Goal: Task Accomplishment & Management: Use online tool/utility

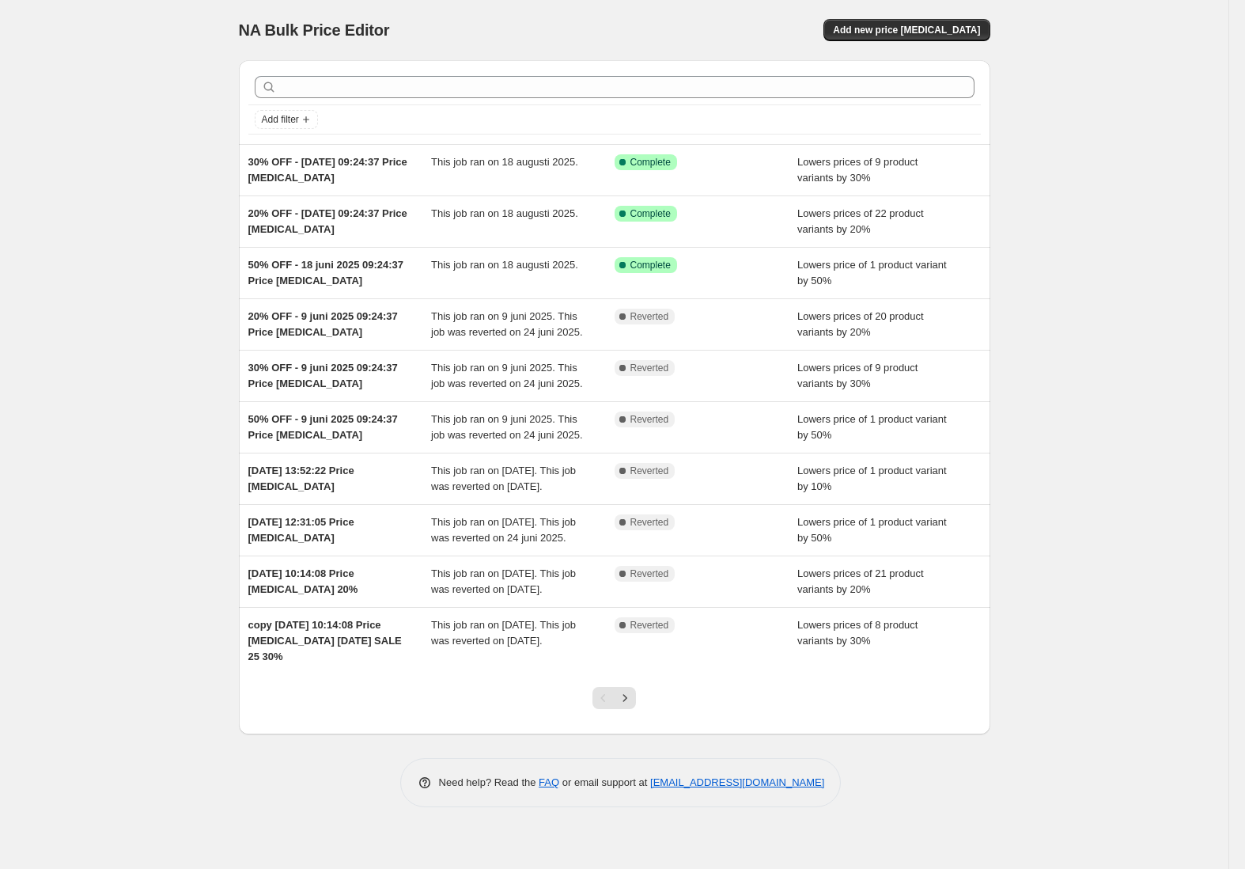
click at [1142, 202] on div "NA Bulk Price Editor. This page is ready NA Bulk Price Editor Add new price [ME…" at bounding box center [614, 434] width 1228 height 869
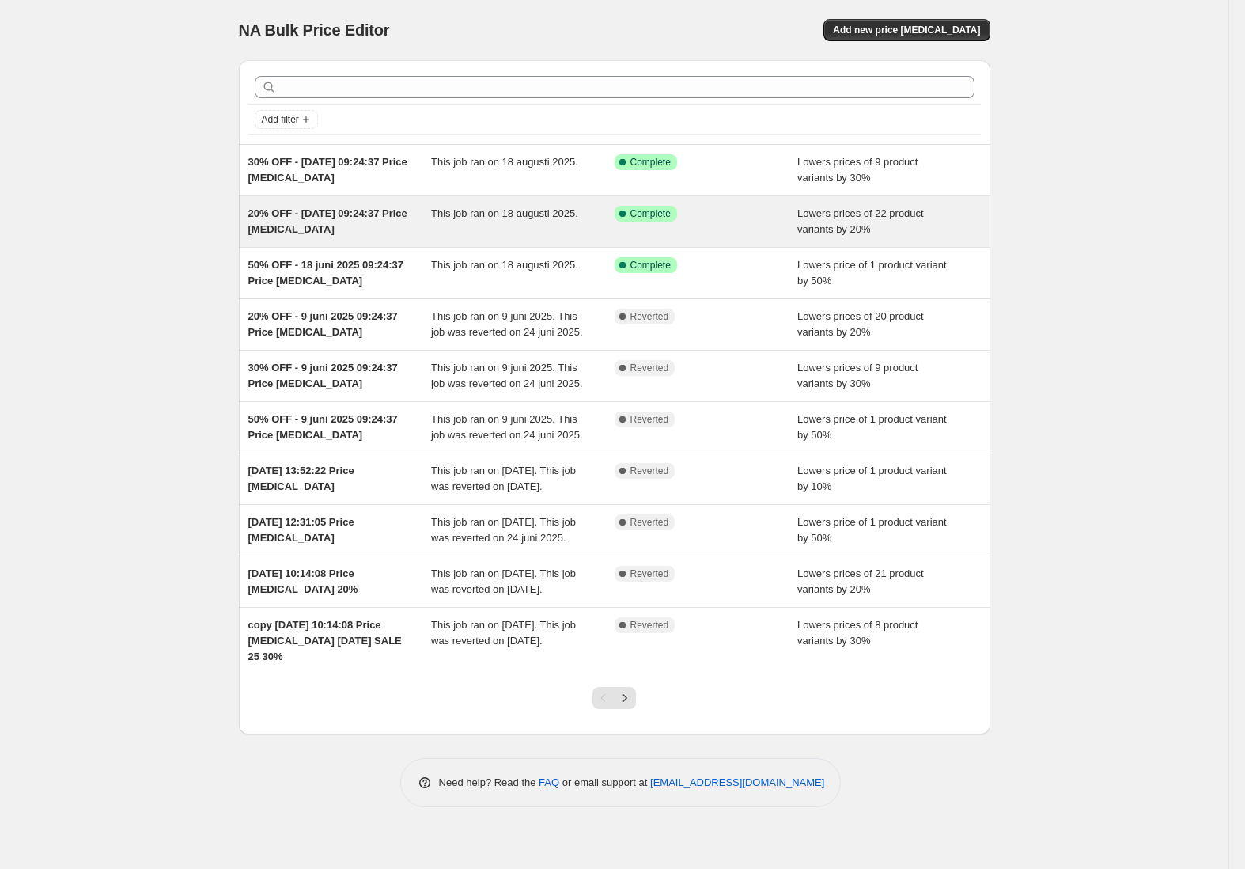
click at [346, 216] on span "20% OFF - [DATE] 09:24:37 Price [MEDICAL_DATA]" at bounding box center [327, 221] width 159 height 28
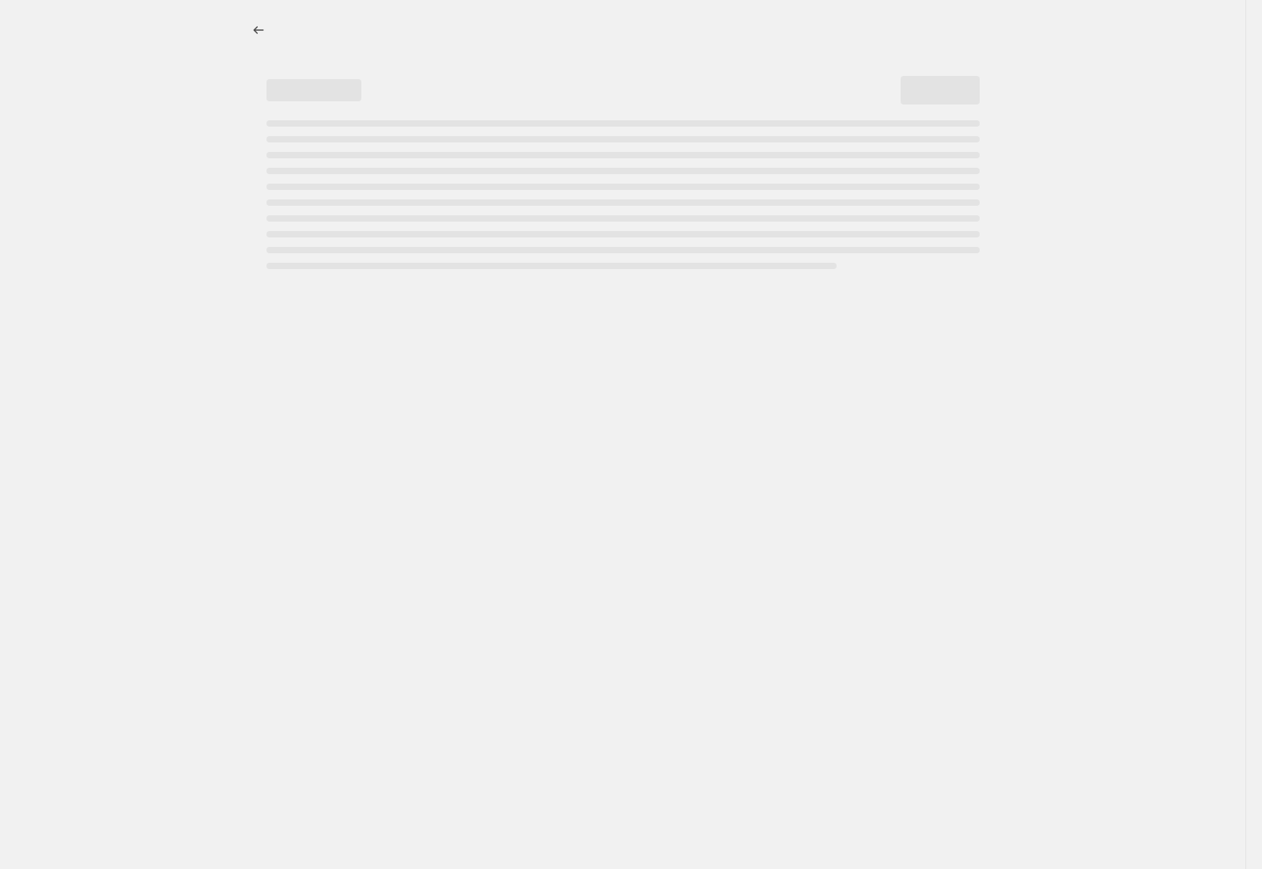
select select "percentage"
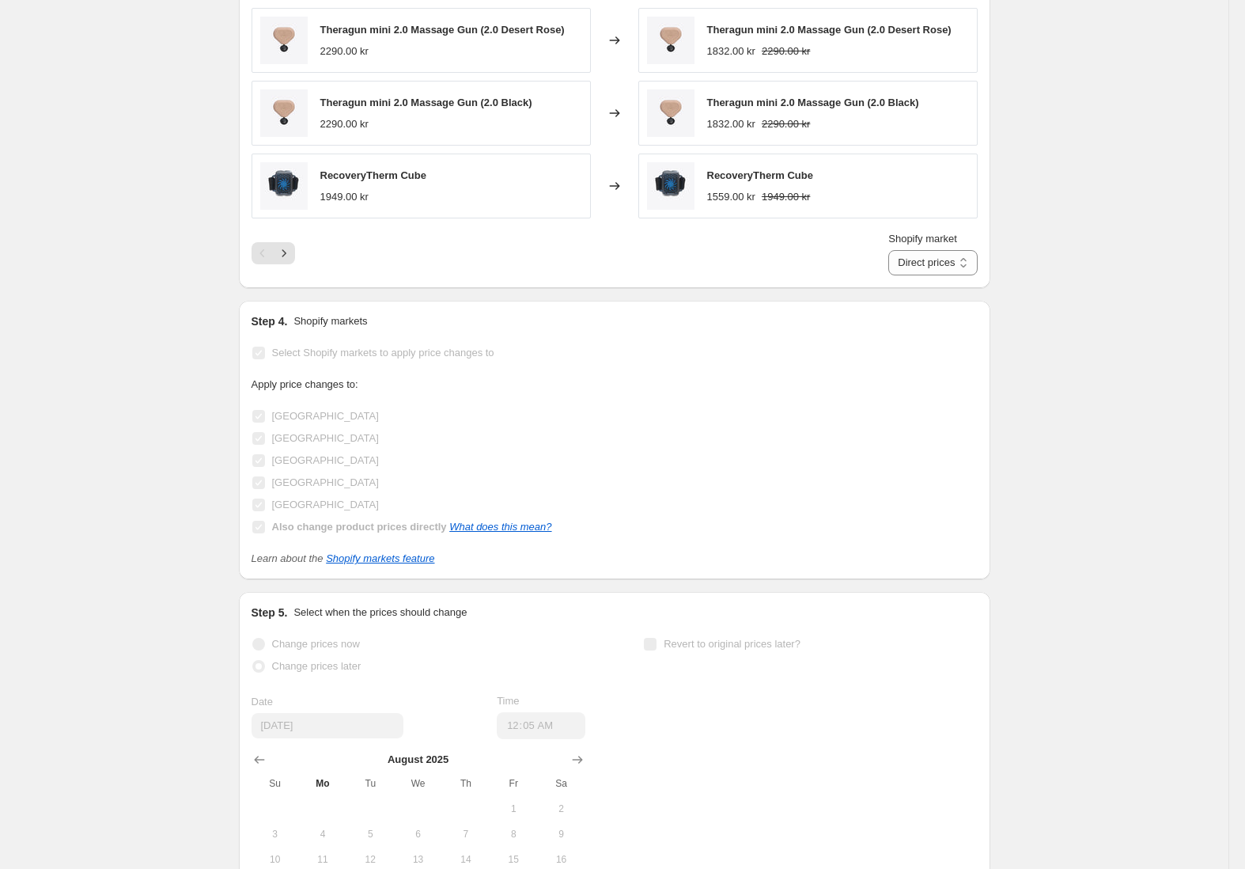
scroll to position [1156, 0]
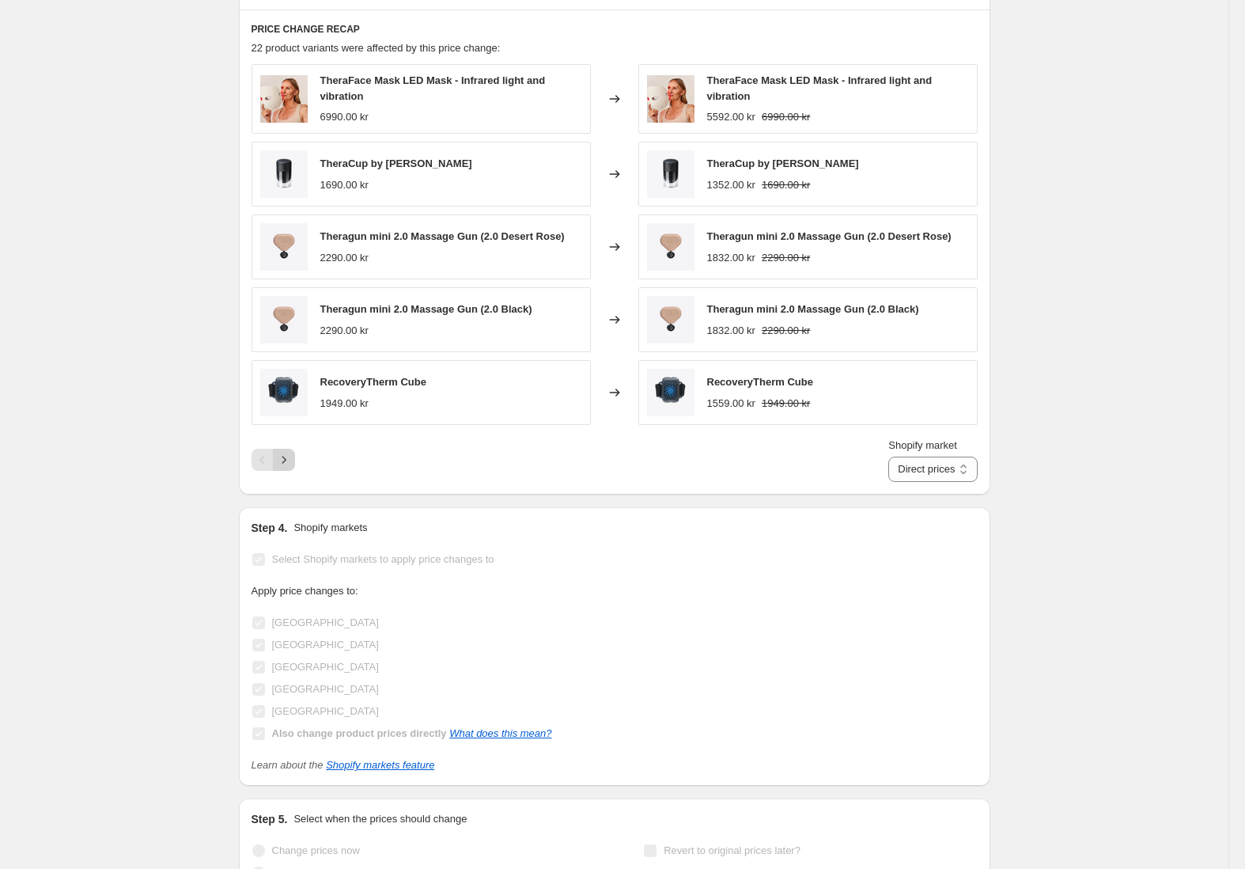
click at [295, 452] on button "Next" at bounding box center [284, 459] width 22 height 22
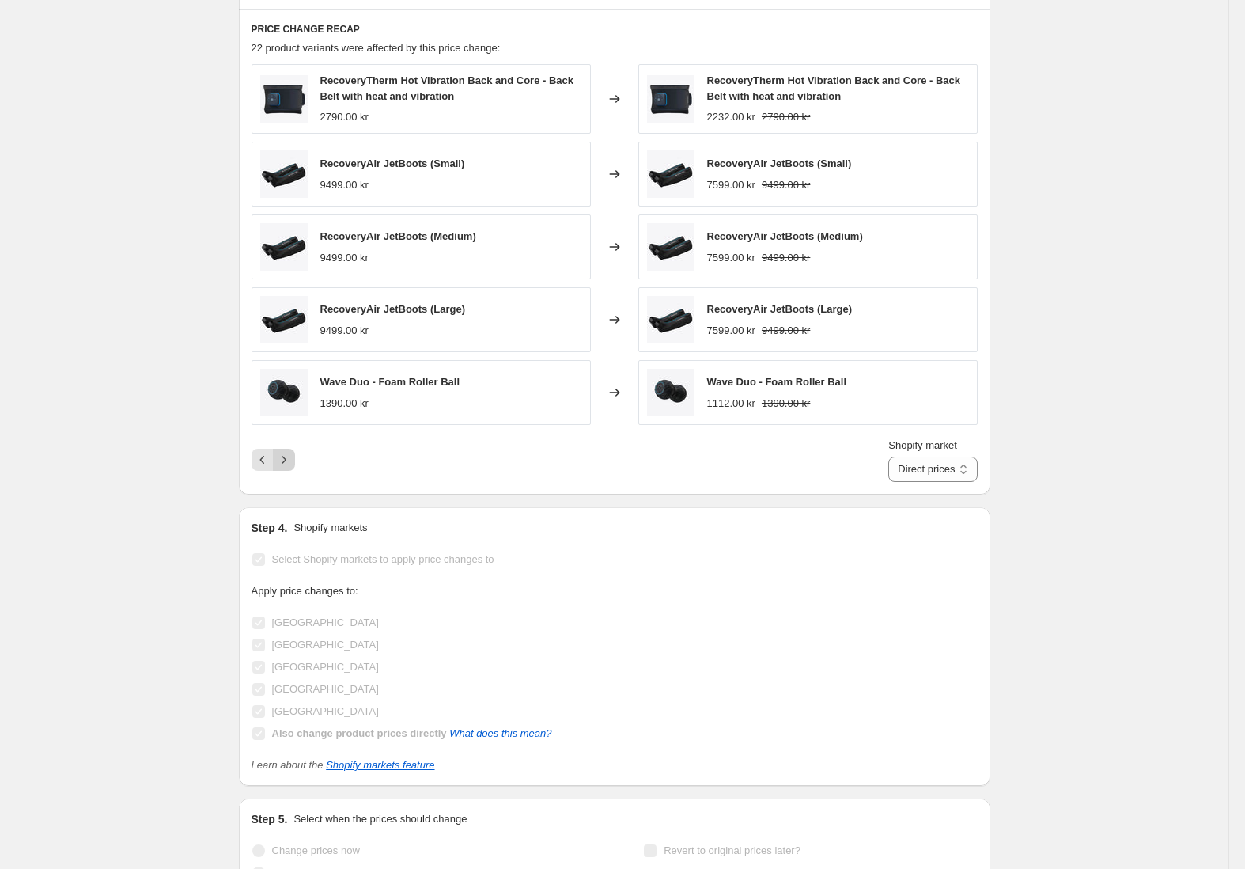
click at [292, 454] on icon "Next" at bounding box center [284, 460] width 16 height 16
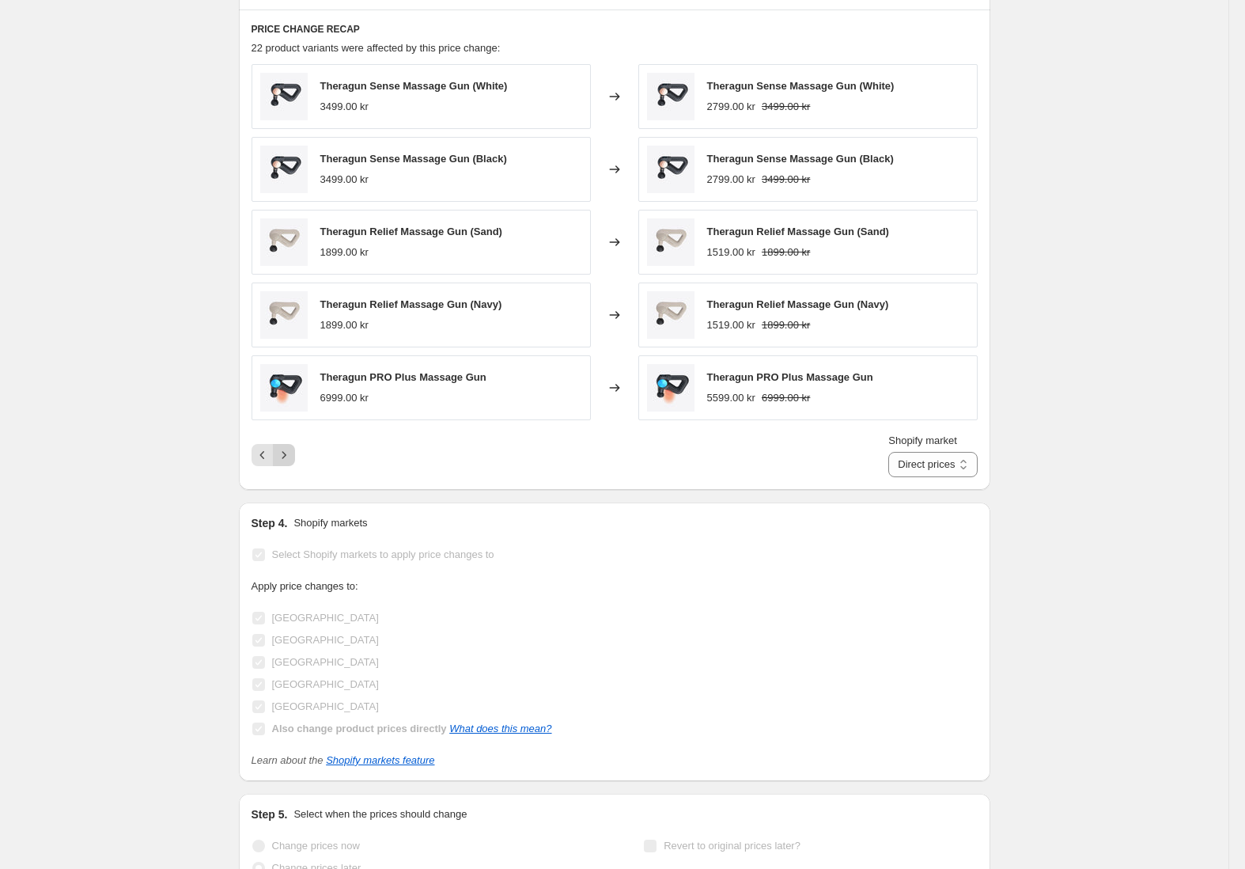
click at [286, 454] on icon "Next" at bounding box center [284, 454] width 4 height 7
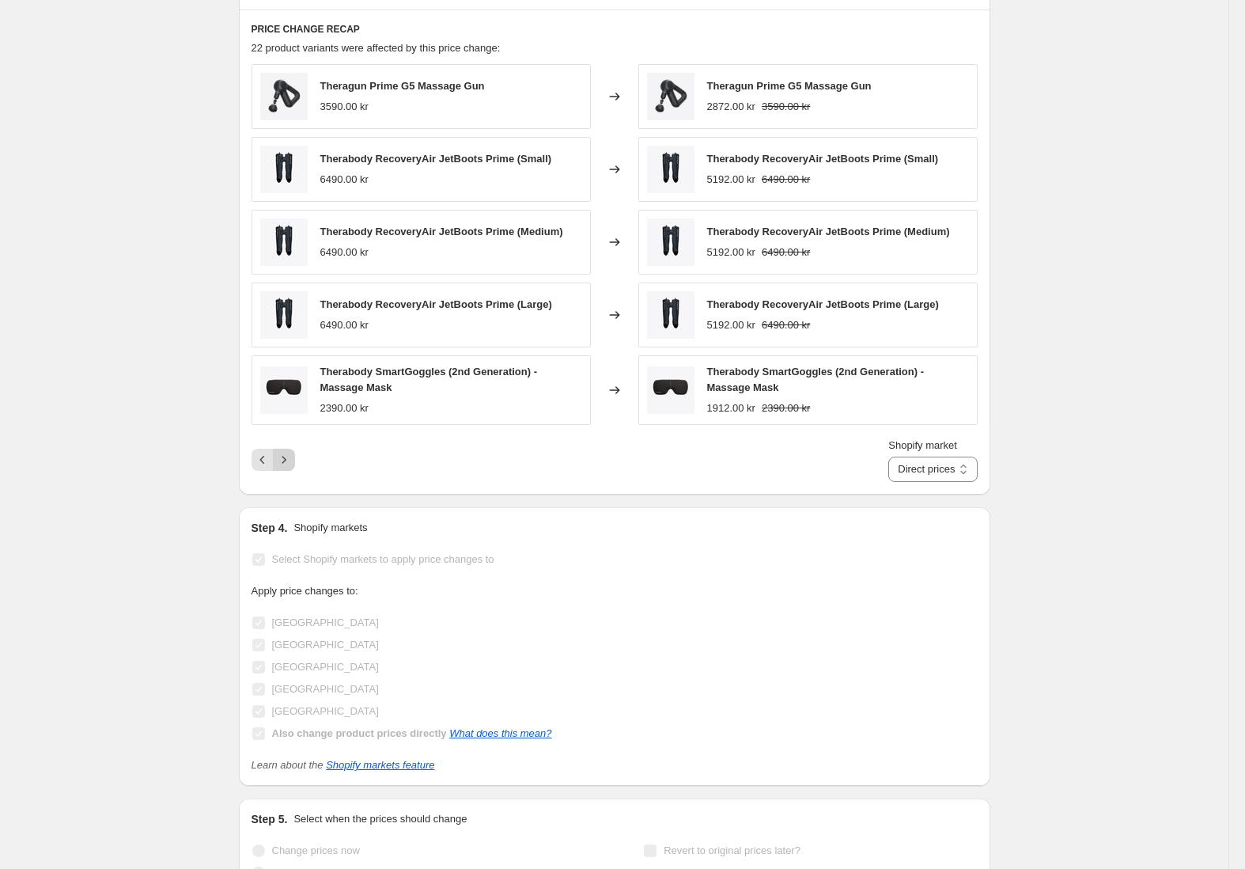
click at [292, 454] on icon "Next" at bounding box center [284, 460] width 16 height 16
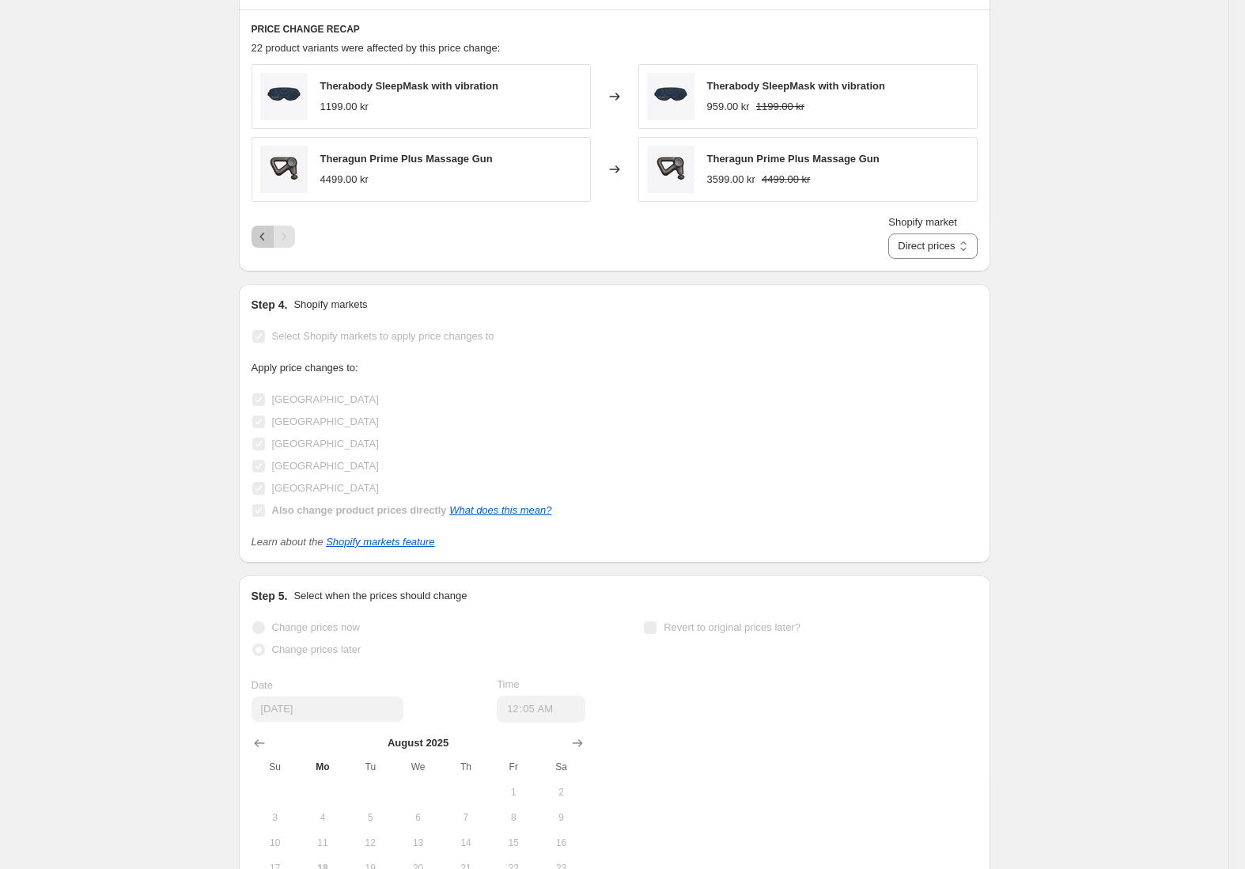
click at [265, 237] on icon "Previous" at bounding box center [263, 237] width 16 height 16
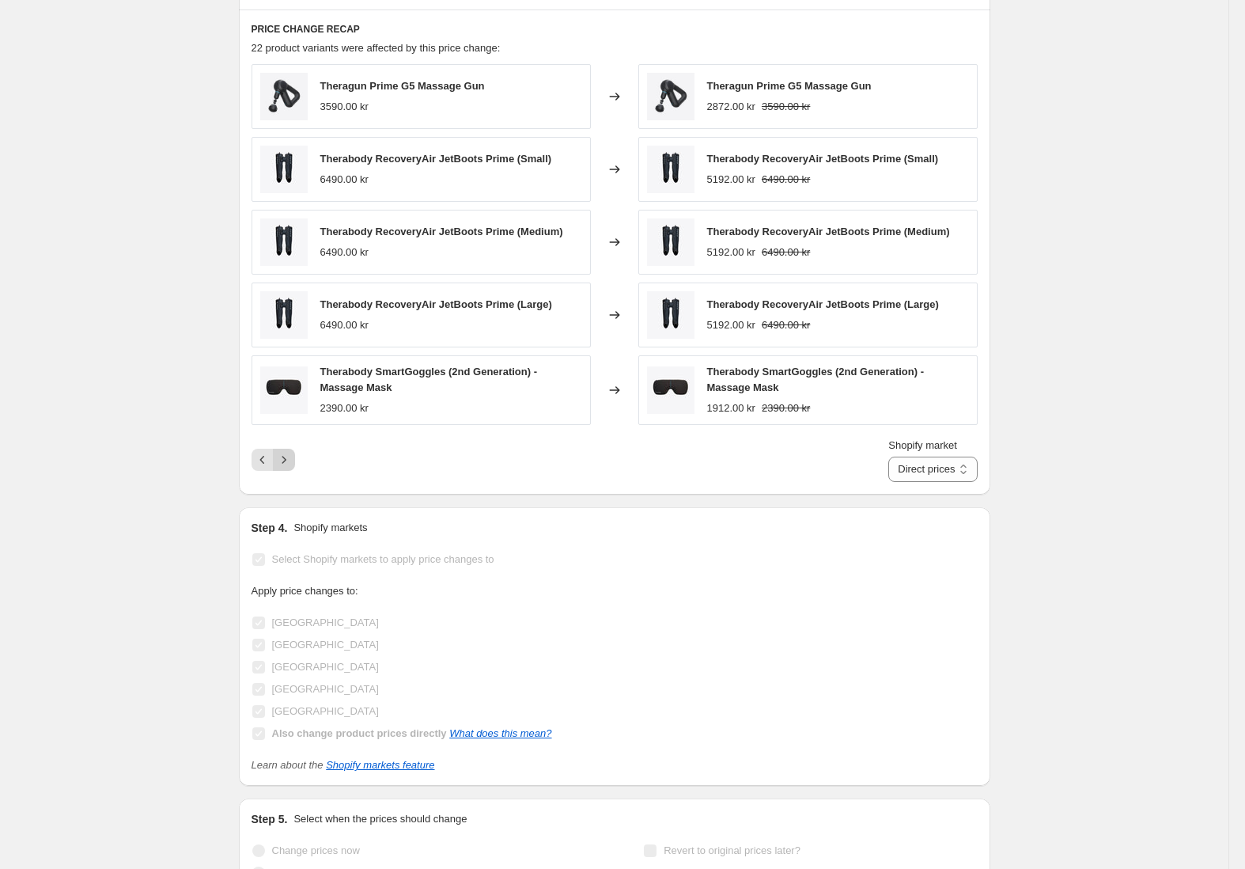
click at [289, 450] on button "Next" at bounding box center [284, 459] width 22 height 22
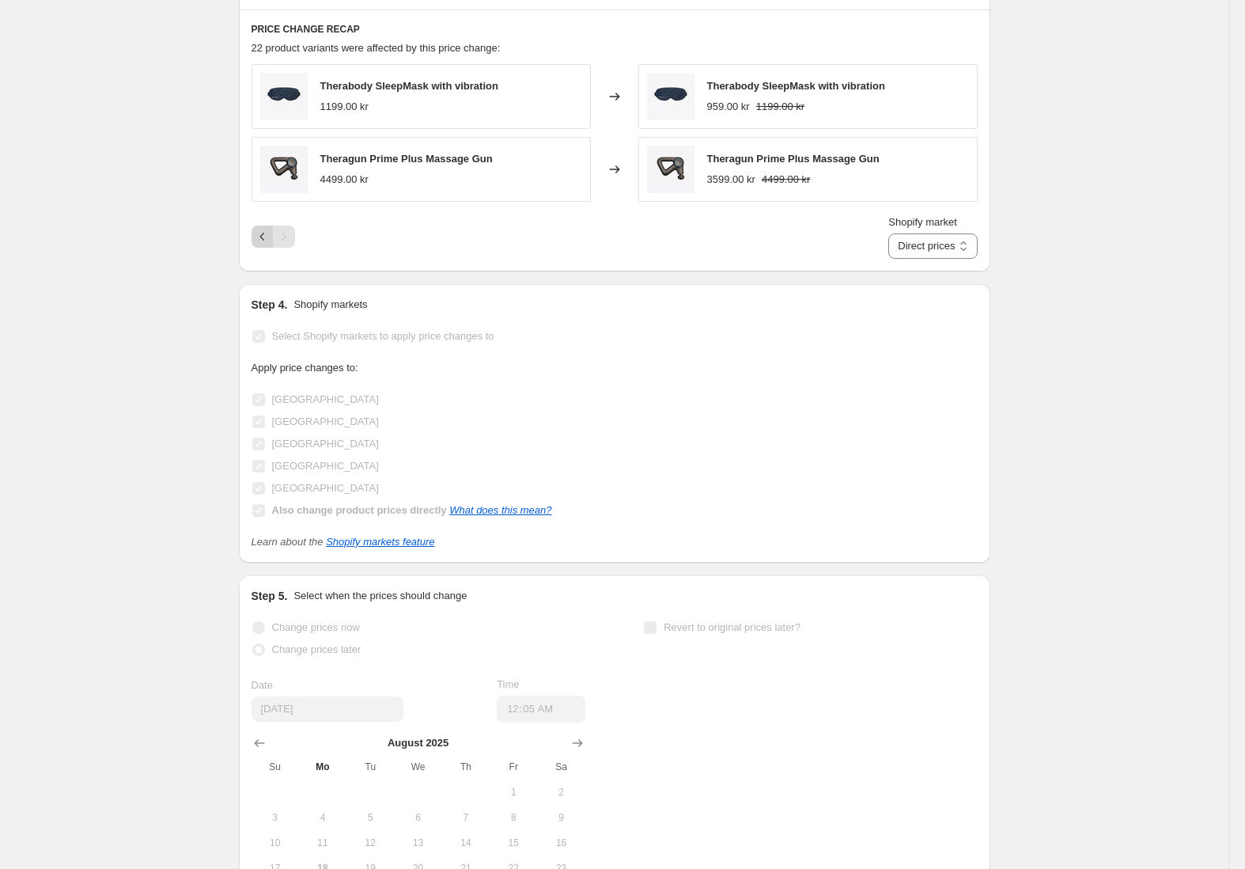
click at [270, 233] on icon "Previous" at bounding box center [263, 237] width 16 height 16
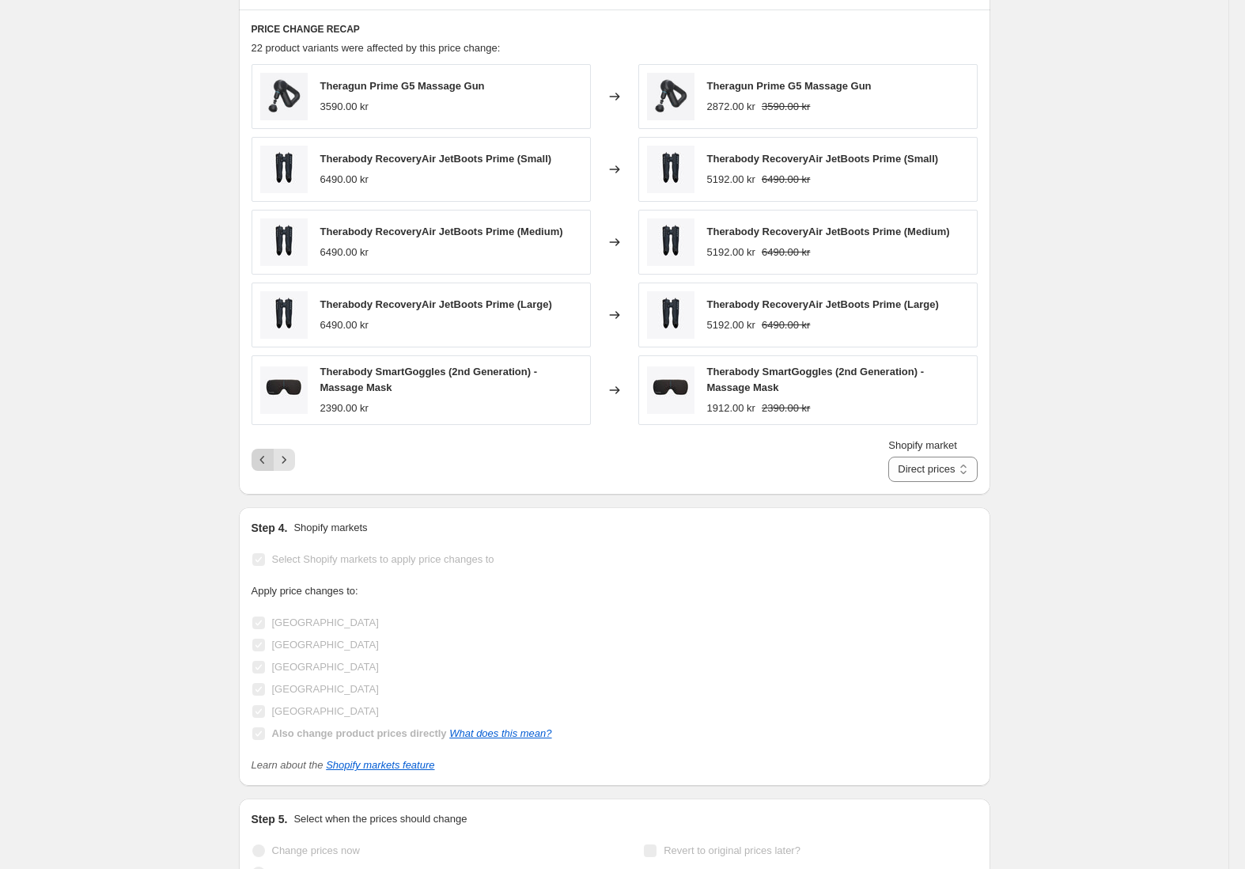
click at [265, 461] on icon "Previous" at bounding box center [263, 460] width 16 height 16
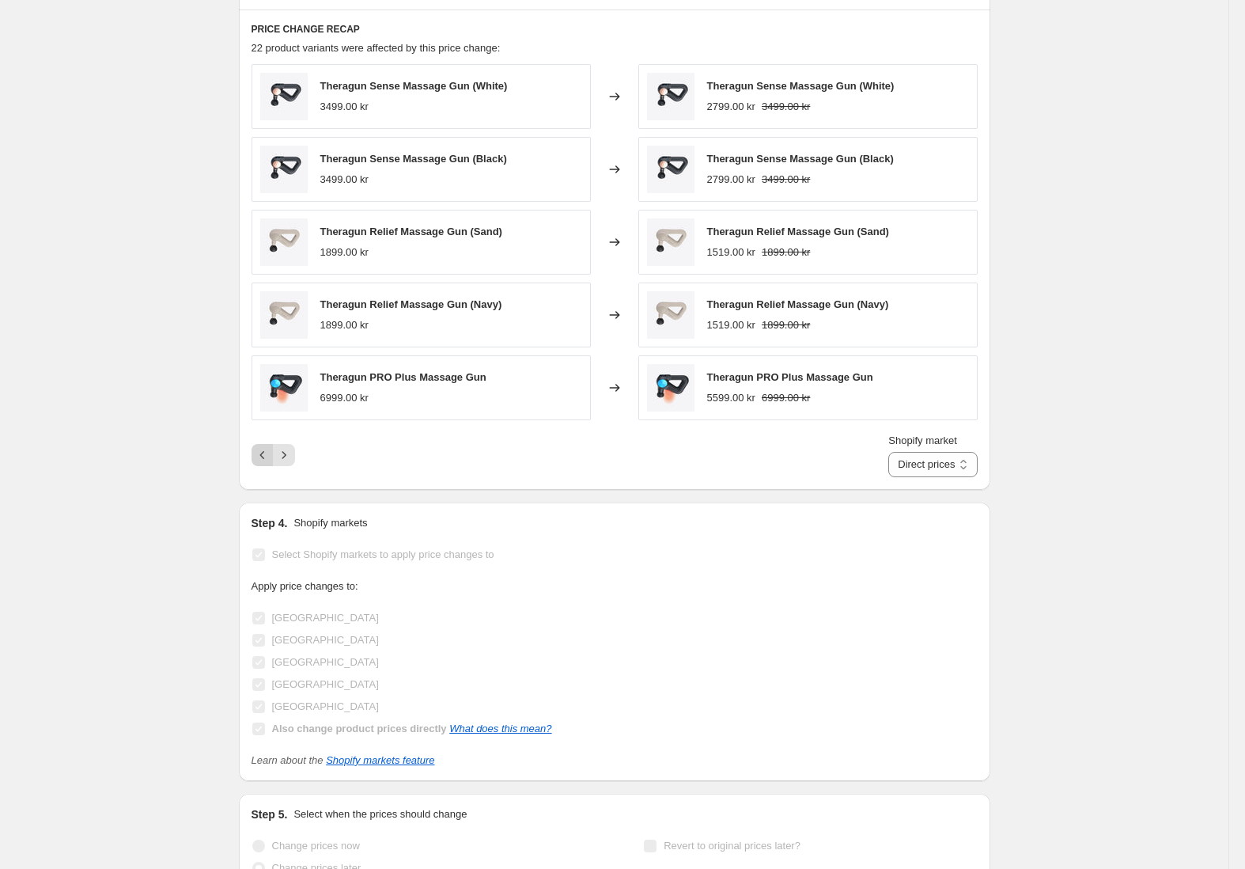
click at [271, 448] on icon "Previous" at bounding box center [263, 455] width 16 height 16
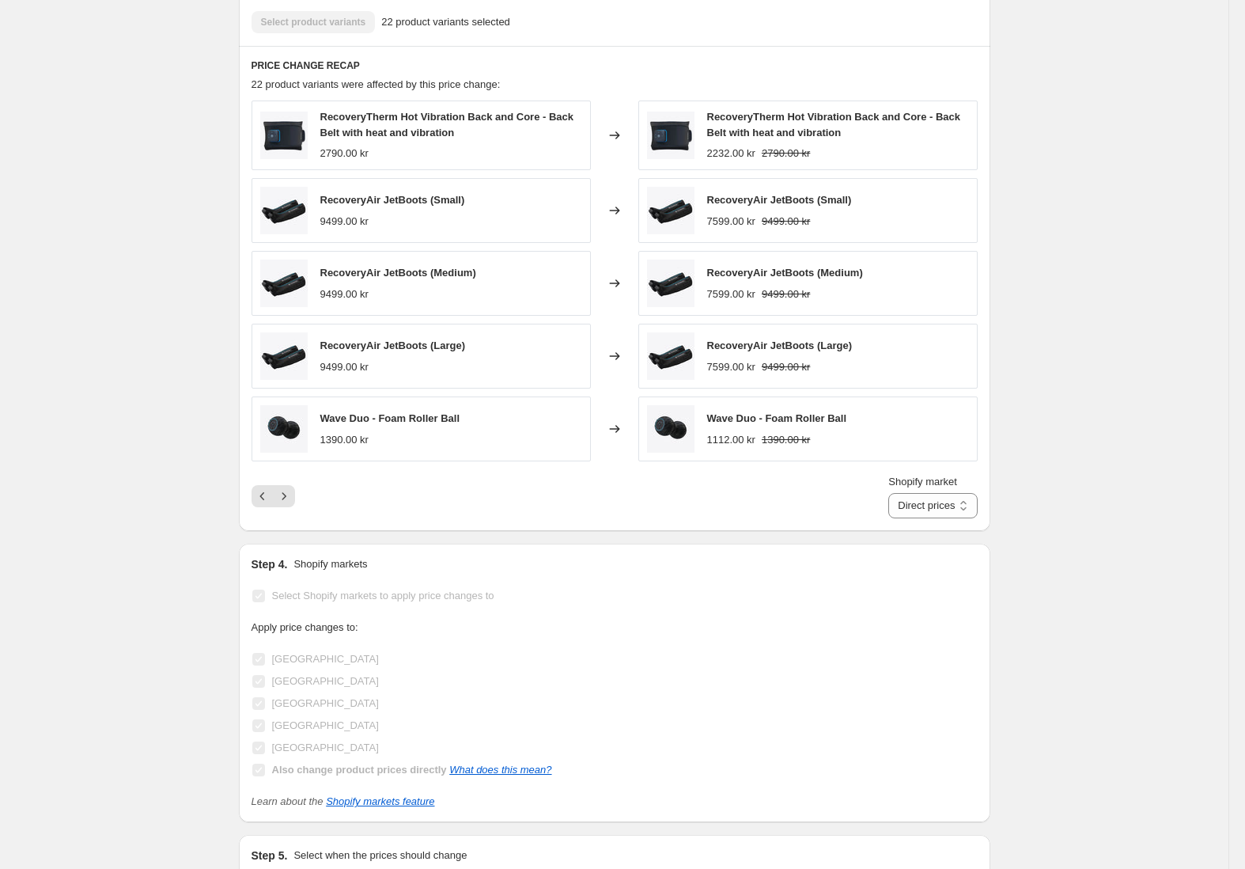
scroll to position [0, 0]
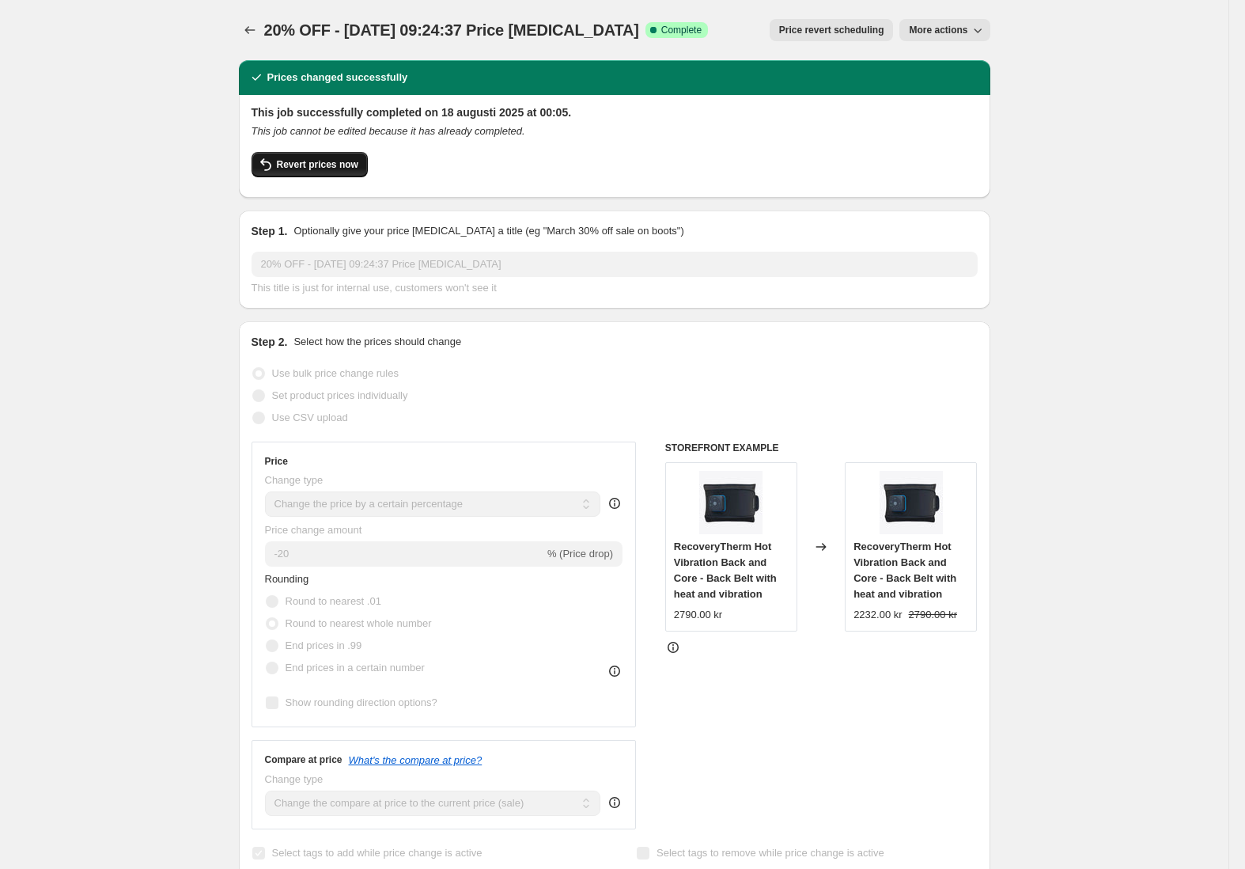
click at [346, 163] on span "Revert prices now" at bounding box center [317, 164] width 81 height 13
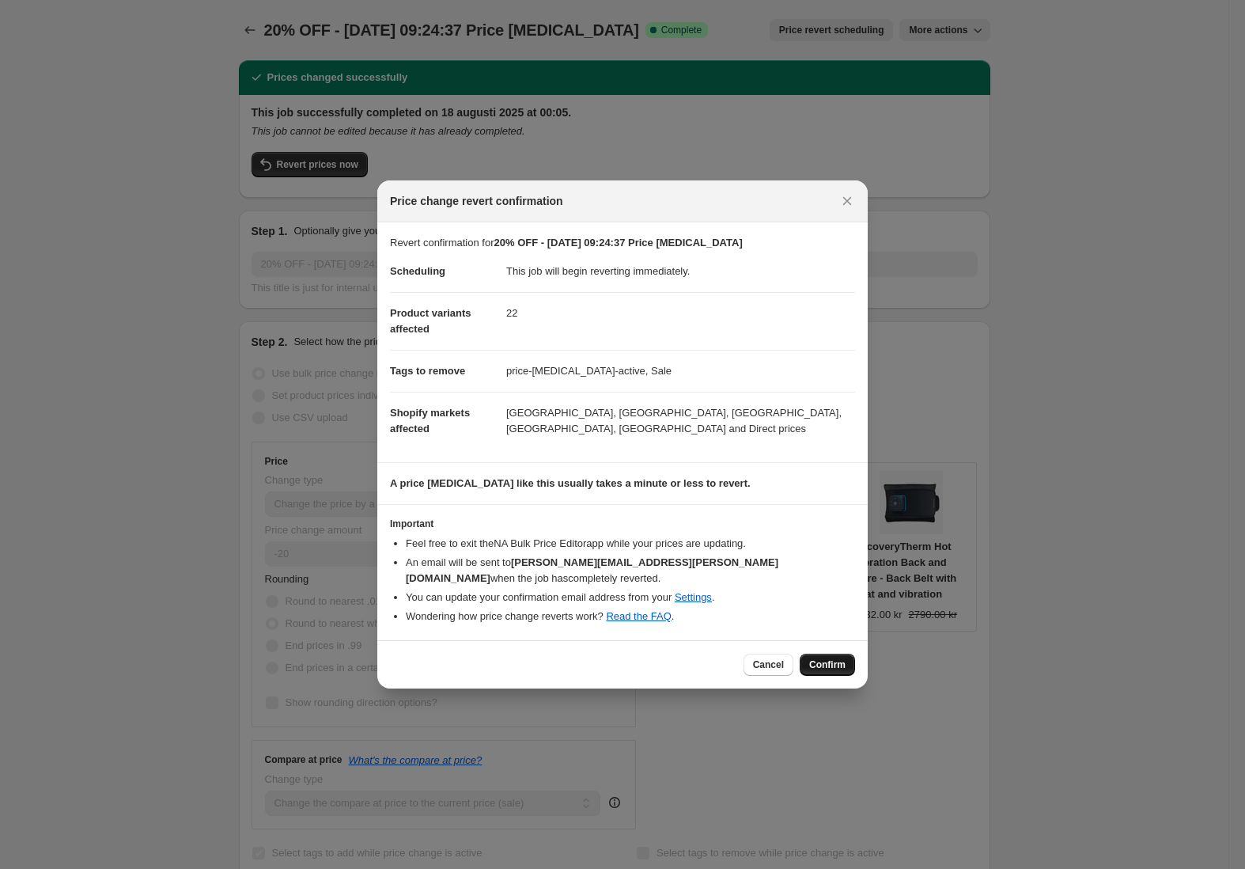
click at [823, 658] on span "Confirm" at bounding box center [827, 664] width 36 height 13
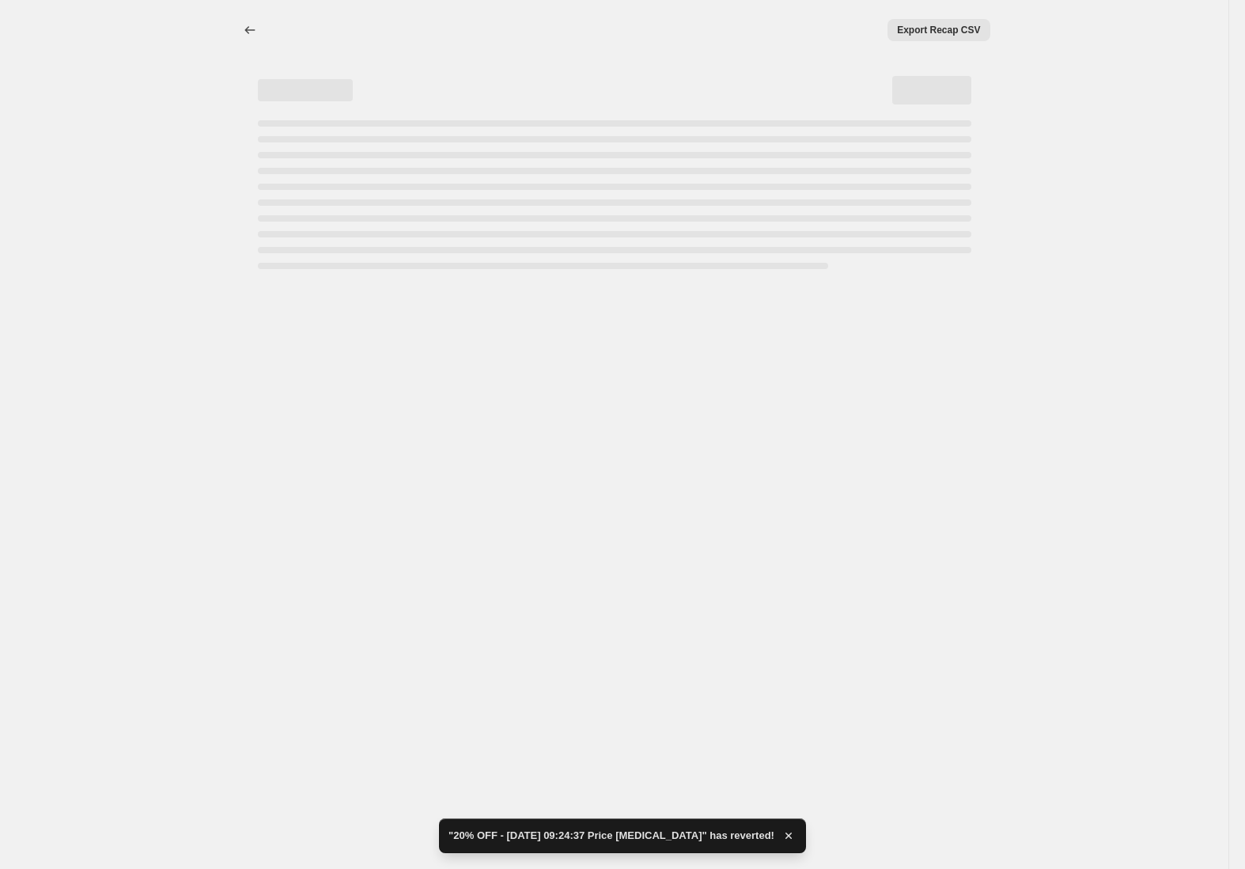
select select "percentage"
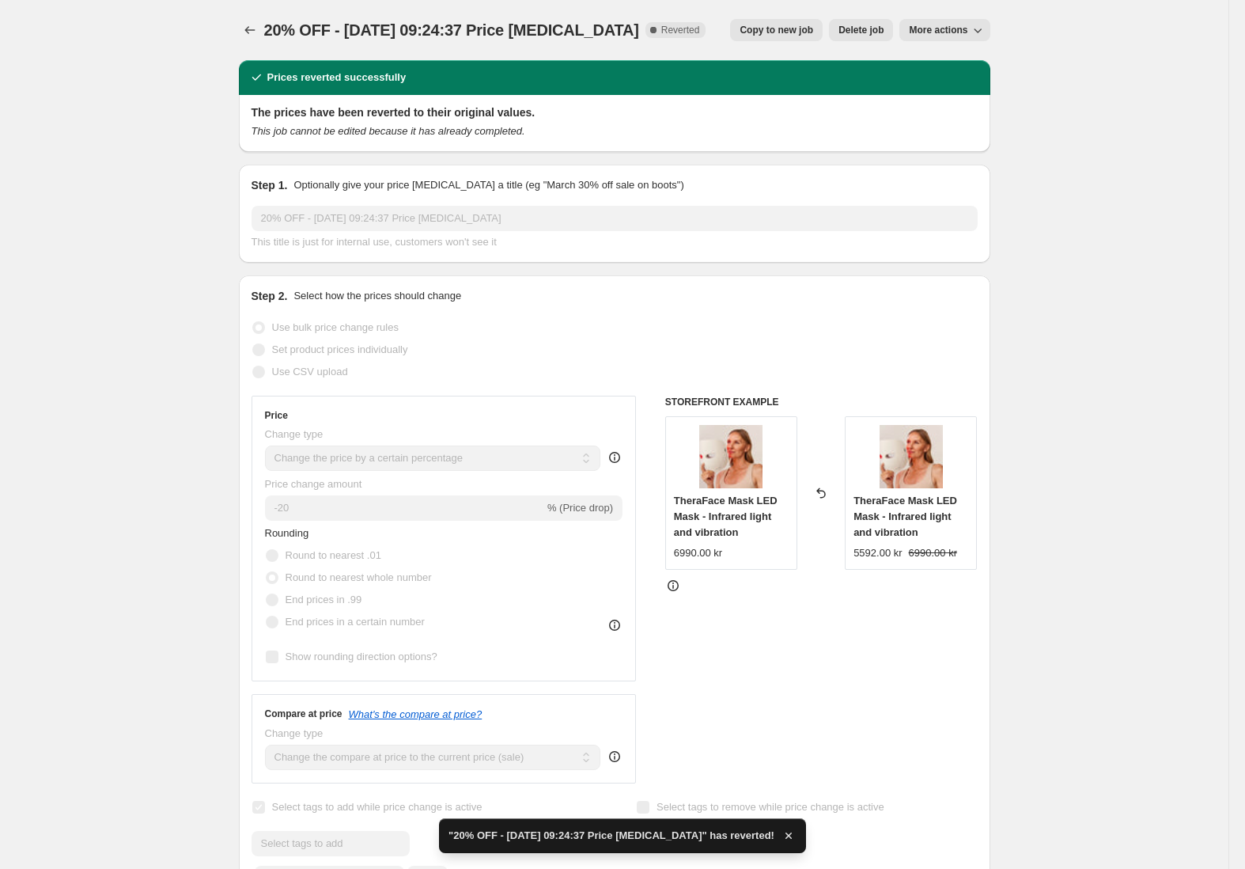
click at [775, 32] on span "Copy to new job" at bounding box center [777, 30] width 74 height 13
select select "percentage"
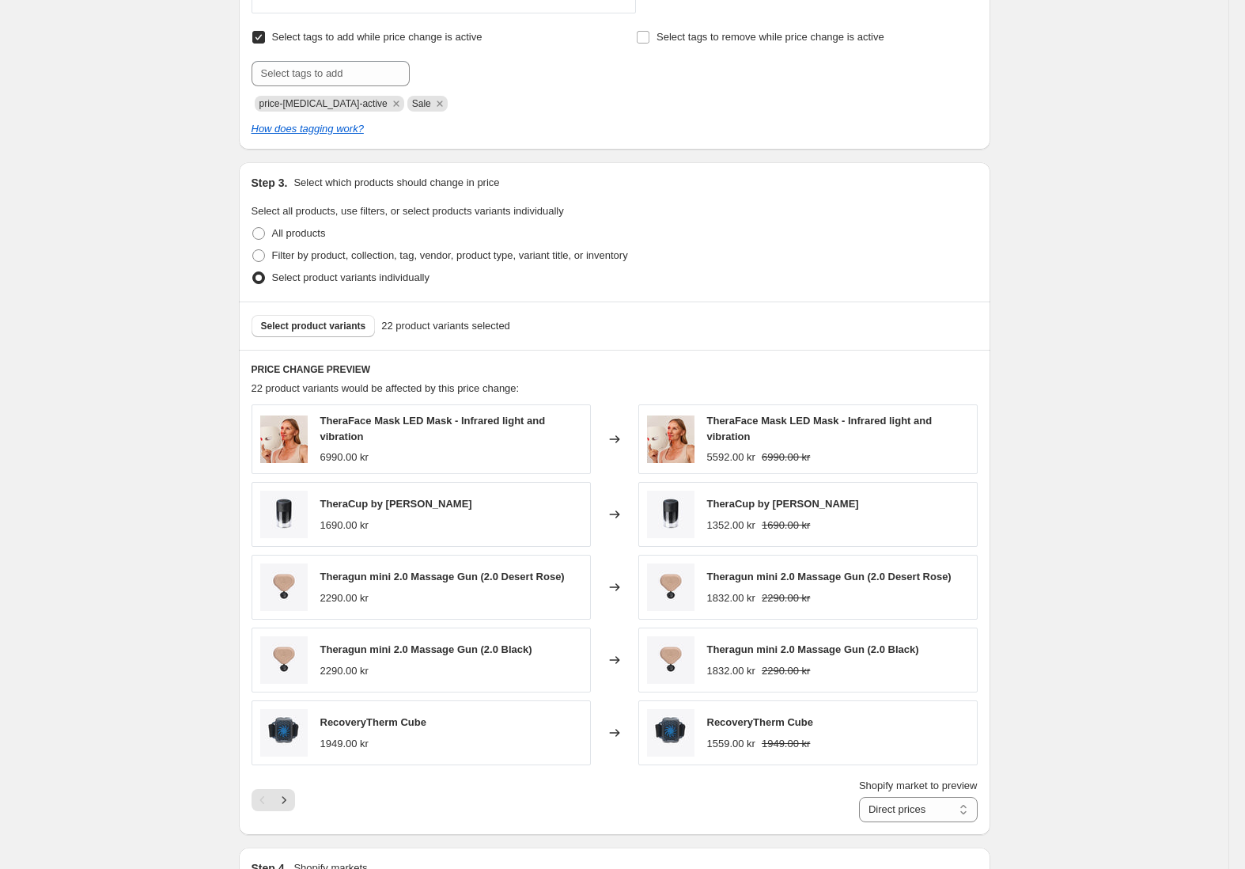
scroll to position [904, 0]
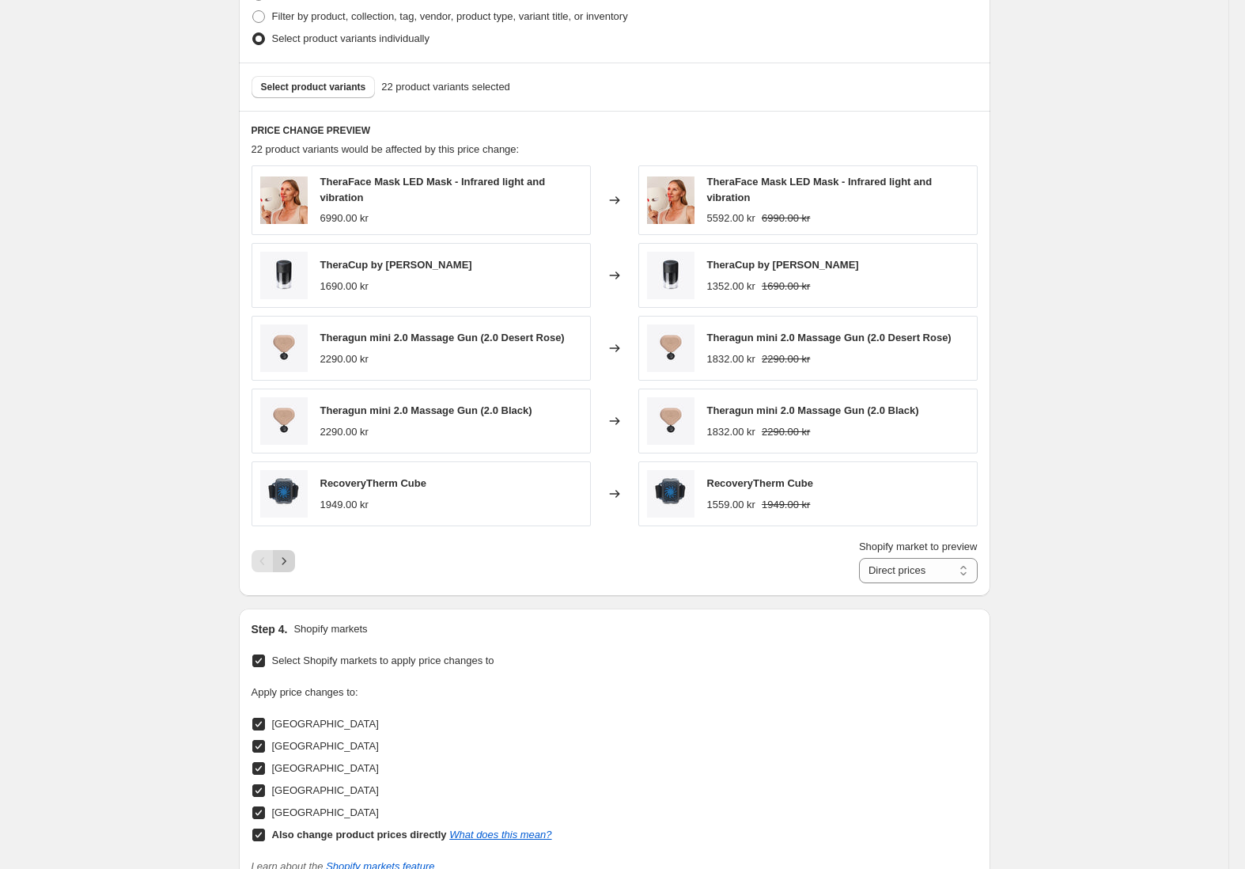
click at [292, 556] on icon "Next" at bounding box center [284, 561] width 16 height 16
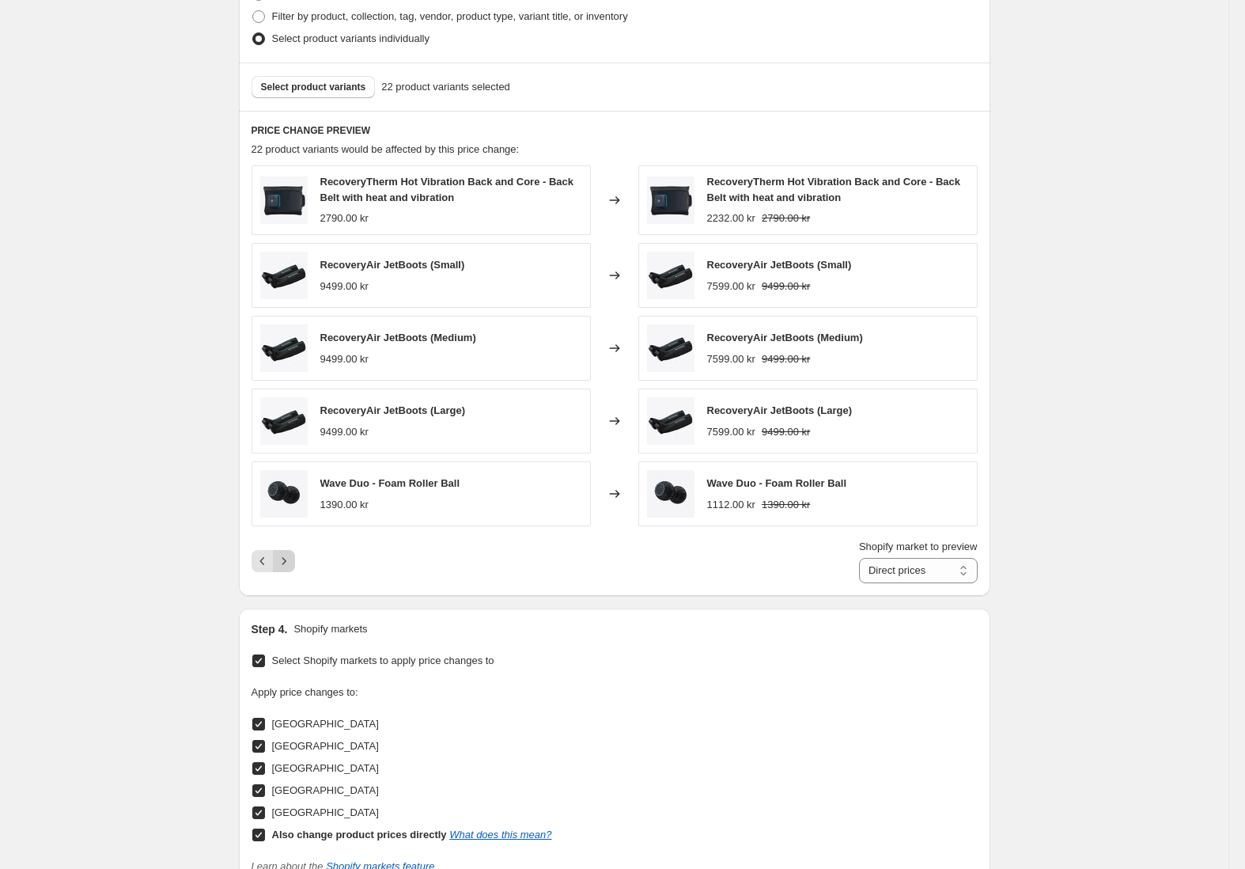
click at [288, 565] on icon "Next" at bounding box center [284, 561] width 16 height 16
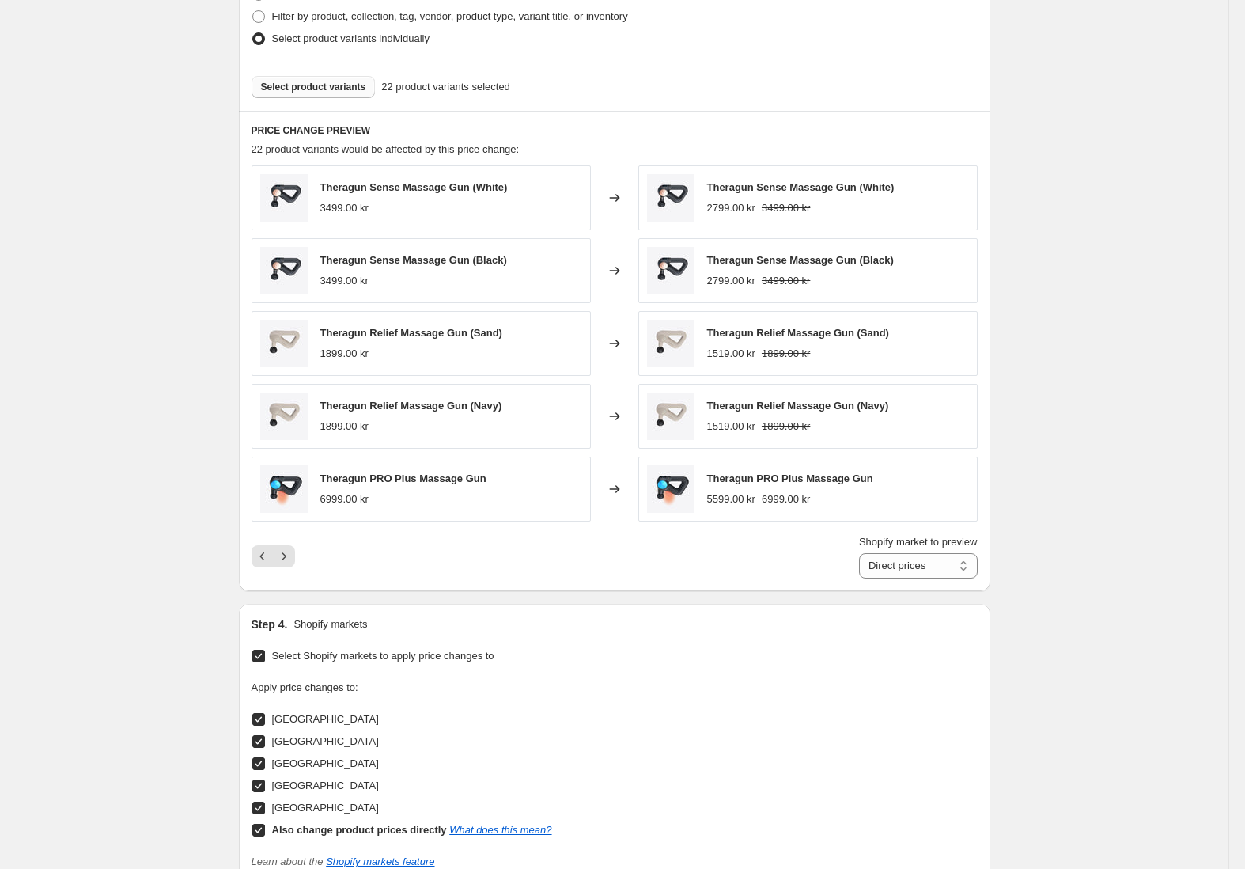
click at [366, 85] on span "Select product variants" at bounding box center [313, 87] width 105 height 13
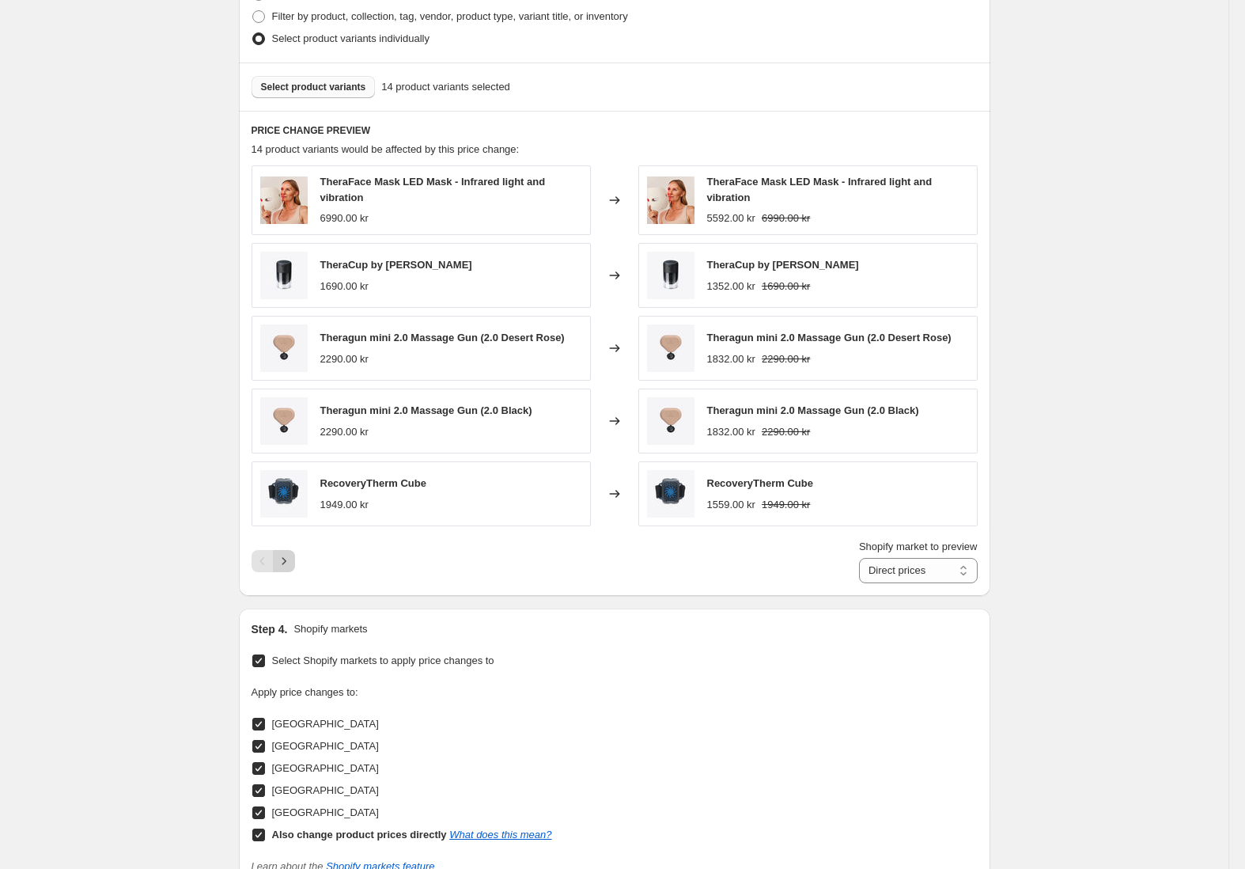
click at [292, 562] on icon "Next" at bounding box center [284, 561] width 16 height 16
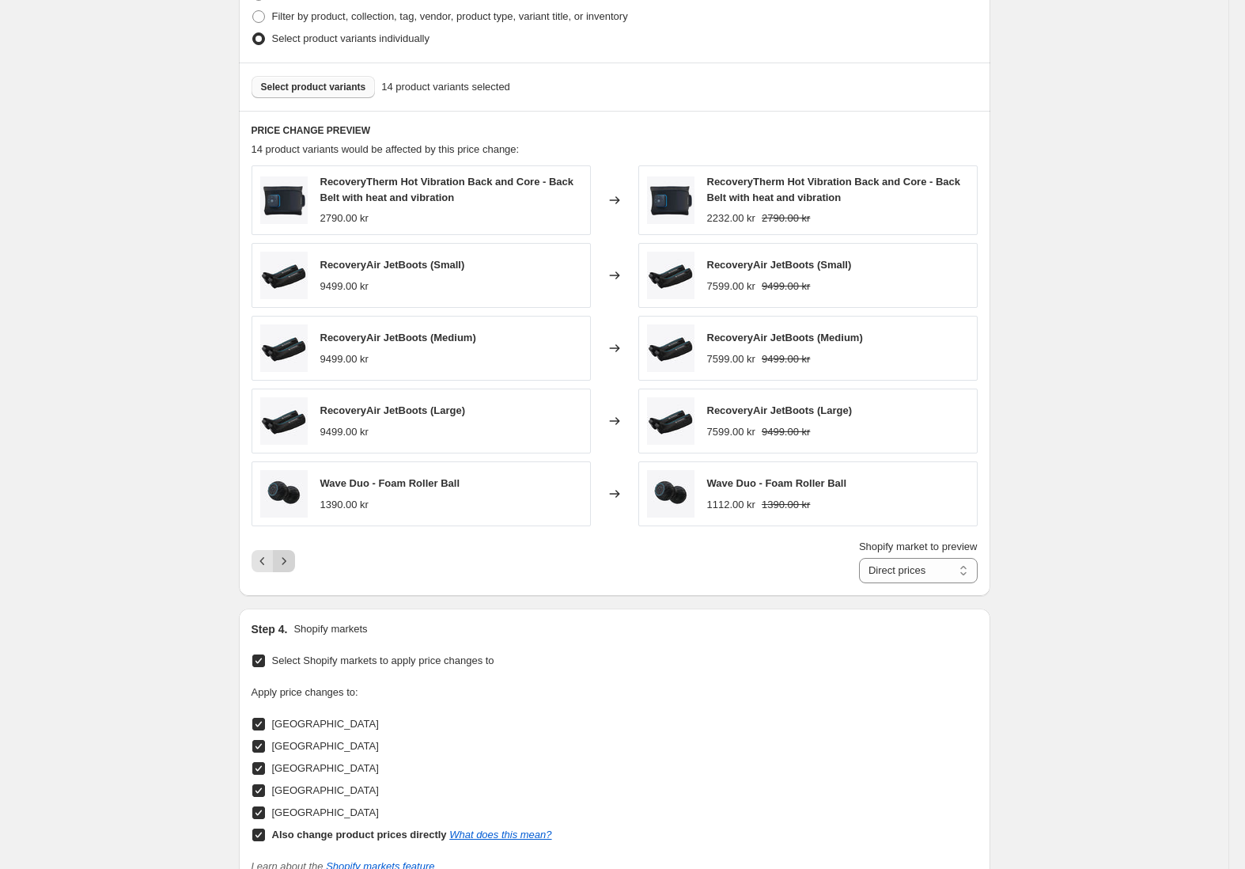
click at [292, 562] on icon "Next" at bounding box center [284, 561] width 16 height 16
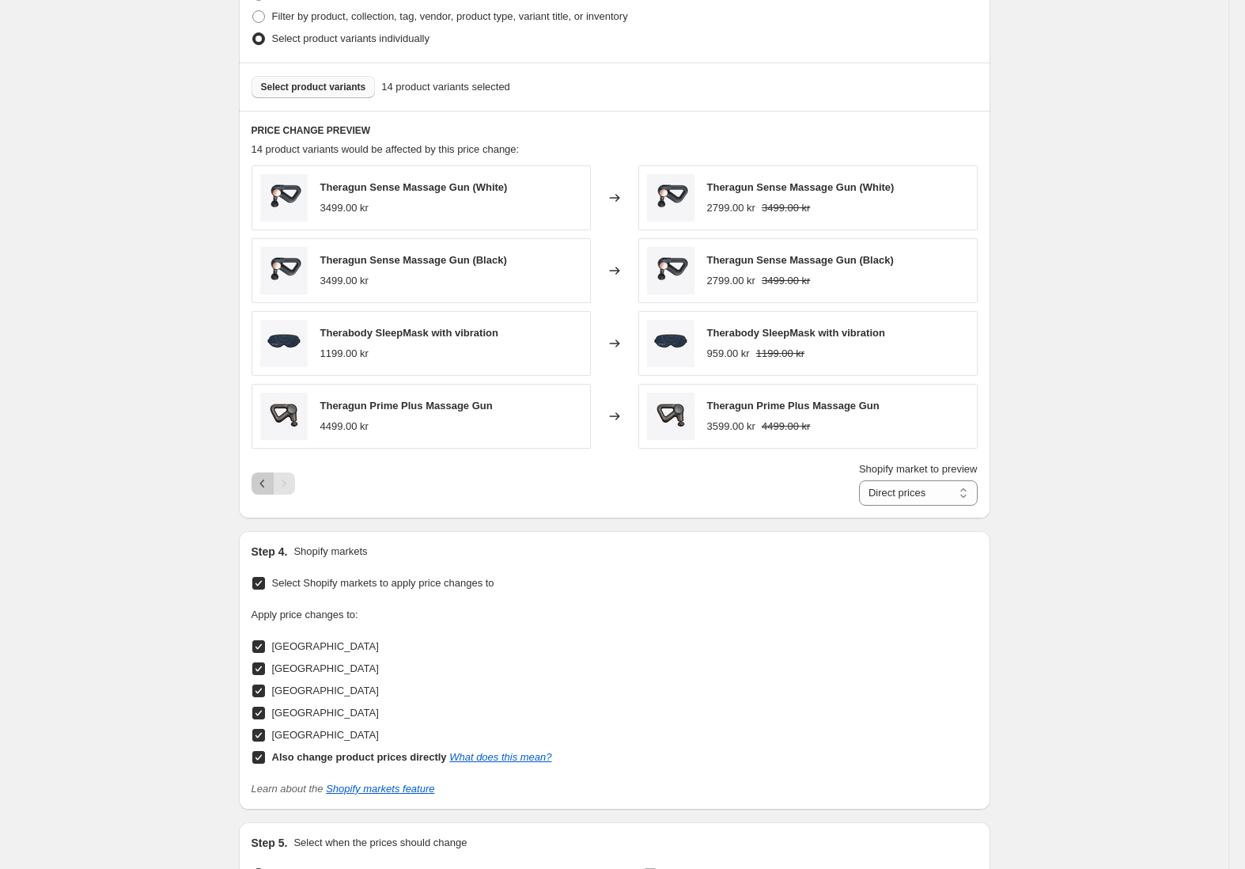
click at [261, 482] on icon "Previous" at bounding box center [263, 483] width 16 height 16
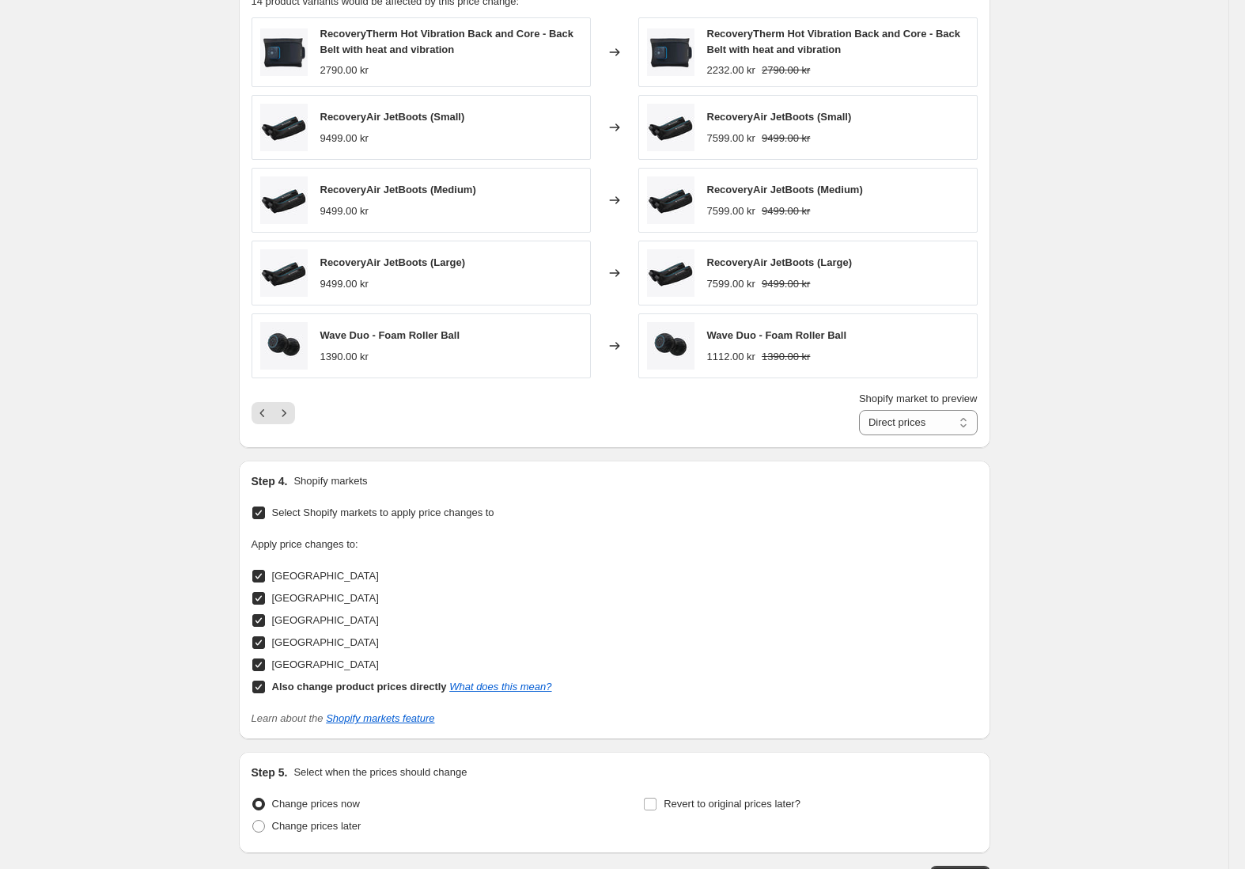
scroll to position [1168, 0]
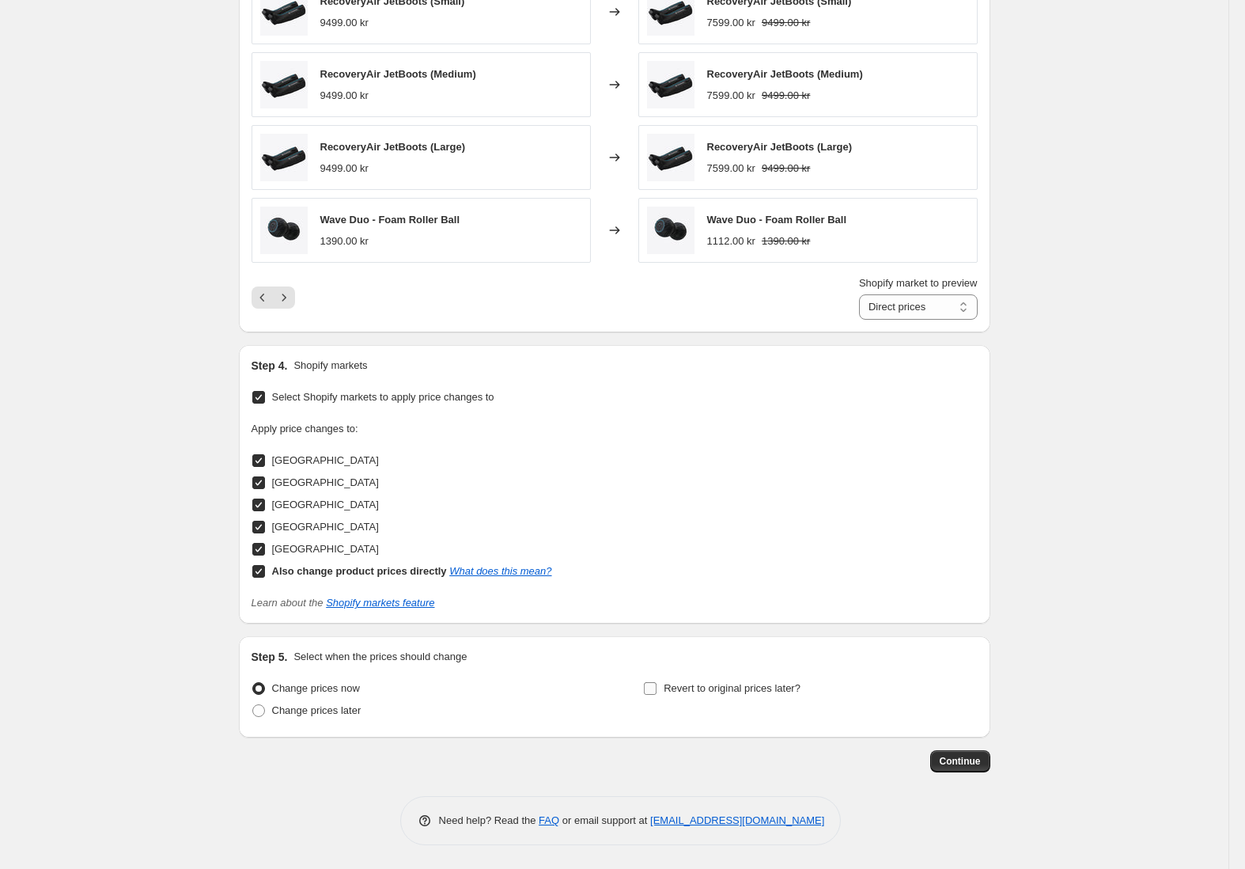
click at [678, 689] on span "Revert to original prices later?" at bounding box center [732, 688] width 137 height 12
click at [657, 689] on input "Revert to original prices later?" at bounding box center [650, 688] width 13 height 13
checkbox input "true"
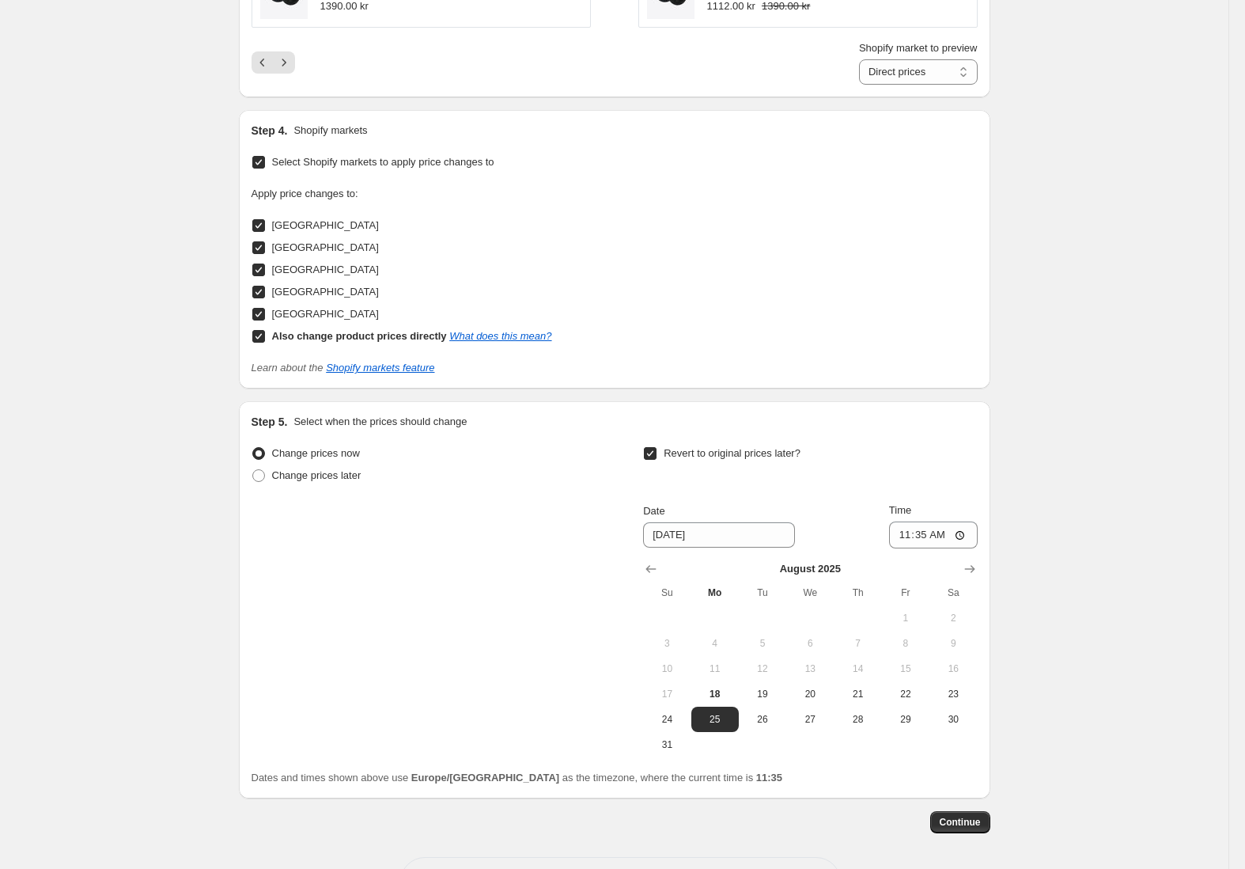
scroll to position [1463, 0]
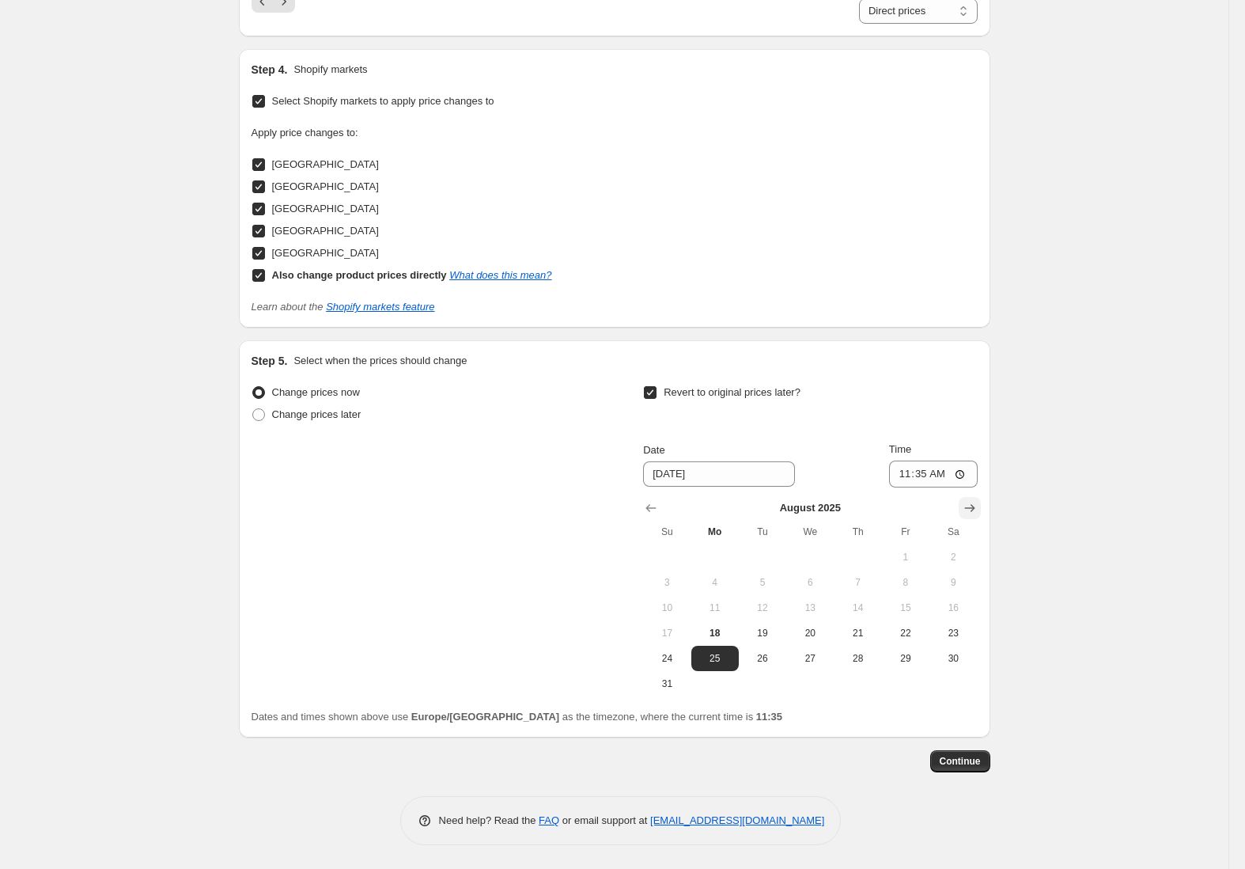
click at [978, 505] on icon "Show next month, September 2025" at bounding box center [970, 508] width 16 height 16
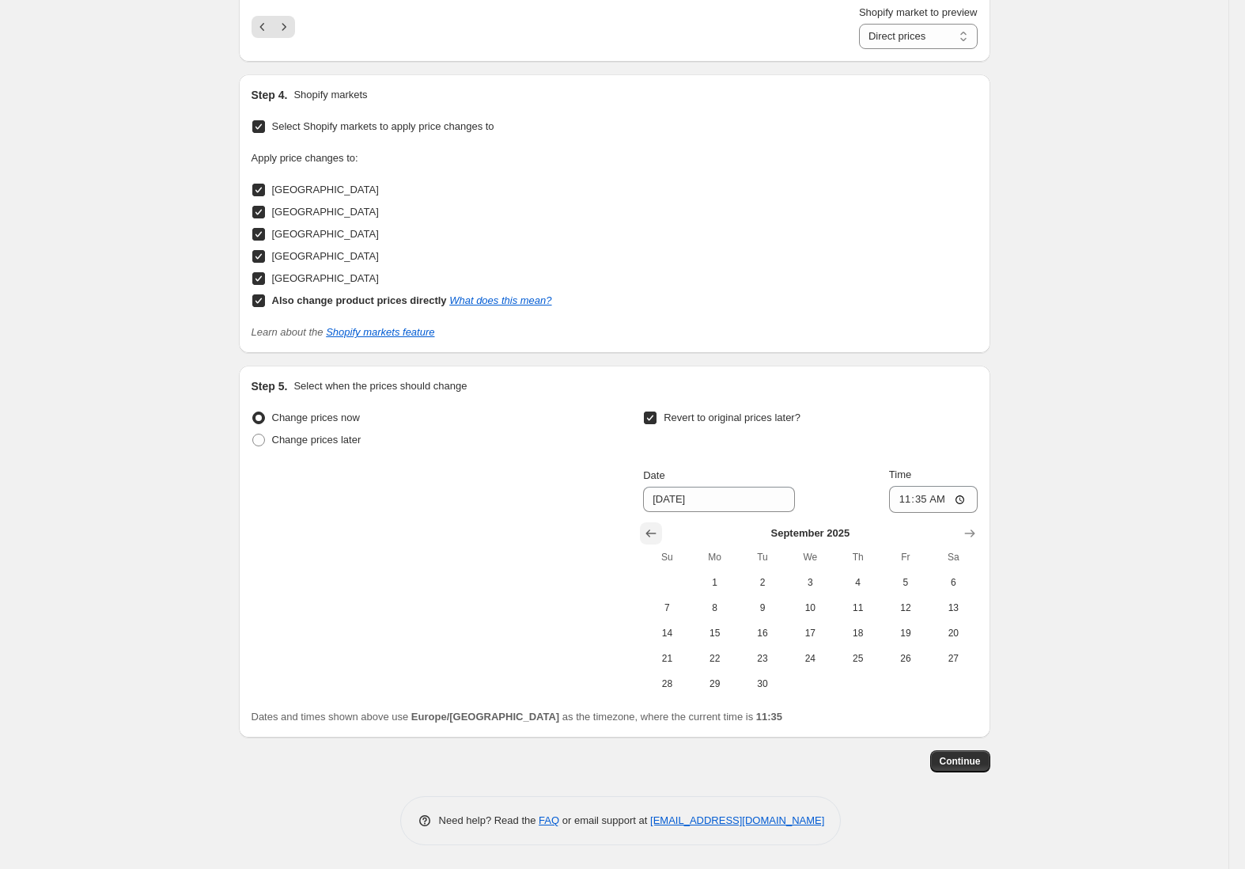
click at [659, 529] on icon "Show previous month, August 2025" at bounding box center [651, 533] width 16 height 16
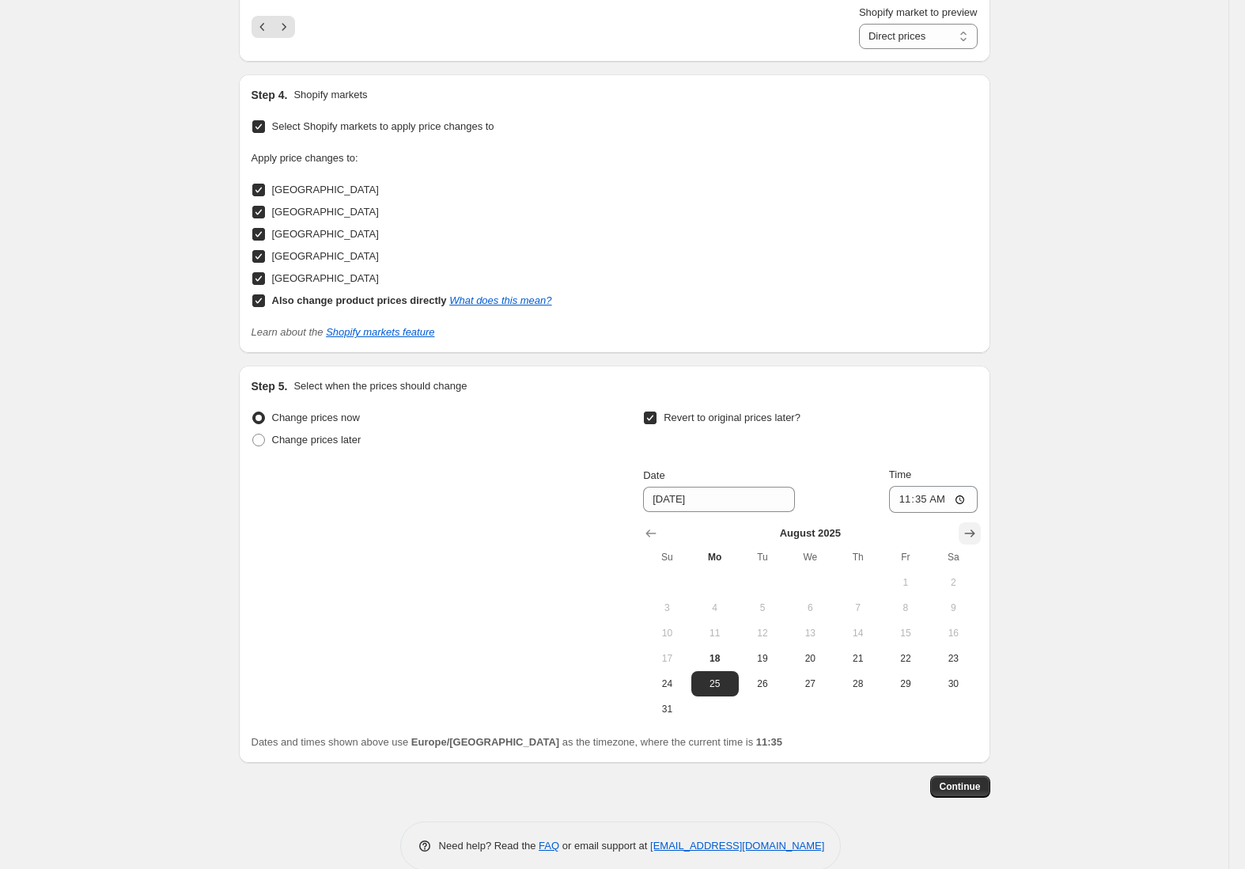
click at [974, 530] on icon "Show next month, September 2025" at bounding box center [970, 533] width 16 height 16
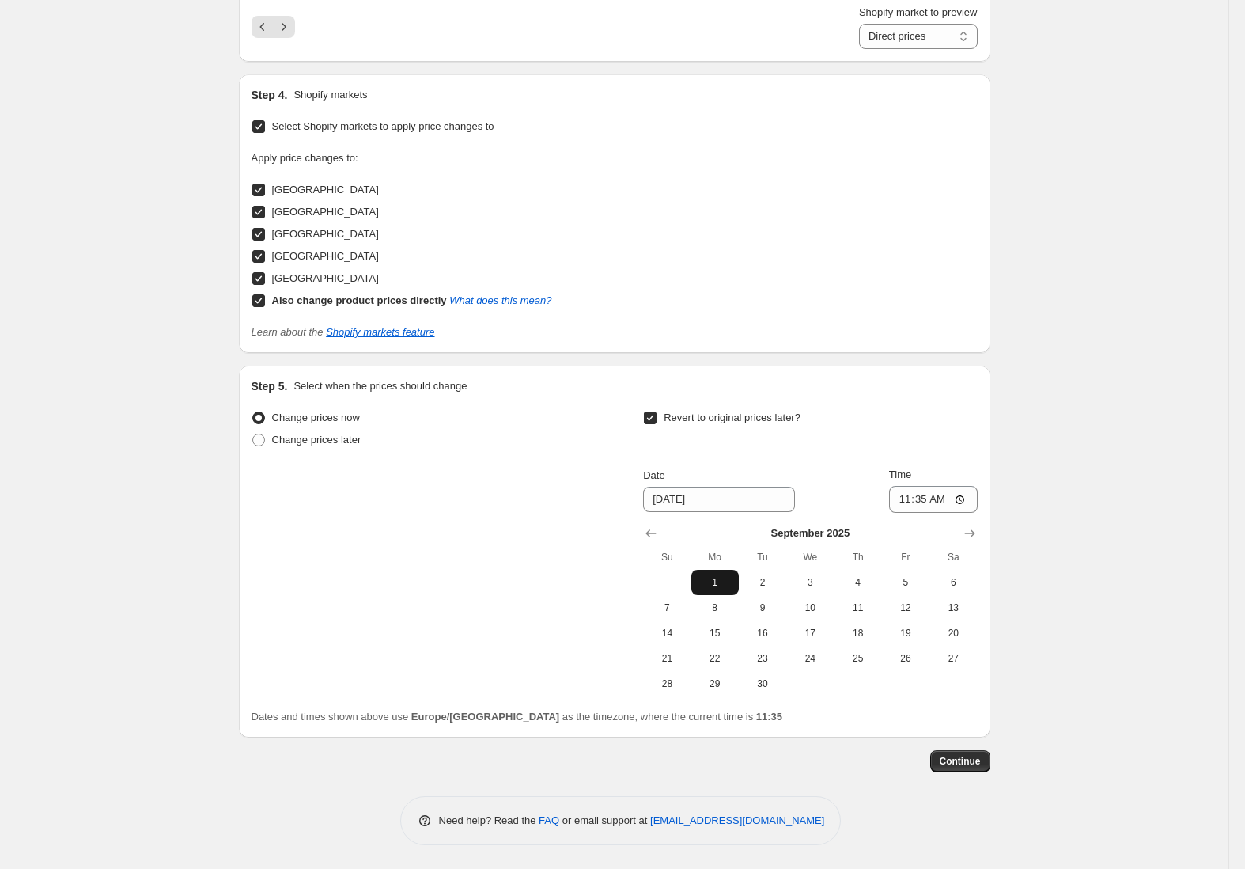
click at [719, 584] on span "1" at bounding box center [715, 582] width 35 height 13
type input "[DATE]"
click at [926, 495] on input "11:35" at bounding box center [933, 499] width 89 height 27
type input "06:35"
click at [969, 759] on span "Continue" at bounding box center [960, 761] width 41 height 13
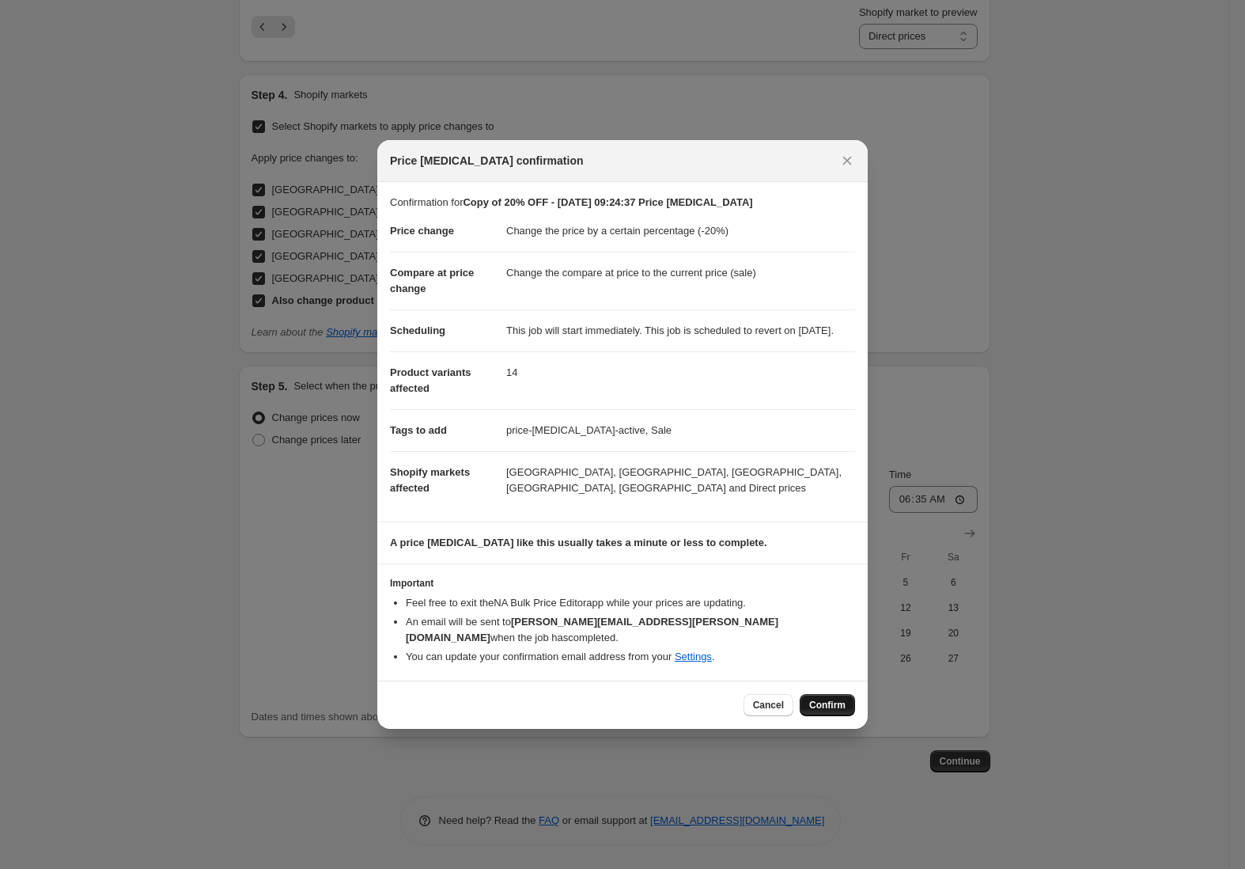
click at [836, 698] on button "Confirm" at bounding box center [827, 705] width 55 height 22
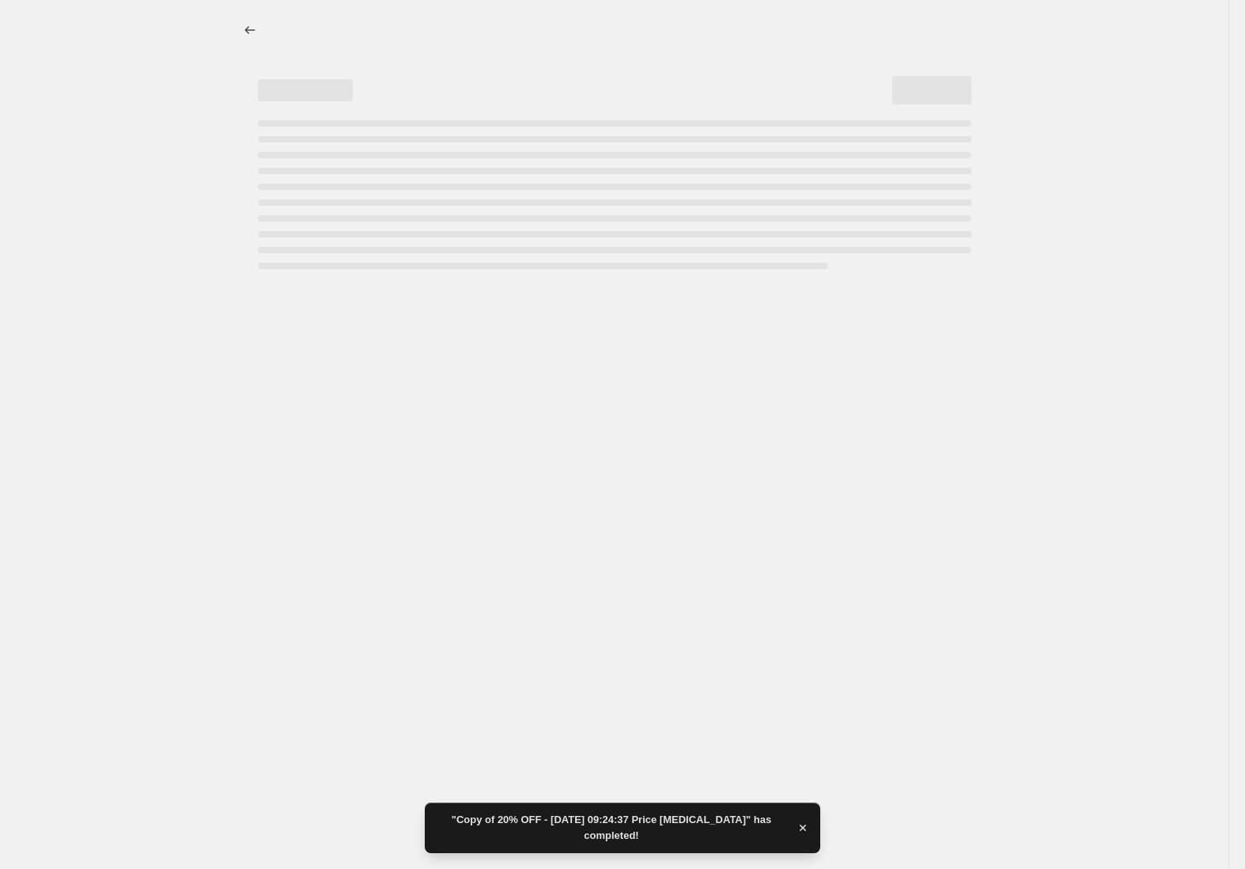
select select "percentage"
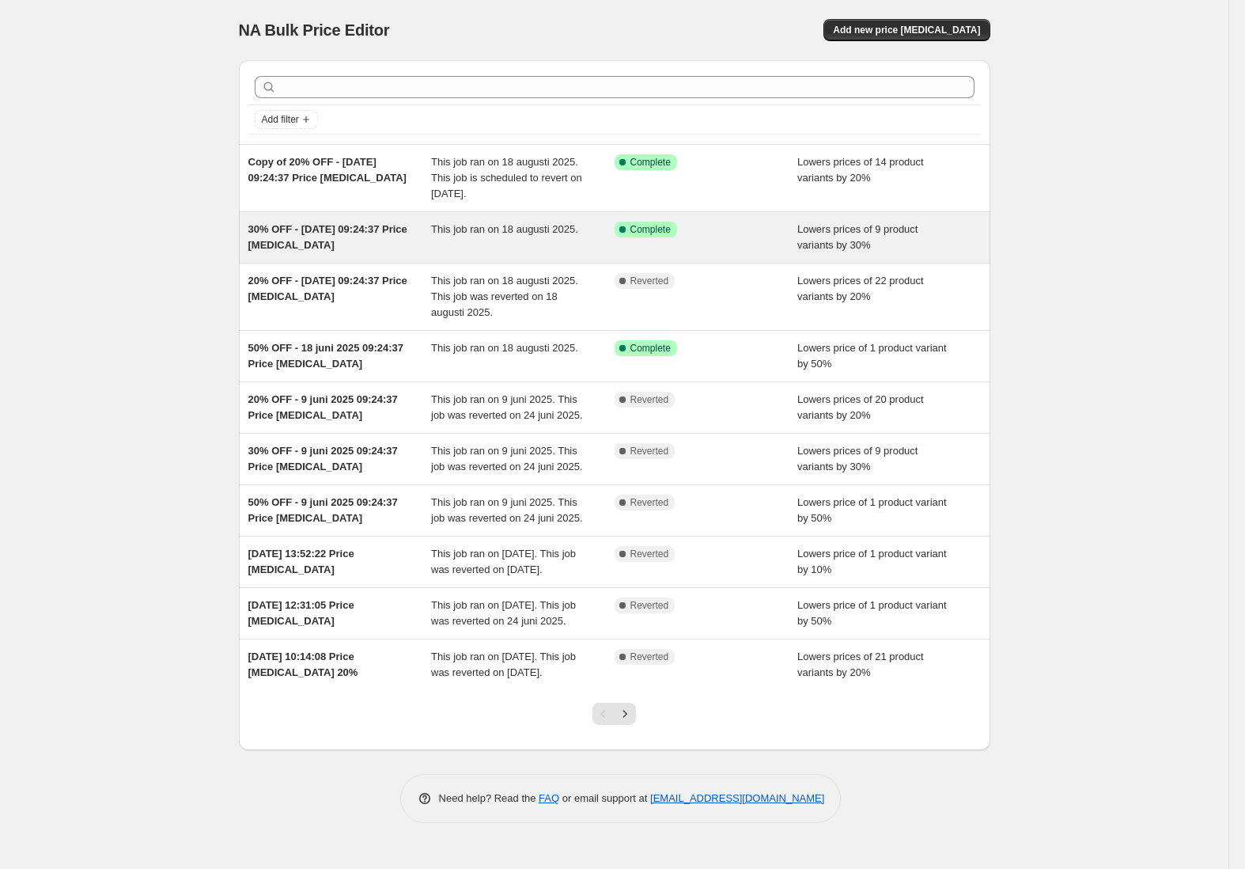
click at [314, 232] on span "30% OFF - [DATE] 09:24:37 Price [MEDICAL_DATA]" at bounding box center [327, 237] width 159 height 28
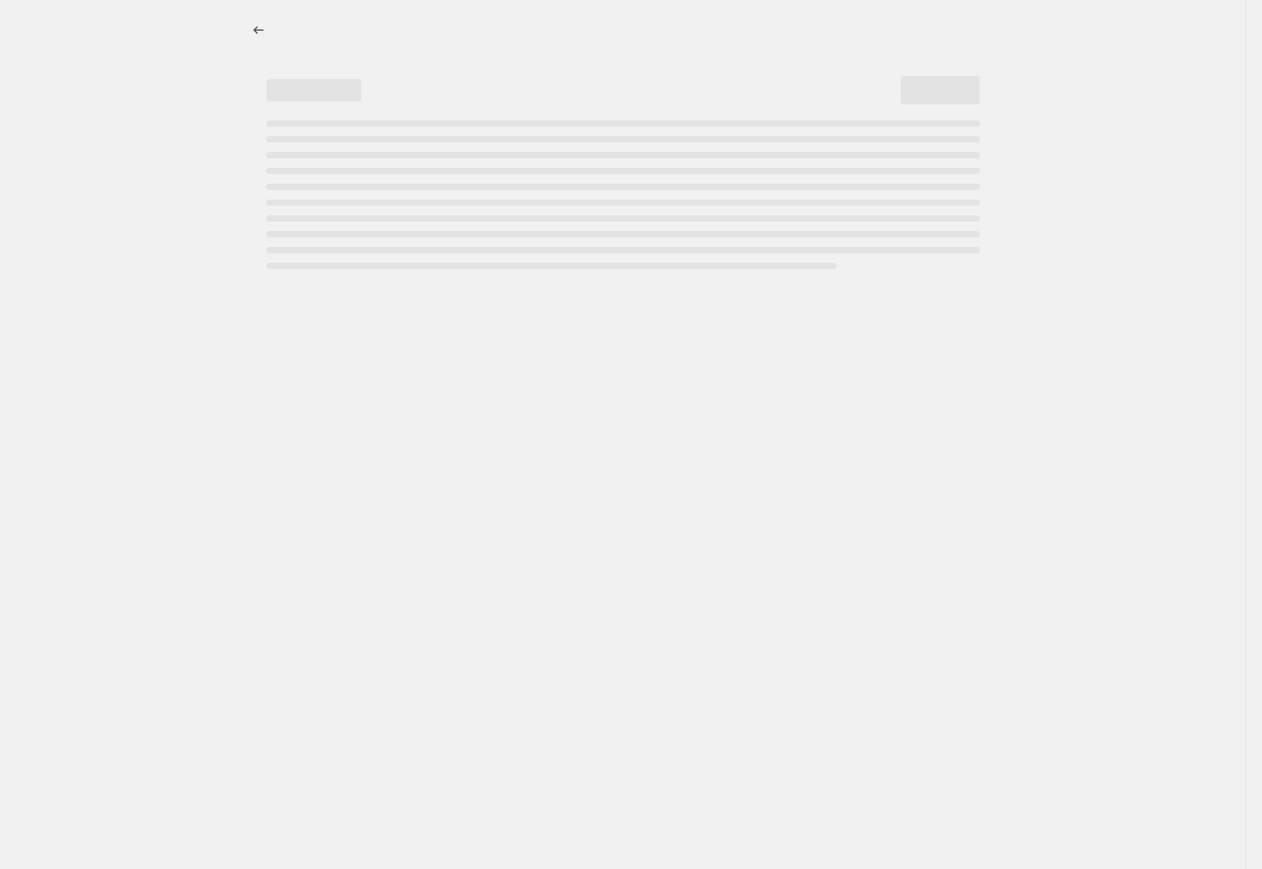
select select "percentage"
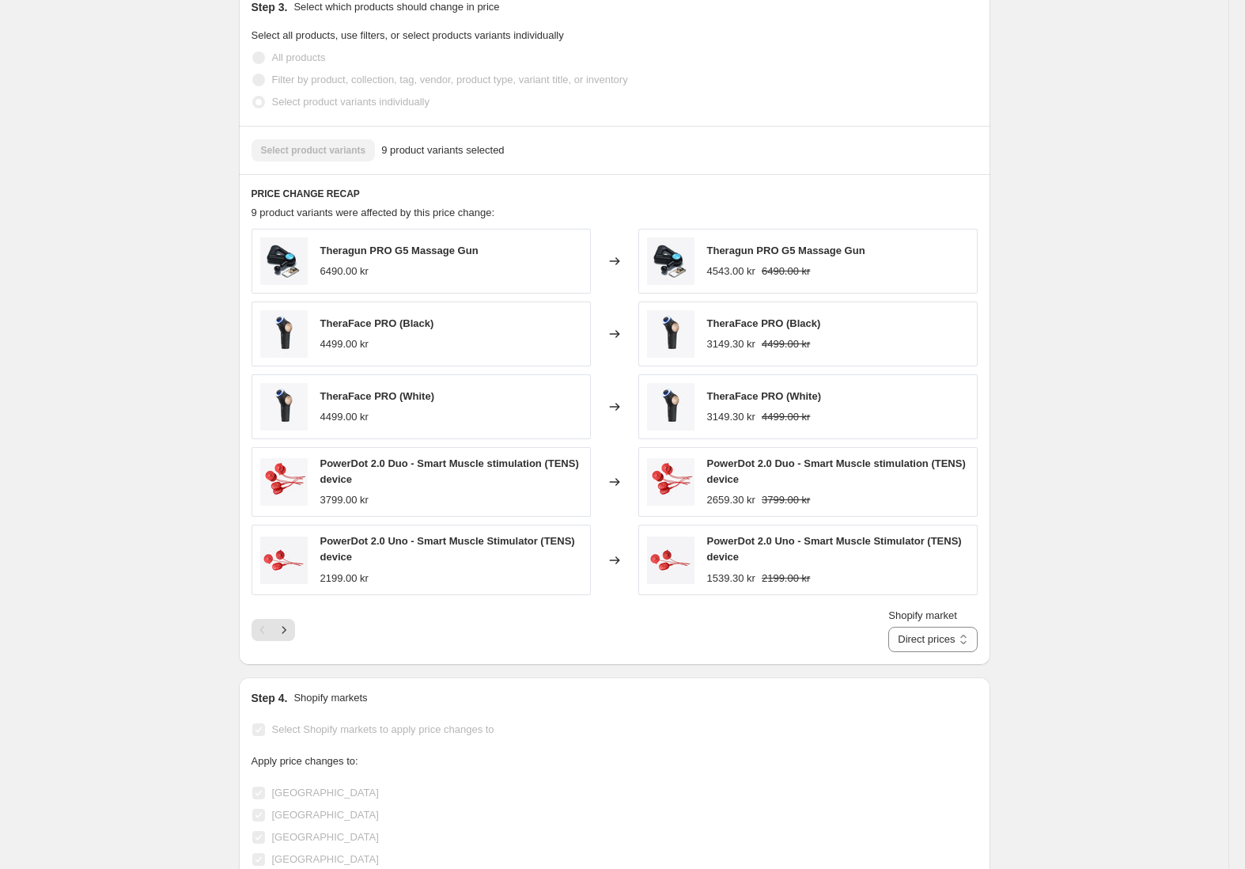
scroll to position [1025, 0]
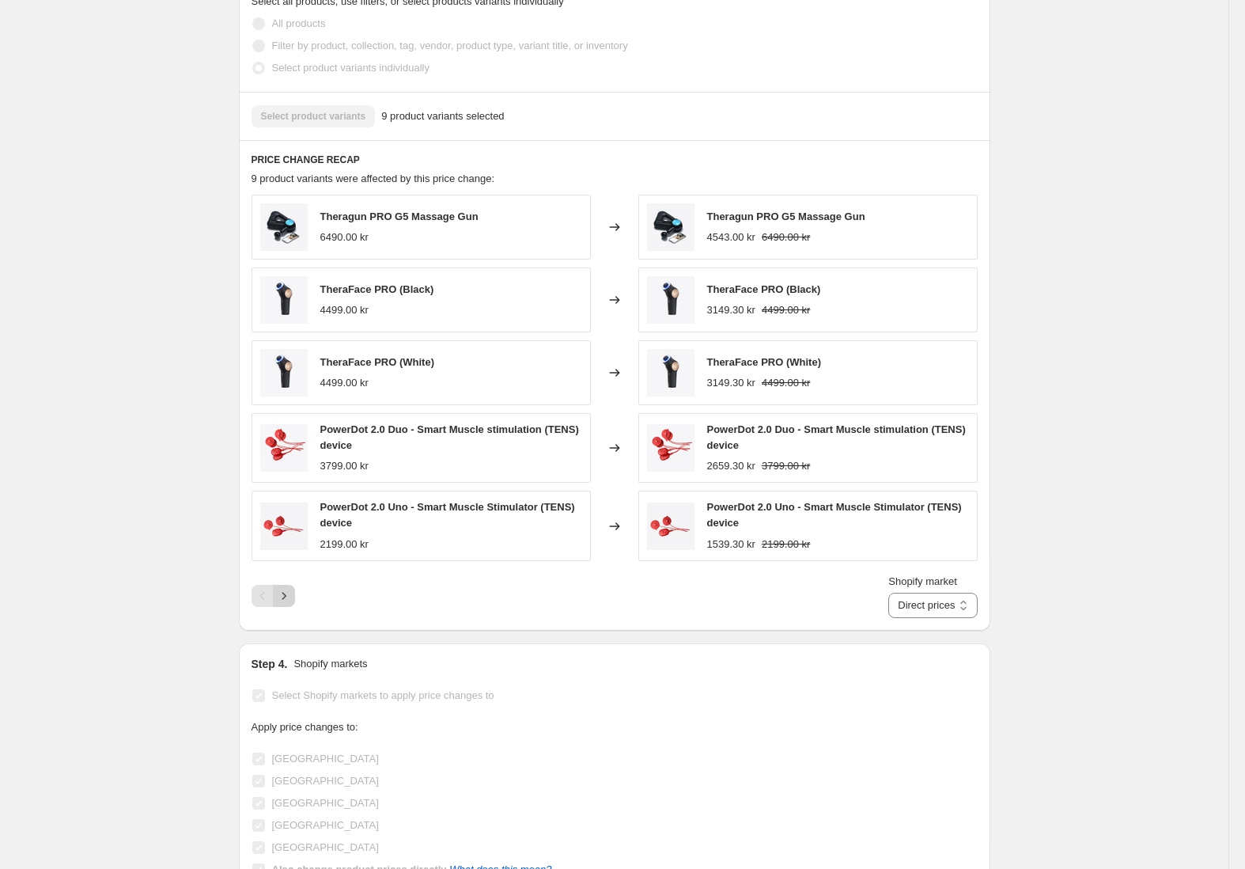
click at [292, 598] on icon "Next" at bounding box center [284, 596] width 16 height 16
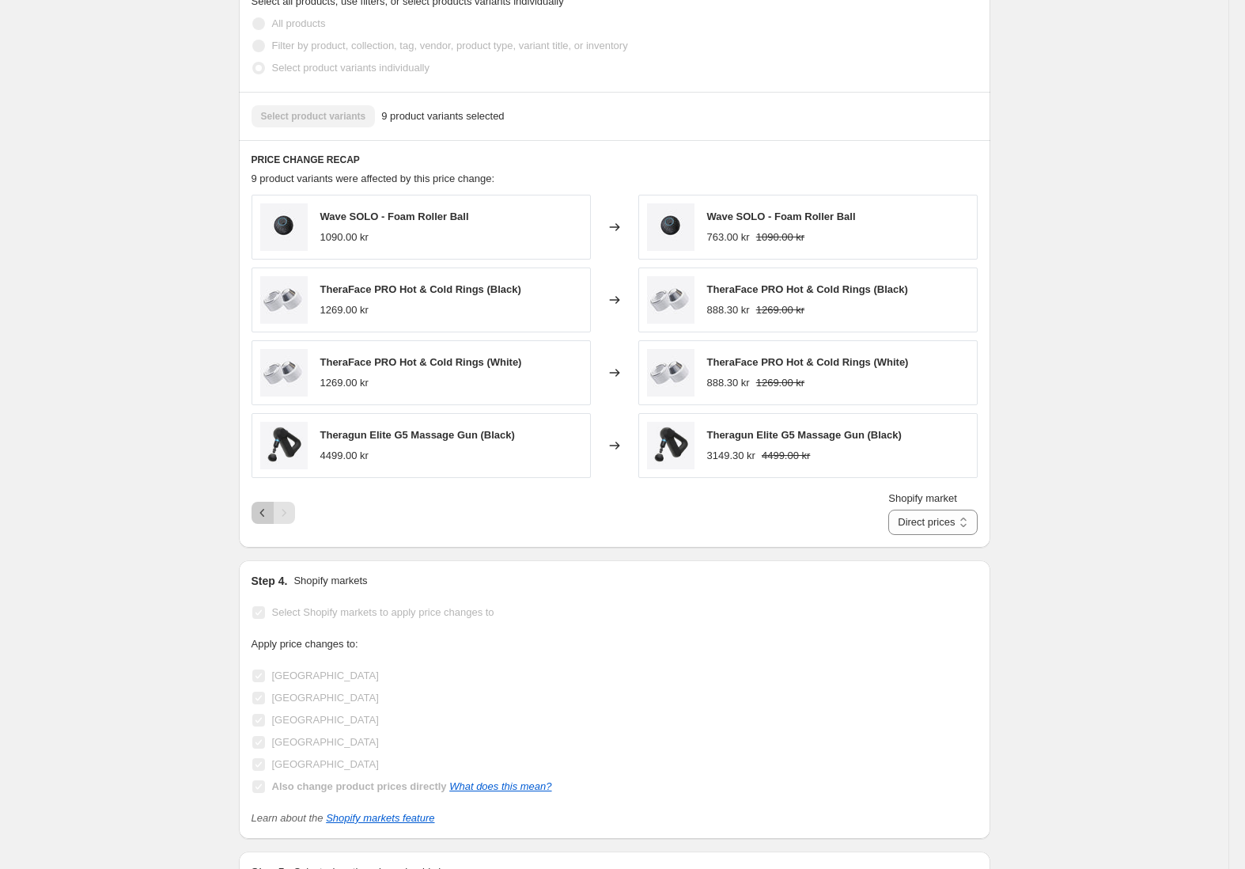
click at [263, 509] on icon "Previous" at bounding box center [263, 513] width 16 height 16
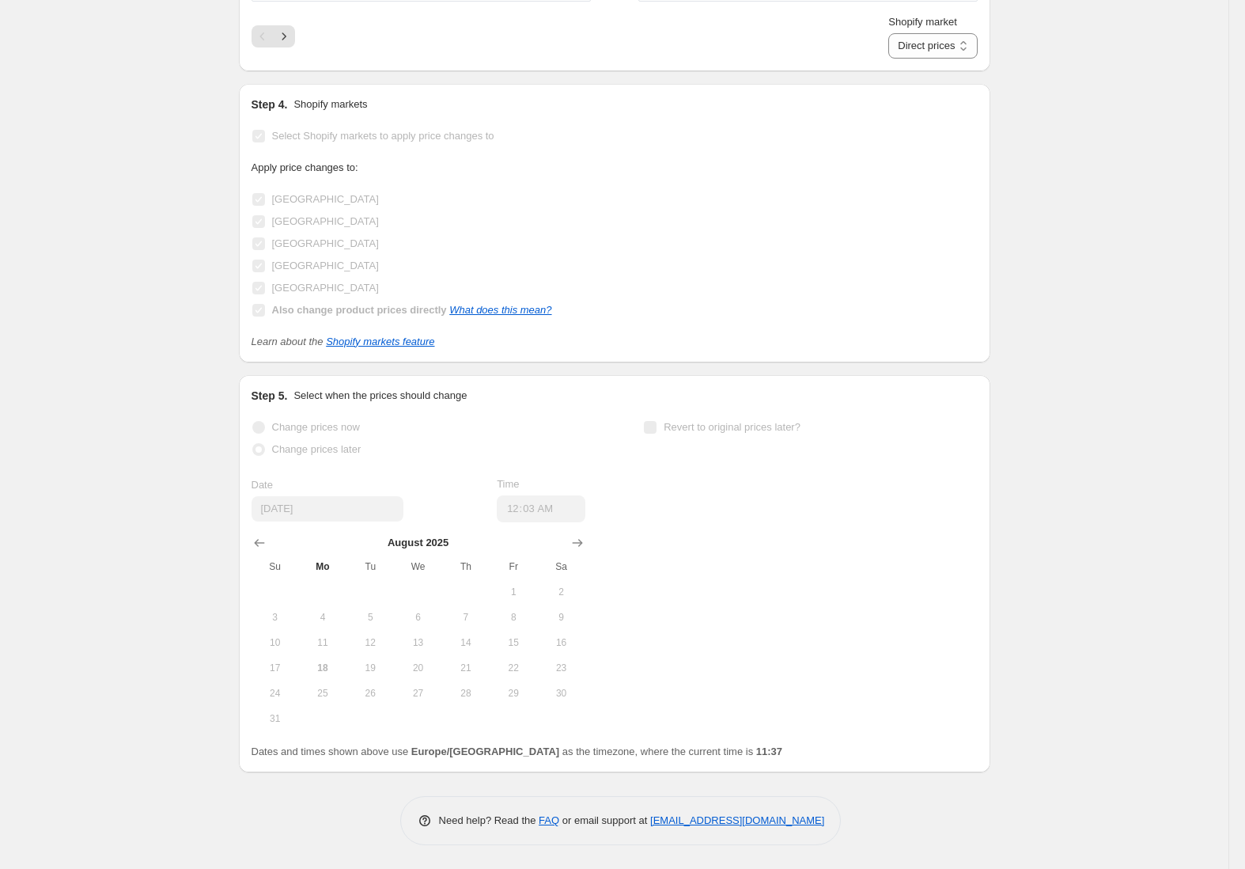
scroll to position [0, 0]
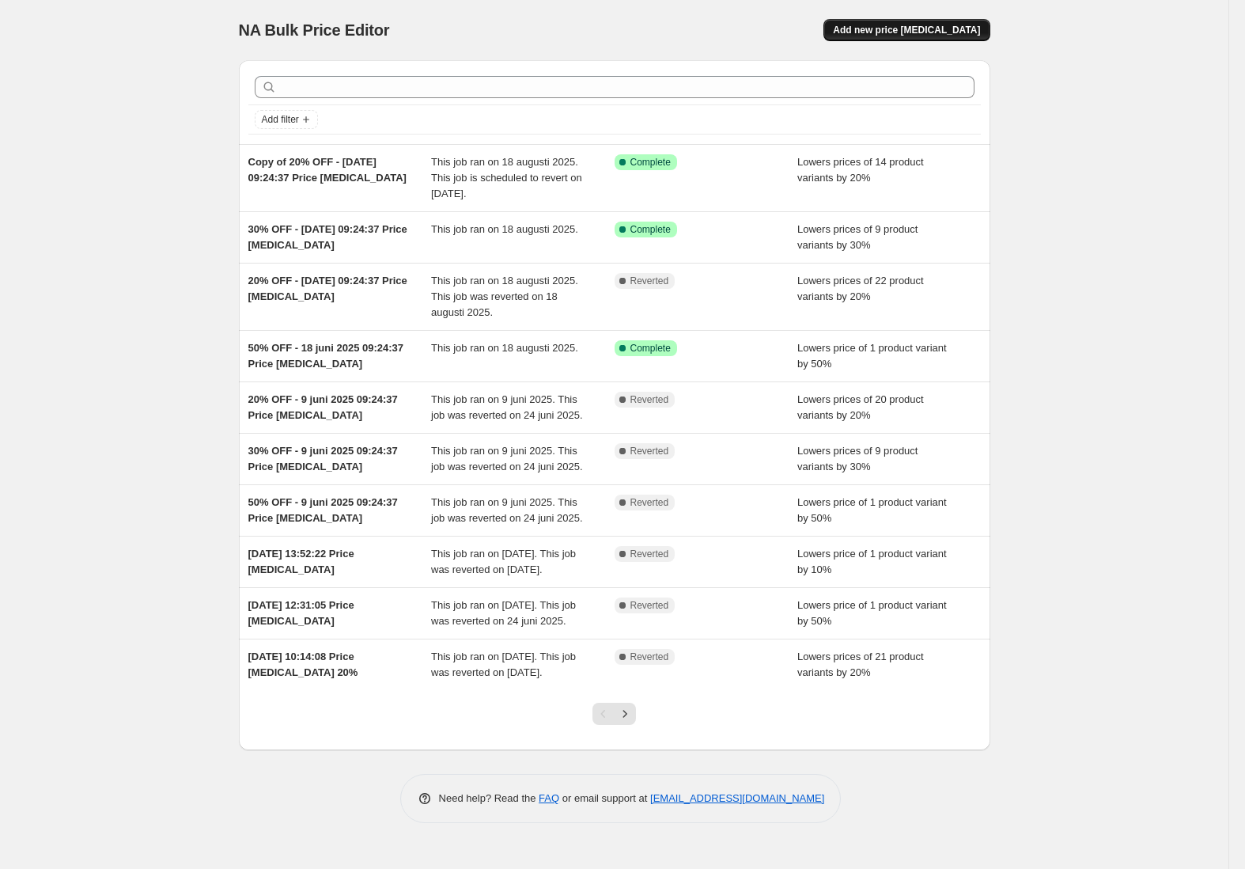
click at [952, 29] on span "Add new price [MEDICAL_DATA]" at bounding box center [906, 30] width 147 height 13
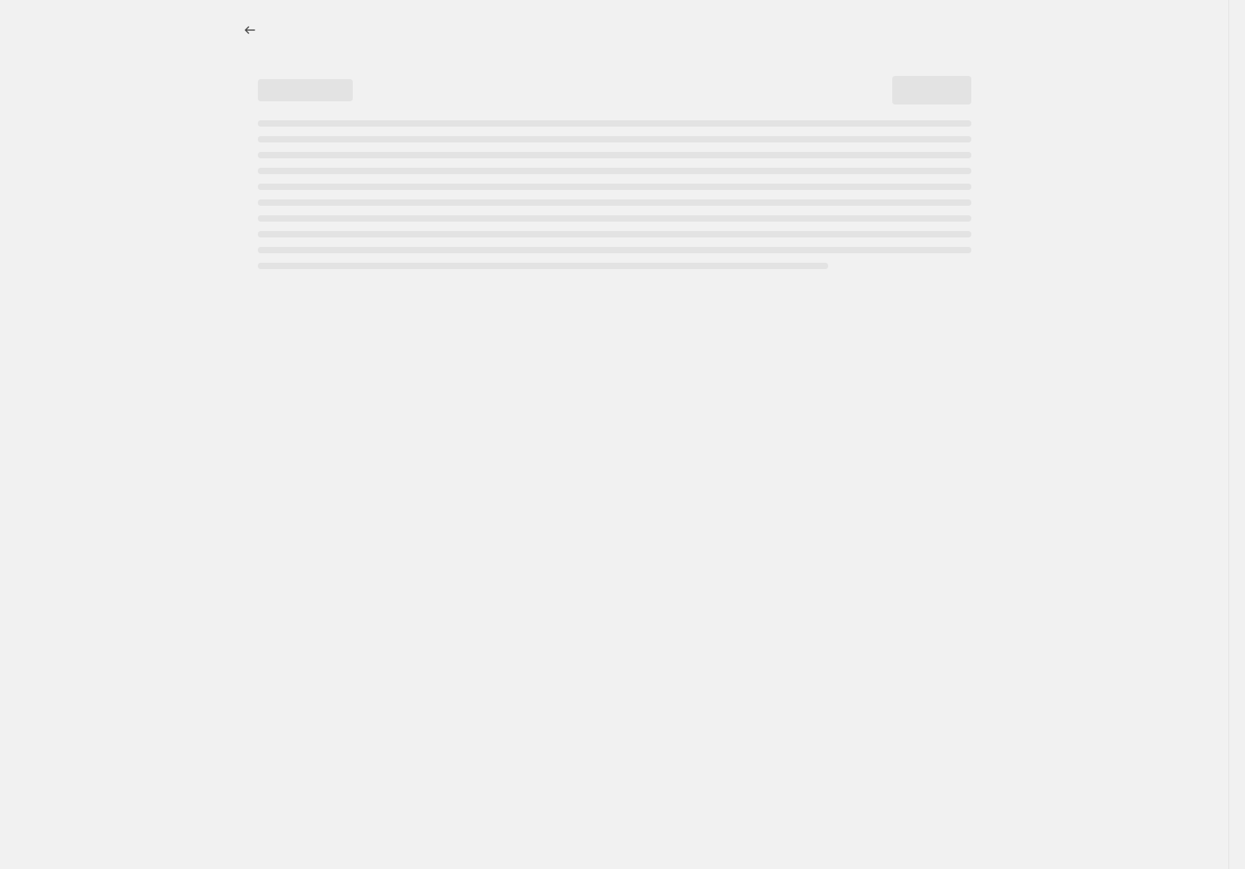
select select "percentage"
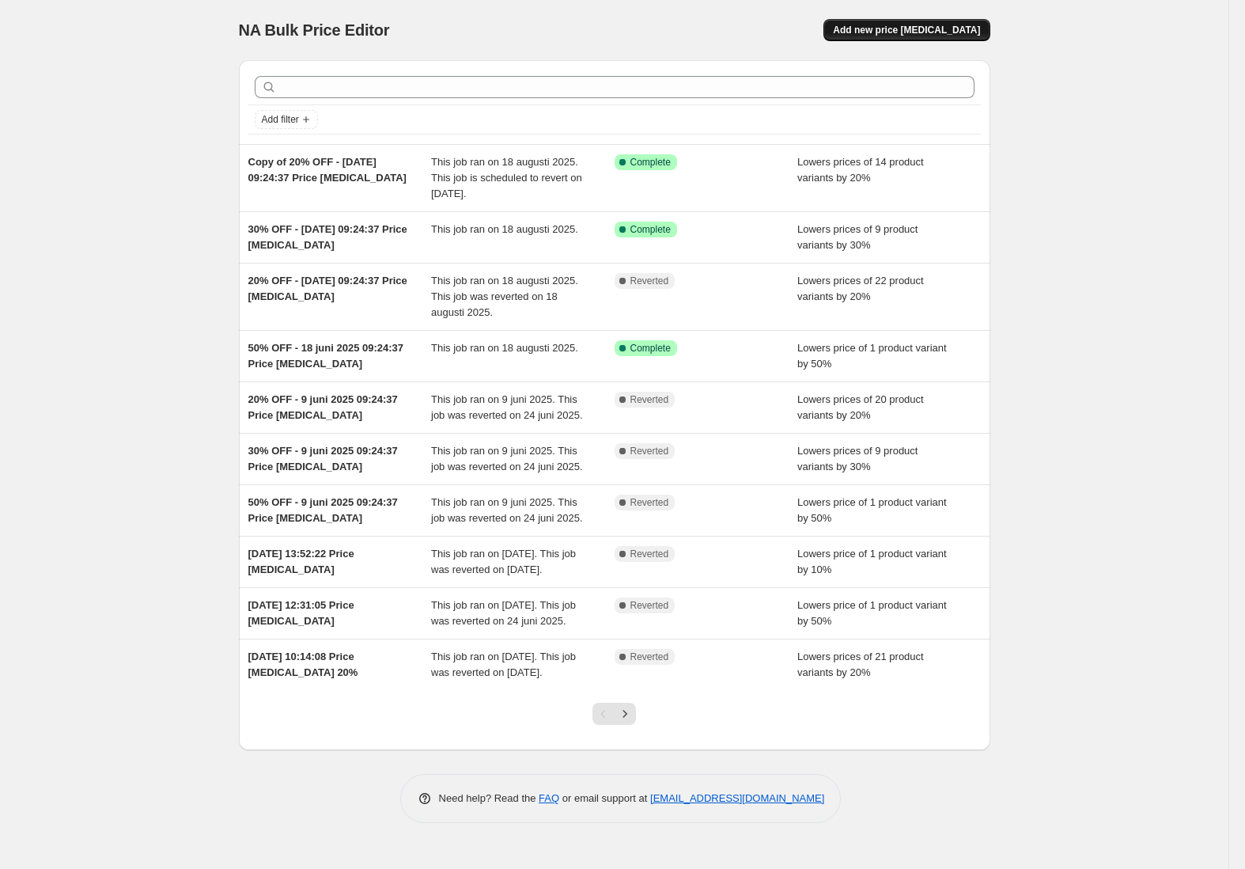
click at [954, 32] on span "Add new price [MEDICAL_DATA]" at bounding box center [906, 30] width 147 height 13
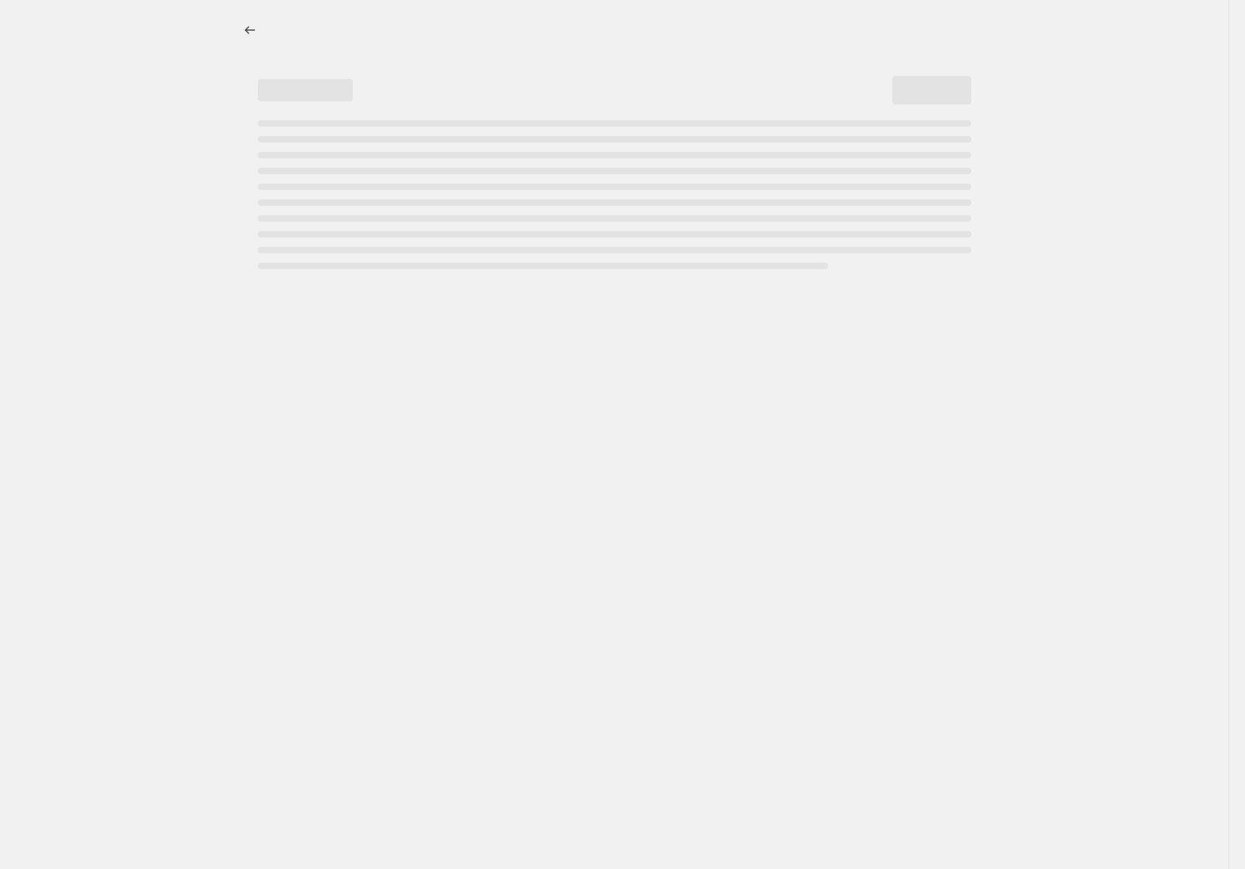
select select "percentage"
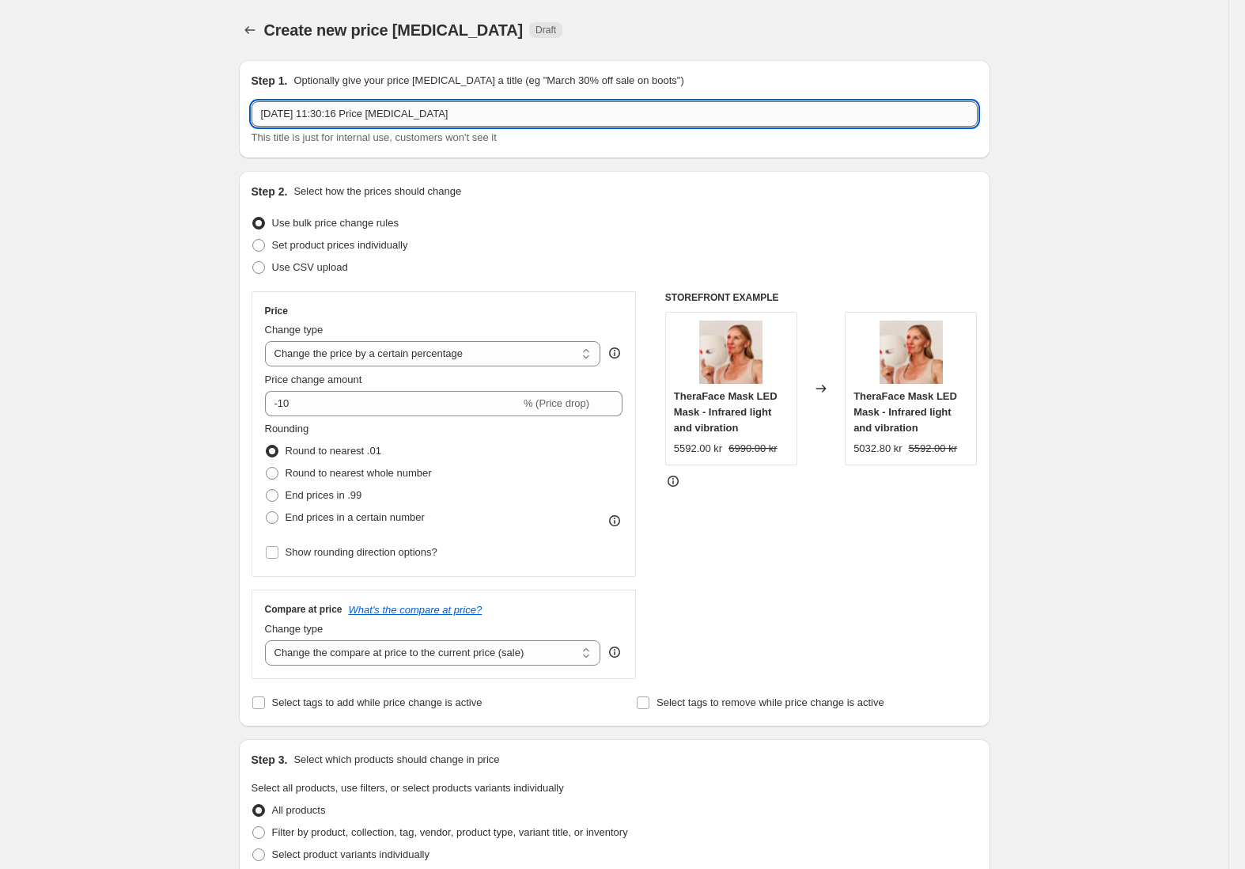
click at [367, 119] on input "[DATE] 11:30:16 Price [MEDICAL_DATA]" at bounding box center [615, 113] width 726 height 25
click at [305, 124] on input "[DATE] 11:30:16 Price [MEDICAL_DATA]" at bounding box center [615, 113] width 726 height 25
type input "[DATE] 11:30:16 Price [MEDICAL_DATA] PRIME g5"
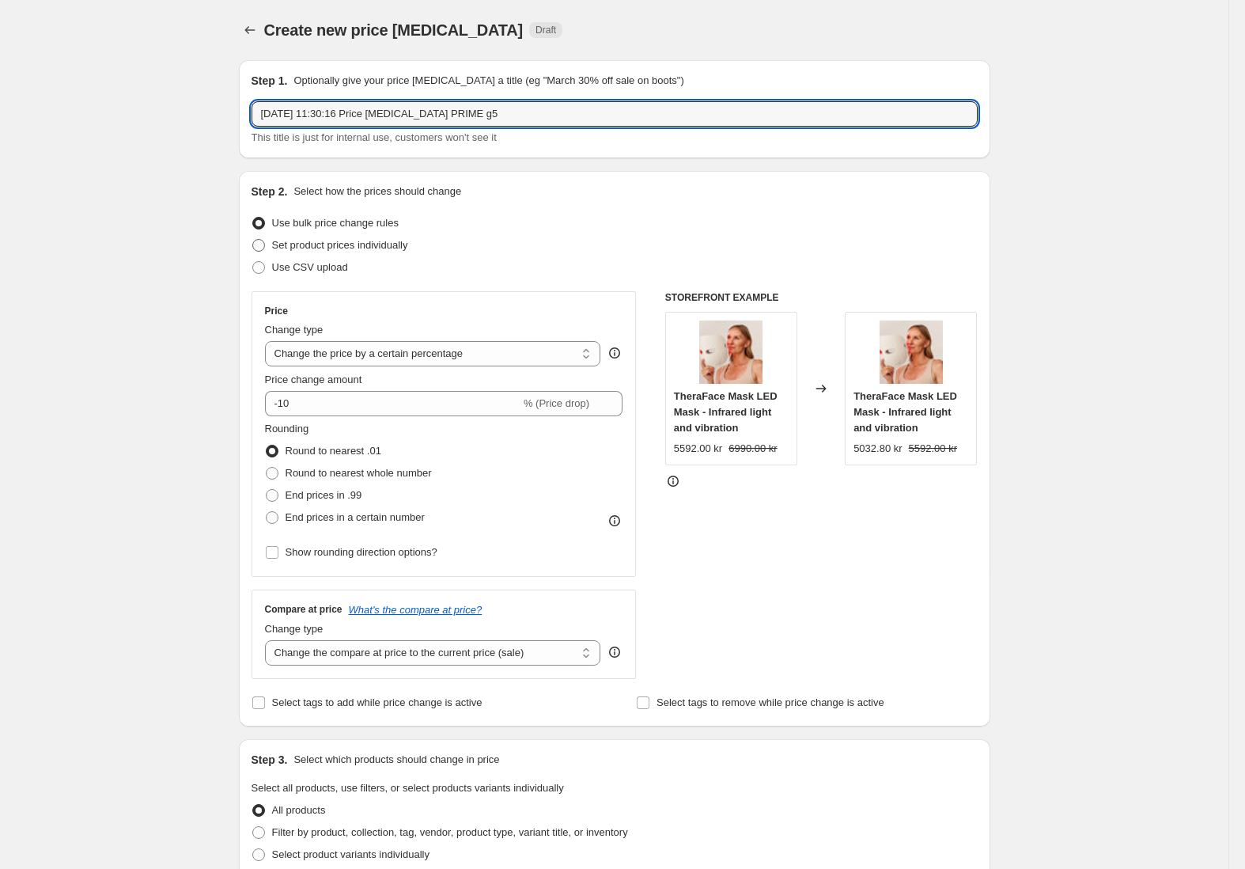
click at [355, 247] on span "Set product prices individually" at bounding box center [340, 245] width 136 height 12
click at [253, 240] on input "Set product prices individually" at bounding box center [252, 239] width 1 height 1
radio input "true"
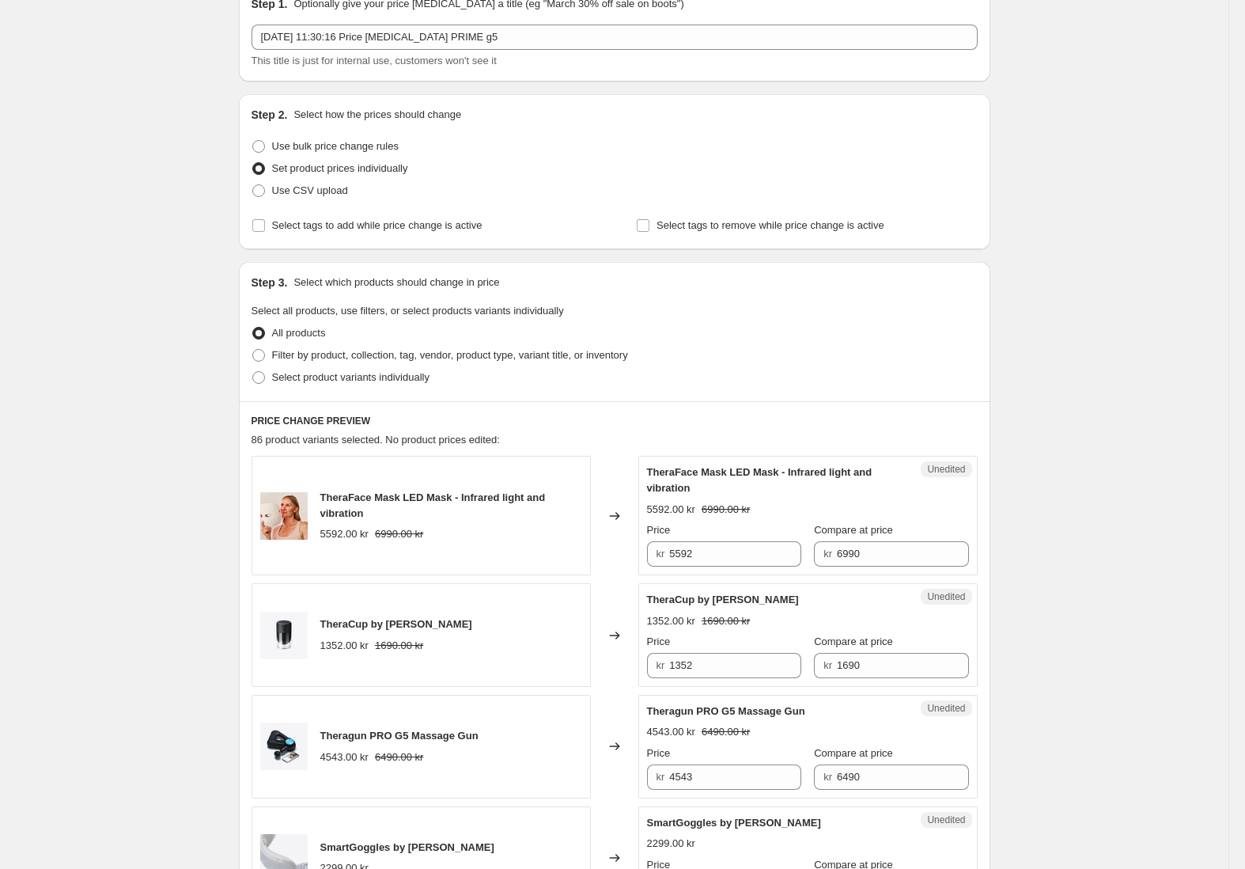
scroll to position [123, 0]
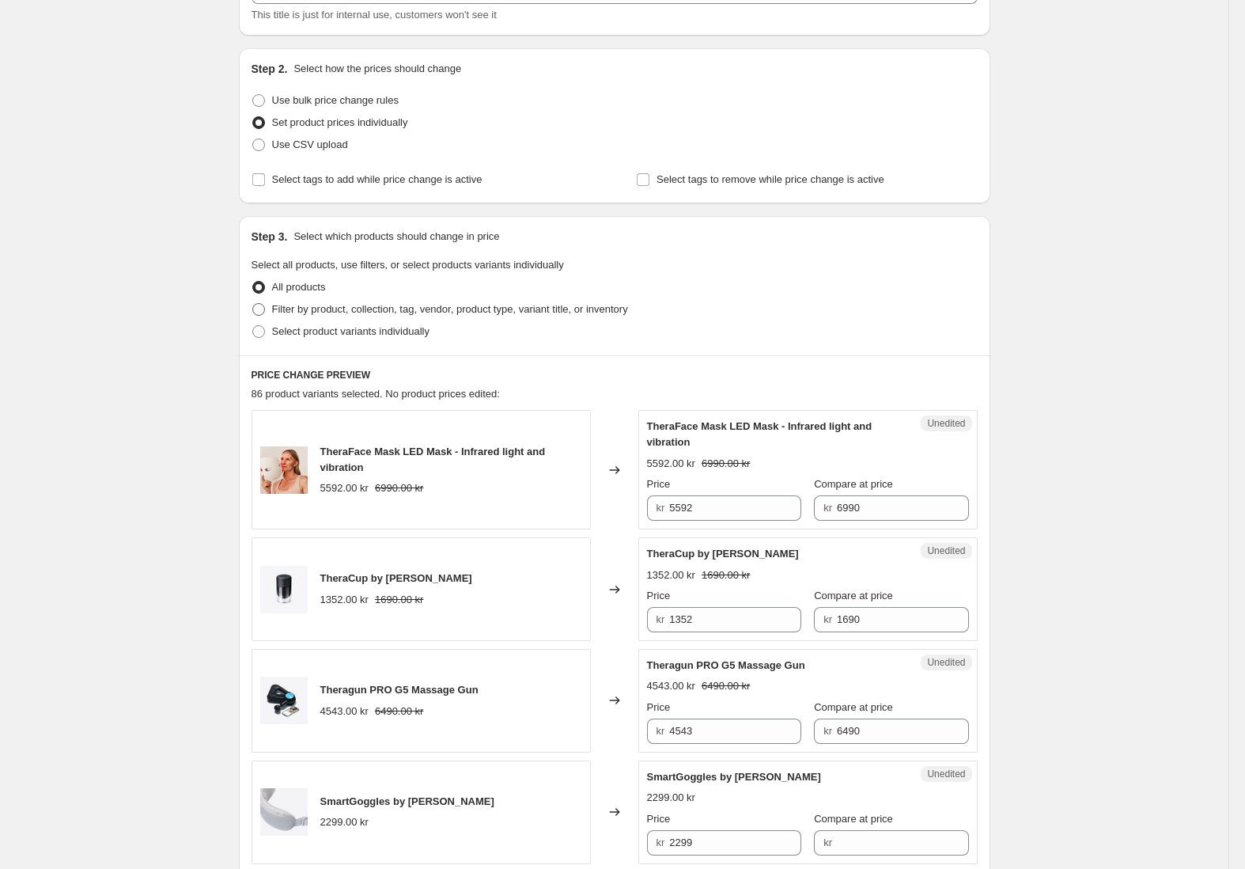
click at [373, 308] on span "Filter by product, collection, tag, vendor, product type, variant title, or inv…" at bounding box center [450, 309] width 356 height 12
click at [253, 304] on input "Filter by product, collection, tag, vendor, product type, variant title, or inv…" at bounding box center [252, 303] width 1 height 1
radio input "true"
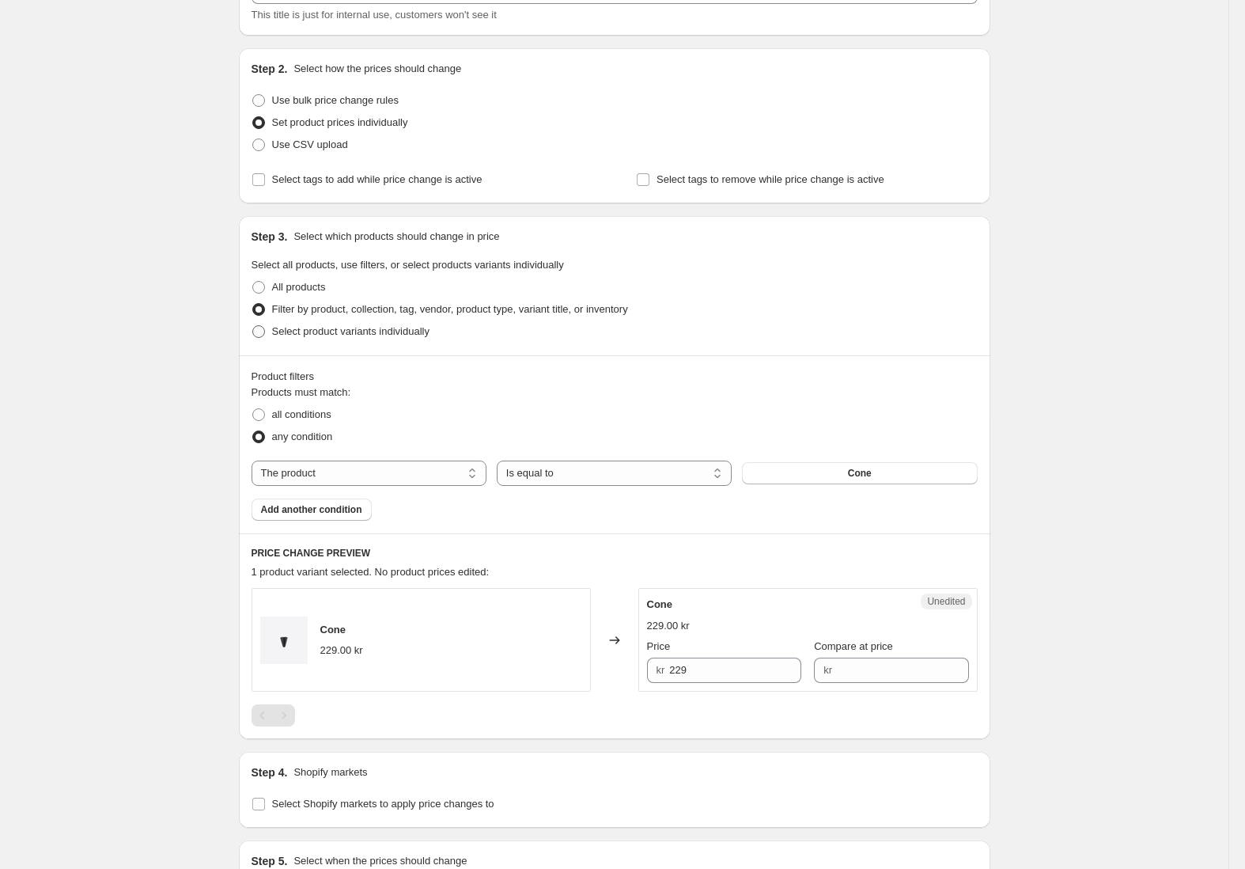
click at [374, 329] on span "Select product variants individually" at bounding box center [350, 331] width 157 height 12
click at [253, 326] on input "Select product variants individually" at bounding box center [252, 325] width 1 height 1
radio input "true"
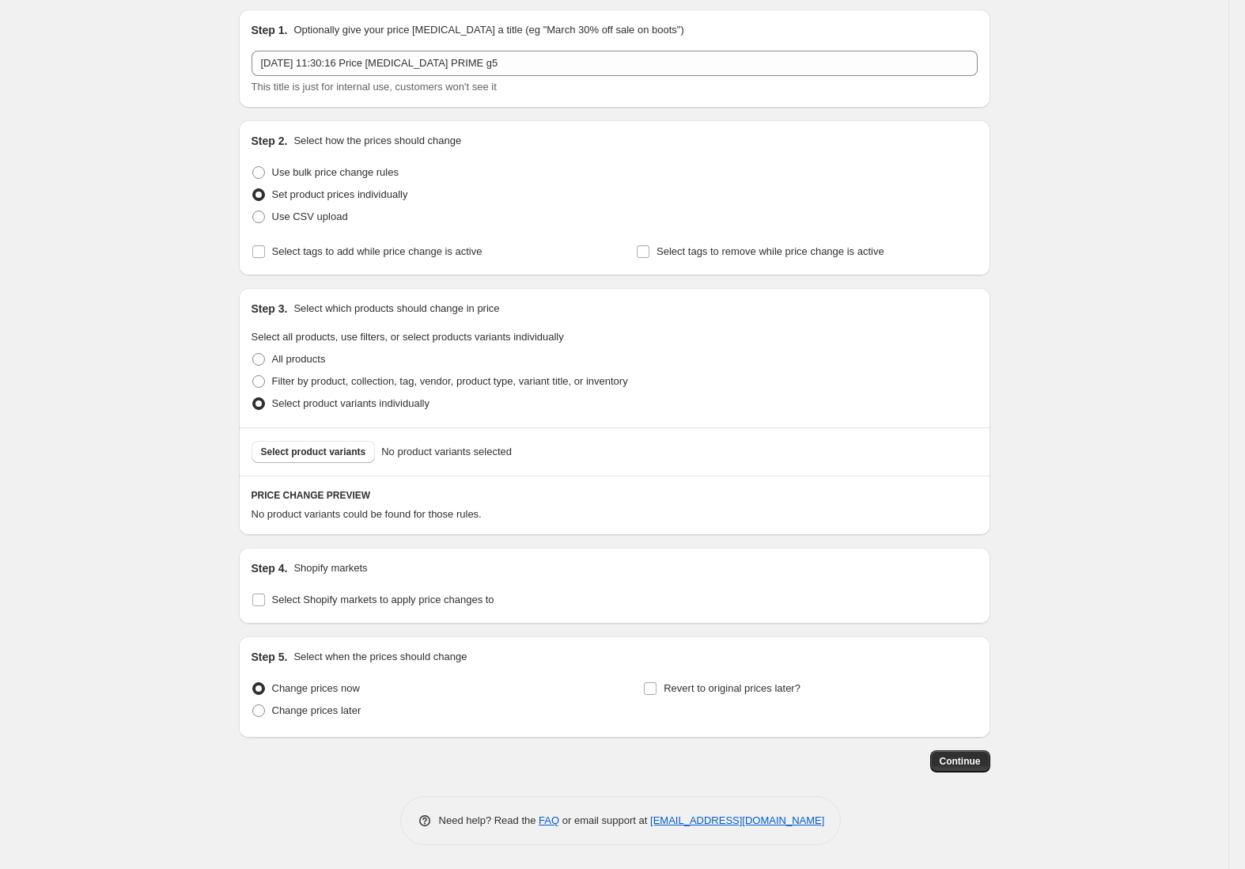
scroll to position [51, 0]
click at [466, 383] on span "Filter by product, collection, tag, vendor, product type, variant title, or inv…" at bounding box center [450, 381] width 356 height 12
click at [253, 376] on input "Filter by product, collection, tag, vendor, product type, variant title, or inv…" at bounding box center [252, 375] width 1 height 1
radio input "true"
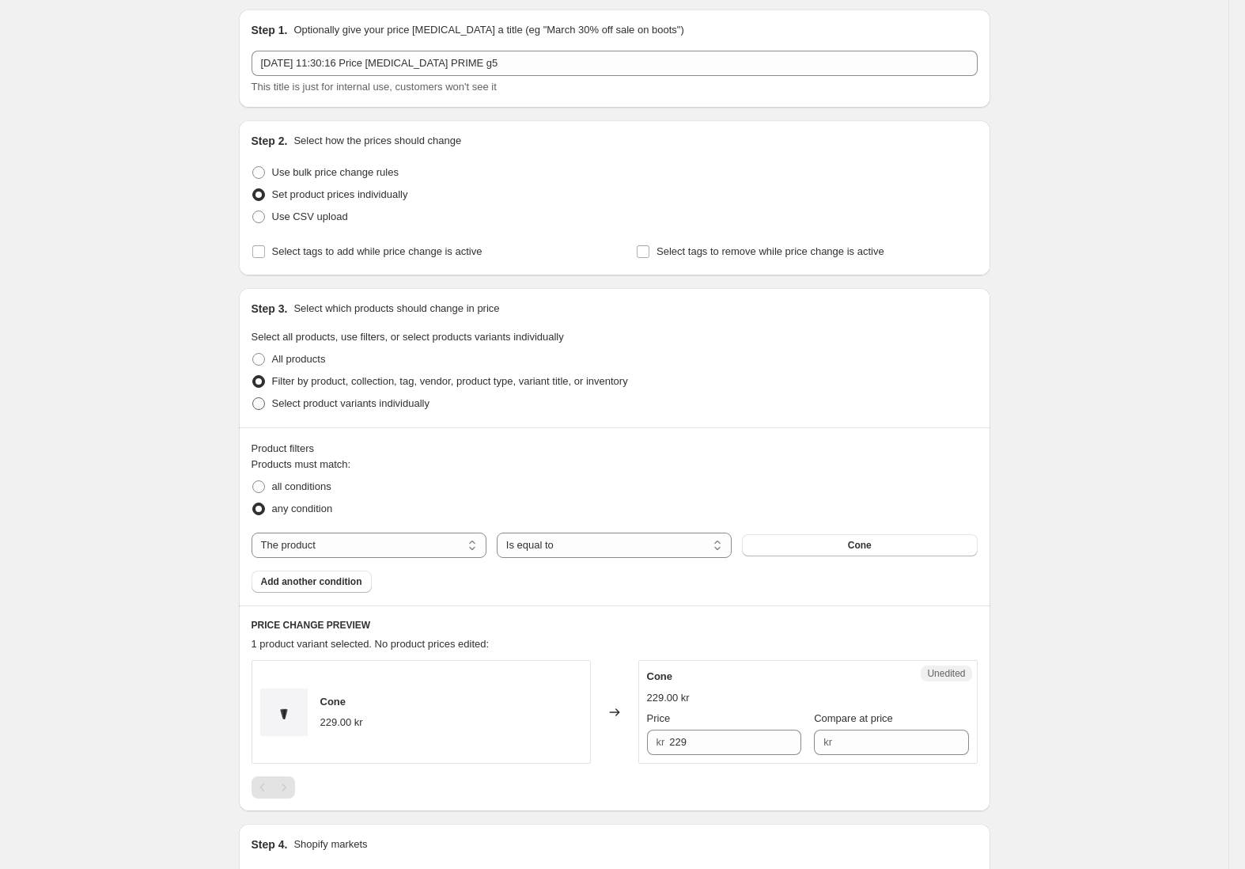
click at [423, 403] on span "Select product variants individually" at bounding box center [350, 403] width 157 height 12
click at [253, 398] on input "Select product variants individually" at bounding box center [252, 397] width 1 height 1
radio input "true"
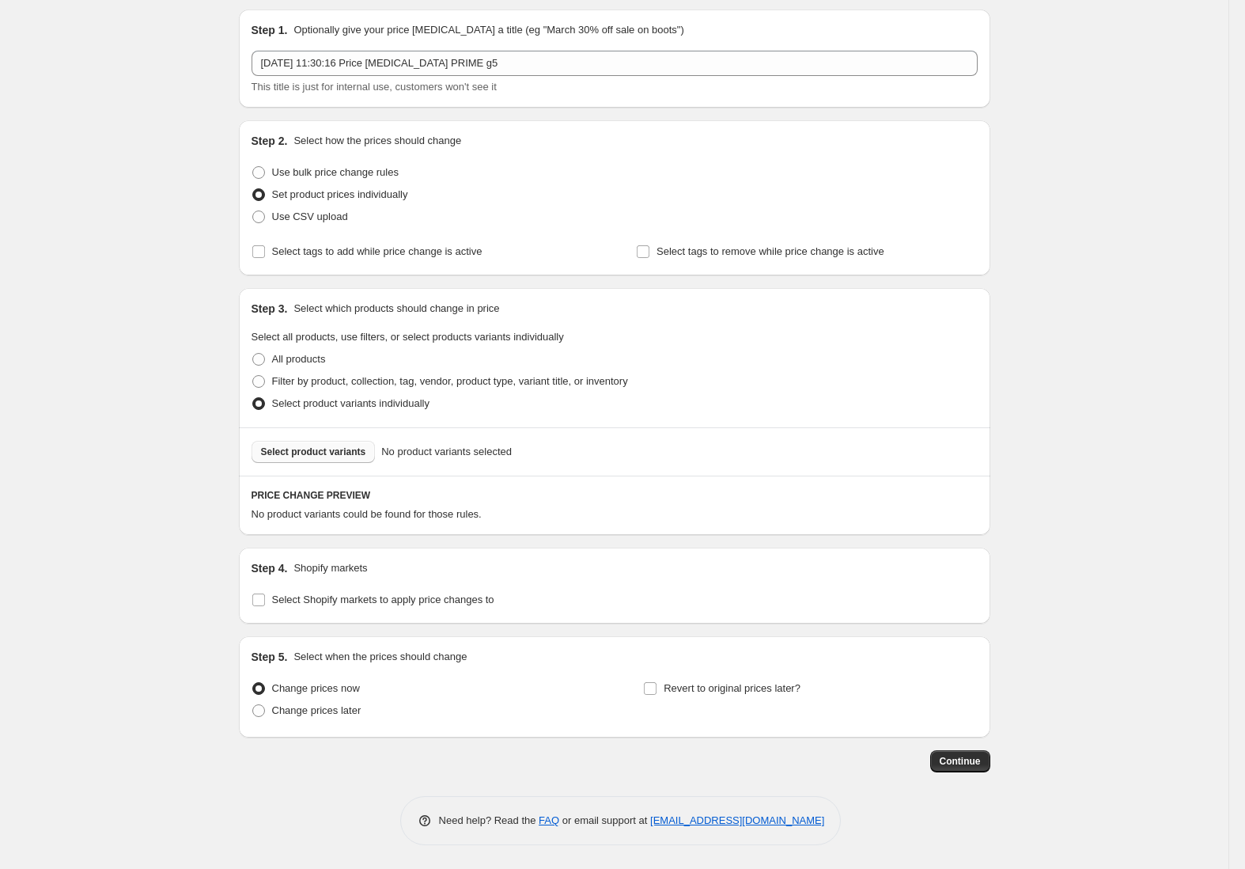
click at [341, 448] on span "Select product variants" at bounding box center [313, 451] width 105 height 13
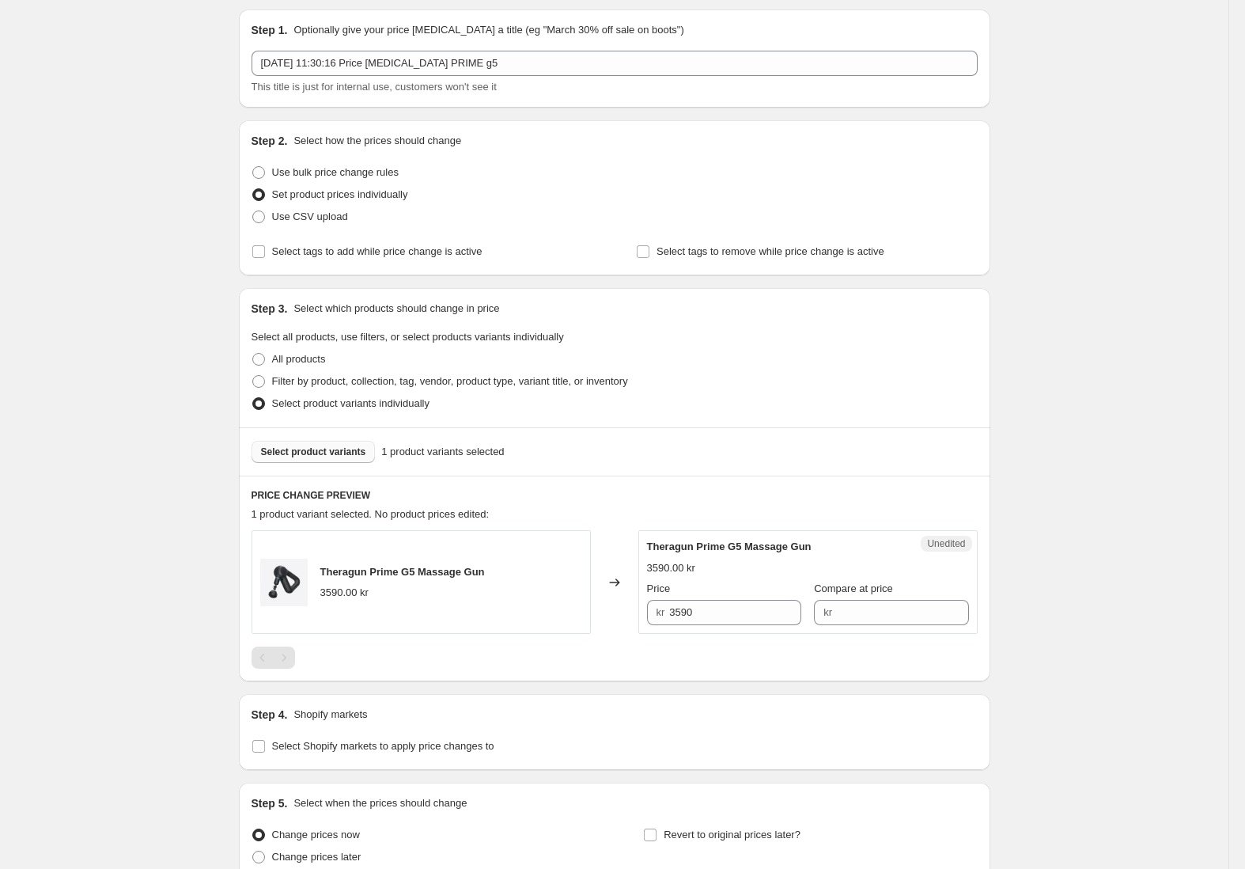
scroll to position [57, 0]
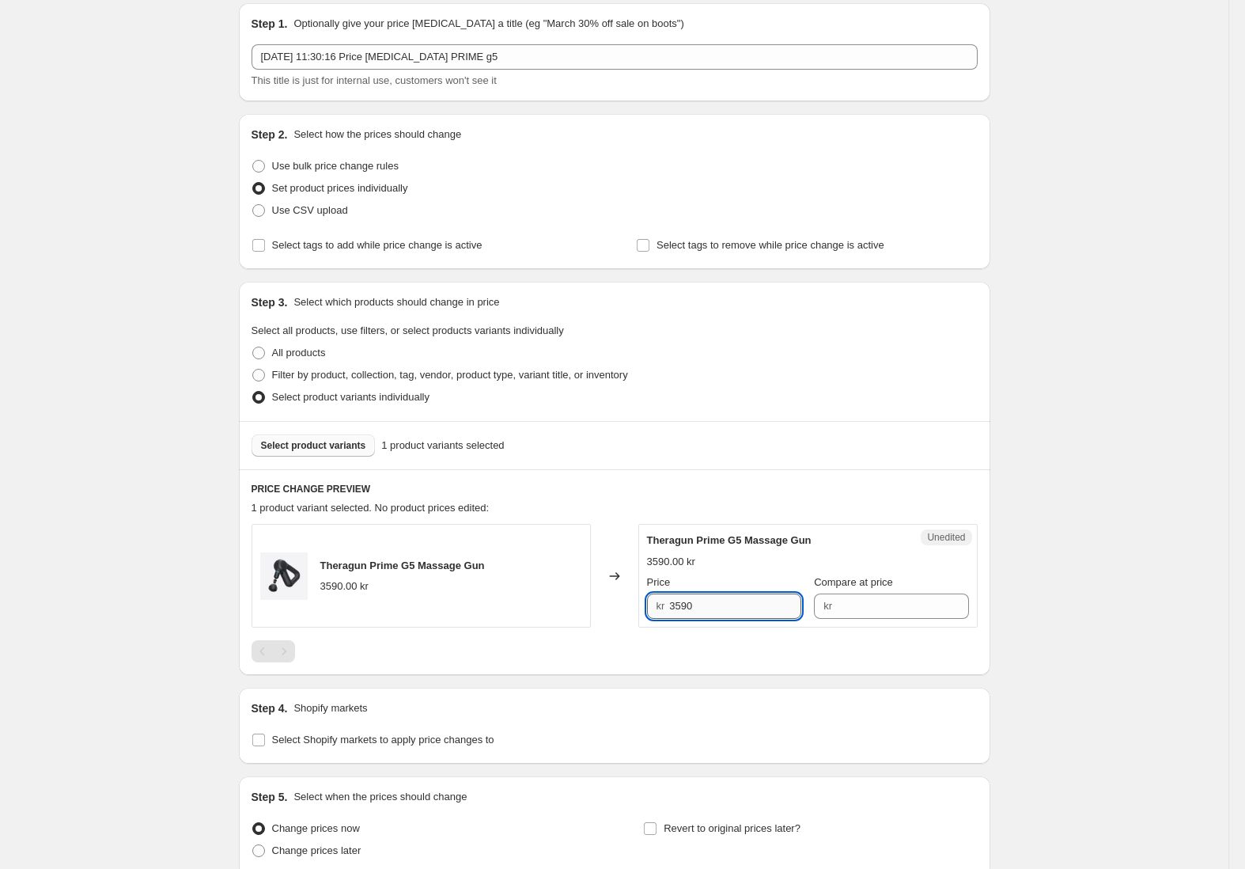
click at [747, 611] on input "3590" at bounding box center [735, 605] width 132 height 25
type input "3590"
click at [872, 602] on input "Compare at price" at bounding box center [903, 605] width 132 height 25
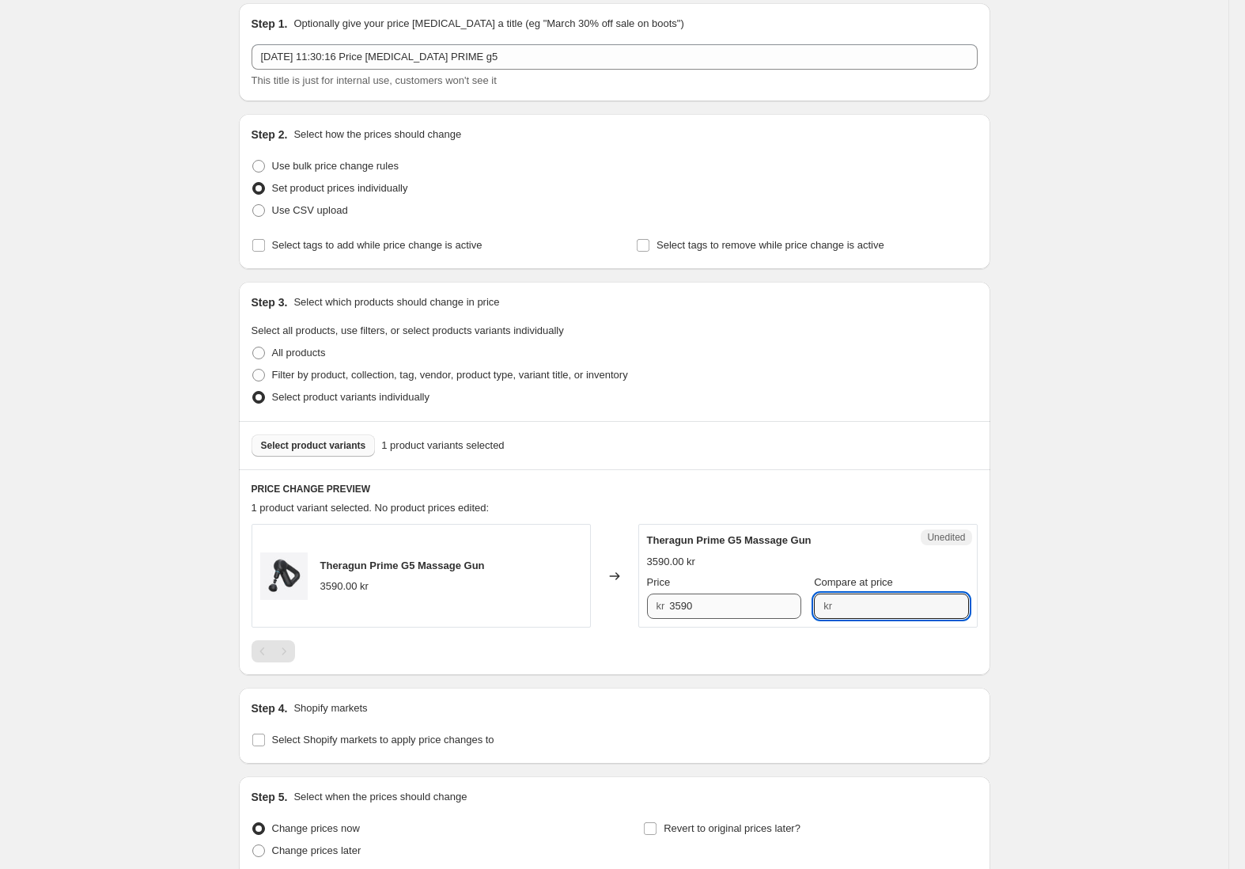
paste input "3590"
type input "3590"
click at [718, 615] on input "3590" at bounding box center [735, 605] width 132 height 25
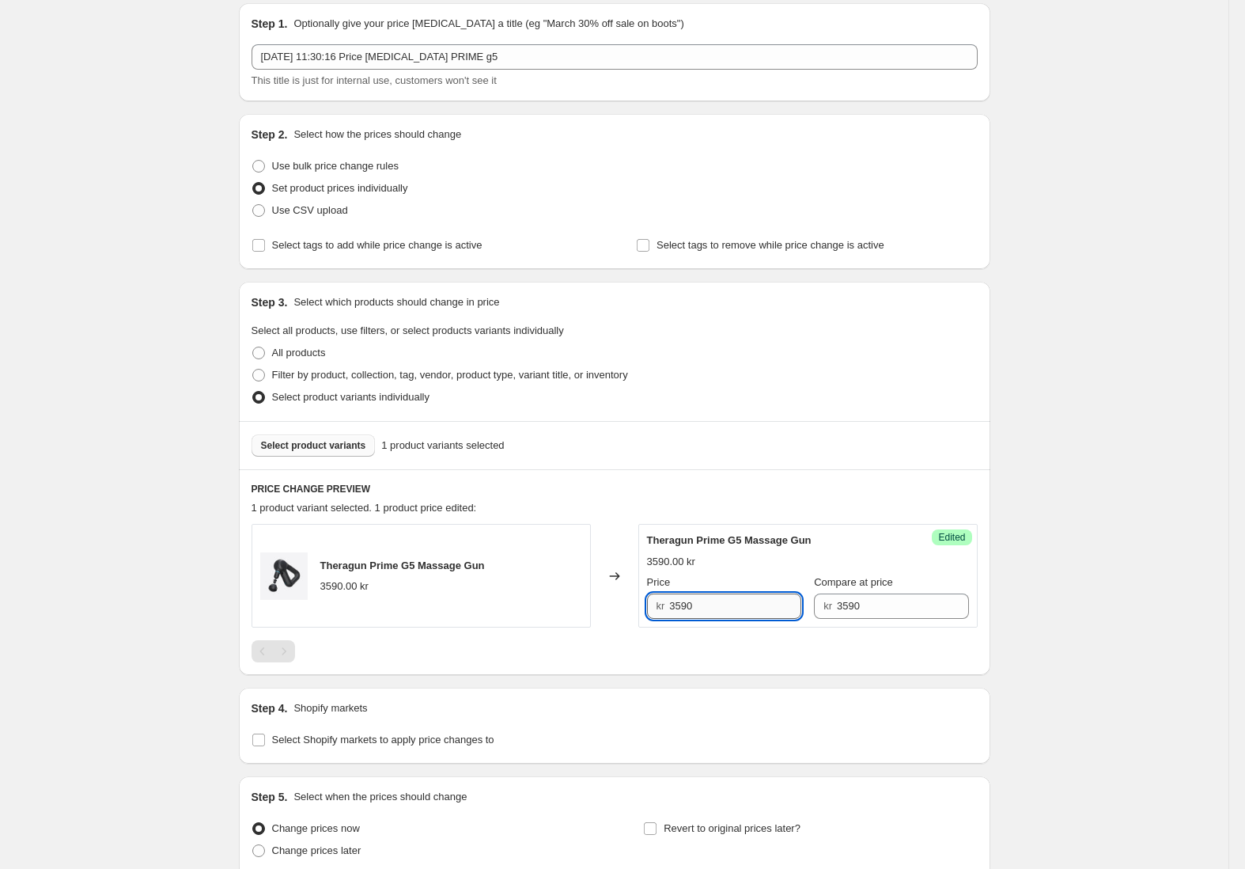
click at [721, 607] on input "3590" at bounding box center [735, 605] width 132 height 25
type input "2719"
click at [1122, 505] on div "Create new price [MEDICAL_DATA]. This page is ready Create new price [MEDICAL_D…" at bounding box center [614, 475] width 1228 height 1065
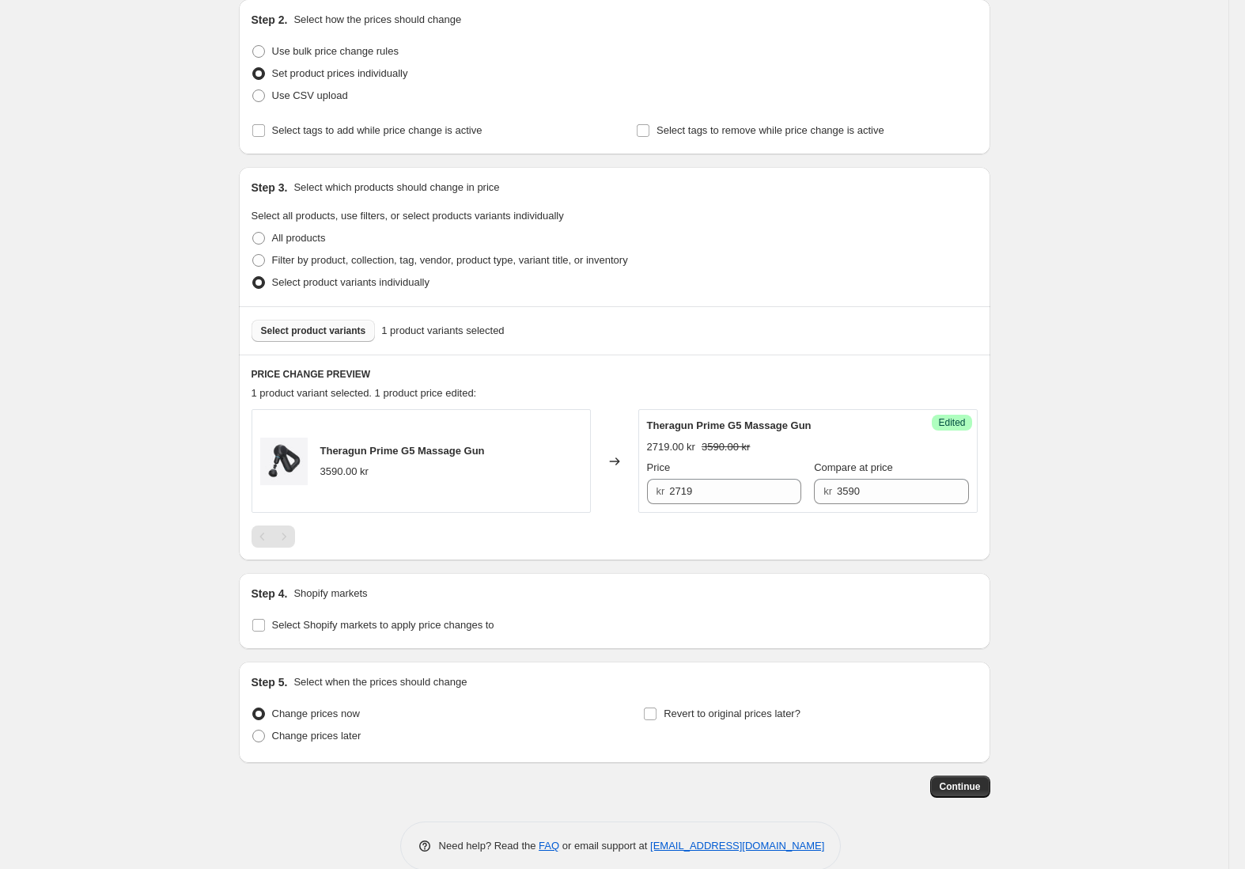
scroll to position [197, 0]
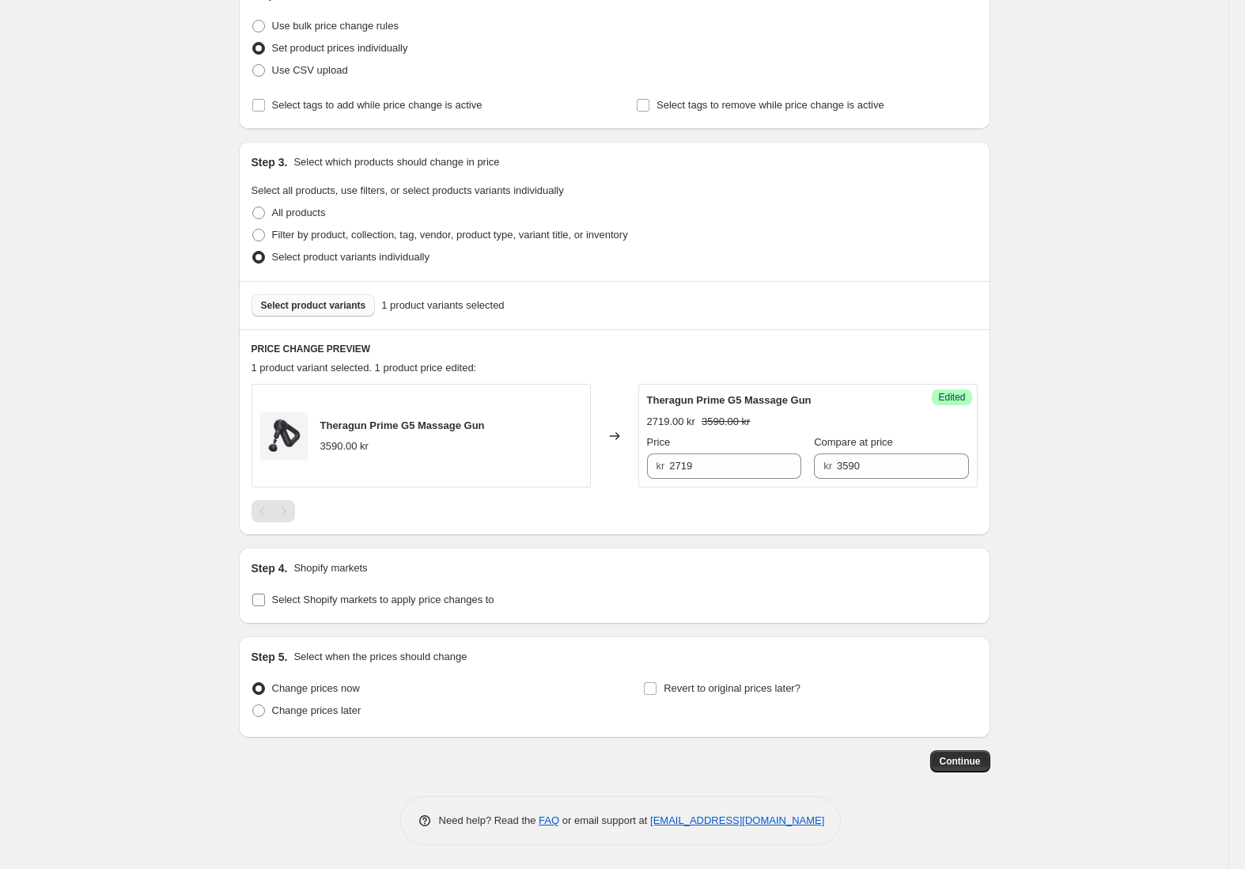
click at [469, 594] on span "Select Shopify markets to apply price changes to" at bounding box center [383, 599] width 222 height 12
click at [265, 594] on input "Select Shopify markets to apply price changes to" at bounding box center [258, 599] width 13 height 13
checkbox input "true"
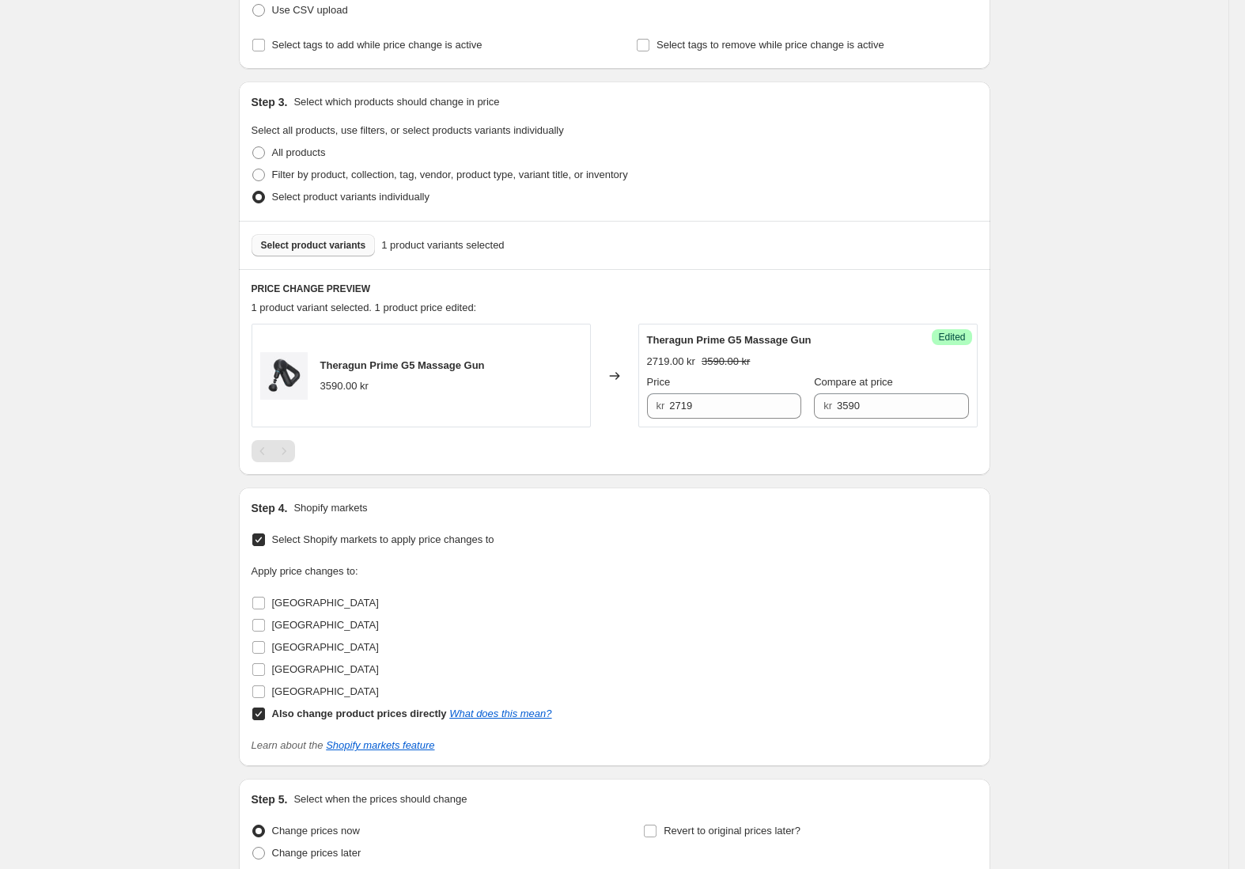
scroll to position [399, 0]
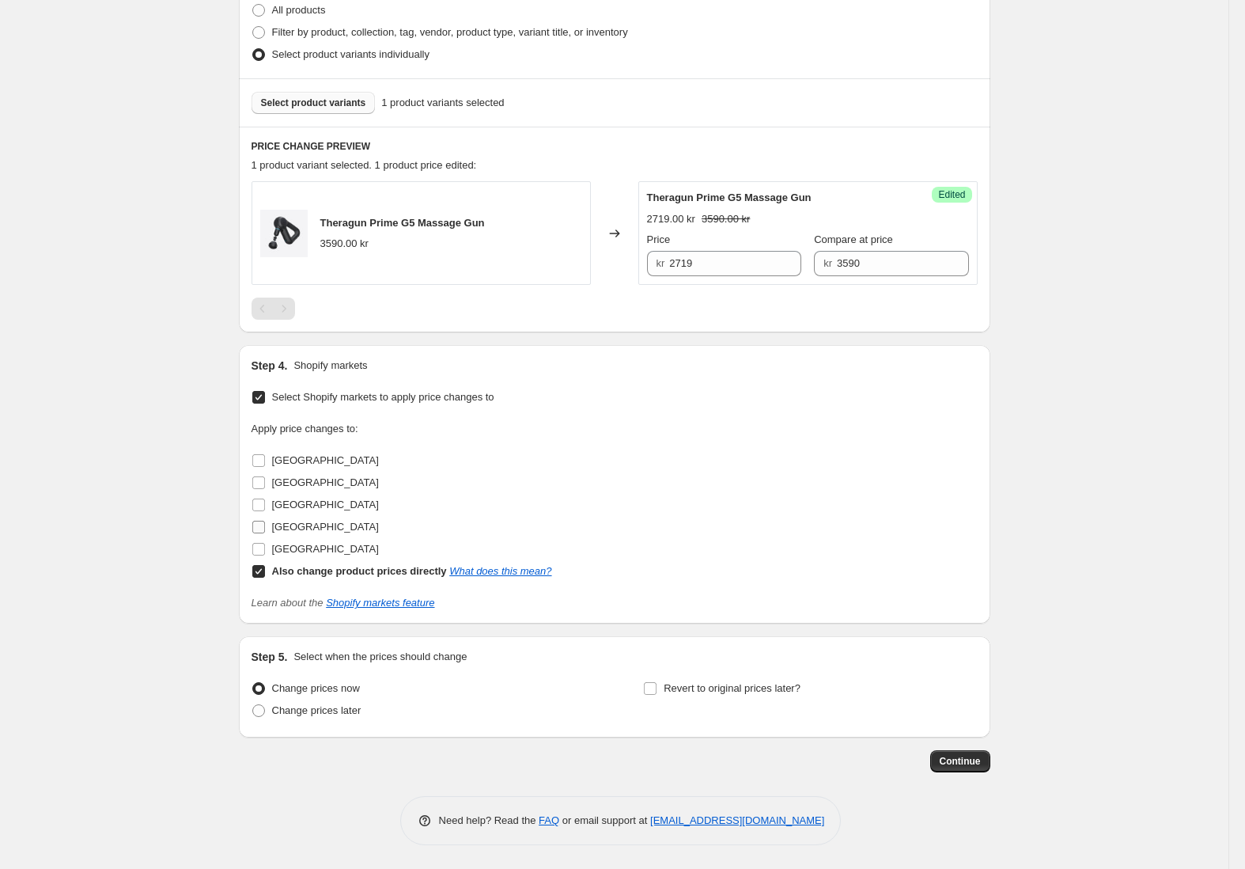
click at [280, 524] on span "[GEOGRAPHIC_DATA]" at bounding box center [325, 526] width 107 height 12
click at [265, 524] on input "[GEOGRAPHIC_DATA]" at bounding box center [258, 526] width 13 height 13
checkbox input "true"
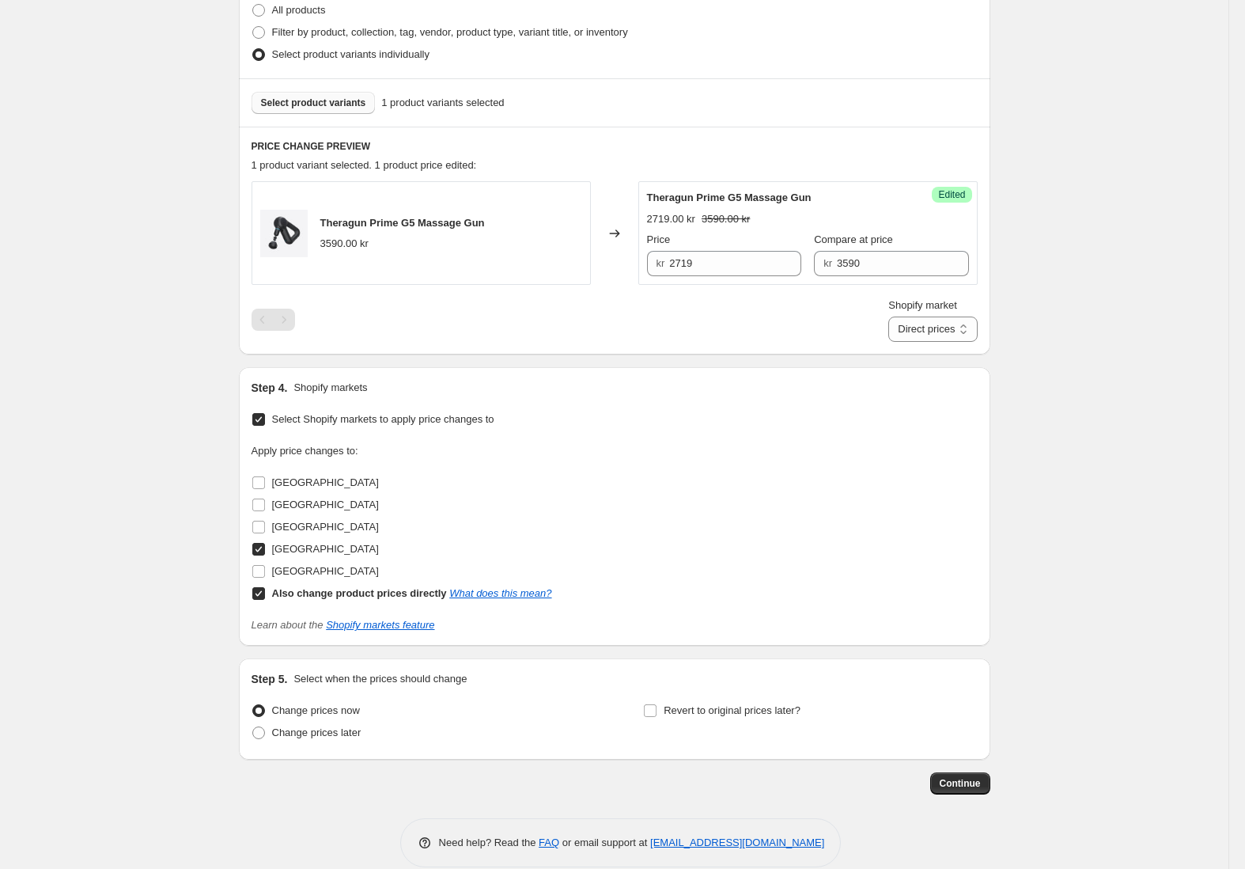
click at [343, 592] on b "Also change product prices directly" at bounding box center [359, 593] width 175 height 12
click at [265, 592] on input "Also change product prices directly What does this mean?" at bounding box center [258, 593] width 13 height 13
checkbox input "false"
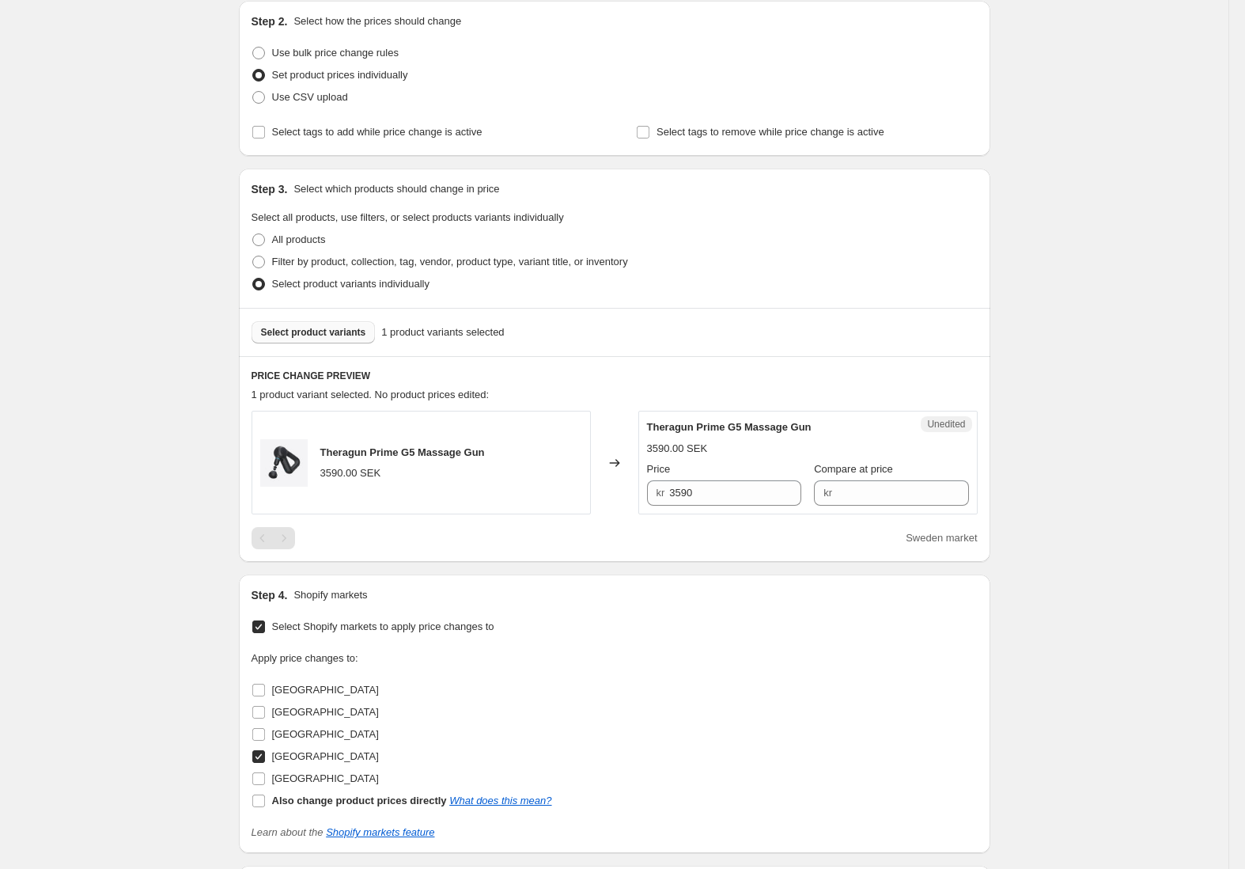
scroll to position [210, 0]
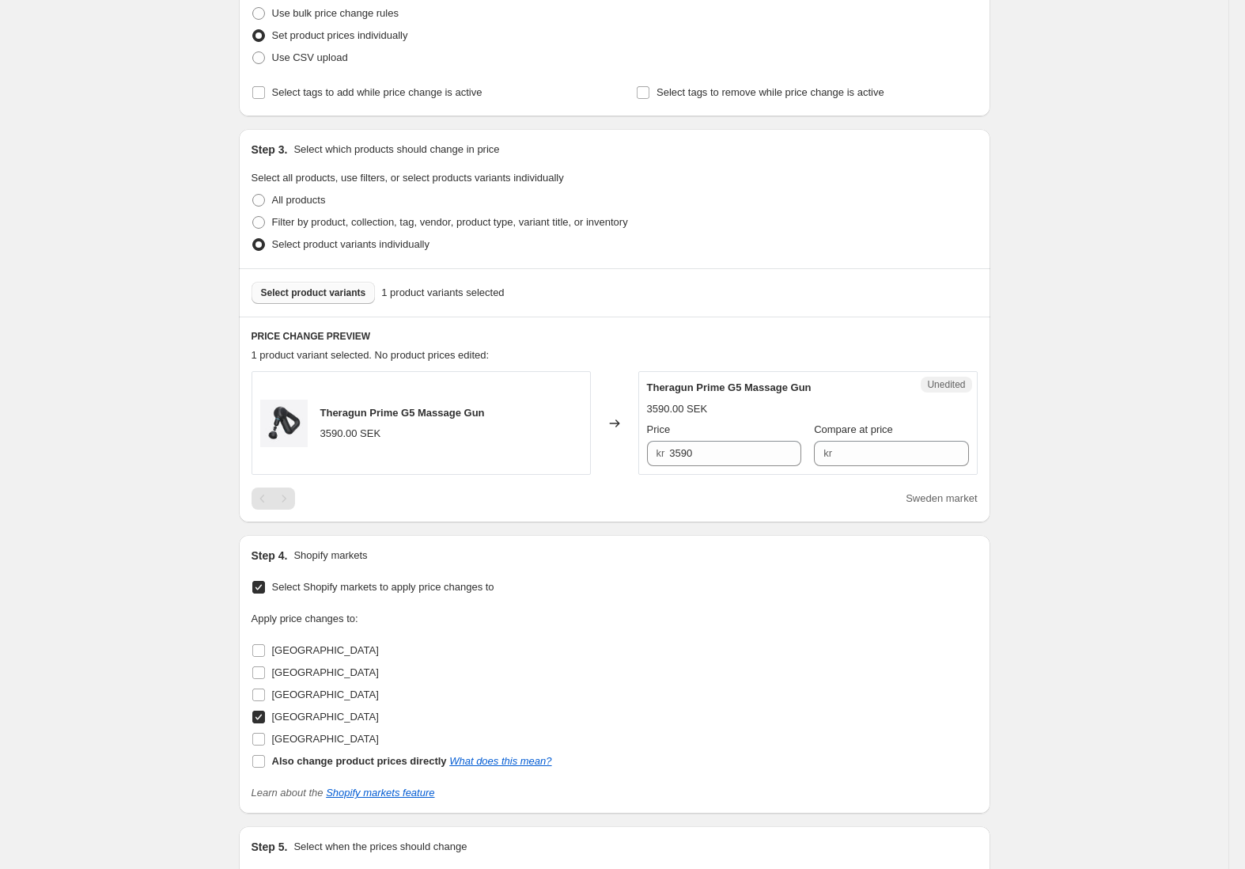
click at [411, 590] on span "Select Shopify markets to apply price changes to" at bounding box center [383, 587] width 222 height 12
click at [265, 590] on input "Select Shopify markets to apply price changes to" at bounding box center [258, 587] width 13 height 13
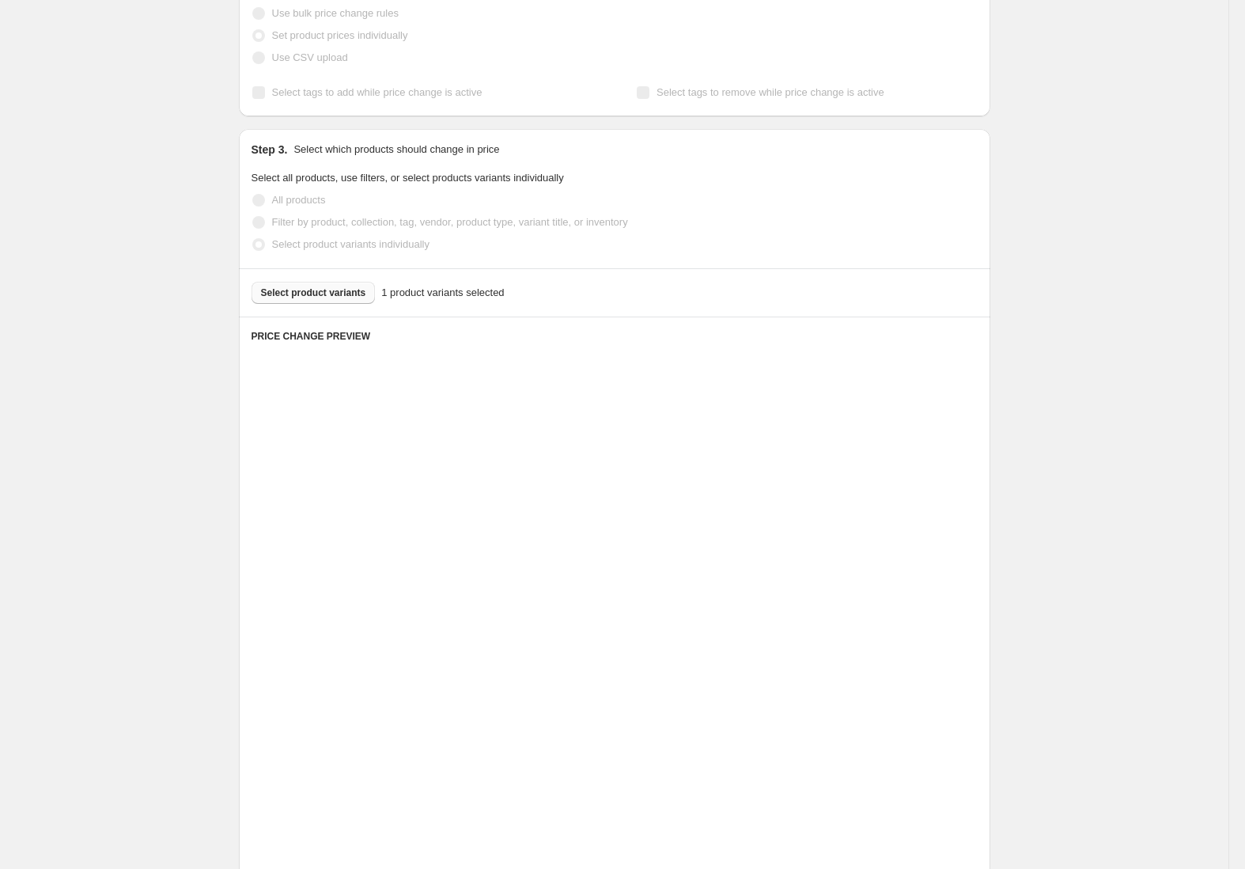
scroll to position [197, 0]
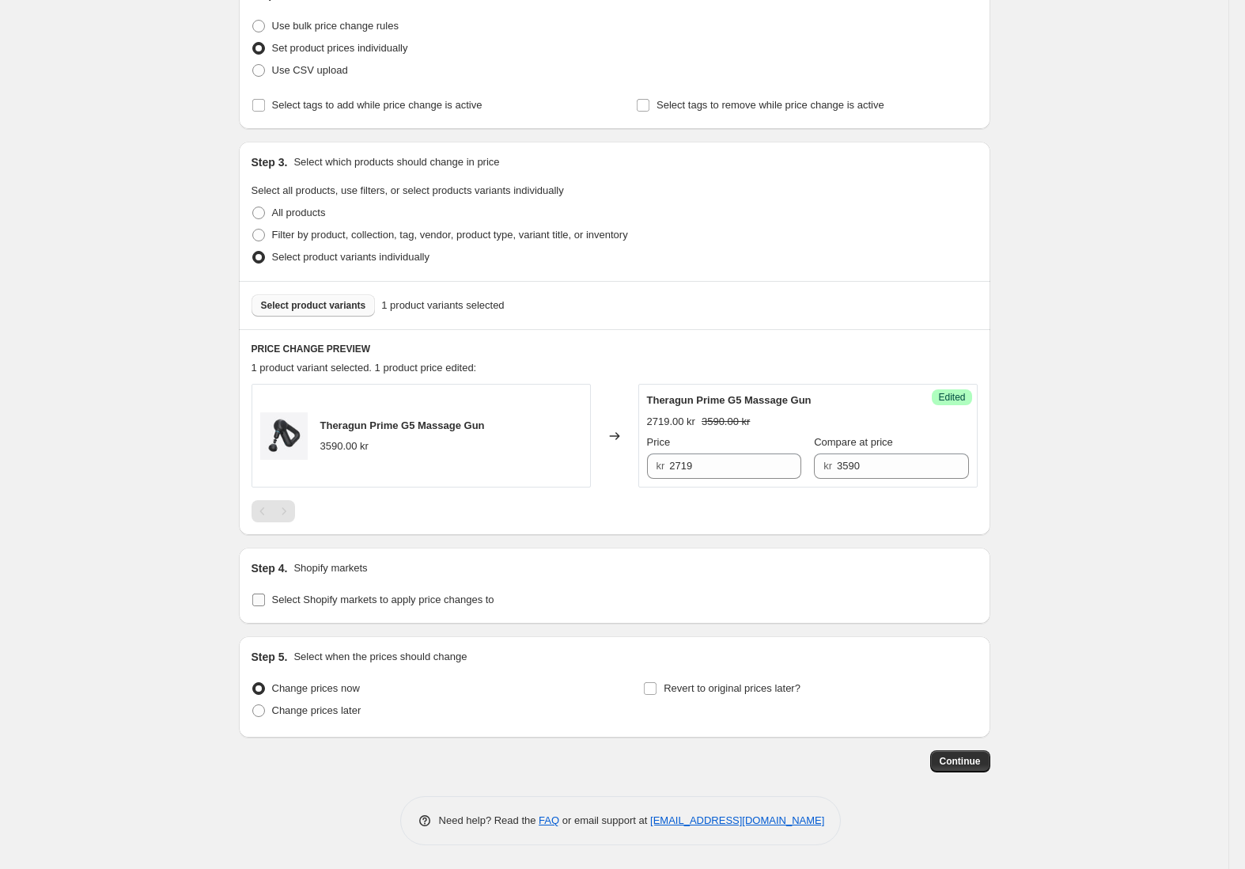
click at [350, 599] on span "Select Shopify markets to apply price changes to" at bounding box center [383, 599] width 222 height 12
click at [265, 599] on input "Select Shopify markets to apply price changes to" at bounding box center [258, 599] width 13 height 13
checkbox input "true"
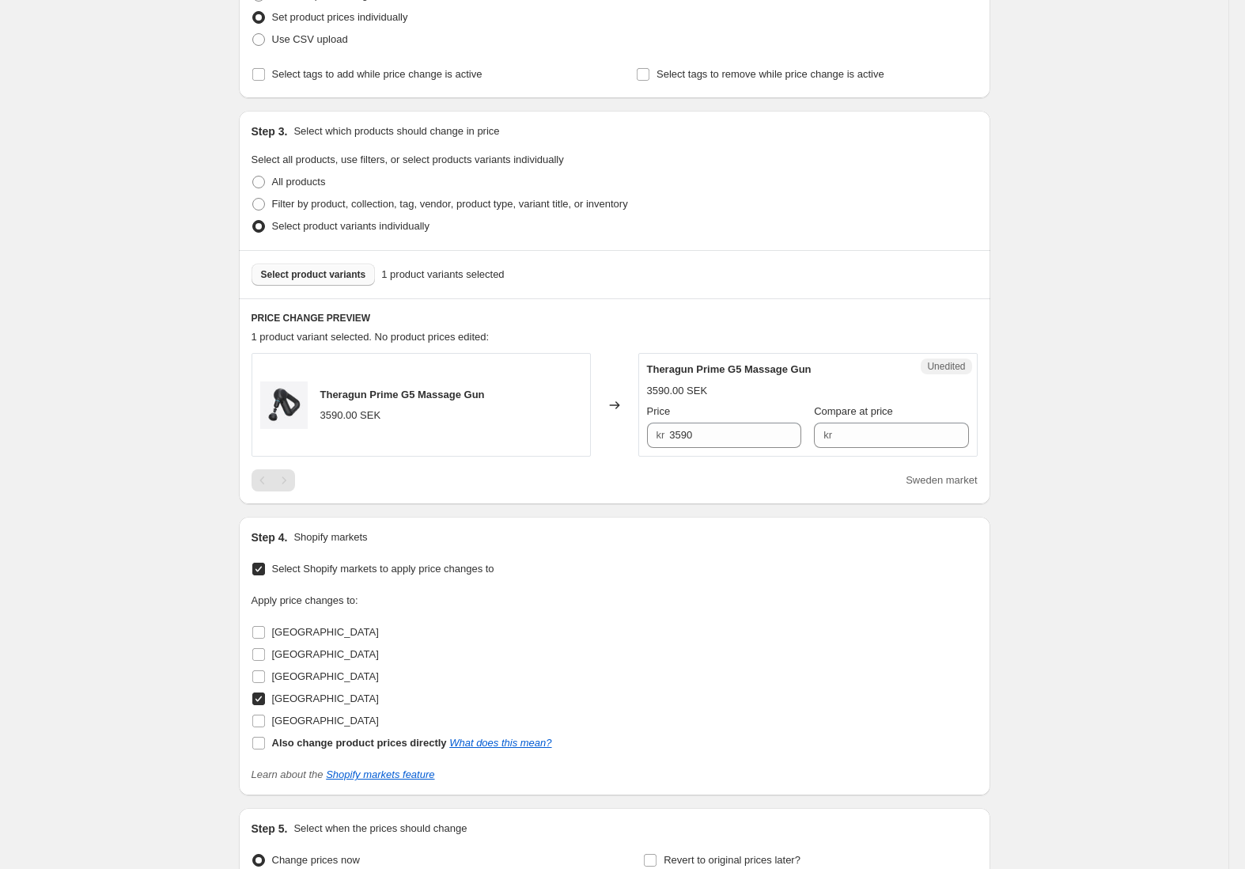
scroll to position [250, 0]
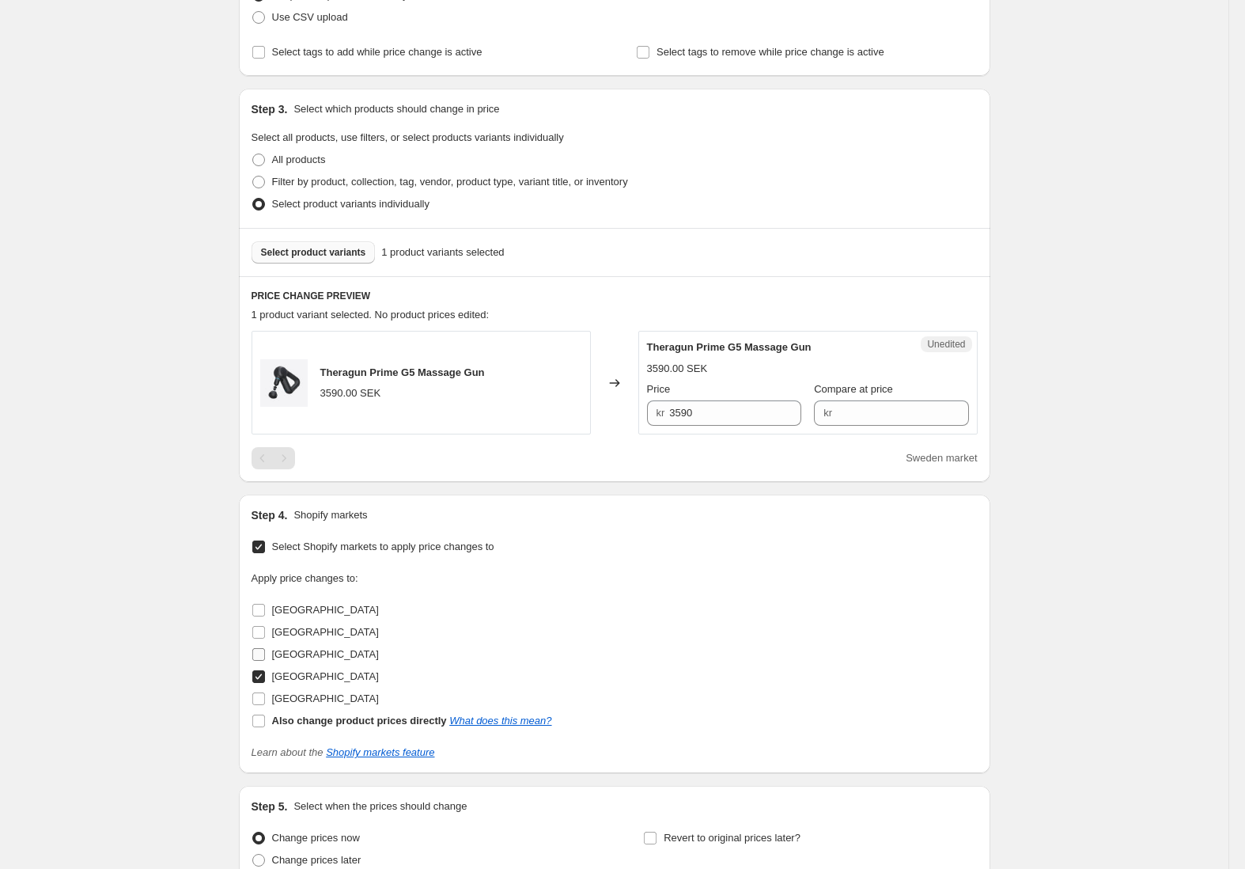
click at [293, 652] on span "[GEOGRAPHIC_DATA]" at bounding box center [325, 654] width 107 height 12
click at [265, 652] on input "[GEOGRAPHIC_DATA]" at bounding box center [258, 654] width 13 height 13
checkbox input "true"
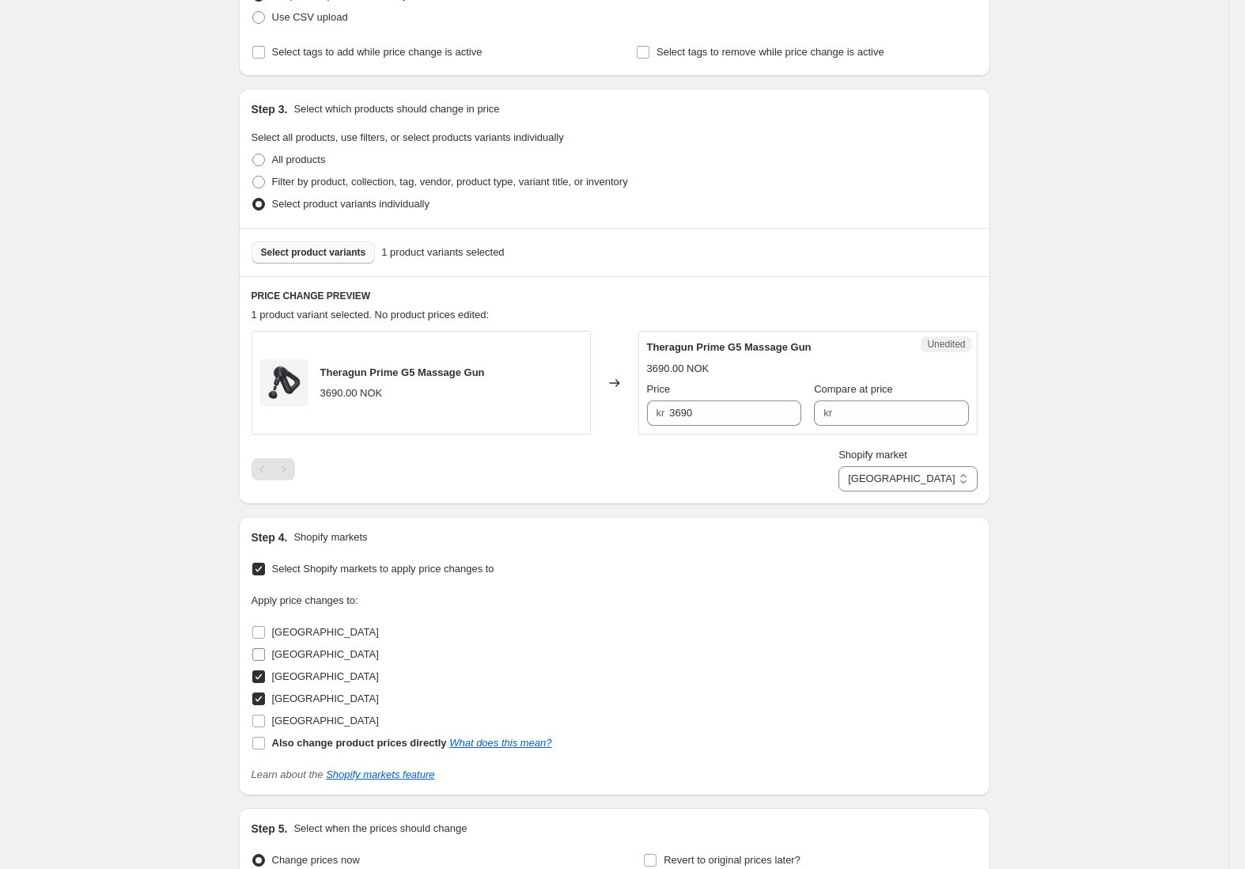
click at [285, 657] on span "[GEOGRAPHIC_DATA]" at bounding box center [325, 654] width 107 height 12
click at [265, 657] on input "[GEOGRAPHIC_DATA]" at bounding box center [258, 654] width 13 height 13
checkbox input "true"
select select "94378426754"
click at [293, 631] on span "[GEOGRAPHIC_DATA]" at bounding box center [325, 632] width 107 height 12
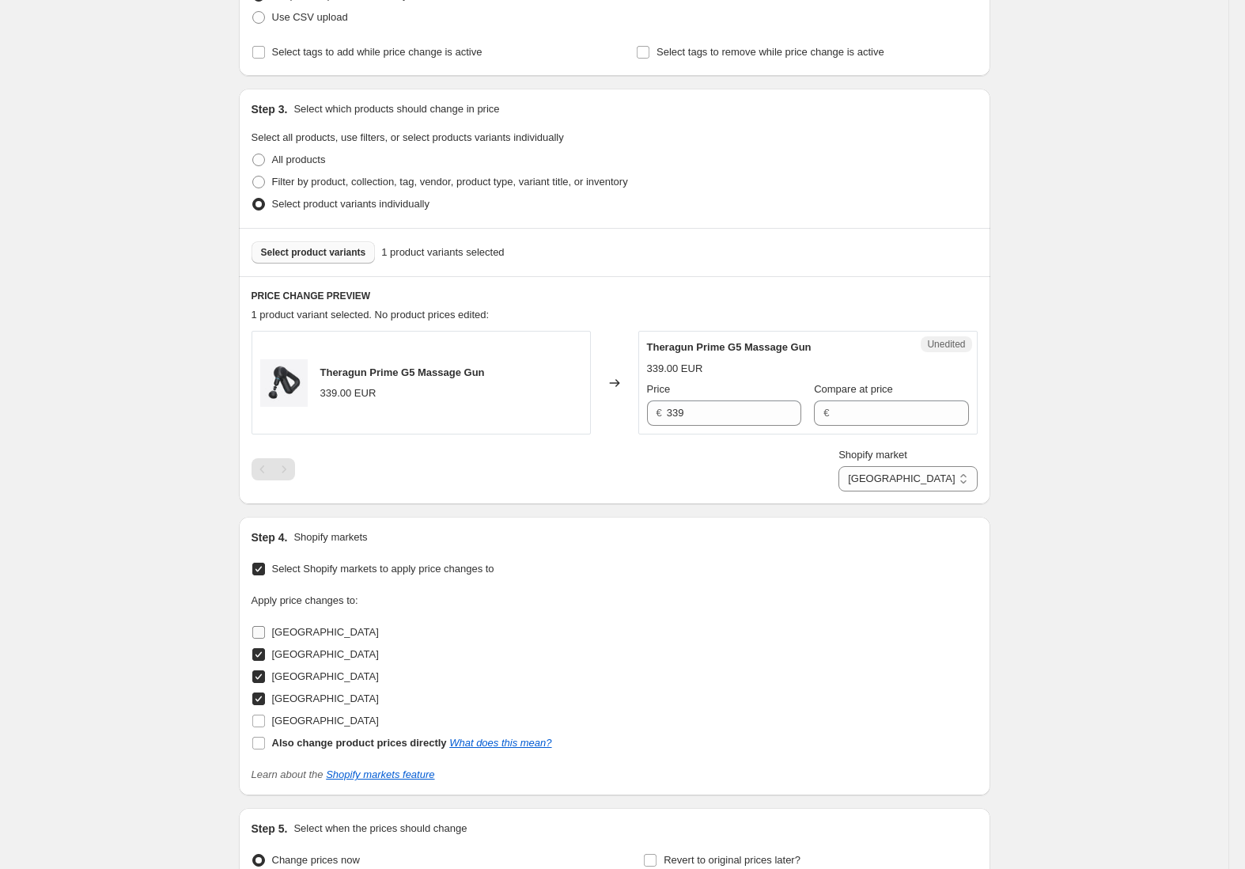
click at [265, 631] on input "[GEOGRAPHIC_DATA]" at bounding box center [258, 632] width 13 height 13
checkbox input "true"
click at [951, 464] on div "Shopify market [GEOGRAPHIC_DATA] [GEOGRAPHIC_DATA] [GEOGRAPHIC_DATA] [GEOGRAPHI…" at bounding box center [907, 469] width 138 height 44
click at [957, 485] on select "[GEOGRAPHIC_DATA] [GEOGRAPHIC_DATA] [GEOGRAPHIC_DATA] [GEOGRAPHIC_DATA]" at bounding box center [907, 478] width 138 height 25
select select "30652891180"
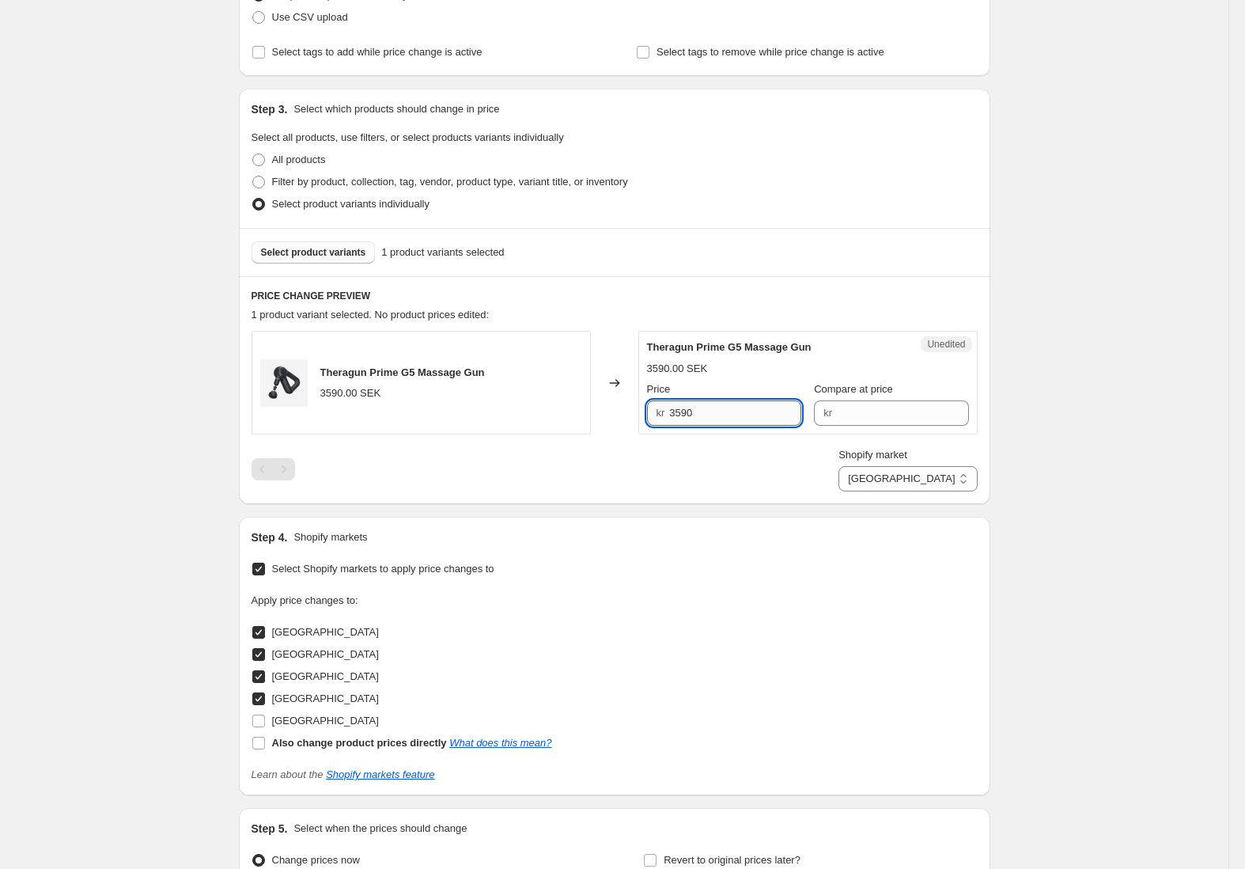
click at [751, 409] on input "3590" at bounding box center [735, 412] width 132 height 25
type input "3590"
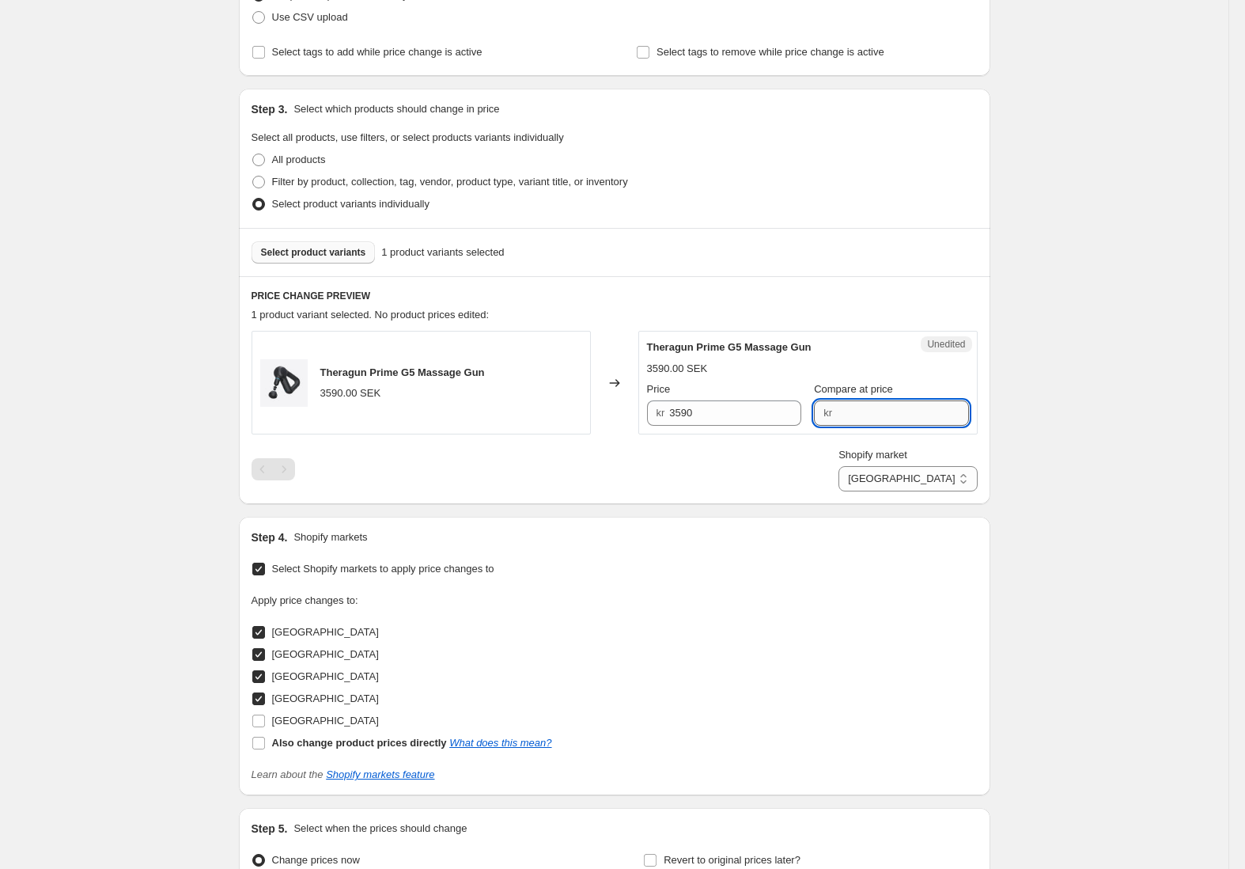
click at [866, 409] on input "Compare at price" at bounding box center [903, 412] width 132 height 25
paste input "3590"
type input "3590"
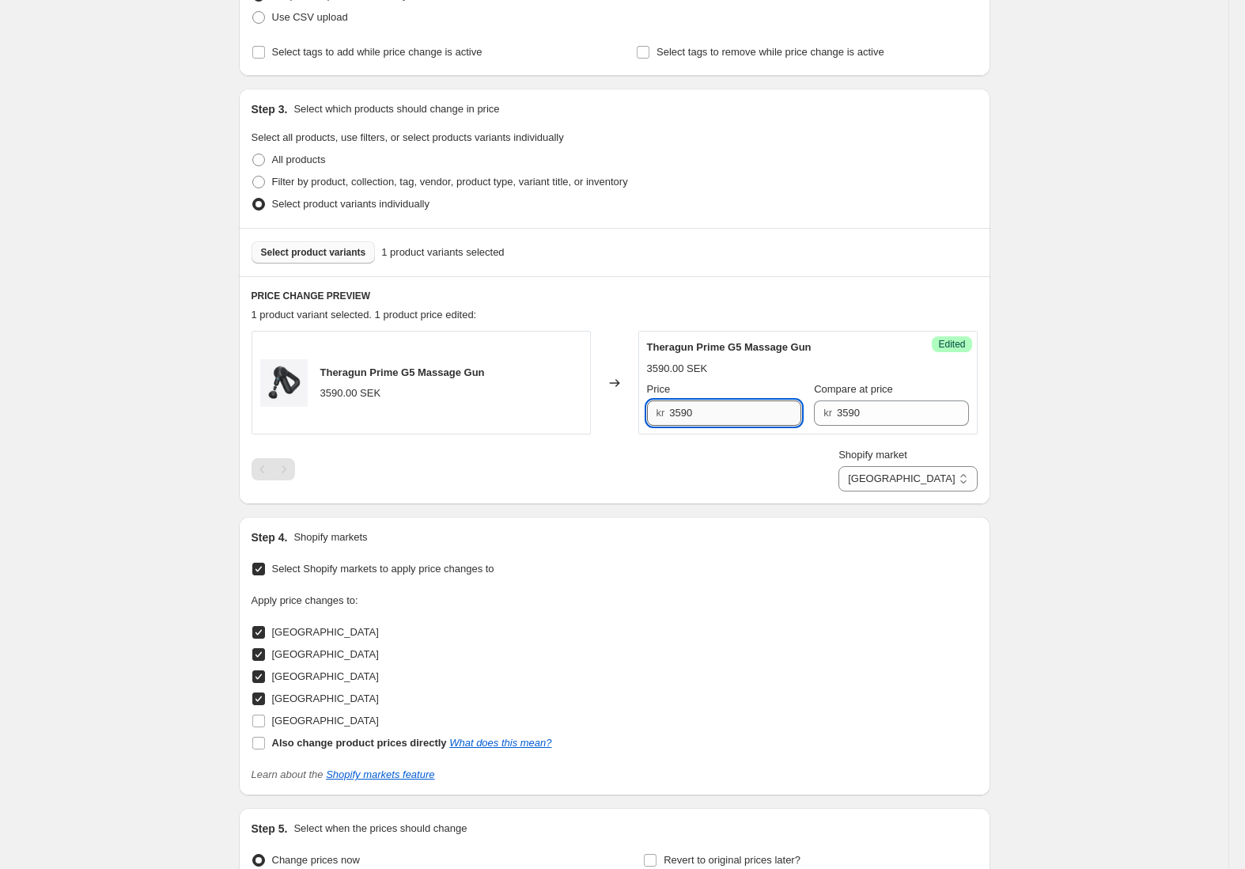
click at [781, 411] on input "3590" at bounding box center [735, 412] width 132 height 25
type input "2719"
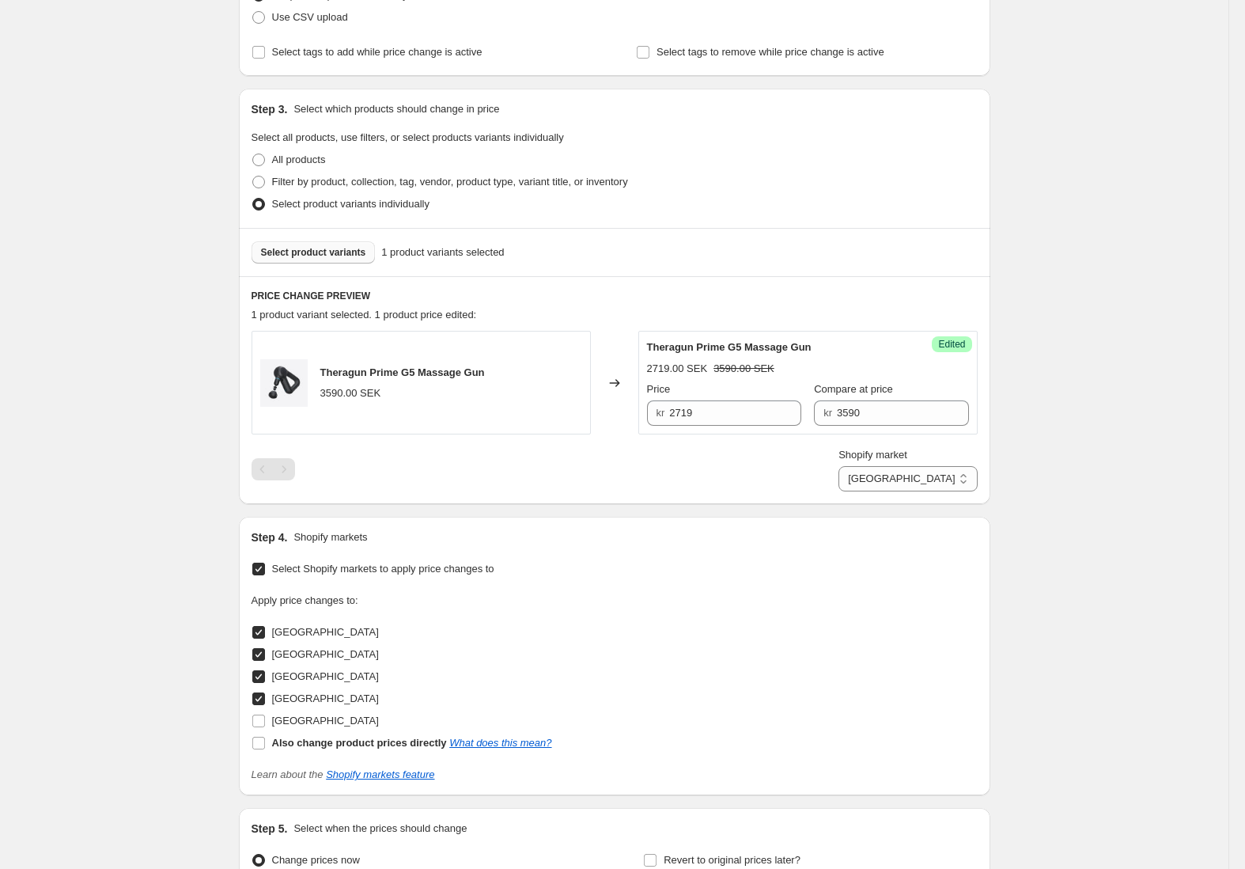
click at [1100, 383] on div "Create new price [MEDICAL_DATA]. This page is ready Create new price [MEDICAL_D…" at bounding box center [614, 395] width 1228 height 1290
click at [941, 483] on select "[GEOGRAPHIC_DATA] [GEOGRAPHIC_DATA] [GEOGRAPHIC_DATA] [GEOGRAPHIC_DATA]" at bounding box center [907, 478] width 138 height 25
select select "94378492290"
click at [732, 408] on input "3690" at bounding box center [735, 412] width 132 height 25
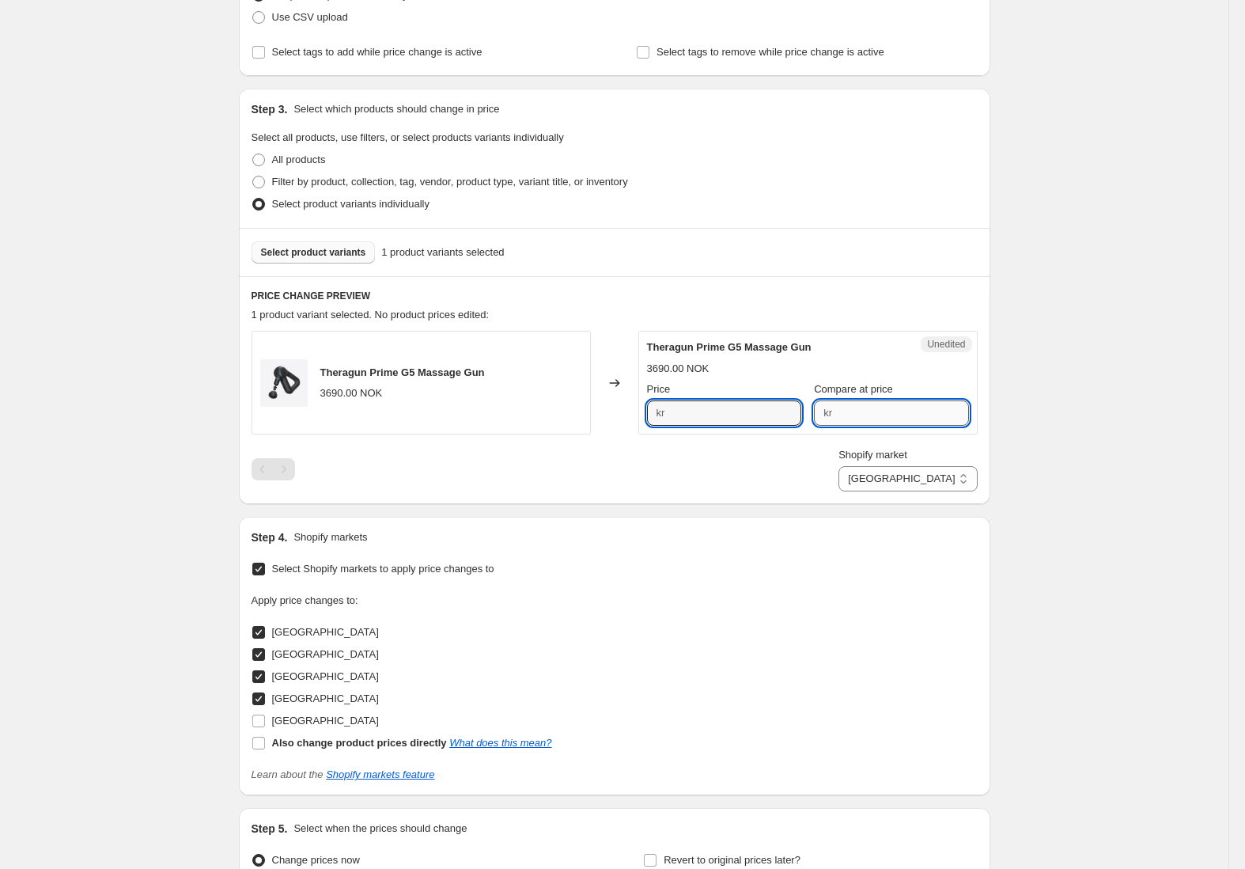
type input "3690"
click at [850, 411] on input "Compare at price" at bounding box center [903, 412] width 132 height 25
paste input "3690"
type input "3690"
click at [778, 414] on input "3690" at bounding box center [735, 412] width 132 height 25
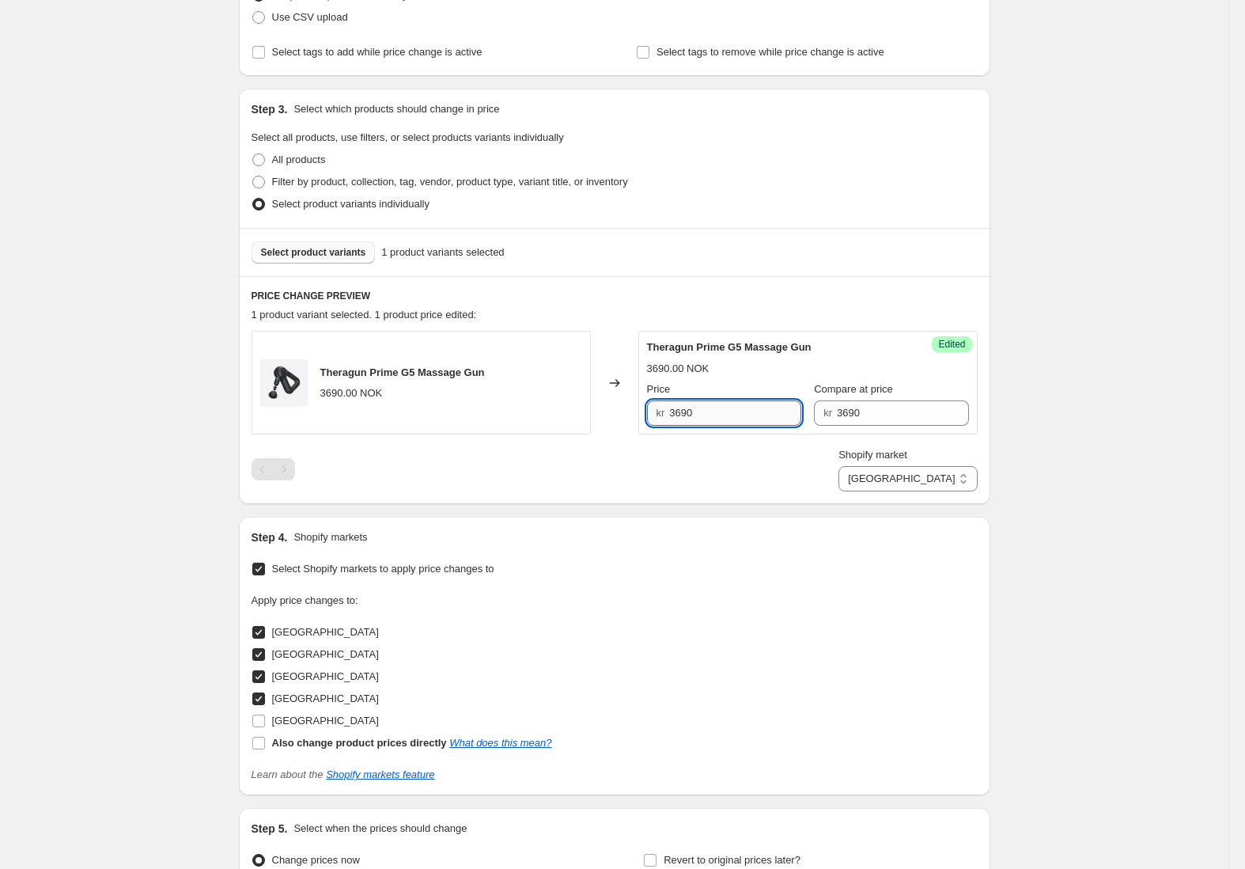
click at [778, 414] on input "3690" at bounding box center [735, 412] width 132 height 25
type input "2719"
click at [1097, 395] on div "Create new price [MEDICAL_DATA]. This page is ready Create new price [MEDICAL_D…" at bounding box center [614, 395] width 1228 height 1290
click at [960, 486] on select "[GEOGRAPHIC_DATA] [GEOGRAPHIC_DATA] [GEOGRAPHIC_DATA] [GEOGRAPHIC_DATA]" at bounding box center [907, 478] width 138 height 25
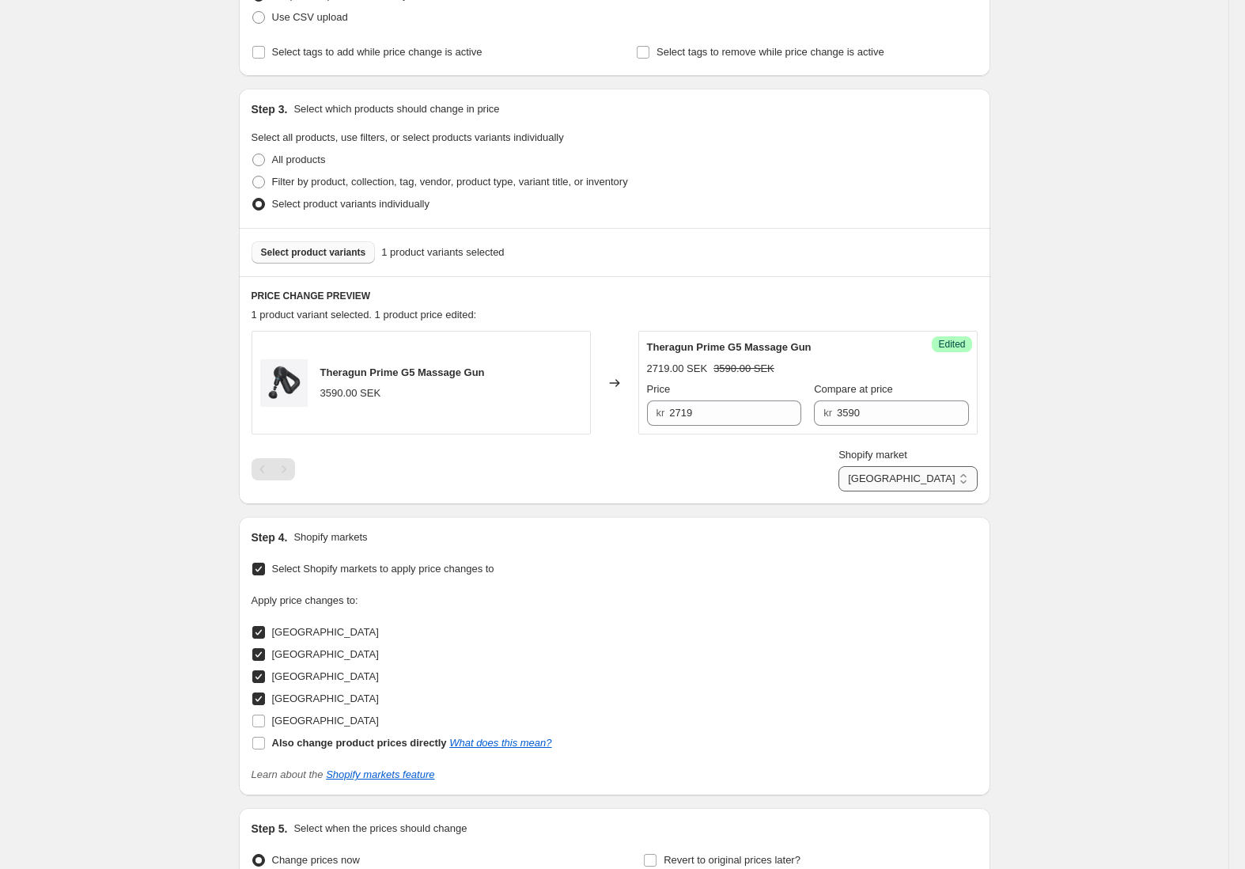
click at [964, 475] on select "[GEOGRAPHIC_DATA] [GEOGRAPHIC_DATA] [GEOGRAPHIC_DATA] [GEOGRAPHIC_DATA]" at bounding box center [907, 478] width 138 height 25
click at [959, 479] on select "[GEOGRAPHIC_DATA] [GEOGRAPHIC_DATA] [GEOGRAPHIC_DATA] [GEOGRAPHIC_DATA]" at bounding box center [907, 478] width 138 height 25
select select "94378459522"
click at [721, 414] on input "2399" at bounding box center [735, 412] width 132 height 25
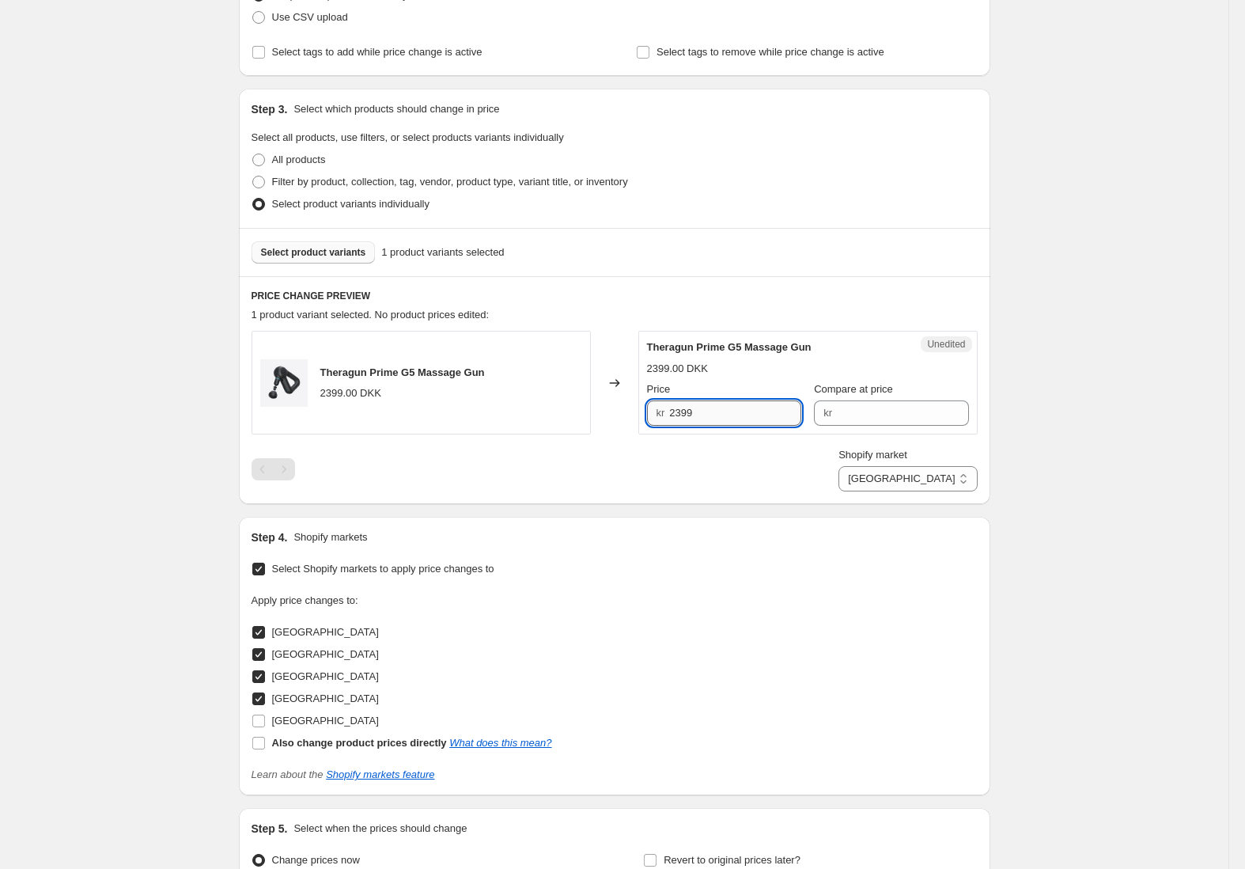
click at [721, 414] on input "2399" at bounding box center [735, 412] width 132 height 25
type input "2399"
click at [837, 410] on input "Compare at price" at bounding box center [903, 412] width 132 height 25
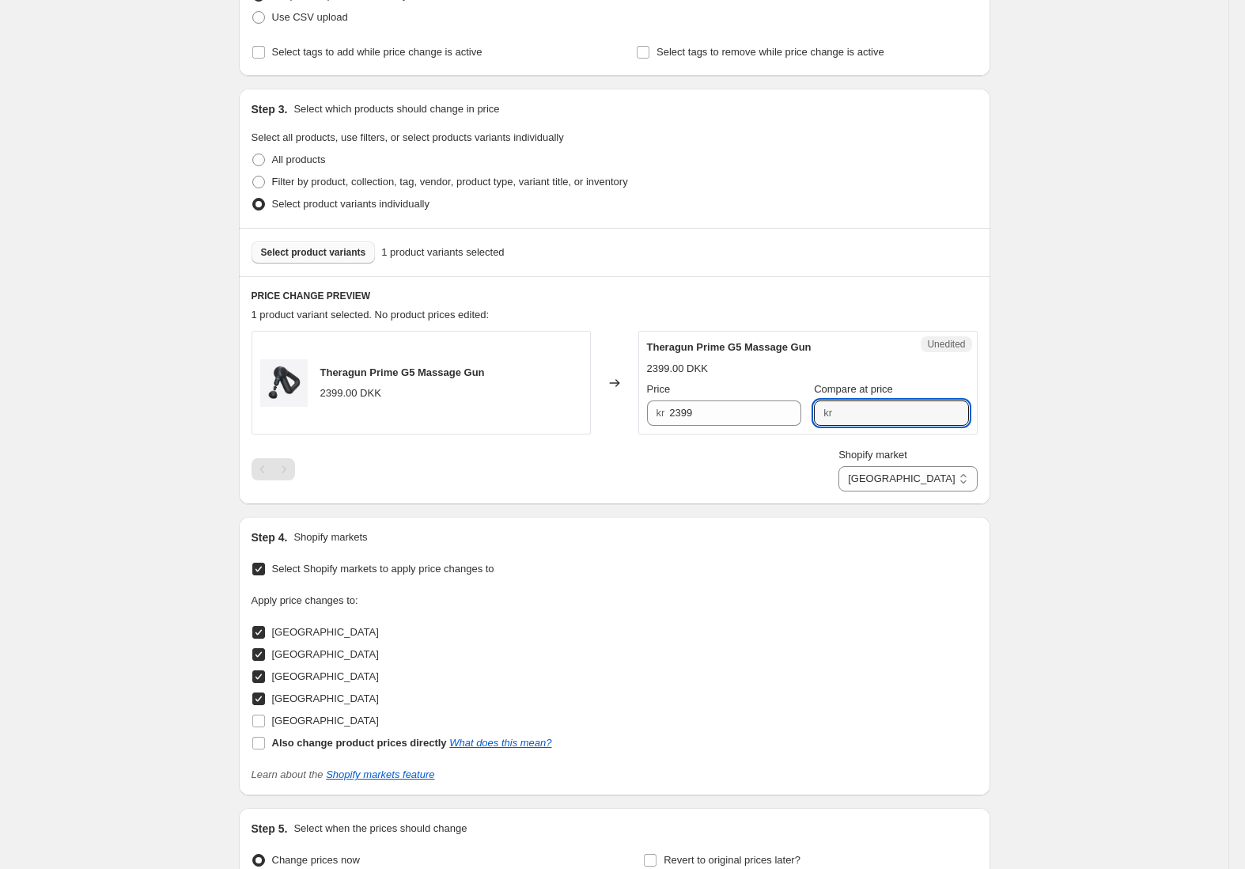
paste input "2399"
type input "2399"
click at [729, 414] on input "2399" at bounding box center [735, 412] width 132 height 25
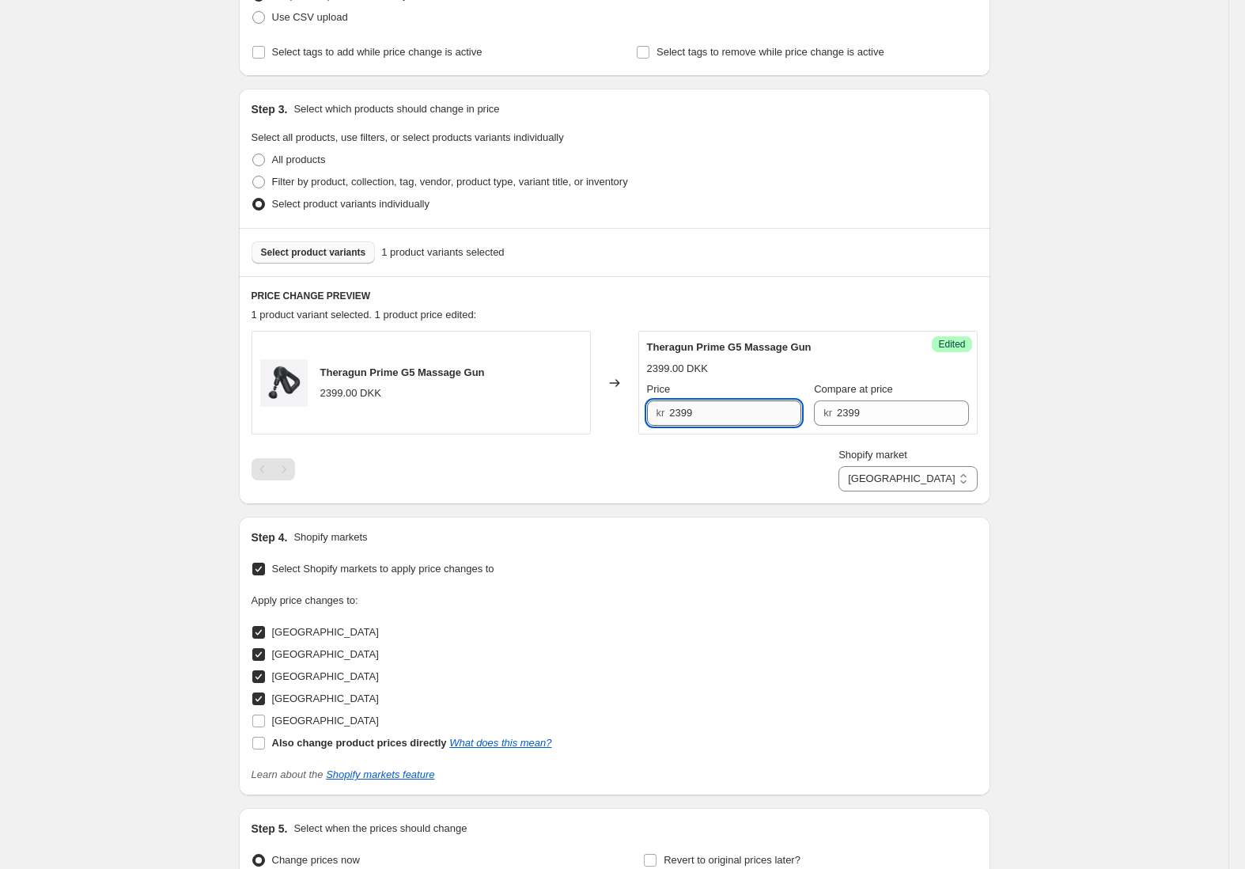
click at [729, 414] on input "2399" at bounding box center [735, 412] width 132 height 25
type input "1899"
click at [1098, 403] on div "Create new price [MEDICAL_DATA]. This page is ready Create new price [MEDICAL_D…" at bounding box center [614, 395] width 1228 height 1290
click at [934, 486] on select "[GEOGRAPHIC_DATA] [GEOGRAPHIC_DATA] [GEOGRAPHIC_DATA] [GEOGRAPHIC_DATA]" at bounding box center [907, 478] width 138 height 25
click at [711, 407] on input "339" at bounding box center [734, 412] width 134 height 25
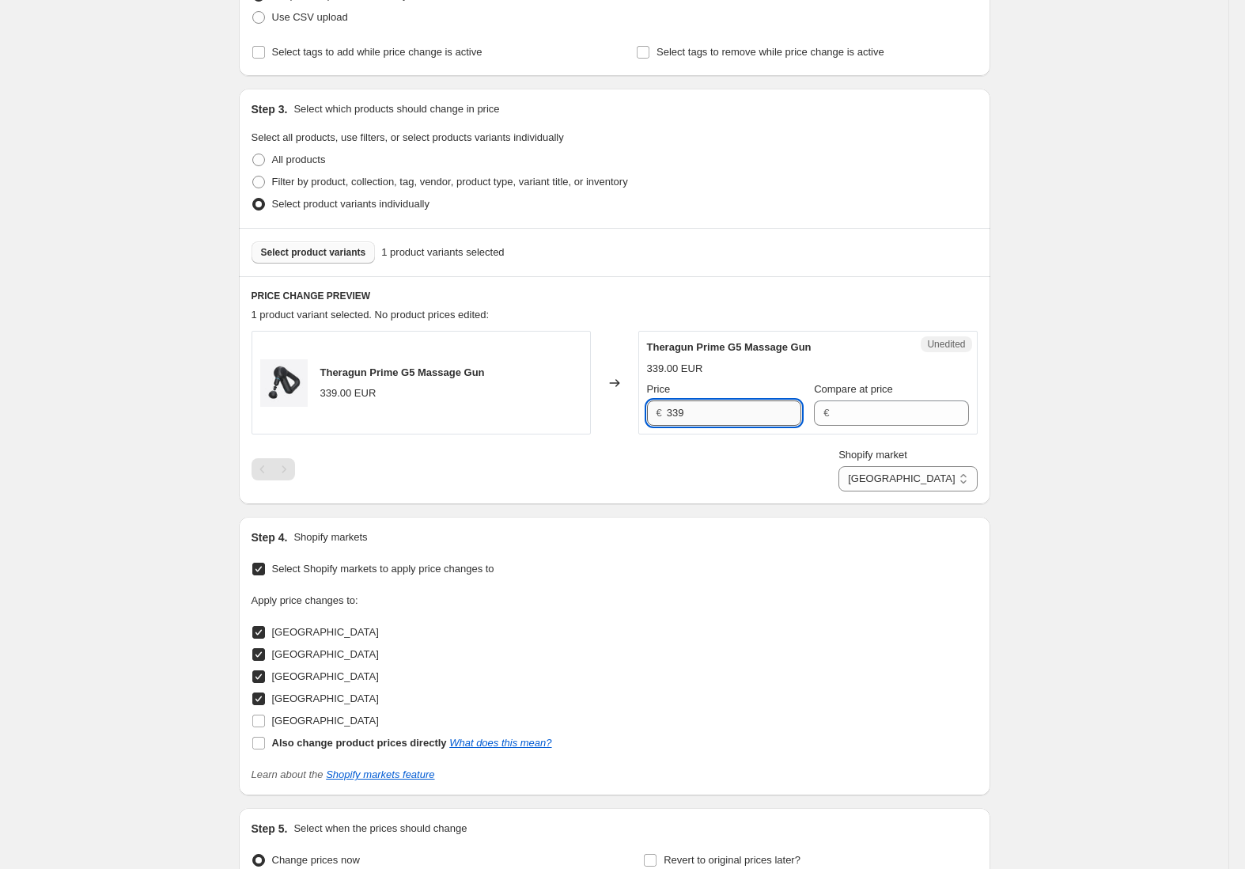
click at [711, 407] on input "339" at bounding box center [734, 412] width 134 height 25
click at [947, 479] on select "[GEOGRAPHIC_DATA] [GEOGRAPHIC_DATA] [GEOGRAPHIC_DATA] [GEOGRAPHIC_DATA]" at bounding box center [907, 478] width 138 height 25
click at [947, 486] on select "[GEOGRAPHIC_DATA] [GEOGRAPHIC_DATA] [GEOGRAPHIC_DATA] [GEOGRAPHIC_DATA]" at bounding box center [907, 478] width 138 height 25
select select "94378426754"
click at [719, 420] on input "339" at bounding box center [734, 412] width 134 height 25
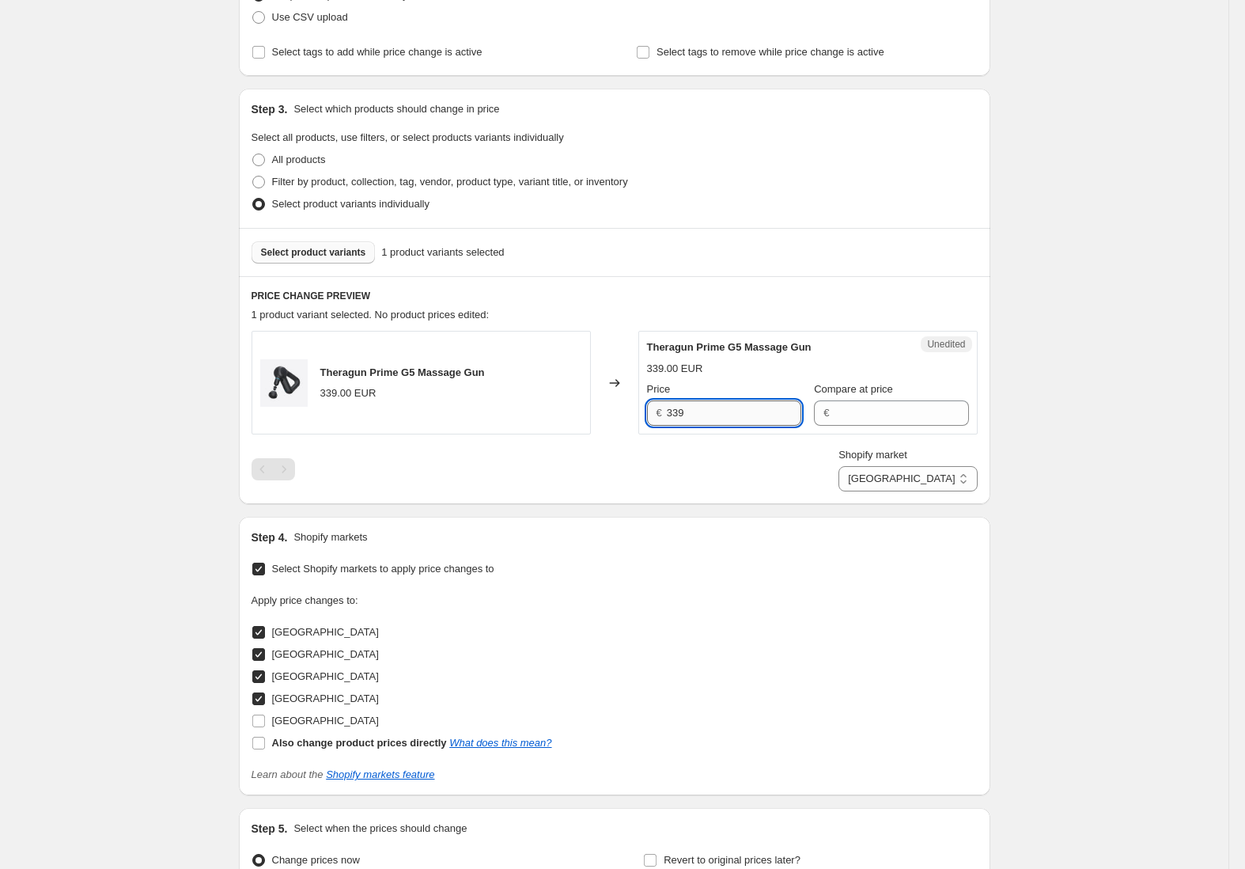
click at [719, 420] on input "339" at bounding box center [734, 412] width 134 height 25
type input "339"
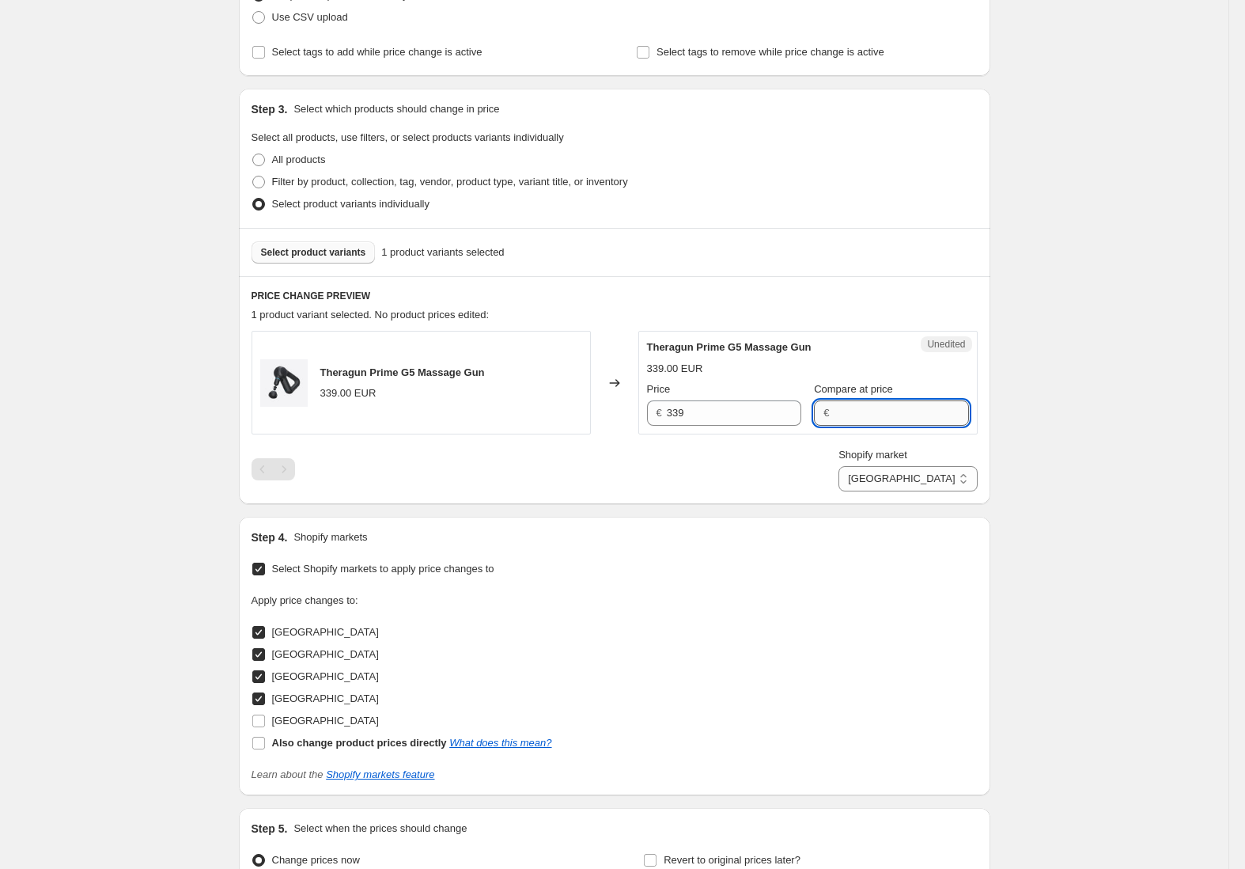
click at [887, 410] on input "Compare at price" at bounding box center [901, 412] width 134 height 25
paste input "339"
type input "339"
click at [722, 403] on input "339" at bounding box center [734, 412] width 134 height 25
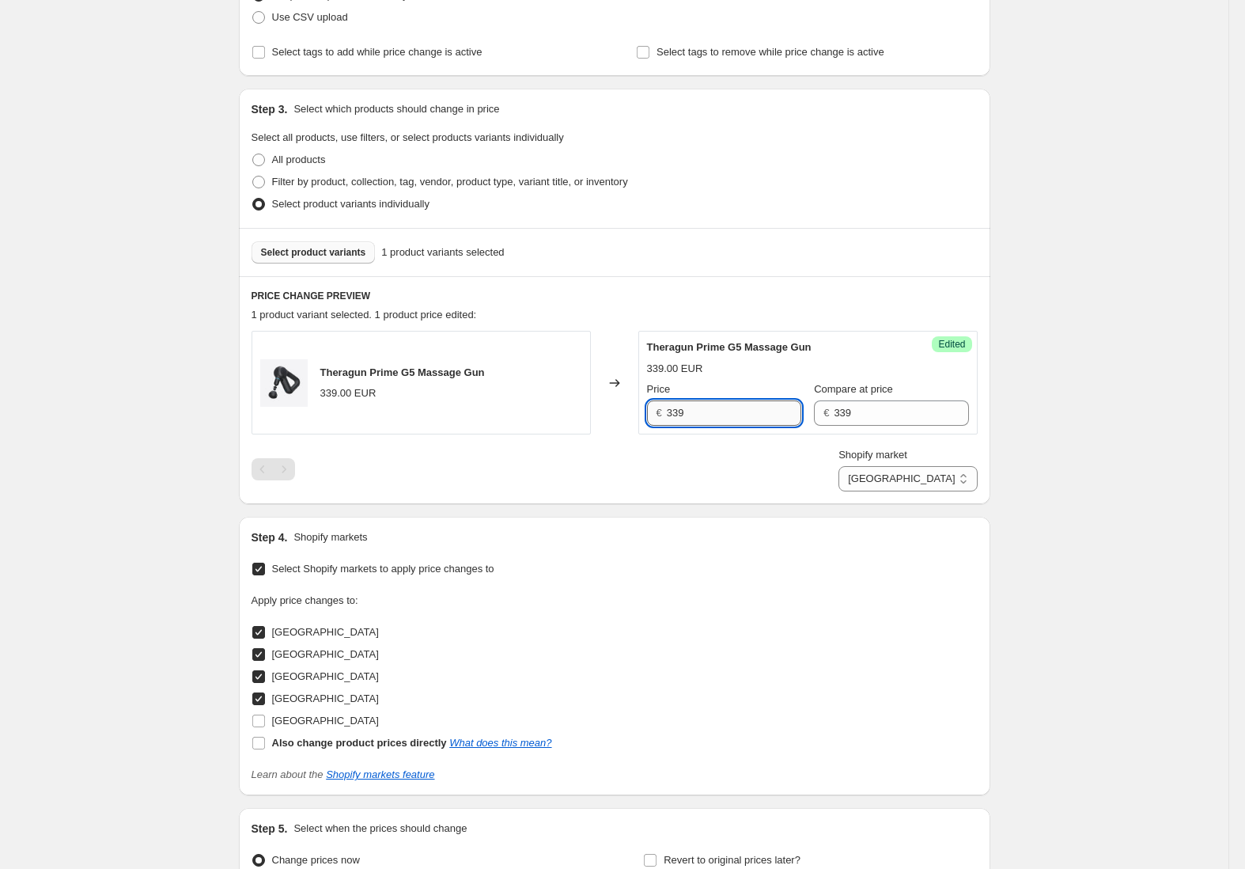
click at [722, 403] on input "339" at bounding box center [734, 412] width 134 height 25
type input "254"
click at [1059, 399] on div "Create new price [MEDICAL_DATA]. This page is ready Create new price [MEDICAL_D…" at bounding box center [614, 395] width 1228 height 1290
click at [913, 467] on select "[GEOGRAPHIC_DATA] [GEOGRAPHIC_DATA] [GEOGRAPHIC_DATA] [GEOGRAPHIC_DATA]" at bounding box center [907, 478] width 138 height 25
click at [940, 481] on select "[GEOGRAPHIC_DATA] [GEOGRAPHIC_DATA] [GEOGRAPHIC_DATA] [GEOGRAPHIC_DATA]" at bounding box center [907, 478] width 138 height 25
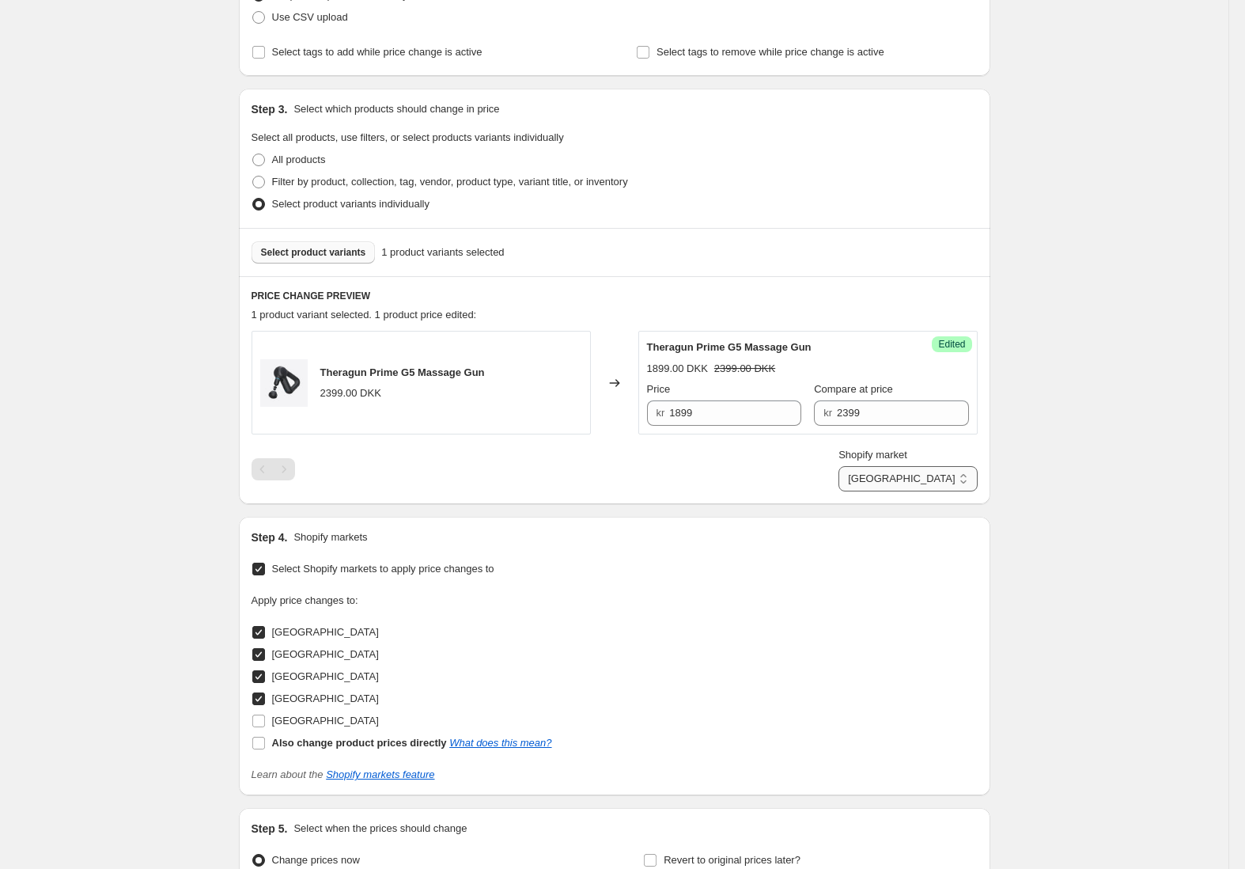
click at [966, 478] on select "[GEOGRAPHIC_DATA] [GEOGRAPHIC_DATA] [GEOGRAPHIC_DATA] [GEOGRAPHIC_DATA]" at bounding box center [907, 478] width 138 height 25
click at [962, 466] on select "[GEOGRAPHIC_DATA] [GEOGRAPHIC_DATA] [GEOGRAPHIC_DATA] [GEOGRAPHIC_DATA]" at bounding box center [907, 478] width 138 height 25
click at [935, 476] on select "[GEOGRAPHIC_DATA] [GEOGRAPHIC_DATA] [GEOGRAPHIC_DATA] [GEOGRAPHIC_DATA]" at bounding box center [907, 478] width 138 height 25
select select "94378492290"
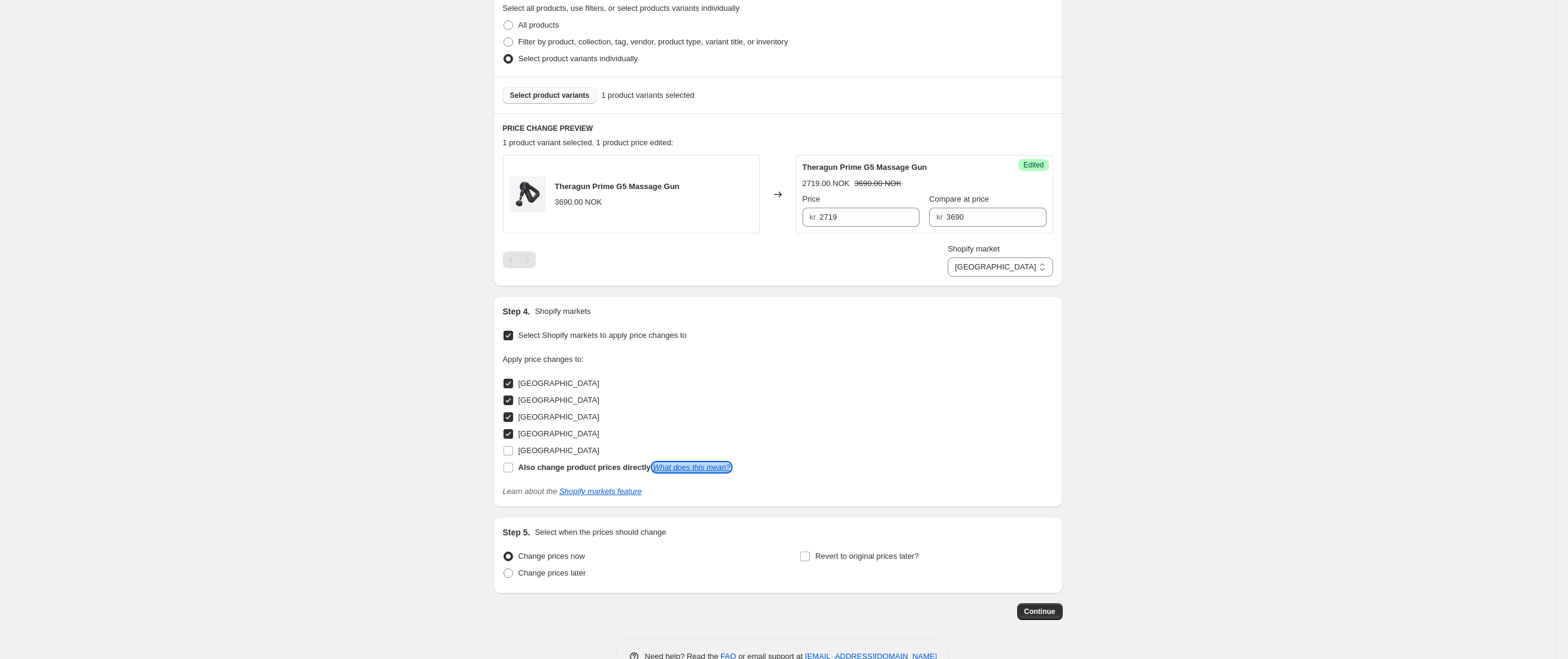
scroll to position [320, 0]
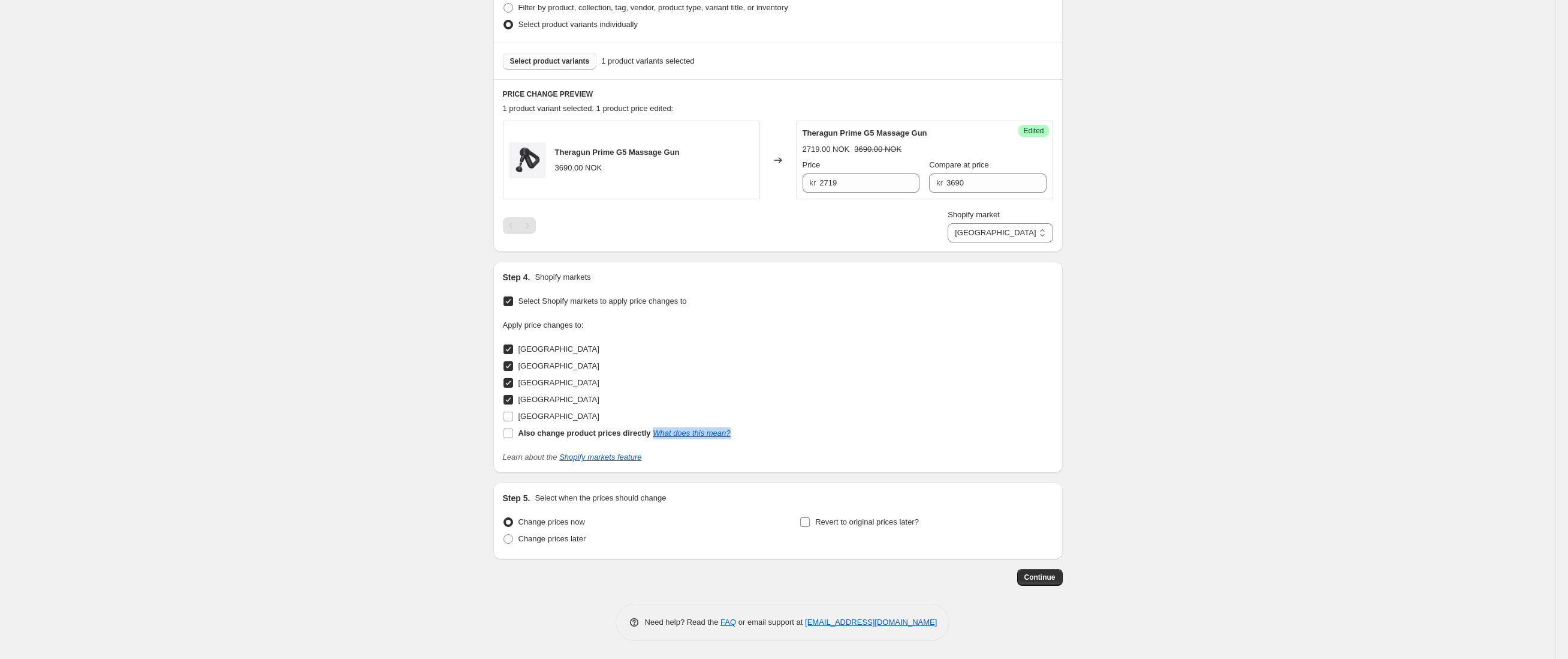
click at [911, 516] on span "Revert to original prices later?" at bounding box center [867, 522] width 104 height 12
click at [810, 517] on input "Revert to original prices later?" at bounding box center [805, 522] width 10 height 10
checkbox input "true"
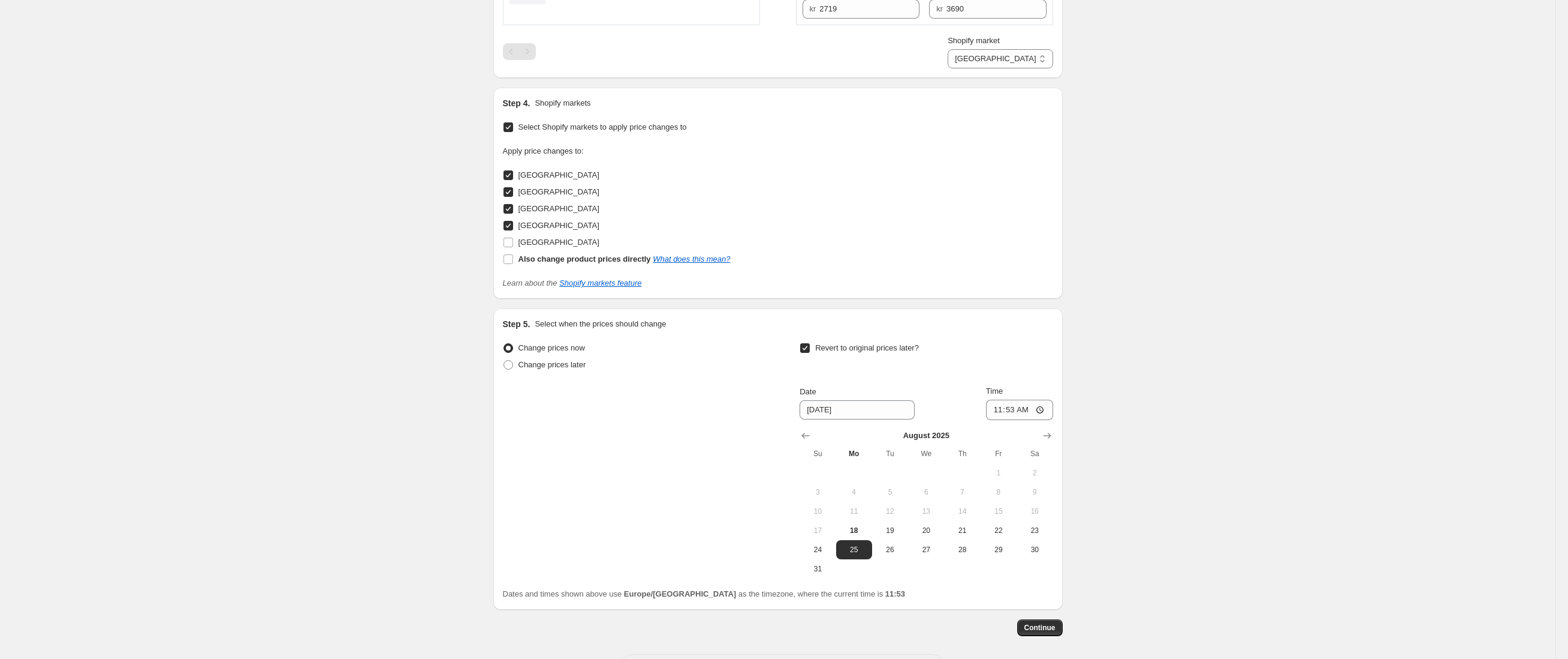
scroll to position [544, 0]
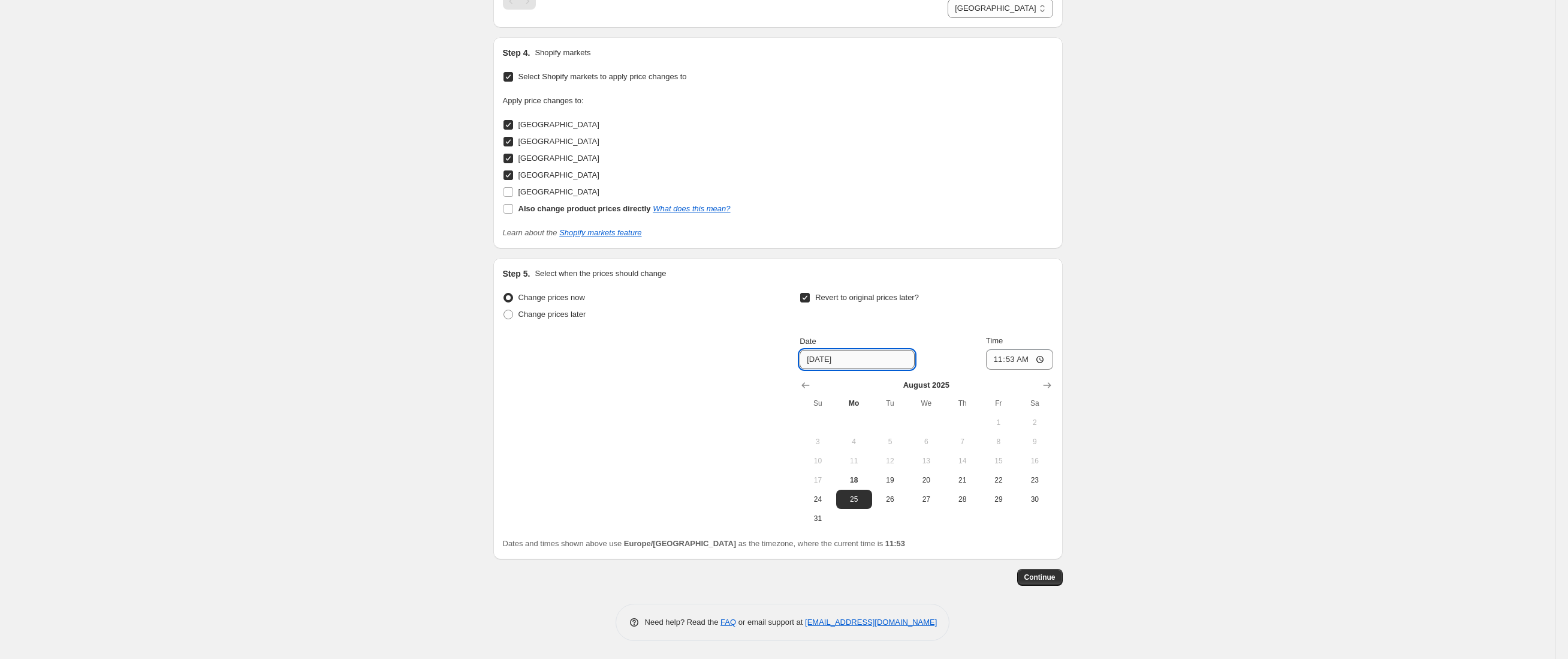
click at [871, 361] on input "[DATE]" at bounding box center [857, 359] width 115 height 19
click at [1056, 382] on button "Show next month, September 2025" at bounding box center [1047, 385] width 17 height 17
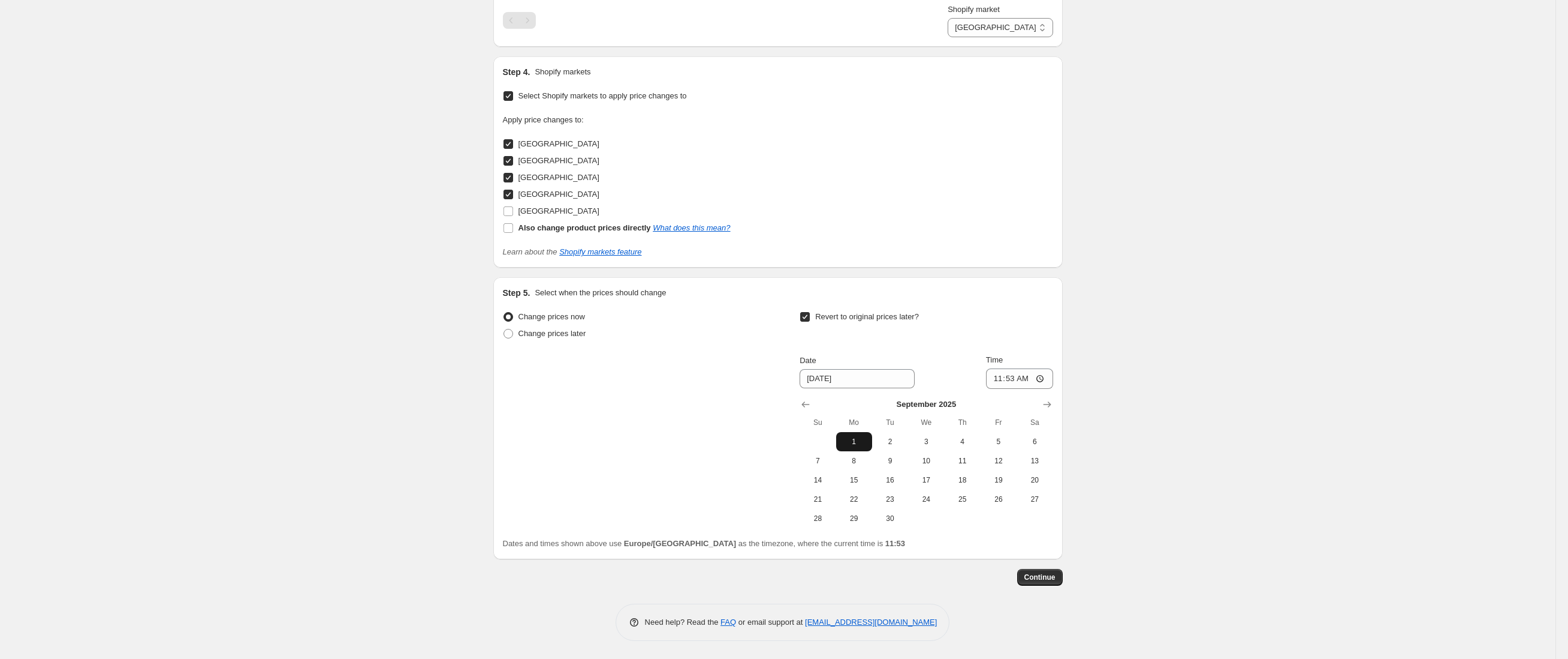
click at [865, 441] on span "1" at bounding box center [854, 441] width 27 height 10
type input "[DATE]"
click at [1056, 584] on button "Continue" at bounding box center [1040, 577] width 45 height 17
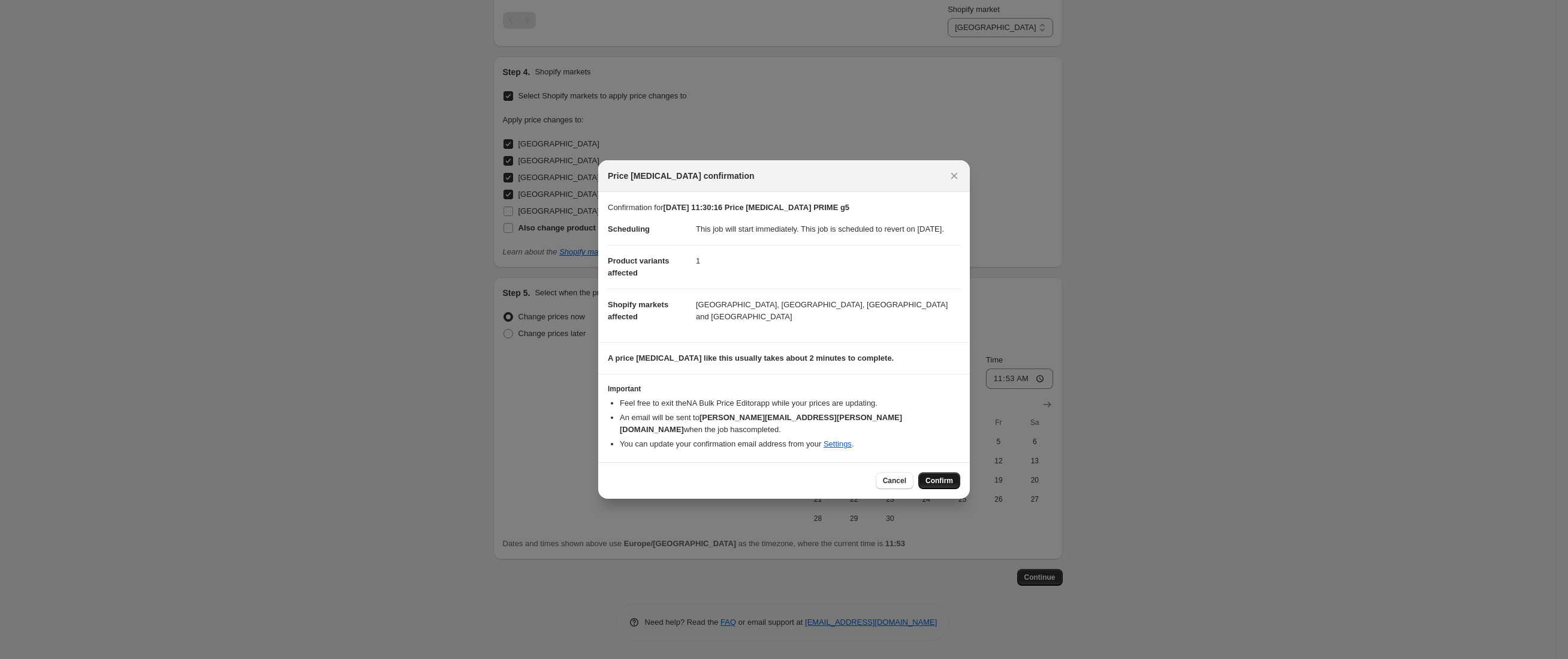
click at [935, 472] on button "Confirm" at bounding box center [939, 481] width 42 height 17
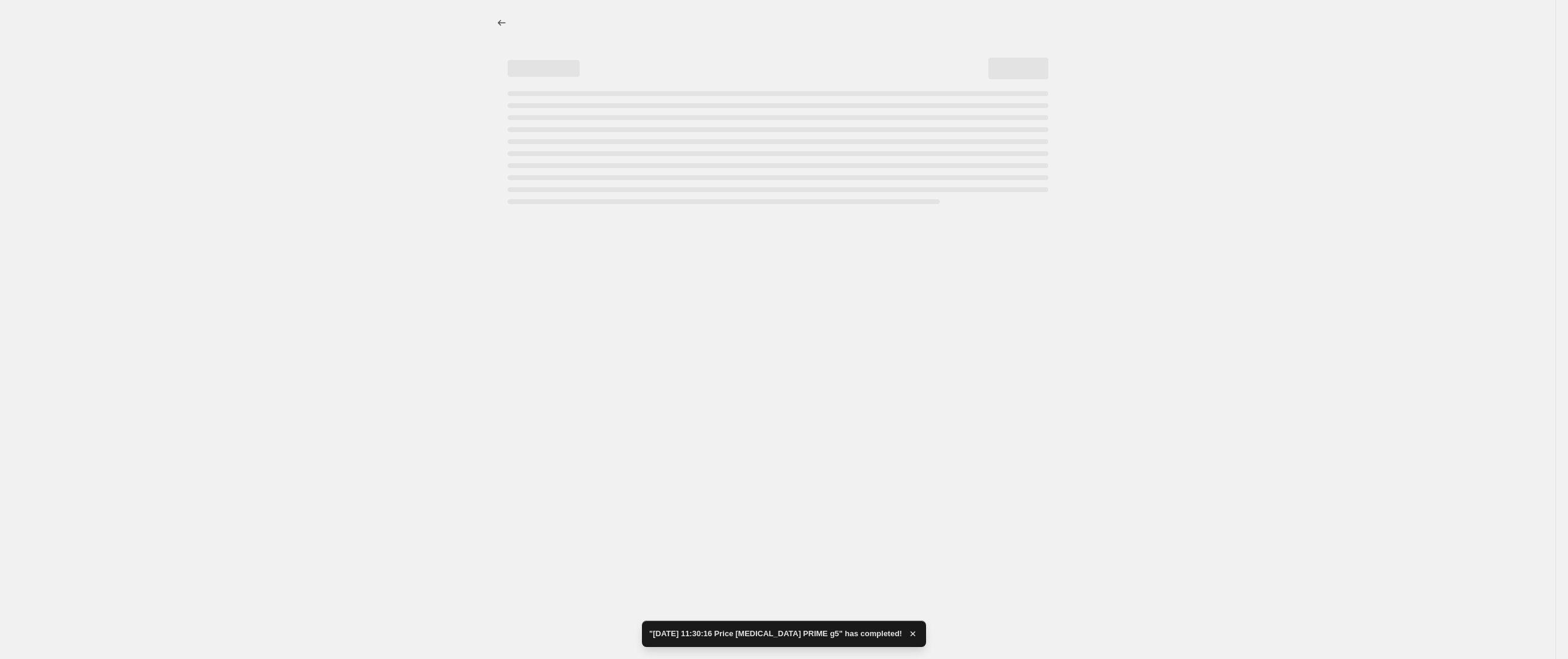
select select "94378492290"
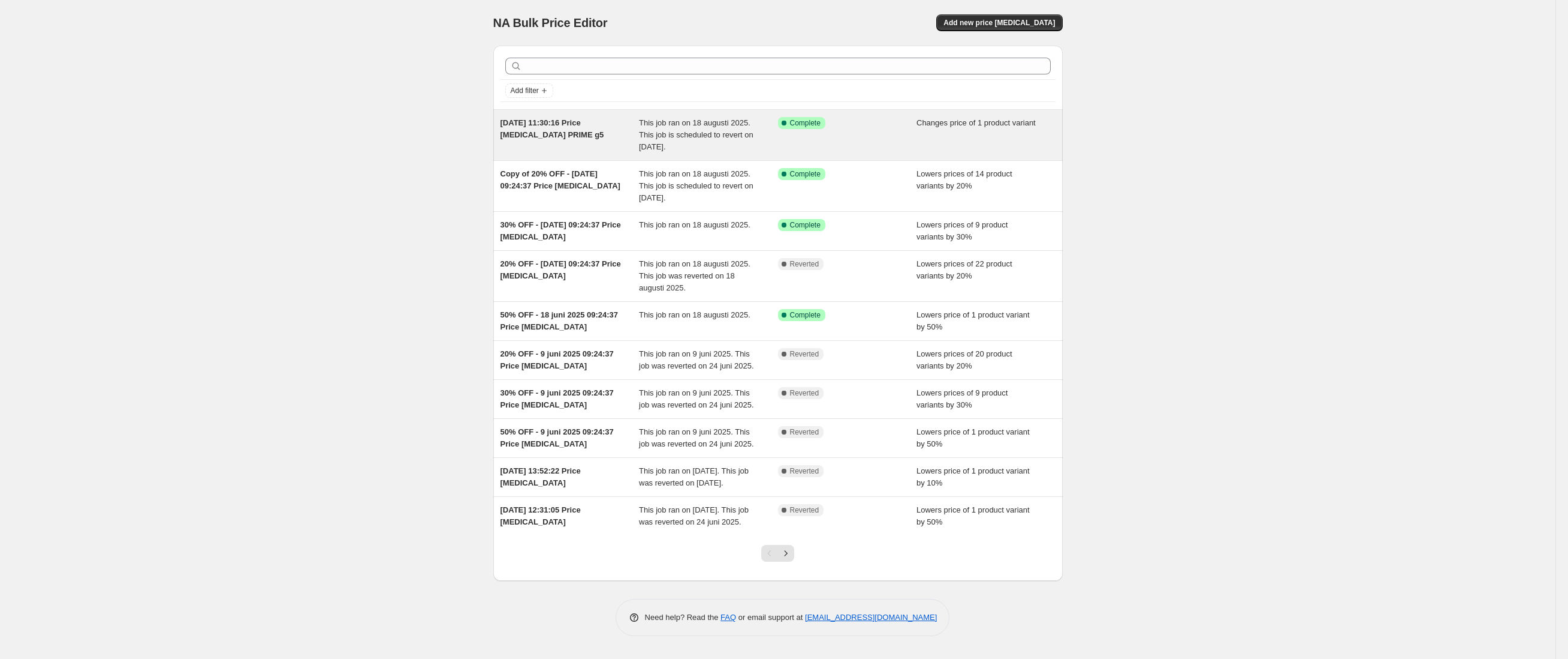
click at [583, 132] on span "[DATE] 11:30:16 Price [MEDICAL_DATA] PRIME g5" at bounding box center [552, 129] width 104 height 21
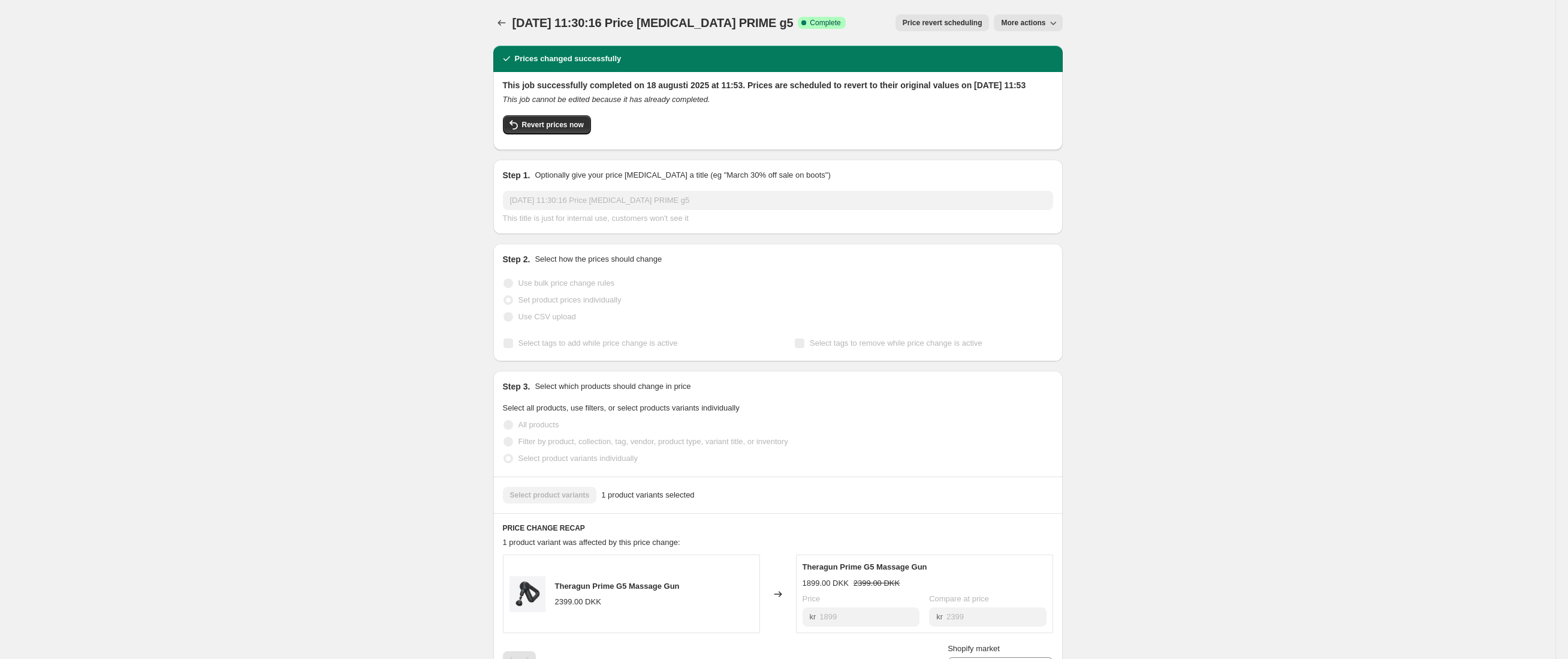
click at [1034, 24] on span "More actions" at bounding box center [1023, 23] width 45 height 10
click at [1207, 20] on div "[DATE] 11:30:16 Price [MEDICAL_DATA] PRIME g5. This page is ready [DATE] 11:30:…" at bounding box center [778, 635] width 1556 height 1271
click at [554, 130] on span "Revert prices now" at bounding box center [552, 124] width 61 height 10
checkbox input "false"
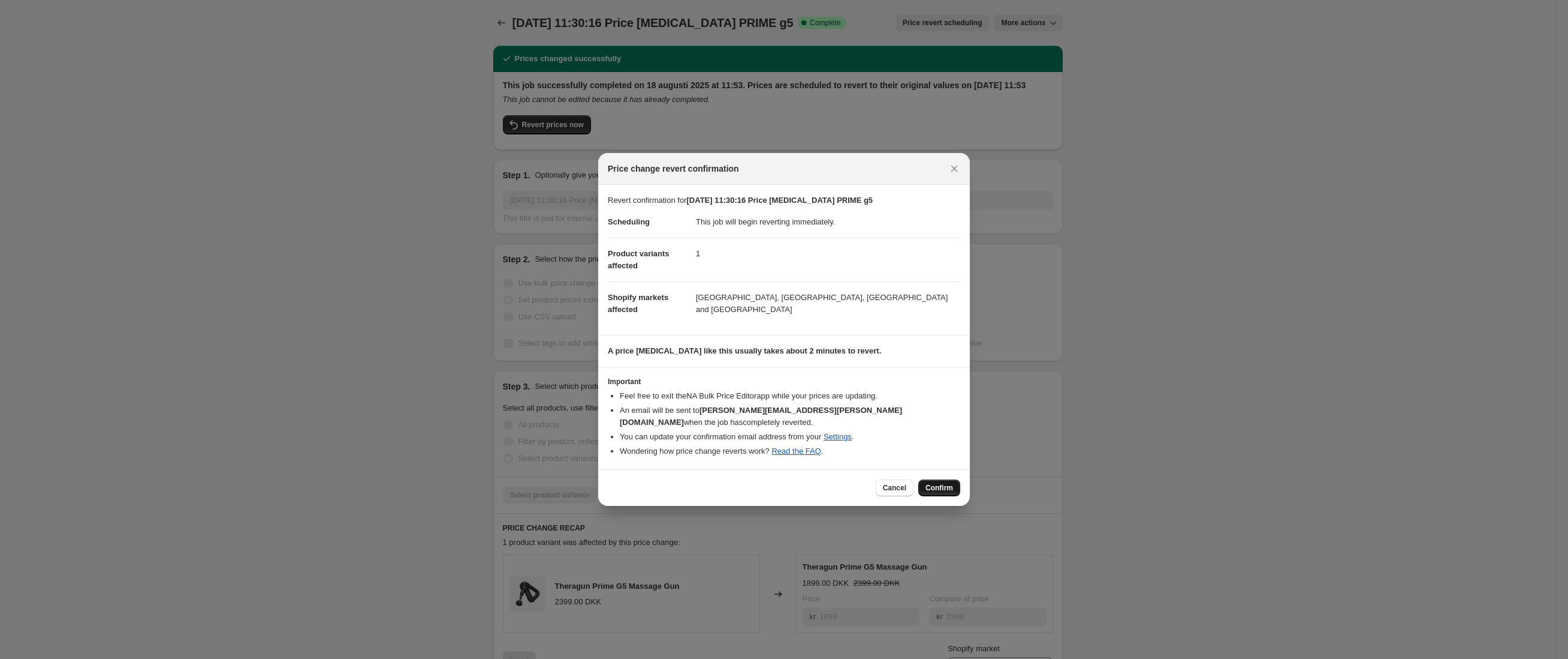
click at [940, 483] on span "Confirm" at bounding box center [939, 488] width 27 height 10
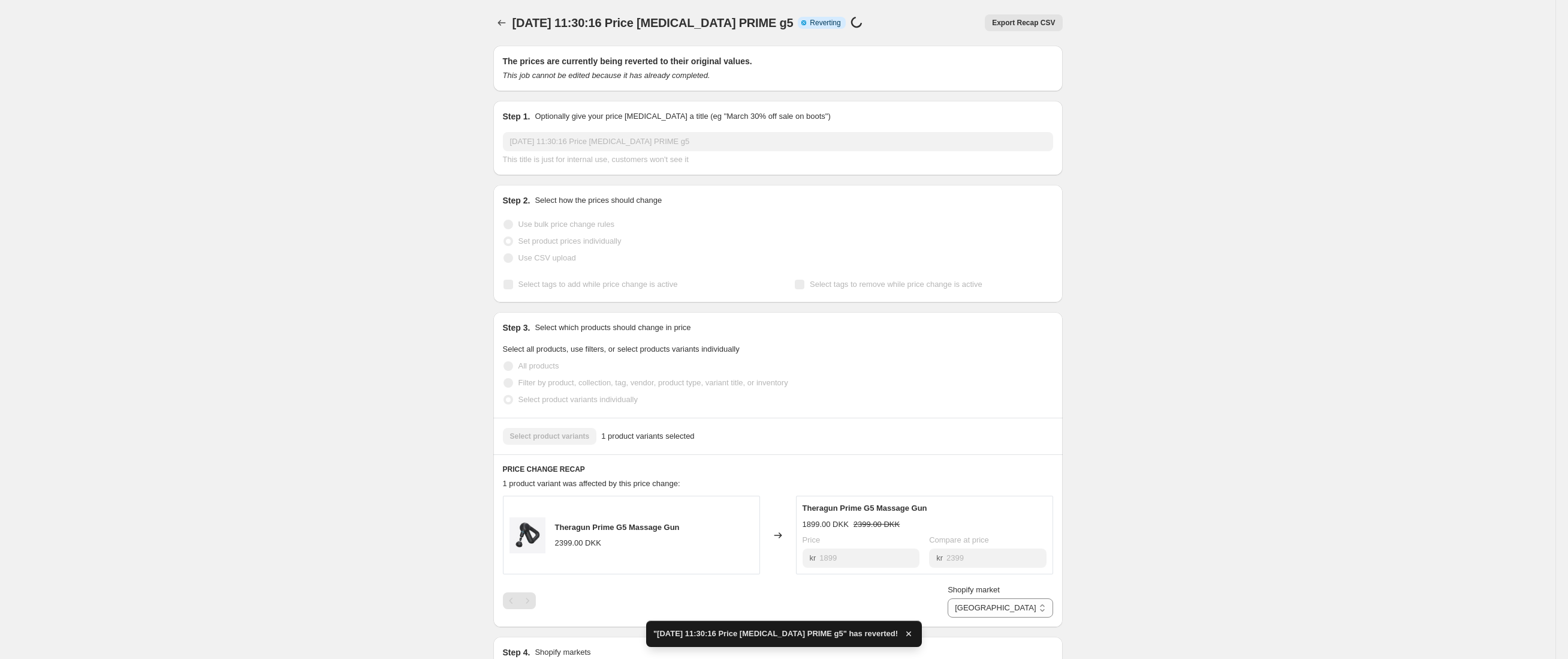
checkbox input "true"
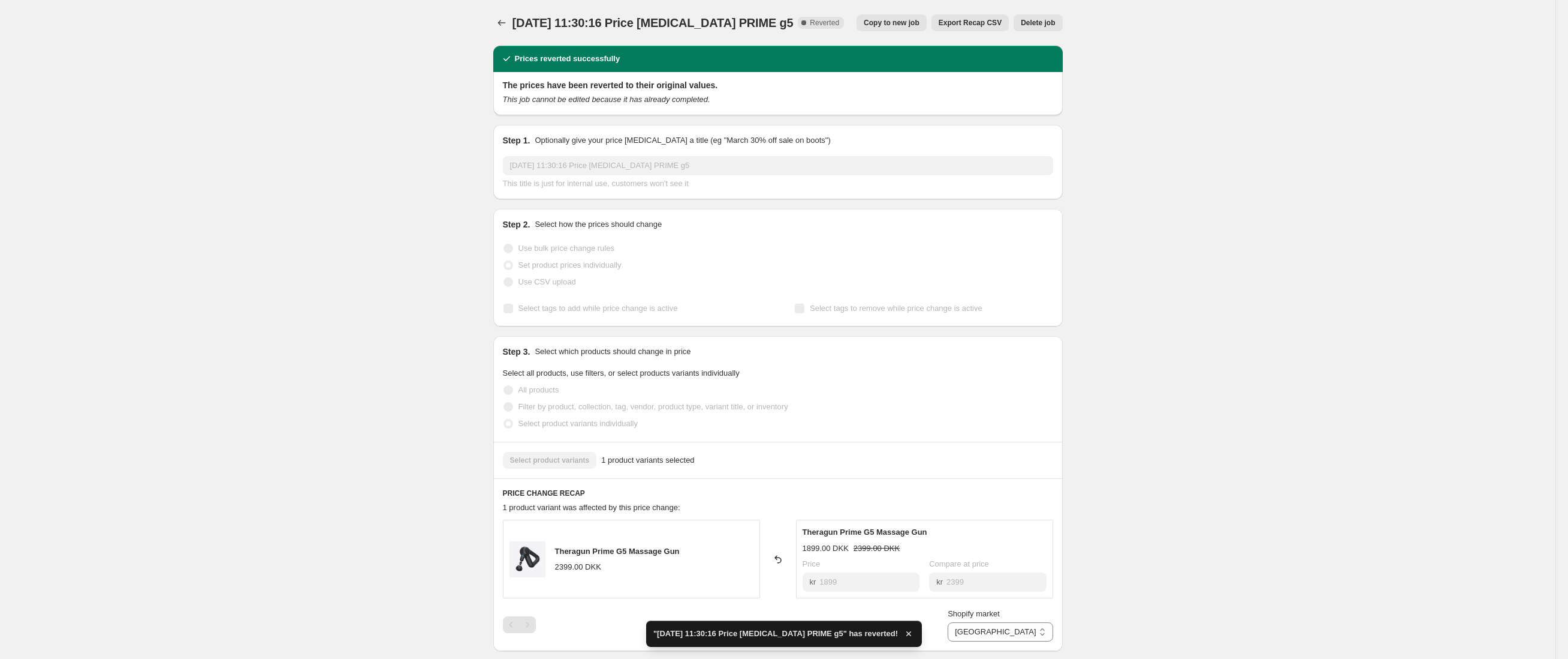
click at [893, 23] on span "Copy to new job" at bounding box center [892, 23] width 56 height 10
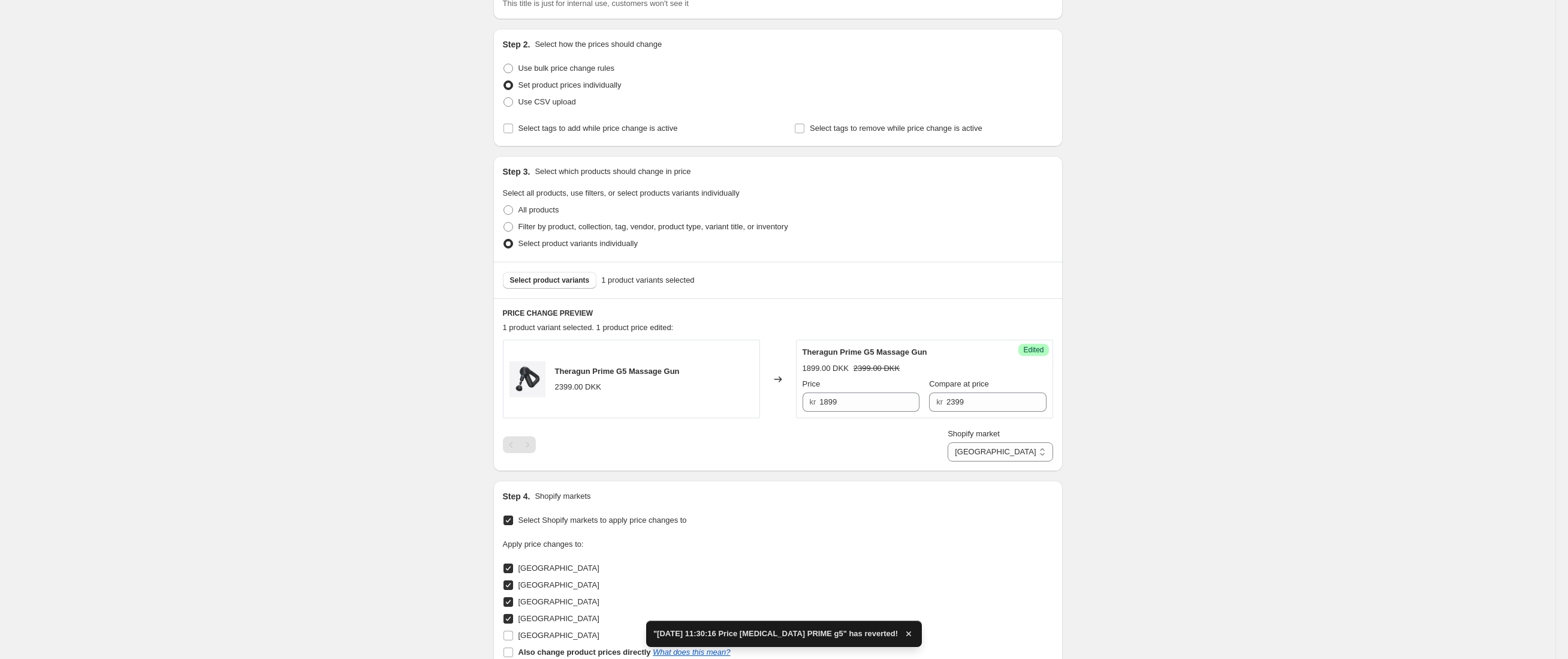
scroll to position [183, 0]
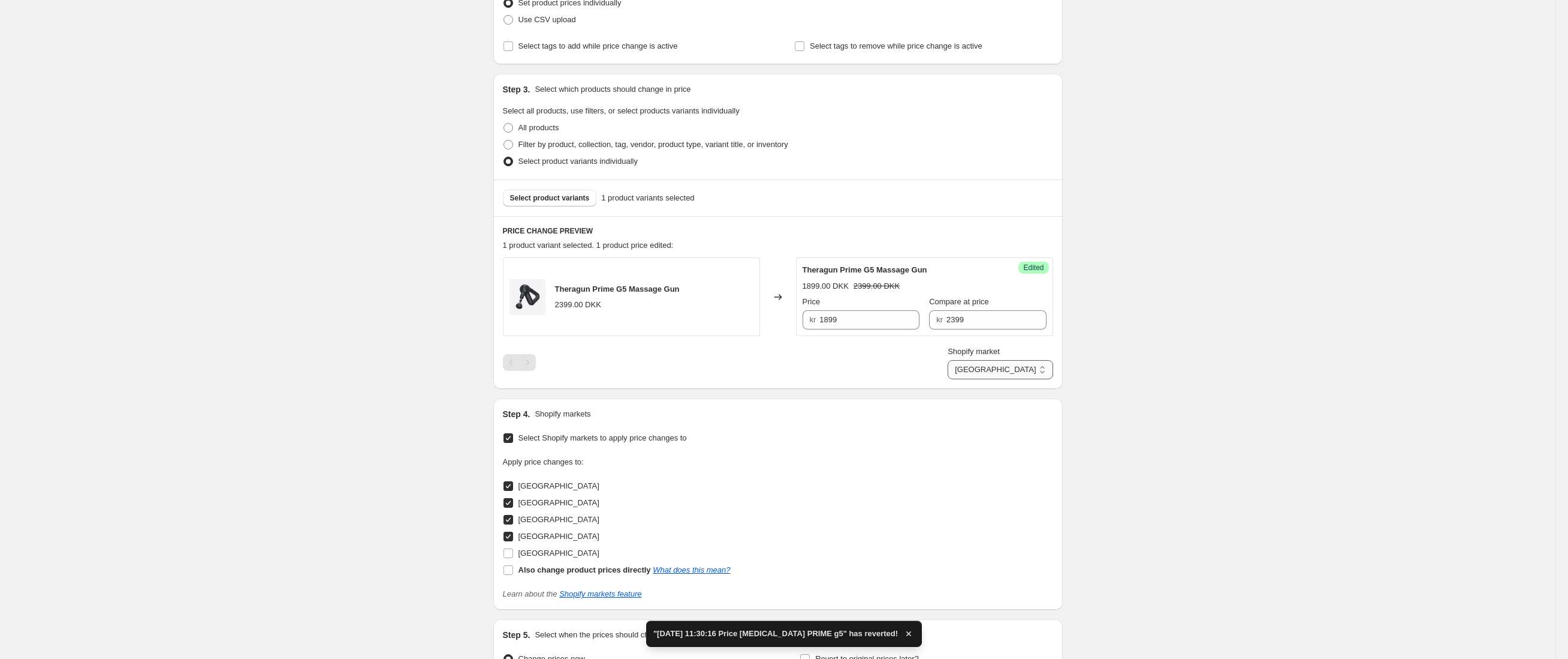
click at [1031, 366] on select "[GEOGRAPHIC_DATA] [GEOGRAPHIC_DATA] [GEOGRAPHIC_DATA] [GEOGRAPHIC_DATA]" at bounding box center [1000, 369] width 105 height 19
click at [1038, 369] on select "[GEOGRAPHIC_DATA] [GEOGRAPHIC_DATA] [GEOGRAPHIC_DATA] [GEOGRAPHIC_DATA]" at bounding box center [1000, 369] width 105 height 19
click at [1043, 366] on select "[GEOGRAPHIC_DATA] [GEOGRAPHIC_DATA] [GEOGRAPHIC_DATA] [GEOGRAPHIC_DATA]" at bounding box center [1000, 369] width 105 height 19
select select "30652891180"
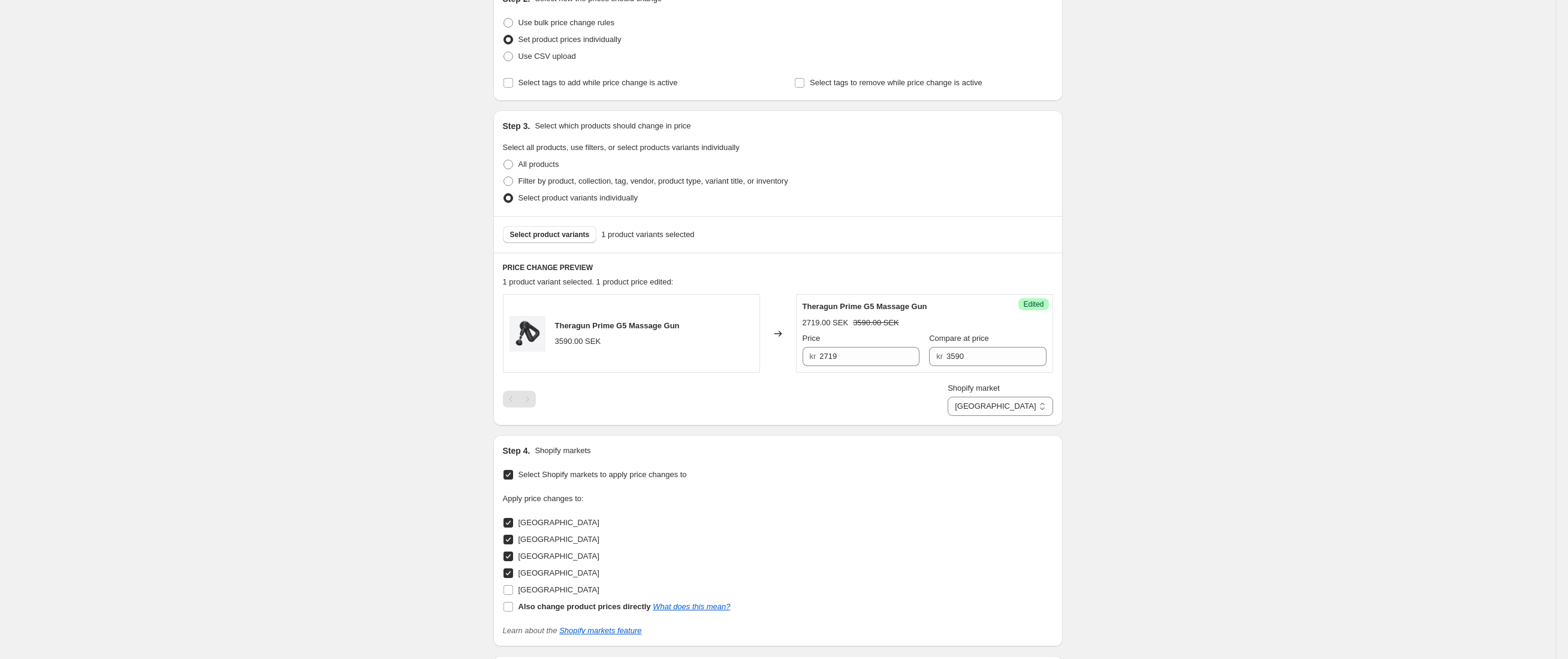
scroll to position [0, 0]
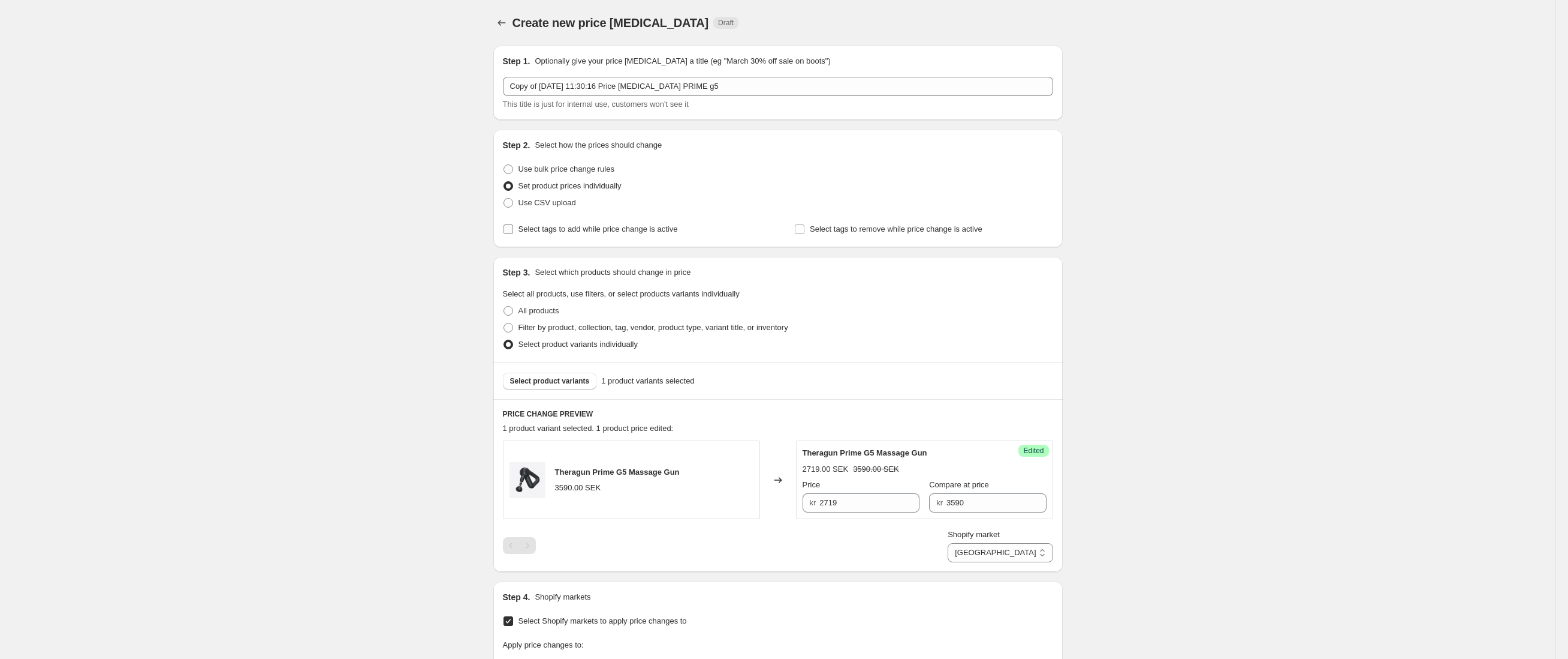
click at [585, 232] on span "Select tags to add while price change is active" at bounding box center [598, 229] width 159 height 9
click at [513, 232] on input "Select tags to add while price change is active" at bounding box center [508, 229] width 10 height 10
checkbox input "true"
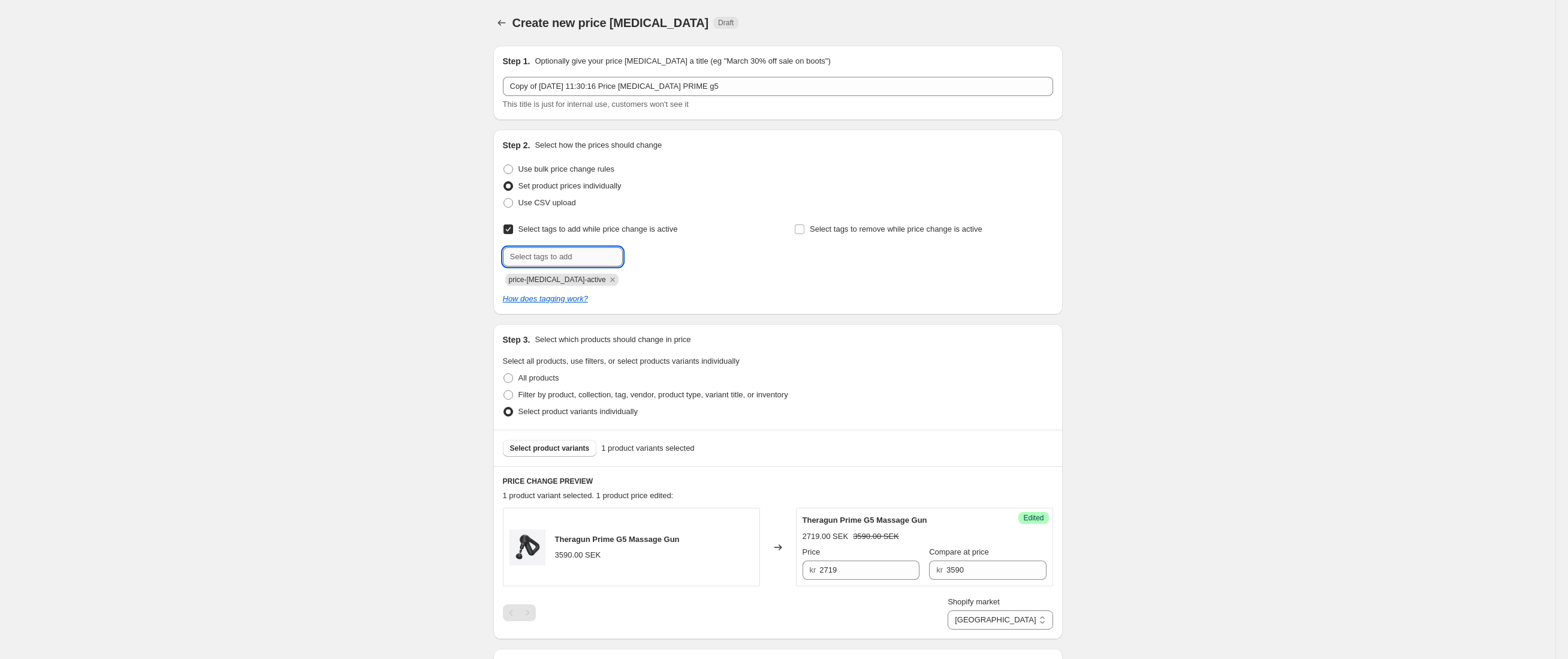
click at [584, 257] on input "text" at bounding box center [563, 256] width 120 height 19
type input "d"
type input "sale"
click at [503, 130] on button "Submit" at bounding box center [520, 136] width 34 height 13
click at [919, 234] on span "Select tags to remove while price change is active" at bounding box center [897, 229] width 173 height 9
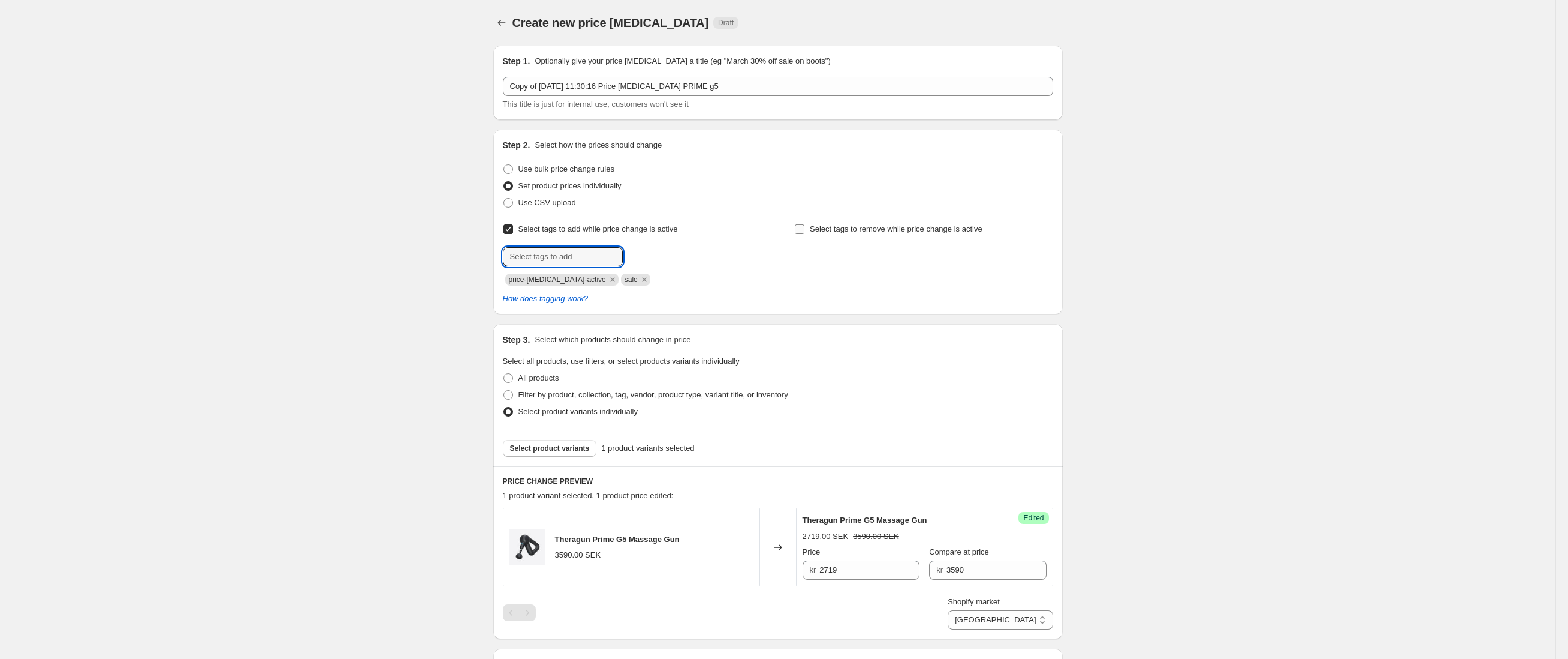
click at [805, 234] on input "Select tags to remove while price change is active" at bounding box center [800, 229] width 10 height 10
checkbox input "true"
click at [879, 253] on input "text" at bounding box center [854, 256] width 120 height 19
type input "not on sale"
click at [641, 274] on icon "Remove sale" at bounding box center [644, 279] width 11 height 11
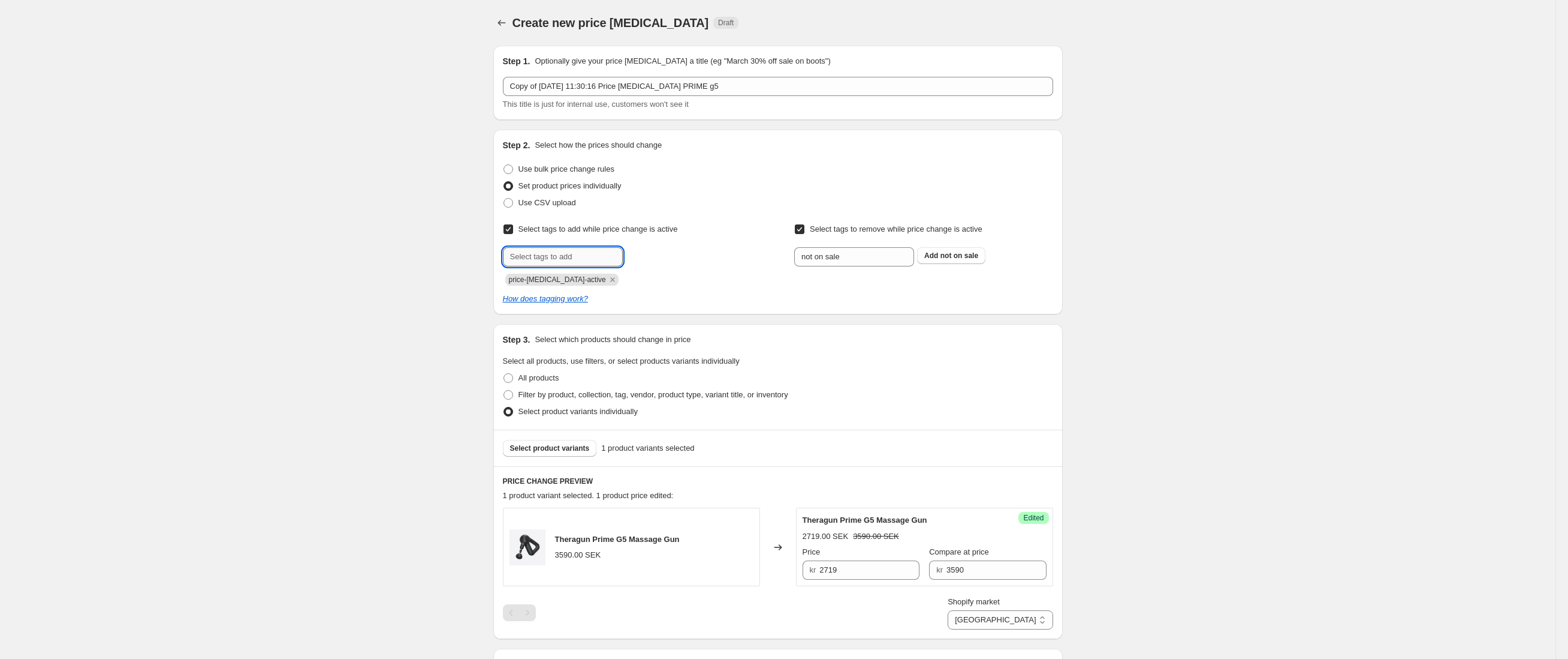
click at [619, 257] on input "text" at bounding box center [563, 256] width 120 height 19
type input "Sale"
click at [671, 247] on button "Add Sale" at bounding box center [648, 256] width 45 height 17
click at [861, 260] on input "not on sale" at bounding box center [854, 256] width 120 height 19
click at [809, 260] on input "not on sale" at bounding box center [854, 256] width 120 height 19
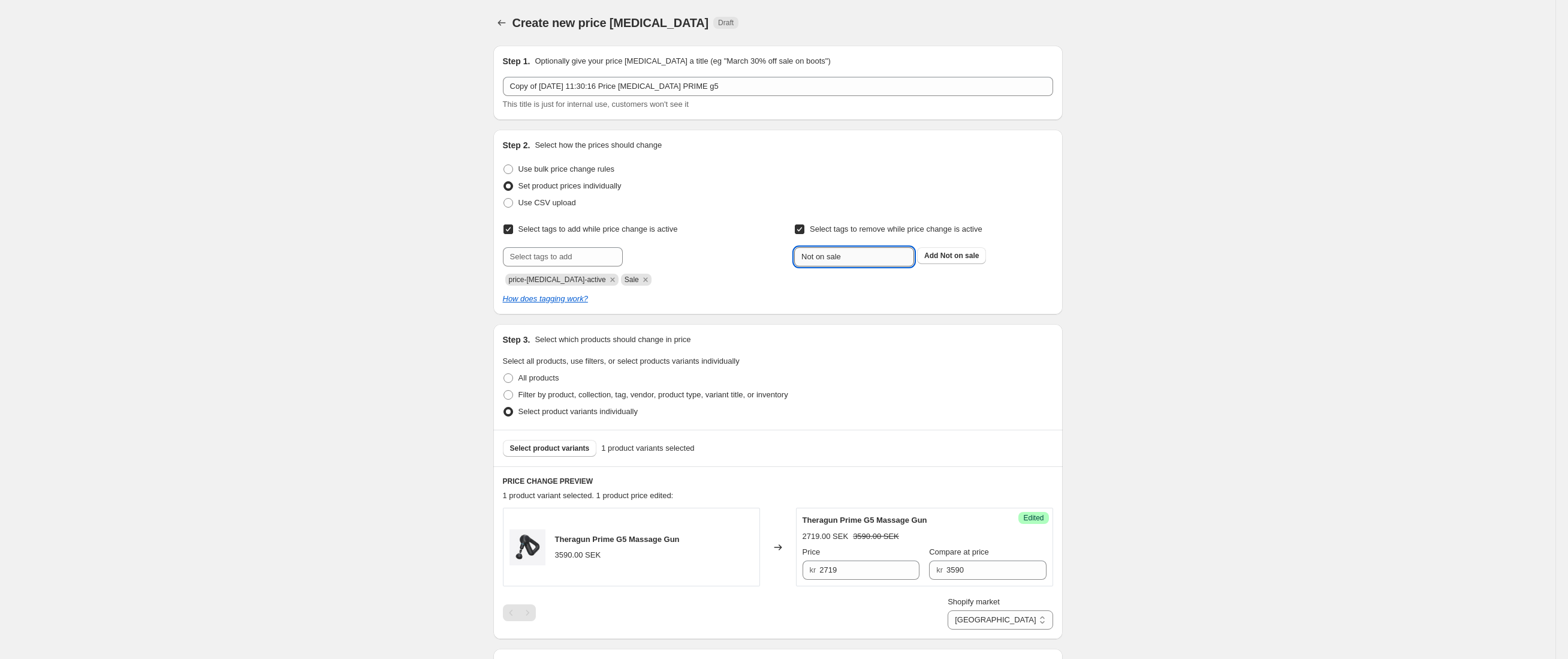
click at [838, 259] on input "Not on sale" at bounding box center [854, 256] width 120 height 19
type input "Not on Sale"
click at [987, 259] on button "Add Not on Sale" at bounding box center [952, 256] width 70 height 17
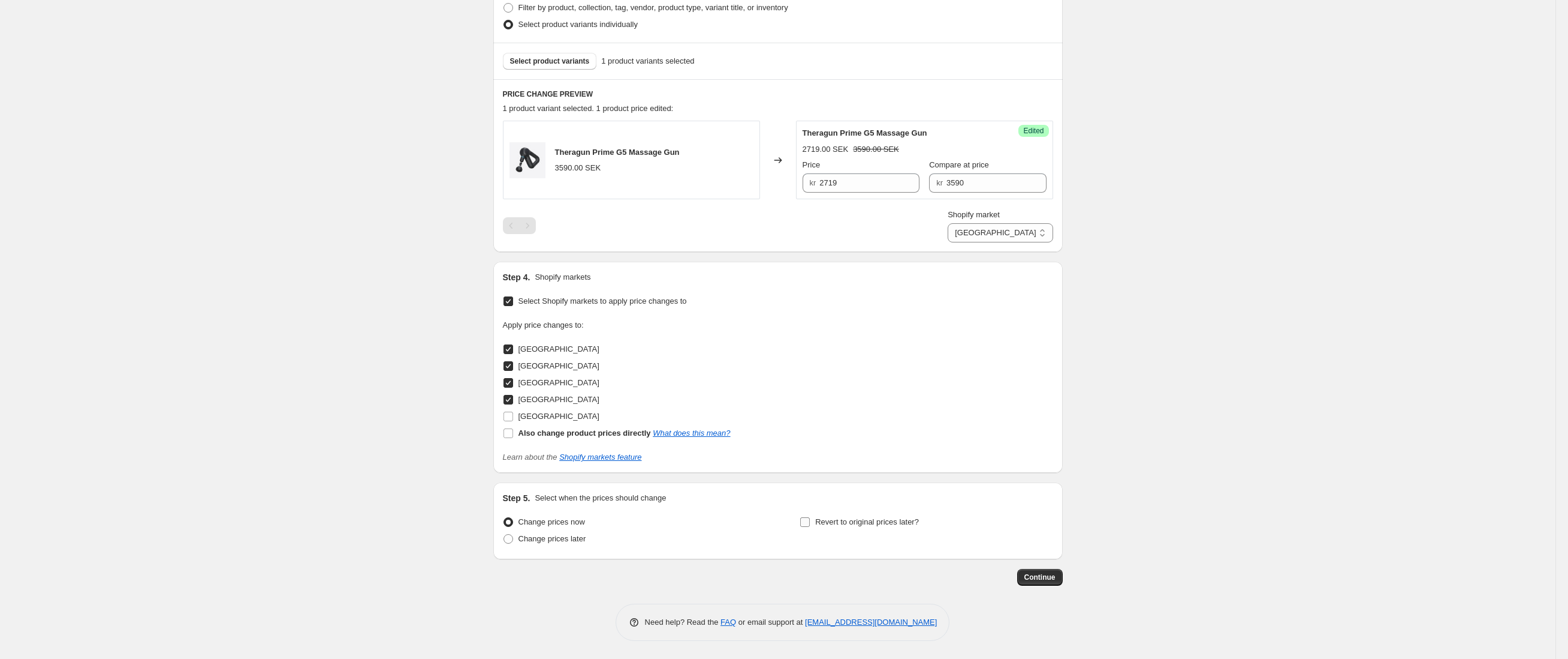
click at [909, 529] on label "Revert to original prices later?" at bounding box center [859, 522] width 119 height 17
click at [810, 526] on input "Revert to original prices later?" at bounding box center [805, 522] width 10 height 10
checkbox input "true"
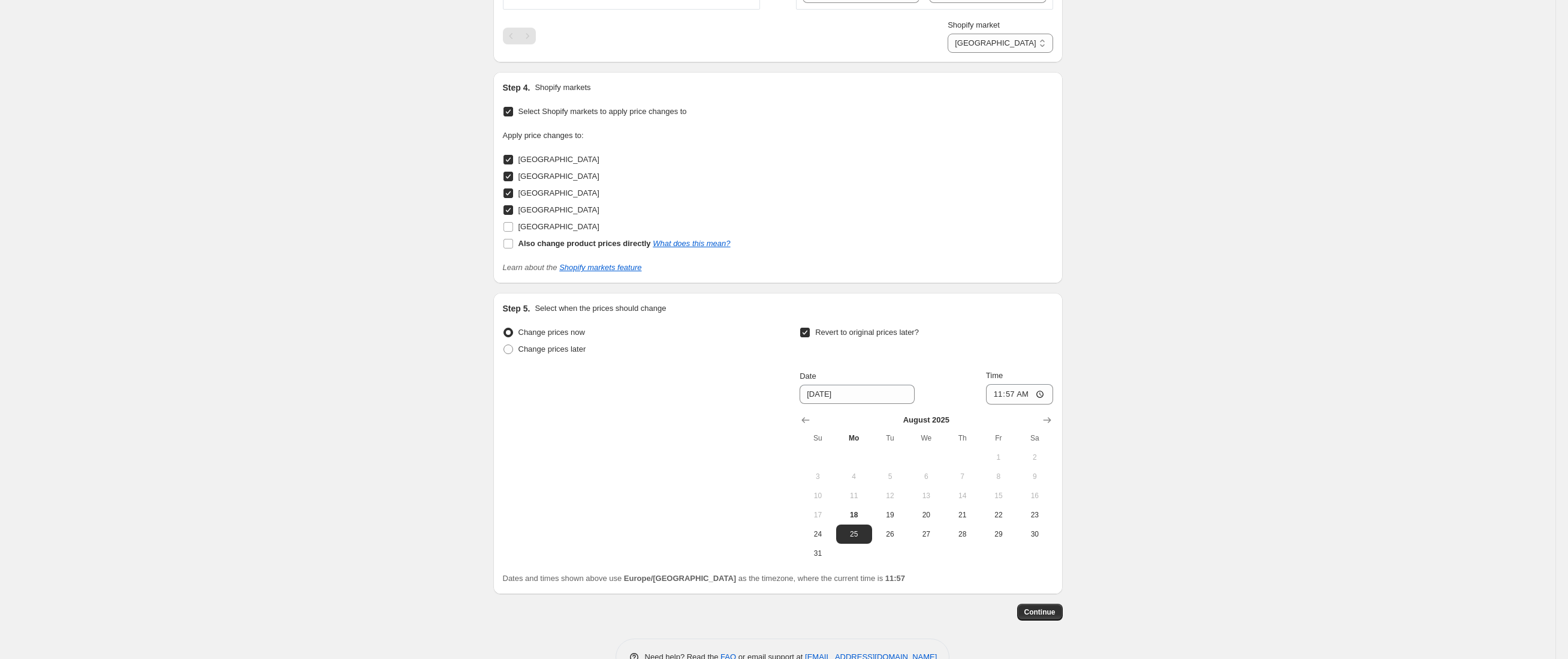
scroll to position [611, 0]
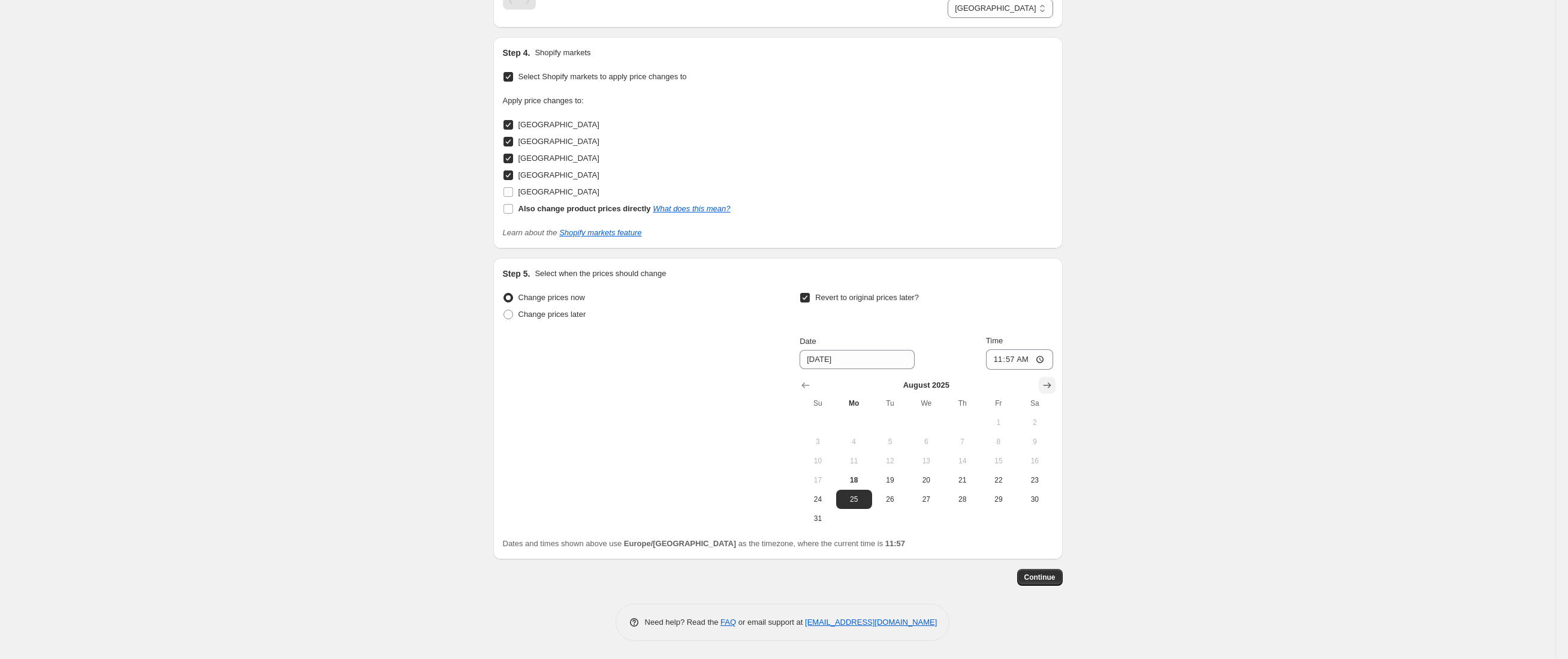
click at [1056, 383] on button "Show next month, September 2025" at bounding box center [1047, 385] width 17 height 17
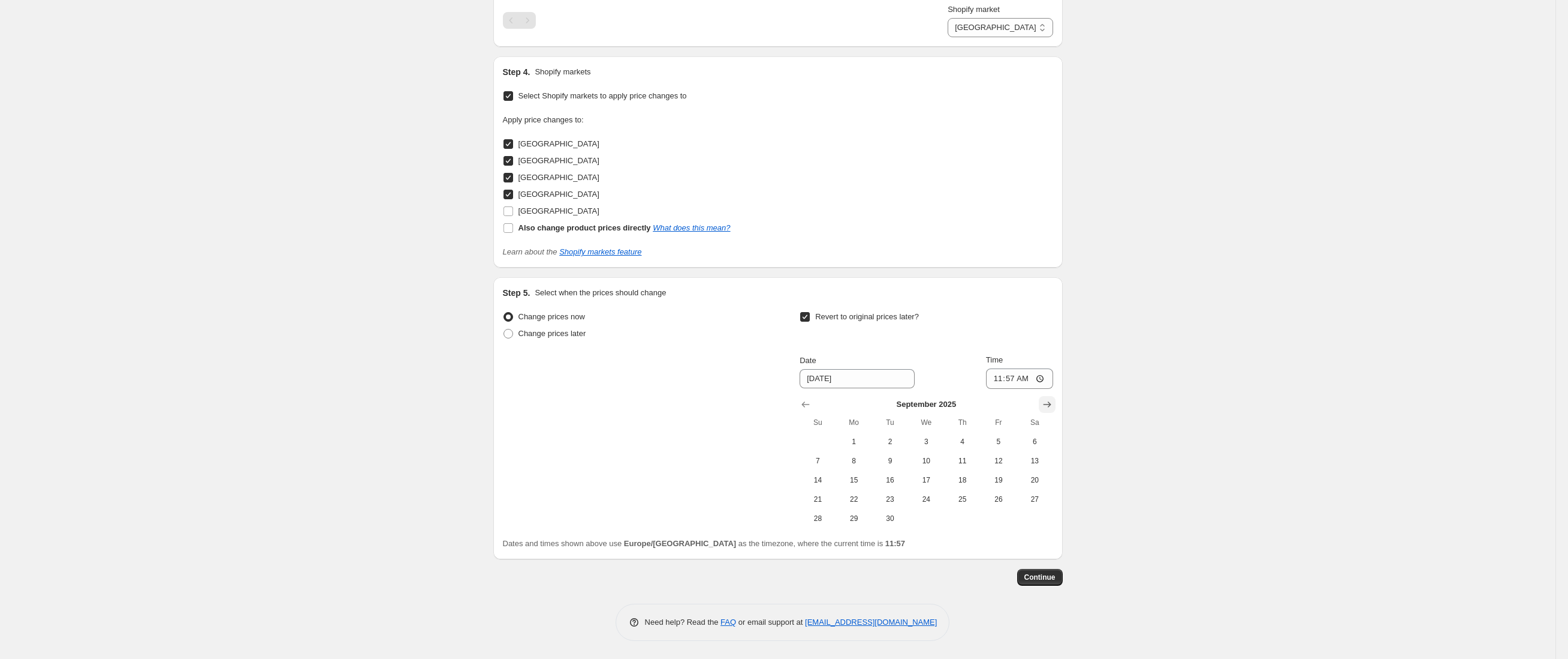
scroll to position [592, 0]
click at [862, 432] on button "1" at bounding box center [853, 441] width 36 height 19
type input "[DATE]"
click at [1053, 576] on span "Continue" at bounding box center [1040, 577] width 31 height 10
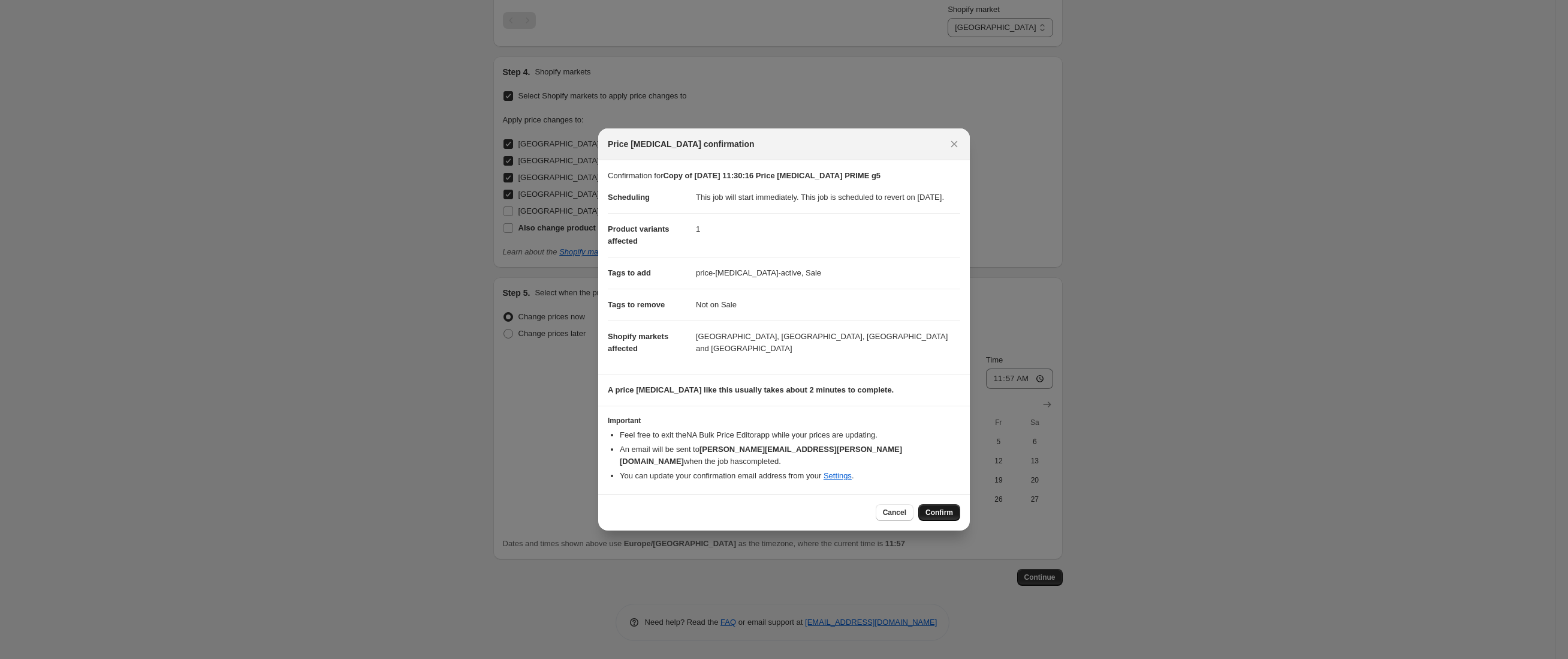
click at [948, 510] on span "Confirm" at bounding box center [939, 512] width 27 height 10
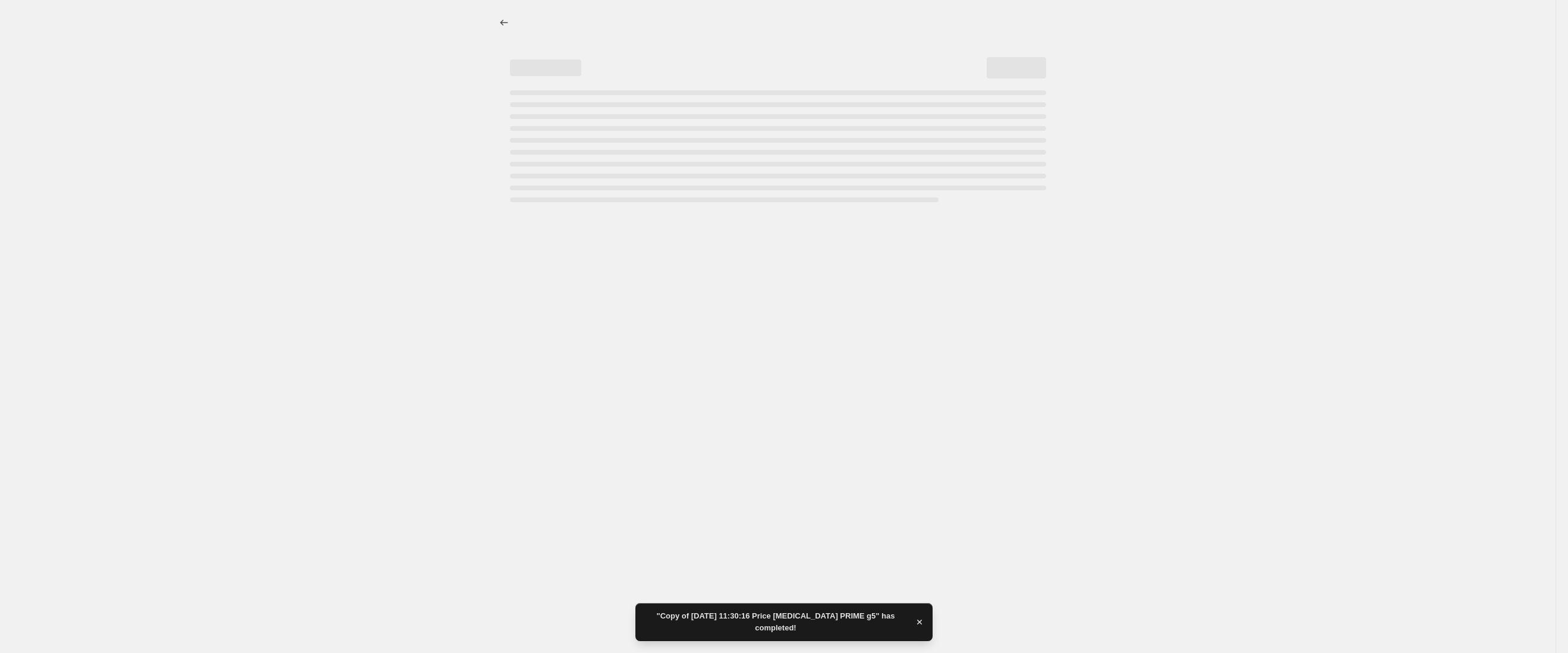
select select "30652891180"
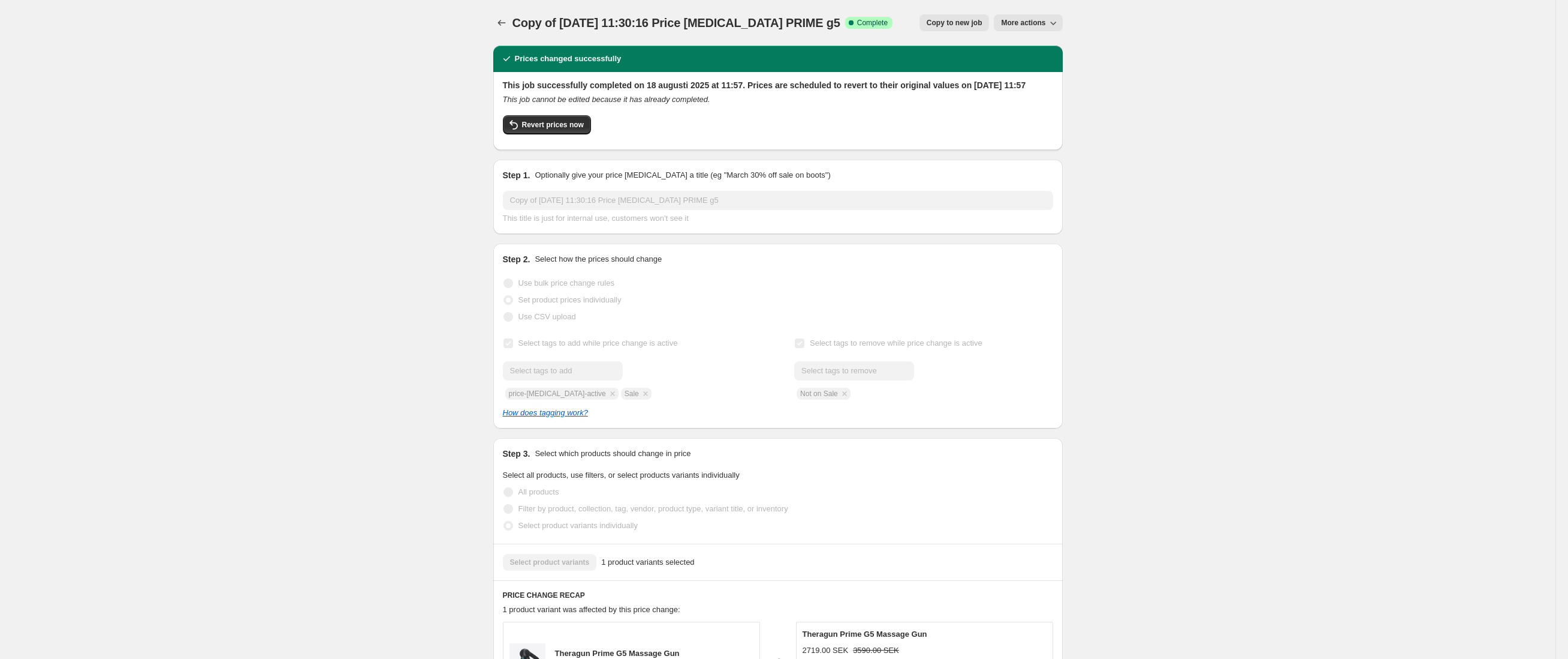
click at [981, 23] on span "Copy to new job" at bounding box center [955, 23] width 56 height 10
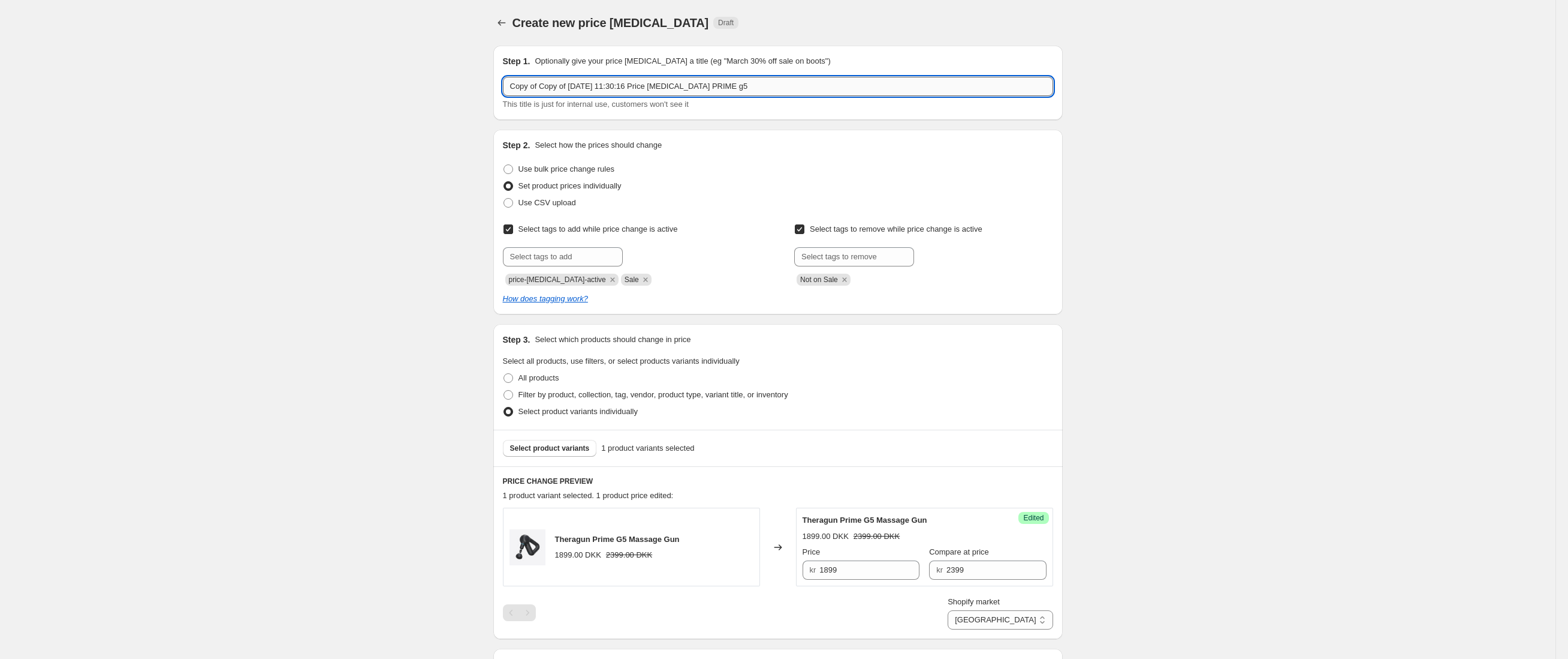
click at [725, 80] on input "Copy of Copy of [DATE] 11:30:16 Price [MEDICAL_DATA] PRIME g5" at bounding box center [778, 86] width 550 height 19
click at [879, 80] on input "Copy of Copy of [DATE] 11:30:16 Price [MEDICAL_DATA] Jetboots PRIME g5" at bounding box center [778, 86] width 550 height 19
click at [865, 77] on input "Copy of Copy of [DATE] 11:30:16 Price [MEDICAL_DATA] Jetboots PRIME g5" at bounding box center [778, 86] width 550 height 19
click at [841, 86] on input "Copy of Copy of [DATE] 11:30:16 Price [MEDICAL_DATA] Jetboots PRIME g5" at bounding box center [778, 86] width 550 height 19
click at [1417, 101] on div "Create new price [MEDICAL_DATA]. This page is ready Create new price [MEDICAL_D…" at bounding box center [778, 522] width 1556 height 1046
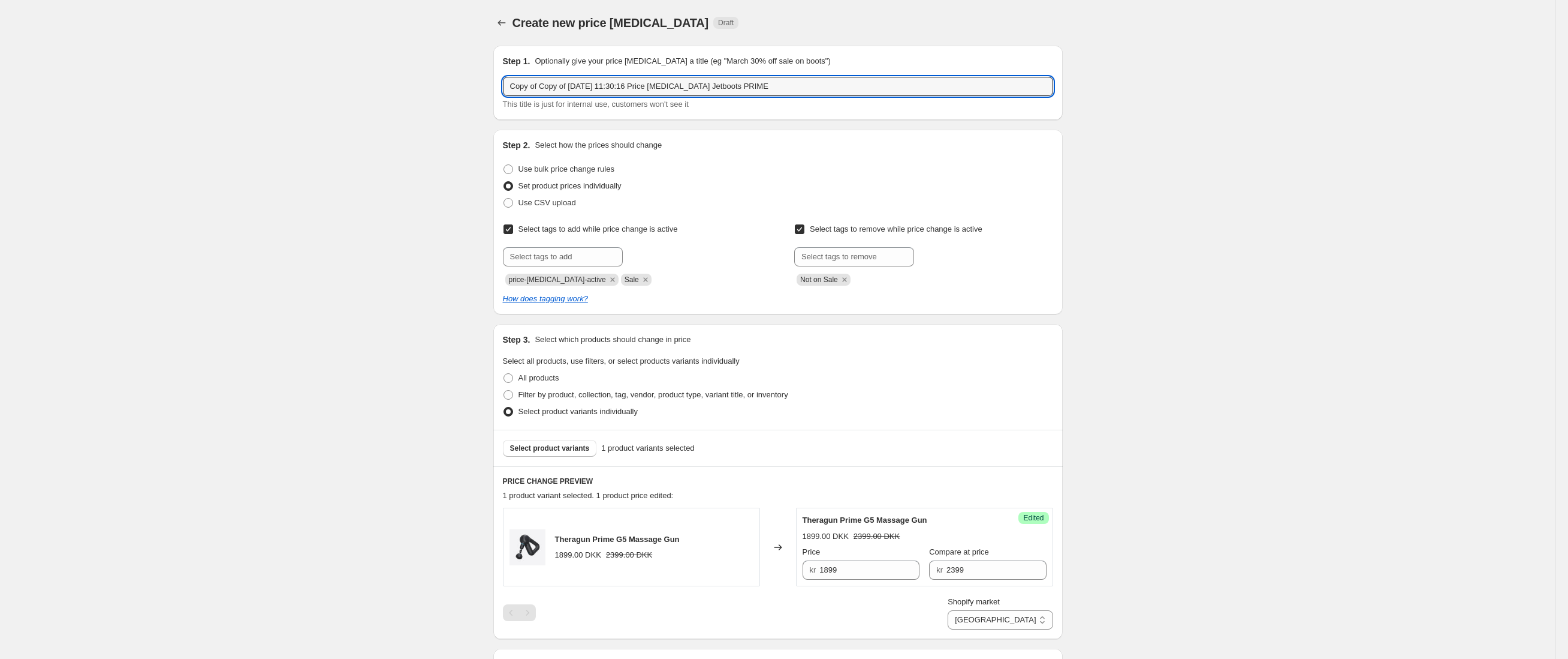
drag, startPoint x: 577, startPoint y: 86, endPoint x: 402, endPoint y: 87, distance: 175.0
click at [400, 87] on div "Create new price [MEDICAL_DATA]. This page is ready Create new price [MEDICAL_D…" at bounding box center [778, 522] width 1556 height 1046
type input "[DATE] 11:30:16 Price [MEDICAL_DATA] Jetboots PRIME"
click at [1298, 145] on div "Create new price [MEDICAL_DATA]. This page is ready Create new price [MEDICAL_D…" at bounding box center [778, 522] width 1556 height 1046
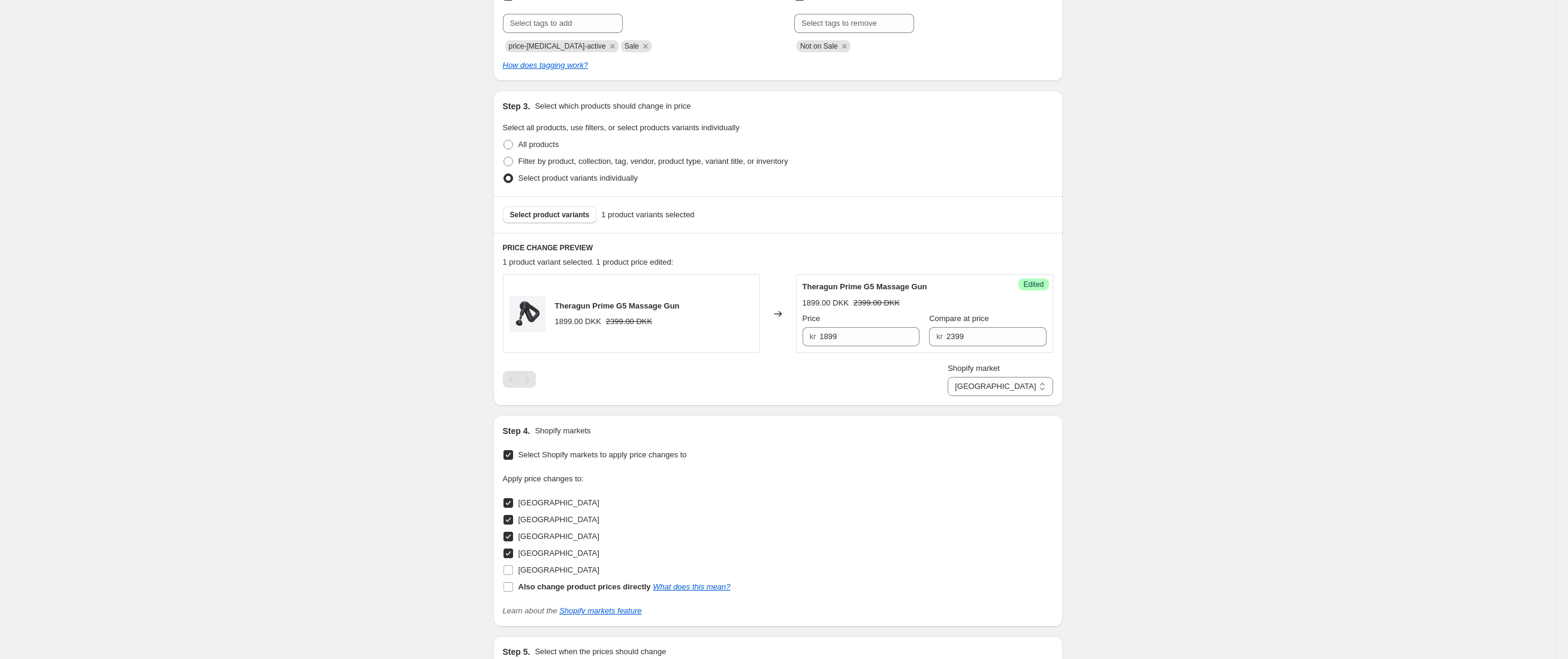
scroll to position [241, 0]
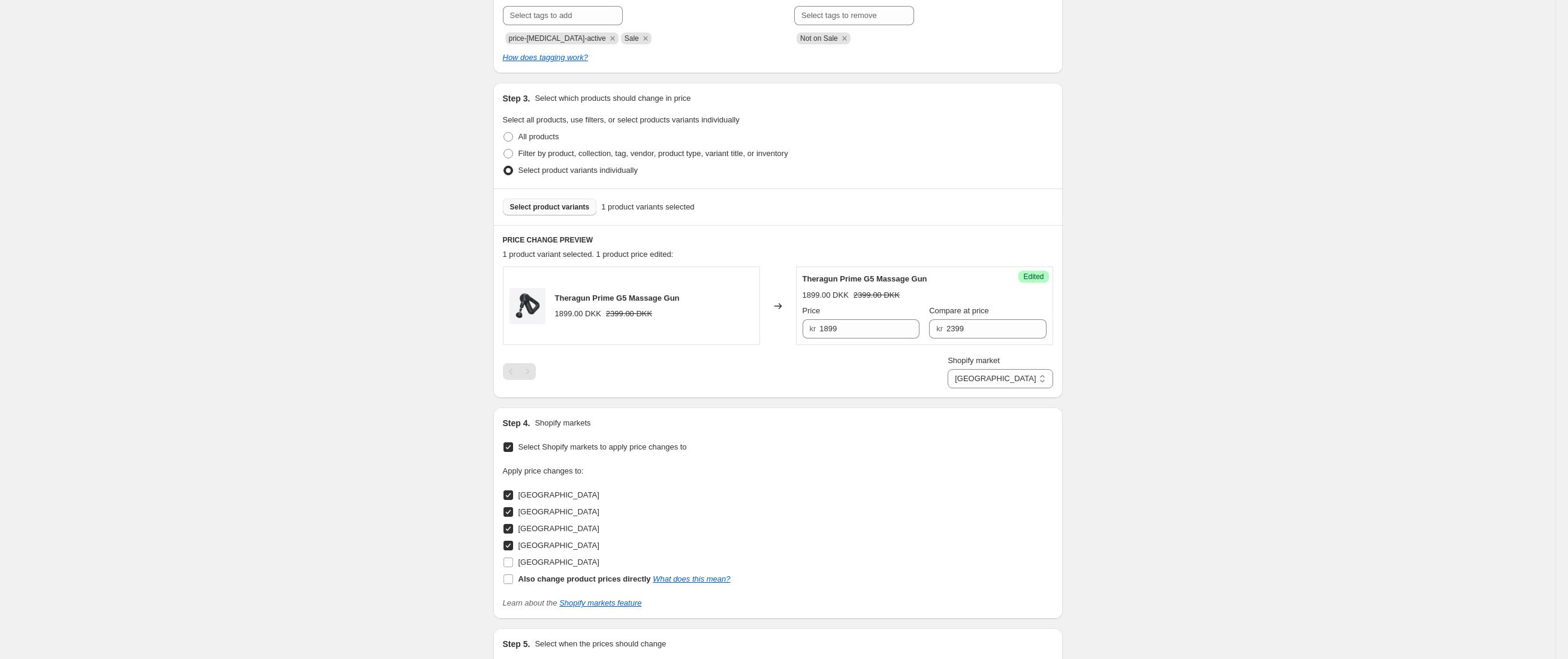
click at [577, 208] on span "Select product variants" at bounding box center [549, 207] width 80 height 10
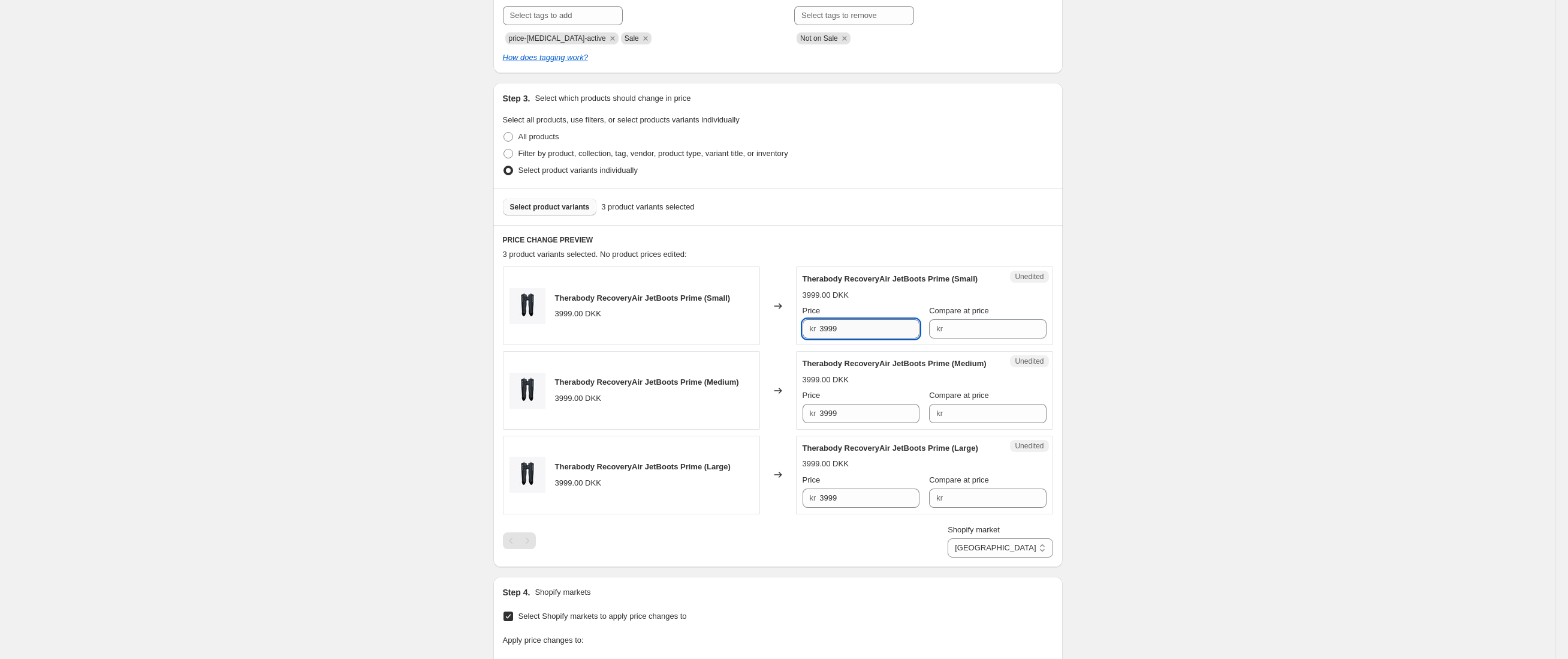
click at [863, 338] on input "3999" at bounding box center [869, 328] width 100 height 19
click at [956, 338] on input "Compare at price" at bounding box center [997, 328] width 100 height 19
paste input "3999"
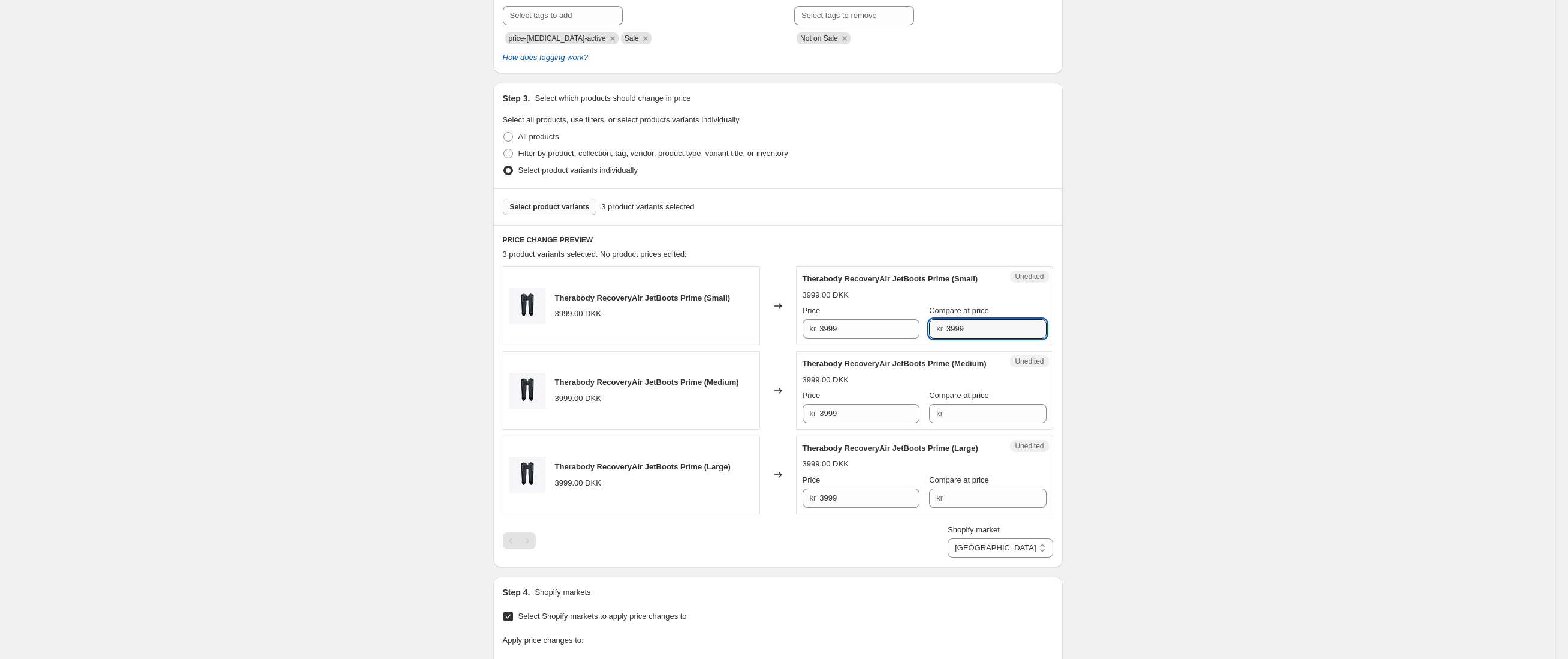
type input "3999"
click at [1024, 557] on select "[GEOGRAPHIC_DATA] [GEOGRAPHIC_DATA] [GEOGRAPHIC_DATA] [GEOGRAPHIC_DATA]" at bounding box center [1000, 548] width 105 height 19
select select "30652891180"
click at [879, 338] on input "6490" at bounding box center [869, 328] width 100 height 19
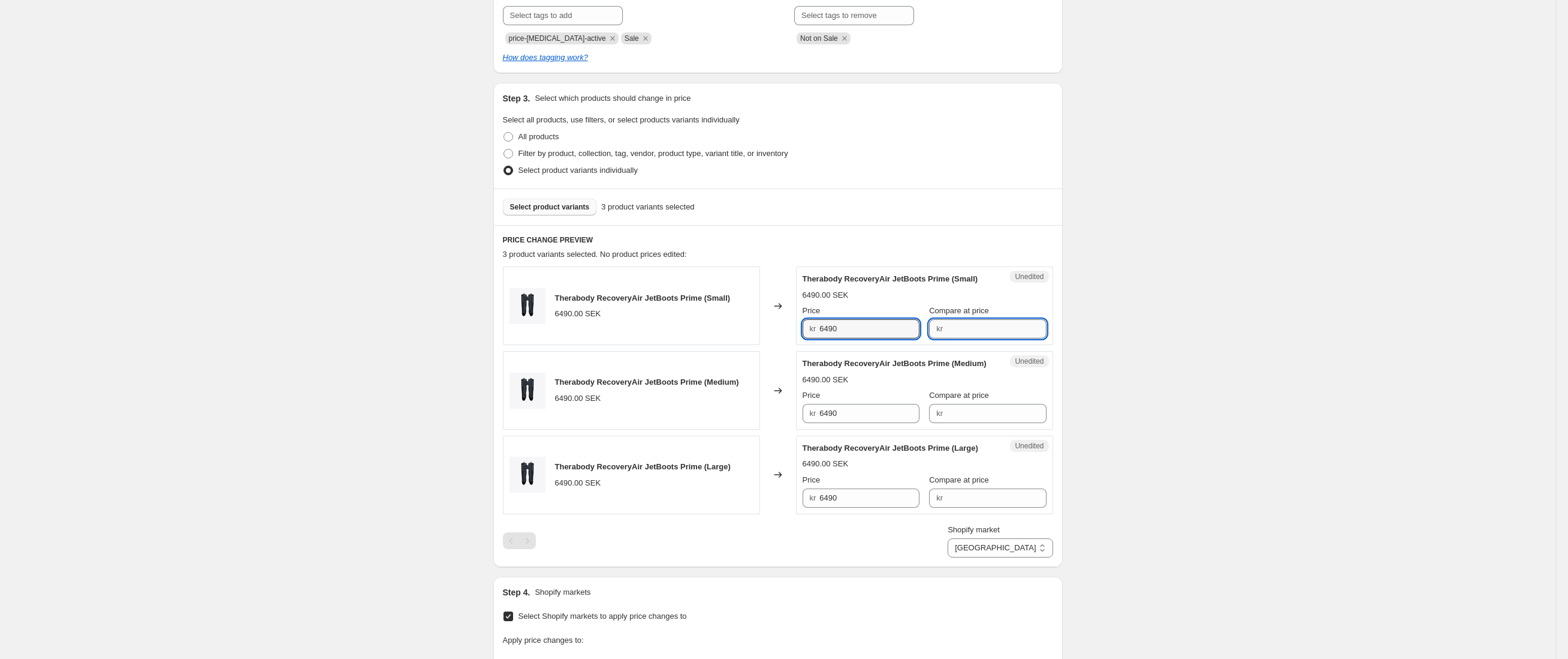
click at [988, 337] on input "Compare at price" at bounding box center [997, 328] width 100 height 19
paste input "6490"
type input "6490"
click at [985, 423] on input "Compare at price" at bounding box center [997, 413] width 100 height 19
paste input "6490"
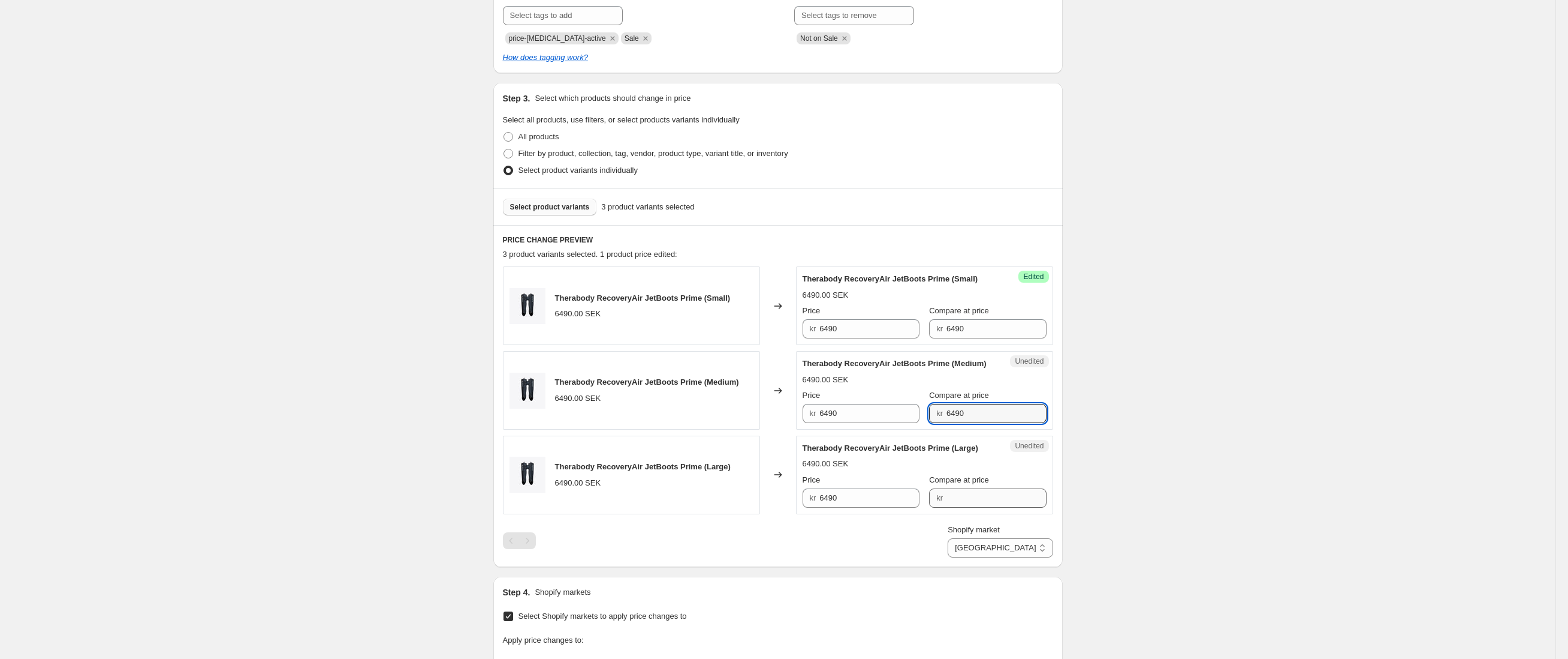
type input "6490"
click at [983, 507] on input "Compare at price" at bounding box center [997, 497] width 100 height 19
paste input "6490"
type input "6490"
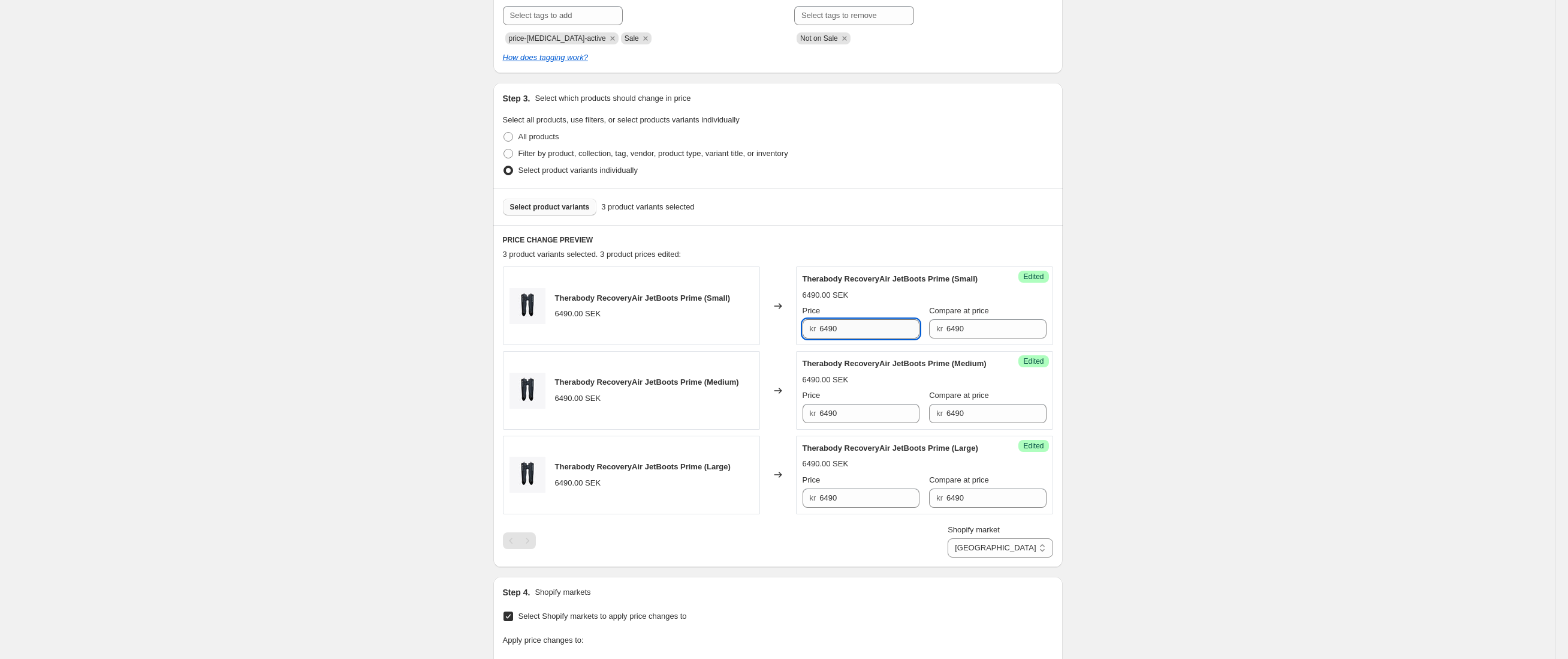
click at [832, 338] on input "6490" at bounding box center [869, 328] width 100 height 19
type input "4799"
click at [839, 423] on input "6490" at bounding box center [869, 413] width 100 height 19
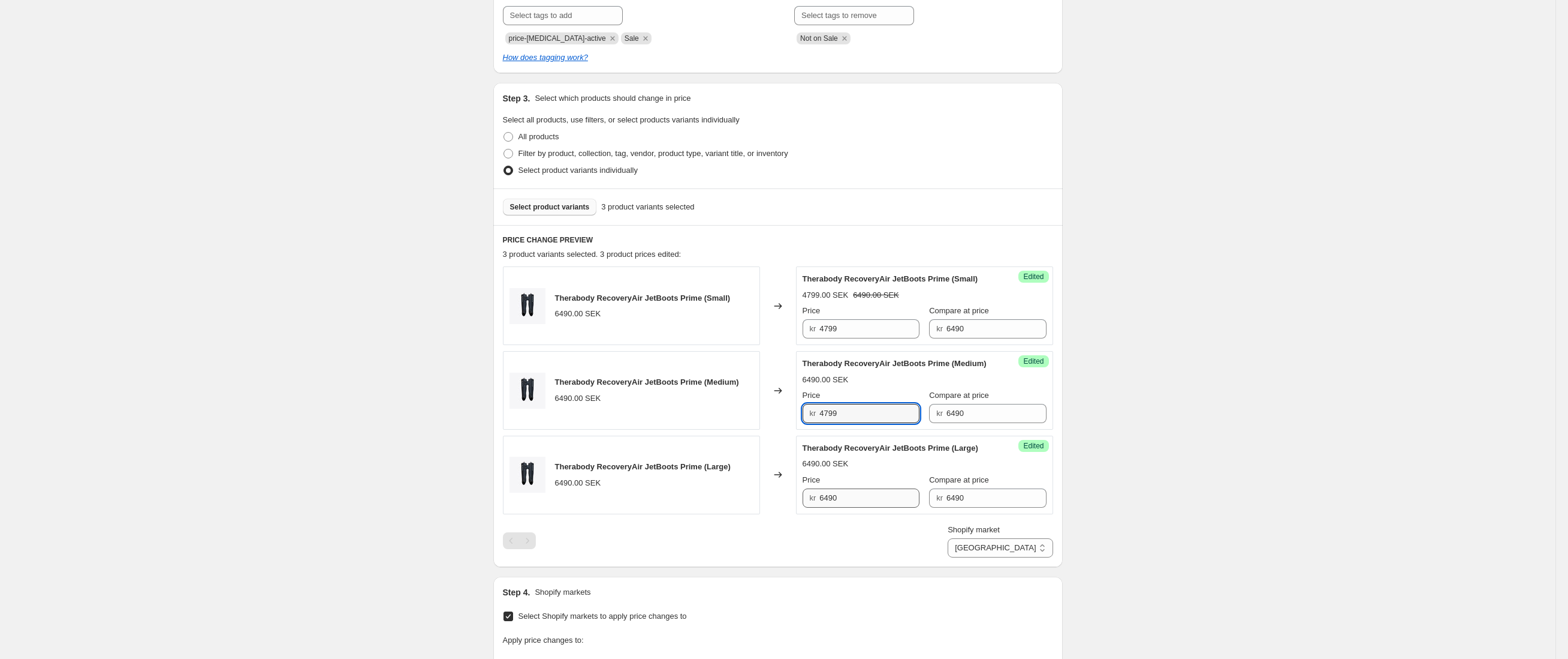
type input "4799"
click at [840, 507] on input "6490" at bounding box center [869, 497] width 100 height 19
type input "4799"
click at [1210, 460] on div "Create new price [MEDICAL_DATA]. This page is ready Create new price [MEDICAL_D…" at bounding box center [778, 366] width 1556 height 1215
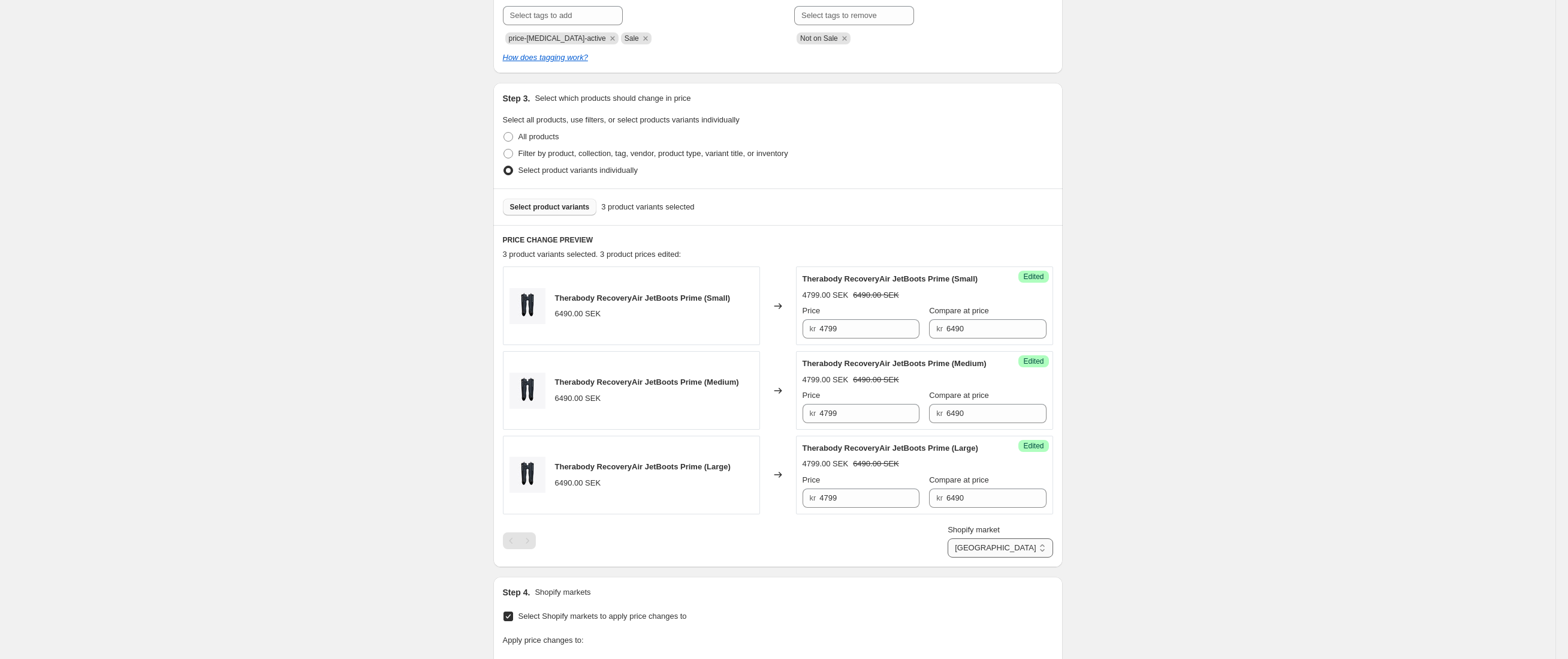
click at [1044, 557] on select "[GEOGRAPHIC_DATA] [GEOGRAPHIC_DATA] [GEOGRAPHIC_DATA] [GEOGRAPHIC_DATA]" at bounding box center [1000, 548] width 105 height 19
select select "94378492290"
click at [882, 338] on input "6590" at bounding box center [869, 328] width 100 height 19
click at [973, 338] on input "Compare at price" at bounding box center [997, 328] width 100 height 19
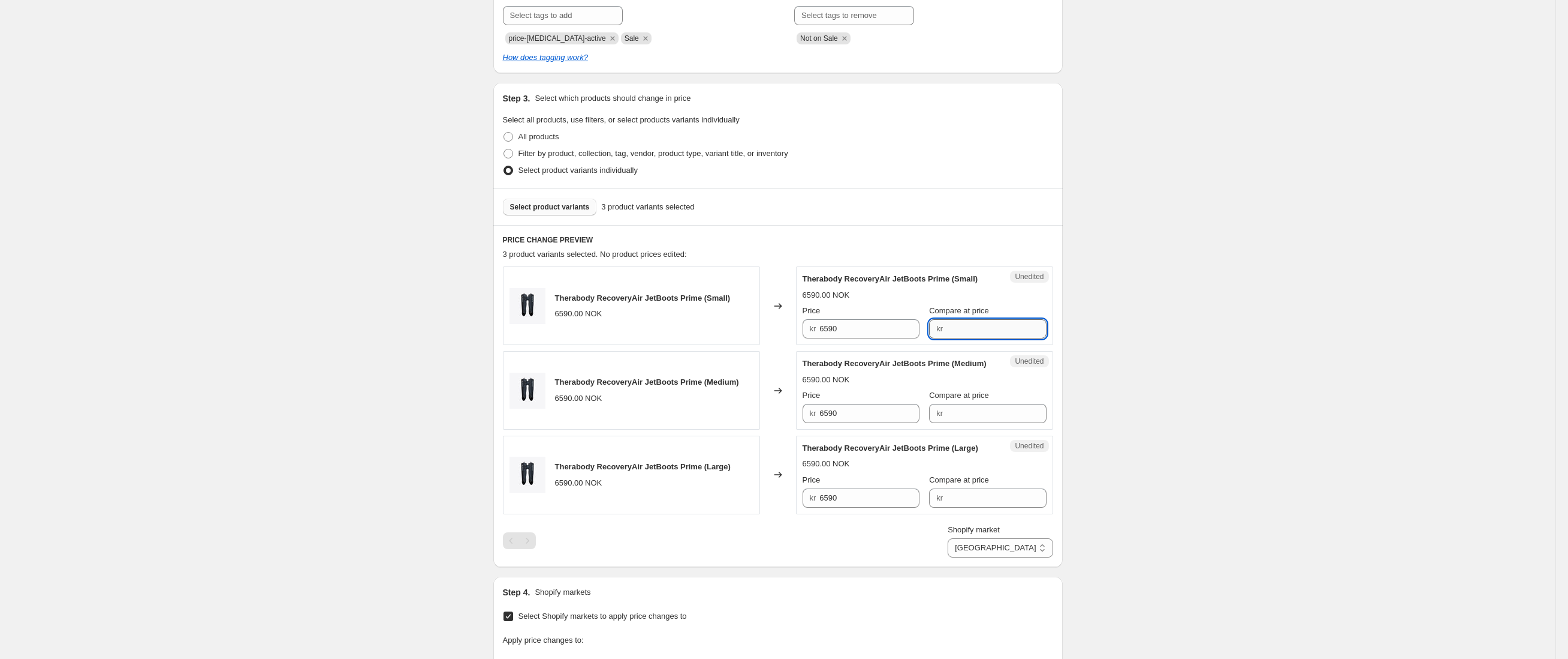
paste input "6590"
type input "6590"
click at [985, 423] on input "Compare at price" at bounding box center [997, 413] width 100 height 19
paste input "6590"
type input "6590"
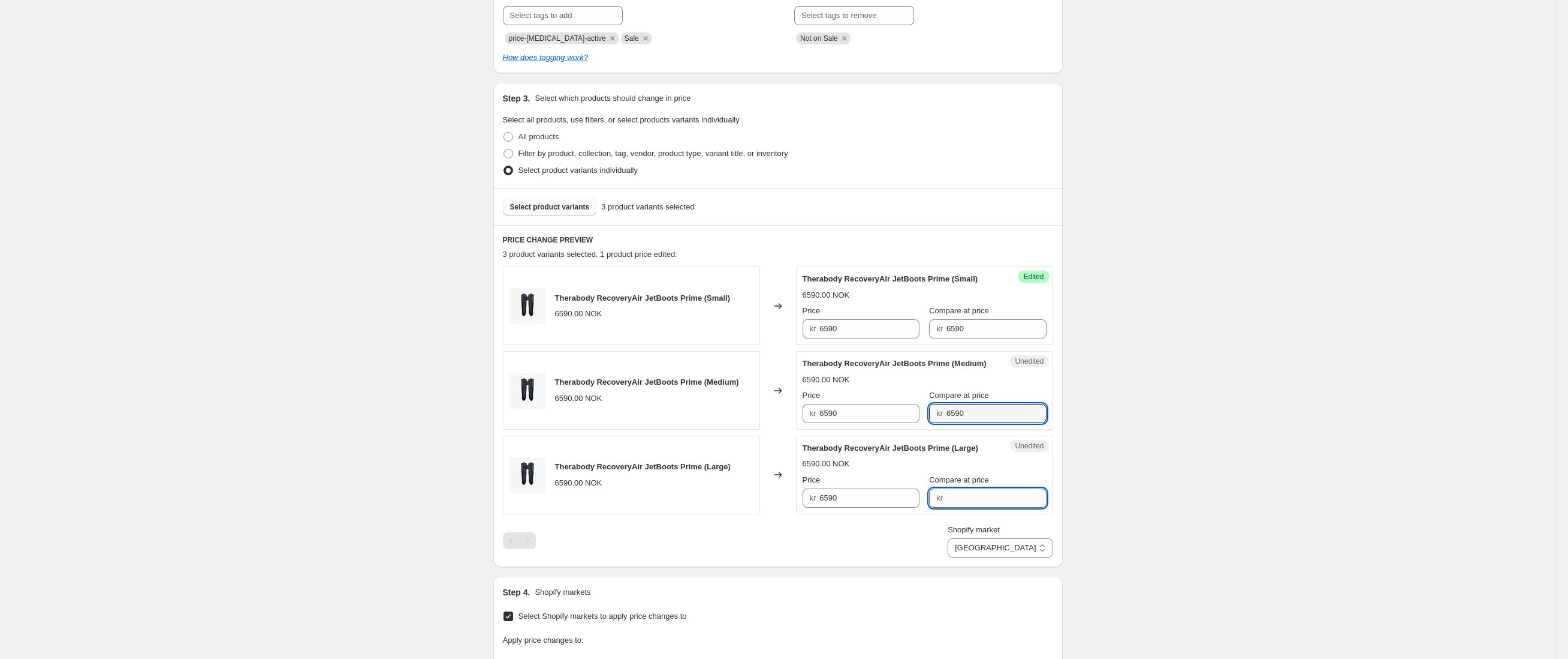
click at [978, 507] on input "Compare at price" at bounding box center [997, 497] width 100 height 19
paste input "6590"
type input "6590"
click at [847, 338] on input "6590" at bounding box center [869, 328] width 100 height 19
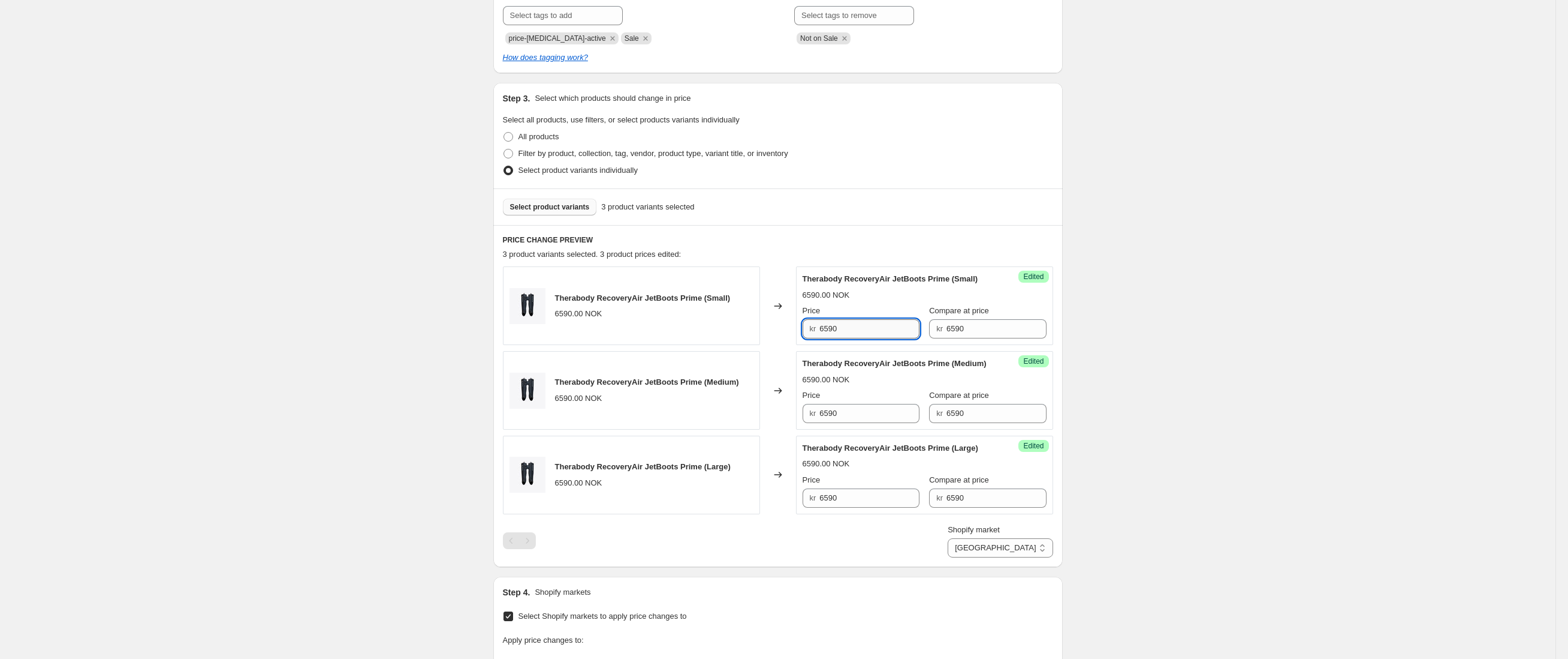
click at [847, 338] on input "6590" at bounding box center [869, 328] width 100 height 19
type input "4799"
click at [888, 423] on input "6590" at bounding box center [869, 413] width 100 height 19
type input "4799"
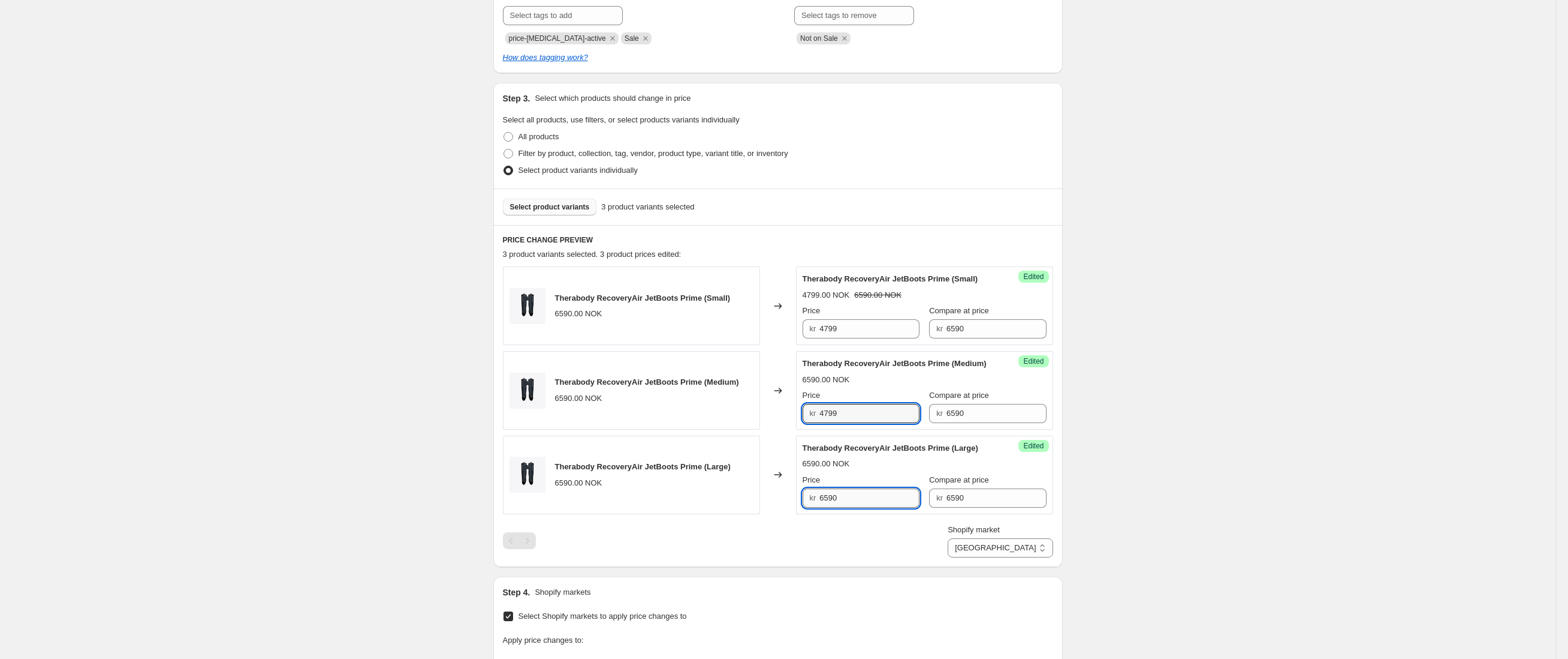
click at [887, 507] on input "6590" at bounding box center [869, 497] width 100 height 19
type input "4799"
click at [1250, 510] on div "Create new price [MEDICAL_DATA]. This page is ready Create new price [MEDICAL_D…" at bounding box center [778, 366] width 1556 height 1215
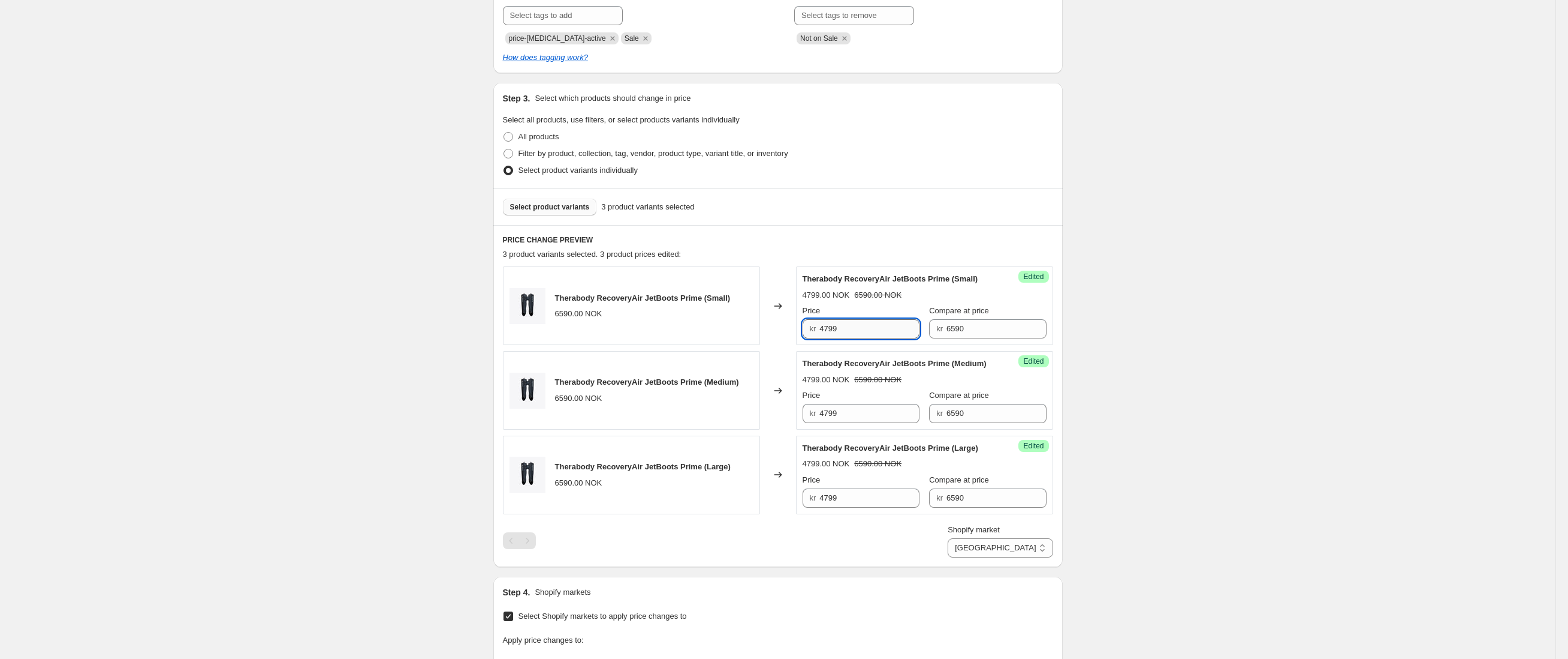
click at [835, 338] on input "4799" at bounding box center [869, 328] width 100 height 19
click at [874, 338] on input "4799" at bounding box center [869, 328] width 100 height 19
type input "4899"
click at [900, 423] on input "4799" at bounding box center [869, 413] width 100 height 19
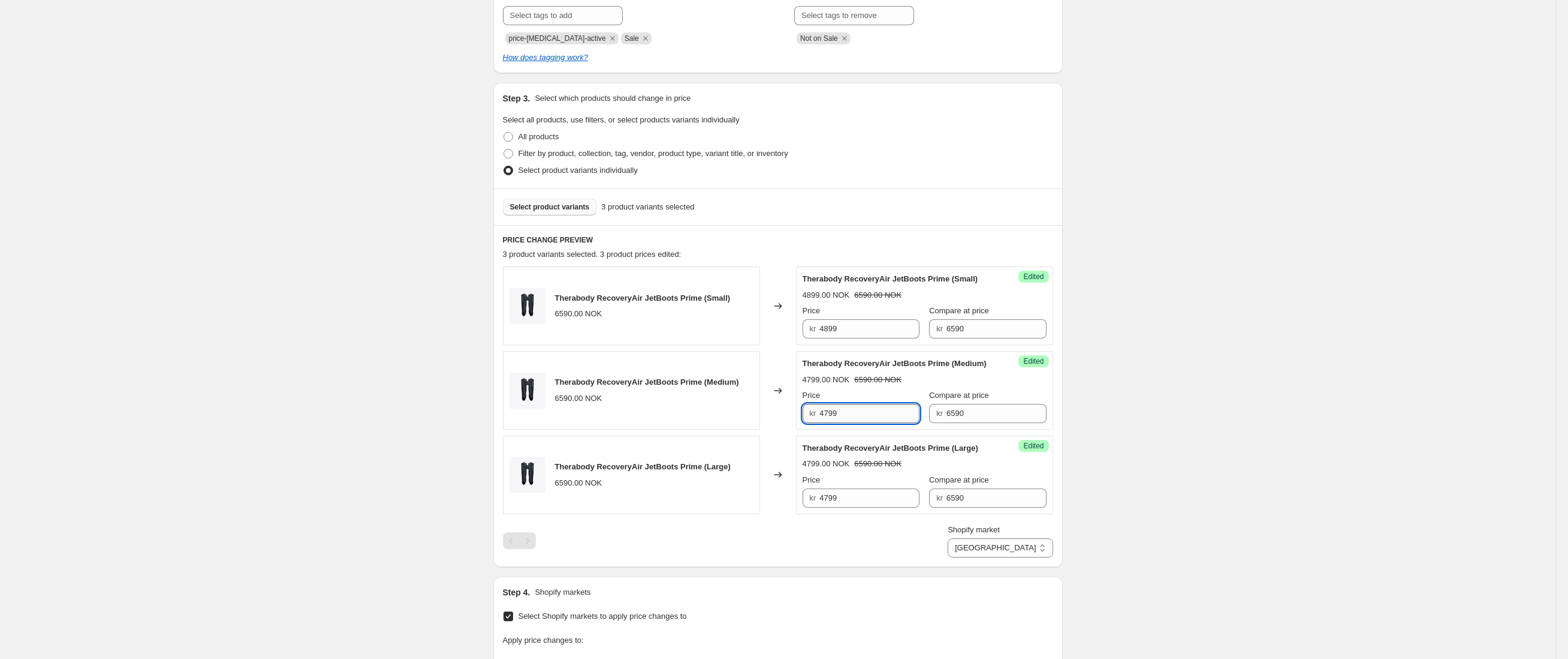
click at [900, 423] on input "4799" at bounding box center [869, 413] width 100 height 19
type input "4899"
click at [904, 507] on input "4799" at bounding box center [869, 497] width 100 height 19
type input "4899"
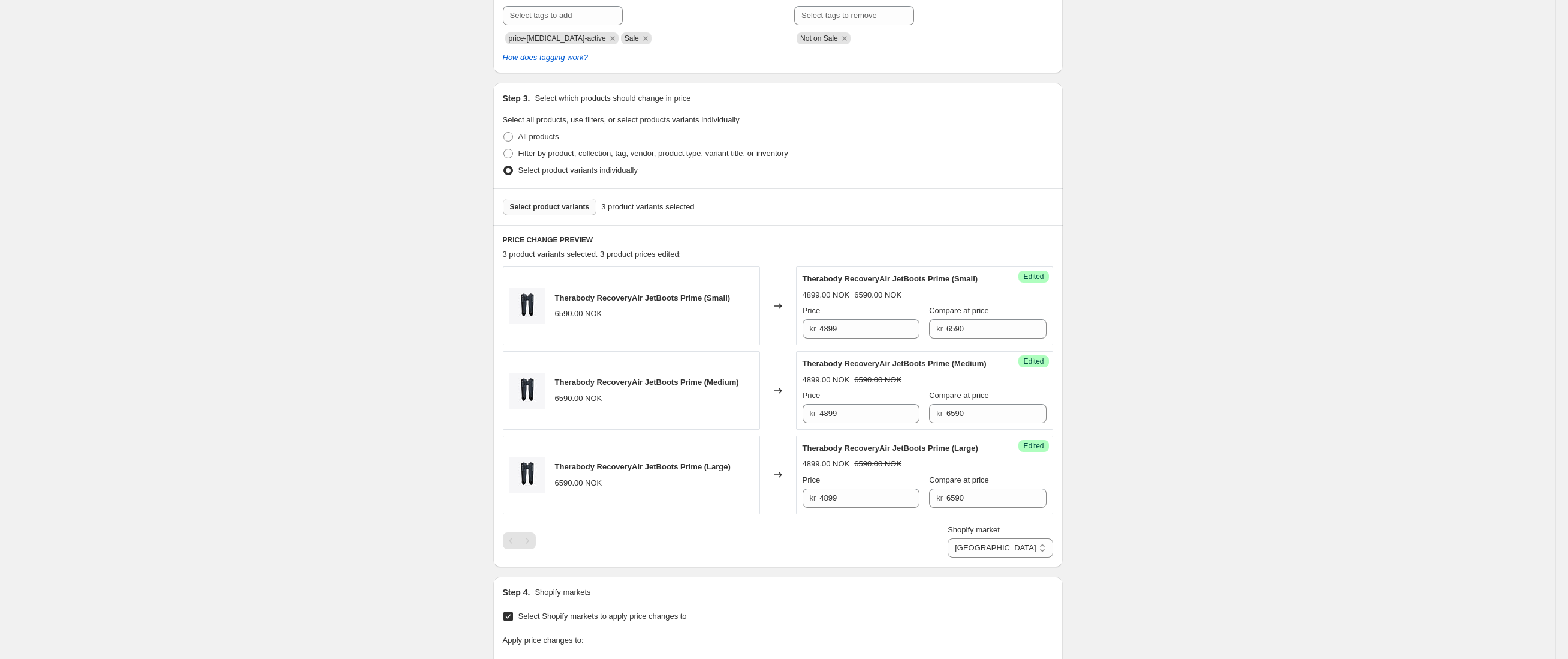
click at [1245, 476] on div "Create new price [MEDICAL_DATA]. This page is ready Create new price [MEDICAL_D…" at bounding box center [778, 366] width 1556 height 1215
click at [839, 338] on input "4899" at bounding box center [869, 328] width 100 height 19
click at [837, 337] on input "4899" at bounding box center [869, 328] width 100 height 19
type input "4999"
click at [839, 423] on input "4899" at bounding box center [869, 413] width 100 height 19
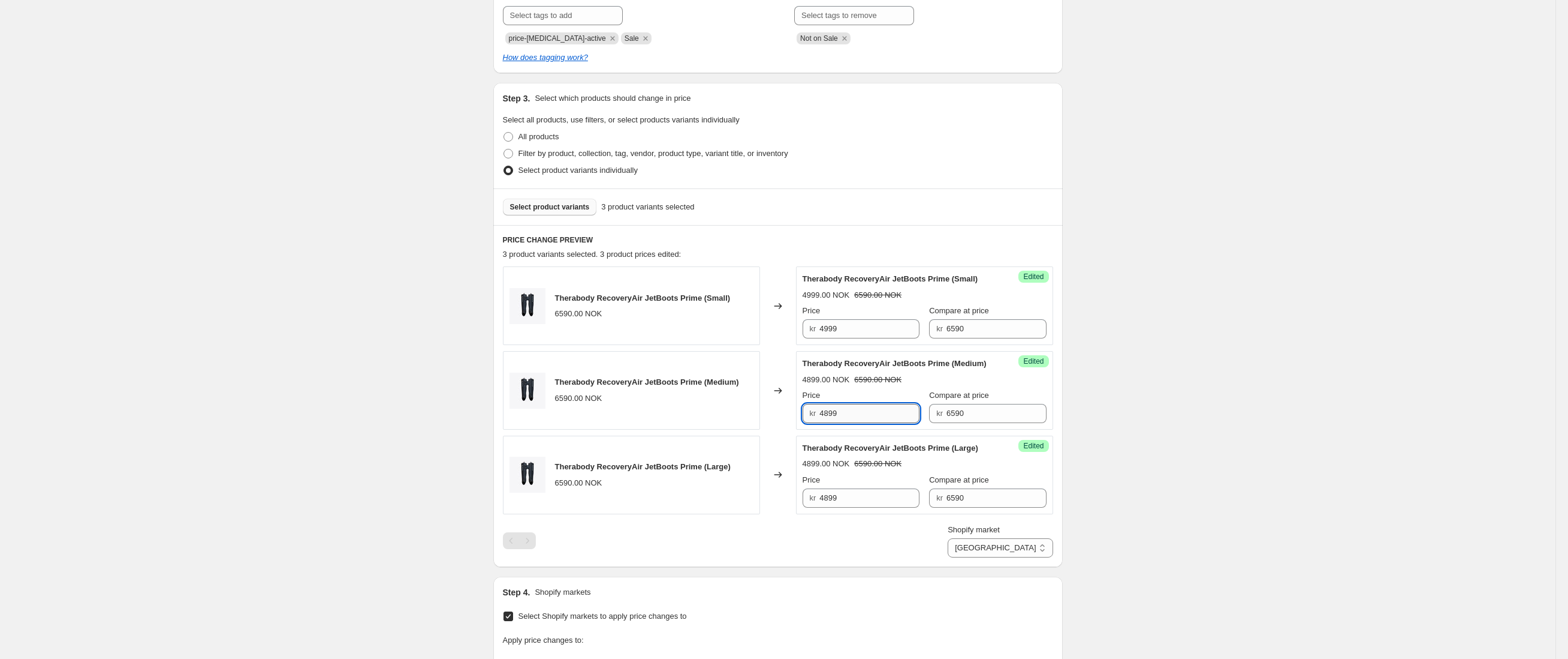
click at [837, 423] on input "4899" at bounding box center [869, 413] width 100 height 19
type input "4999"
click at [834, 507] on input "4899" at bounding box center [869, 497] width 100 height 19
type input "4999"
click at [1244, 536] on div "Create new price [MEDICAL_DATA]. This page is ready Create new price [MEDICAL_D…" at bounding box center [778, 366] width 1556 height 1215
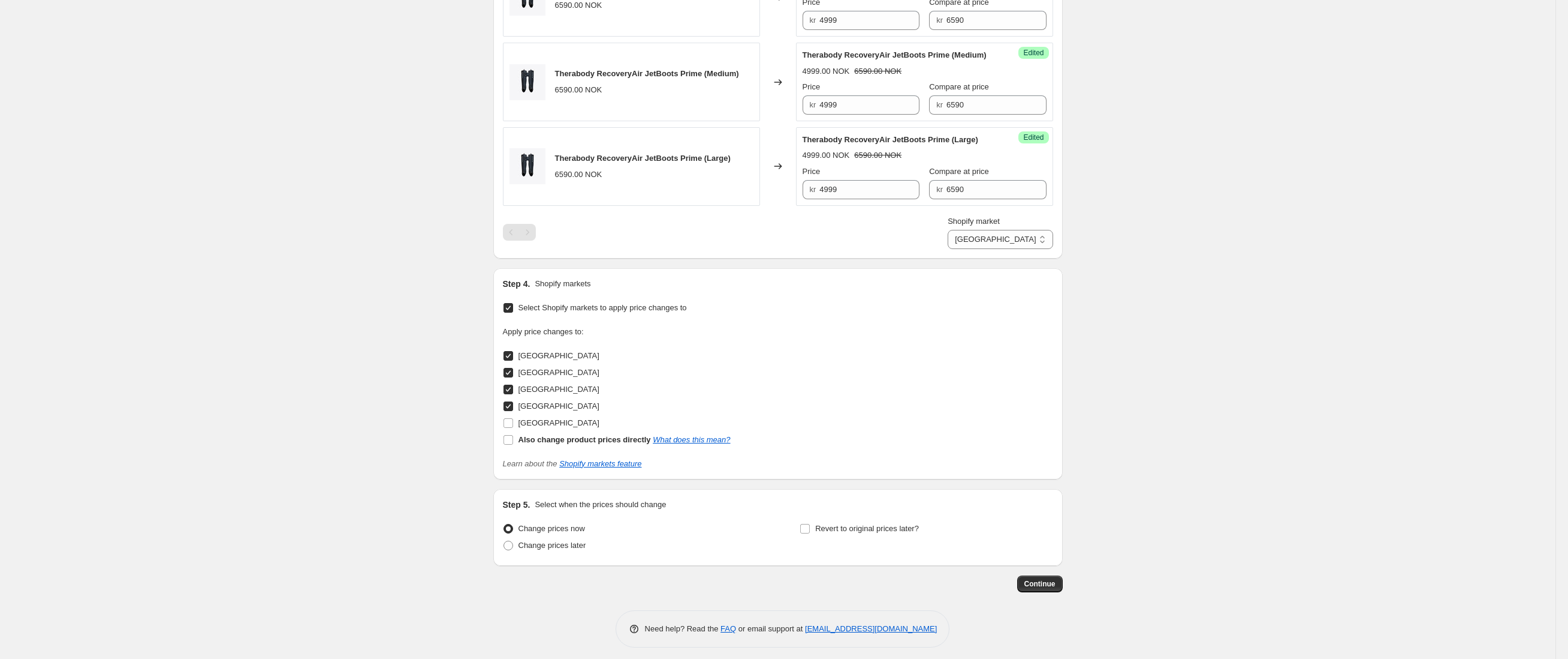
scroll to position [563, 0]
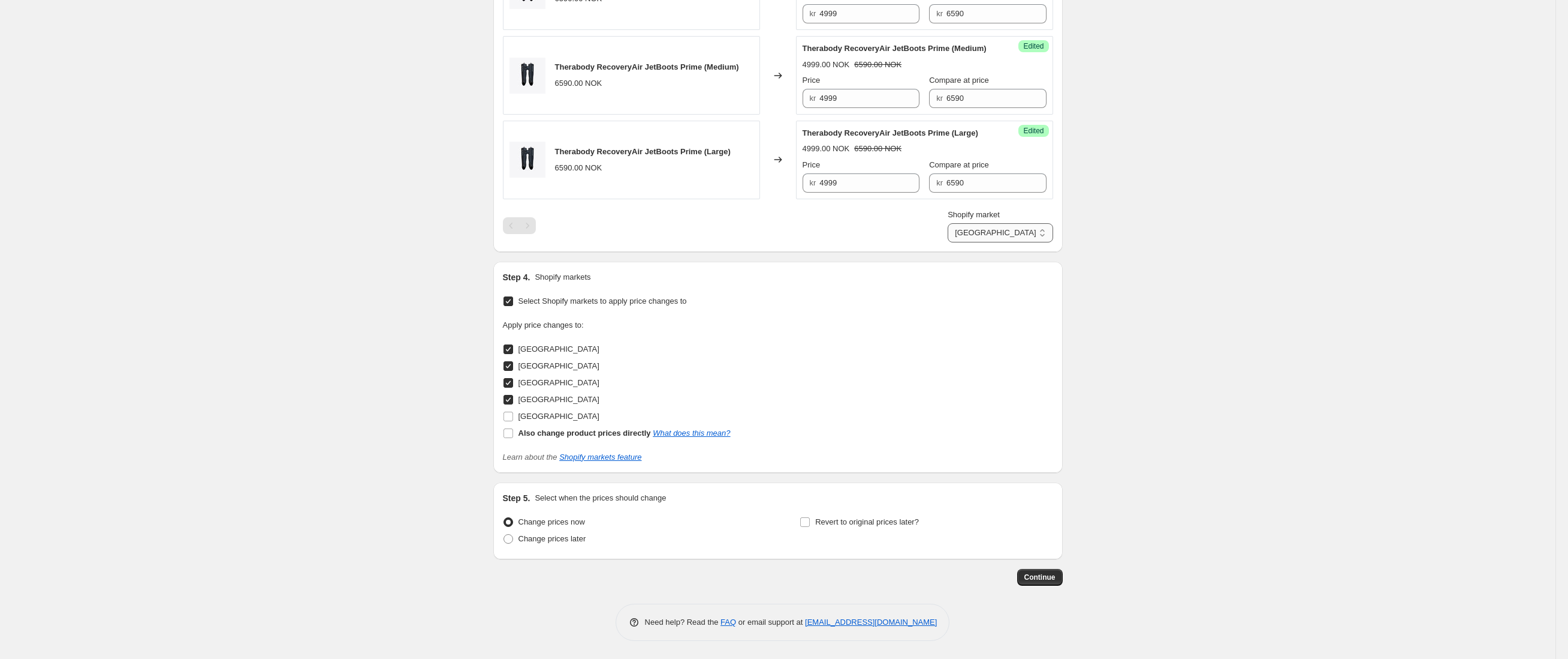
click at [1043, 243] on select "[GEOGRAPHIC_DATA] [GEOGRAPHIC_DATA] [GEOGRAPHIC_DATA] [GEOGRAPHIC_DATA]" at bounding box center [1000, 232] width 105 height 19
select select "94378426754"
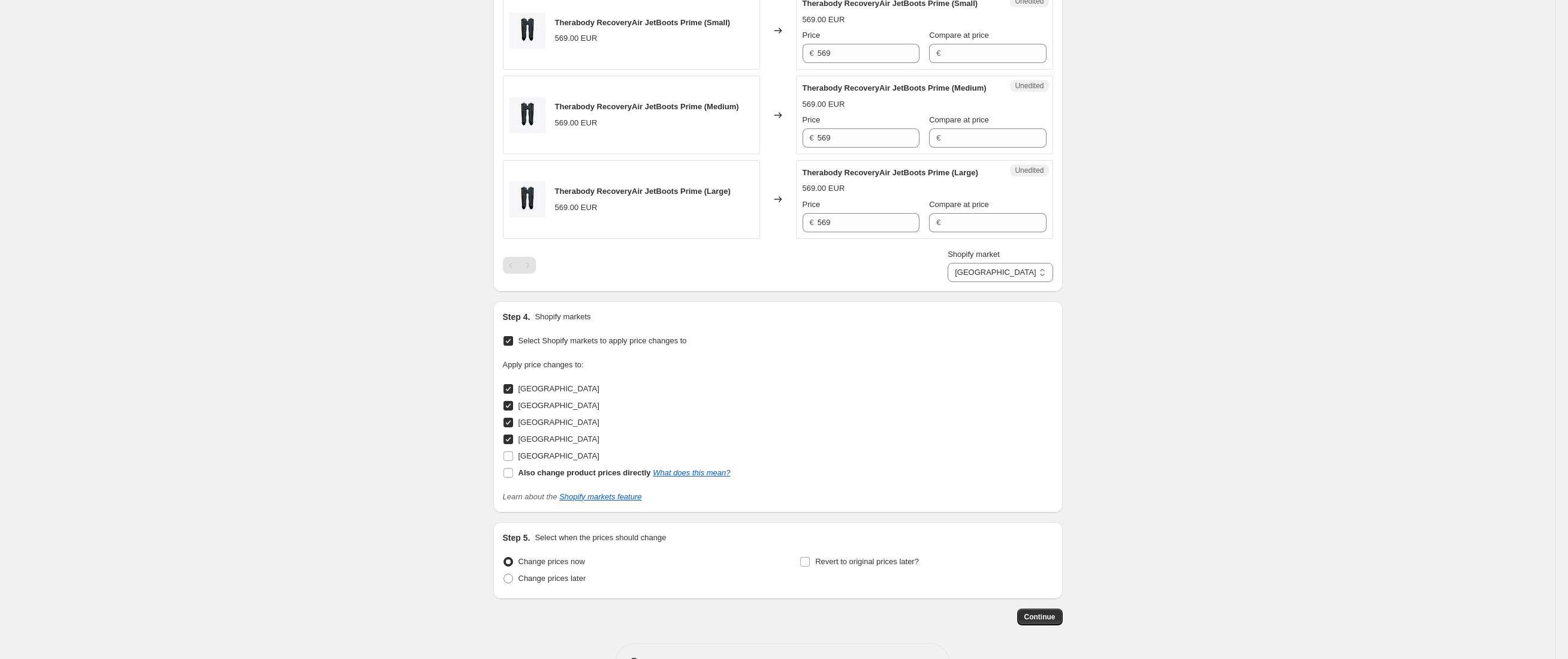
scroll to position [385, 0]
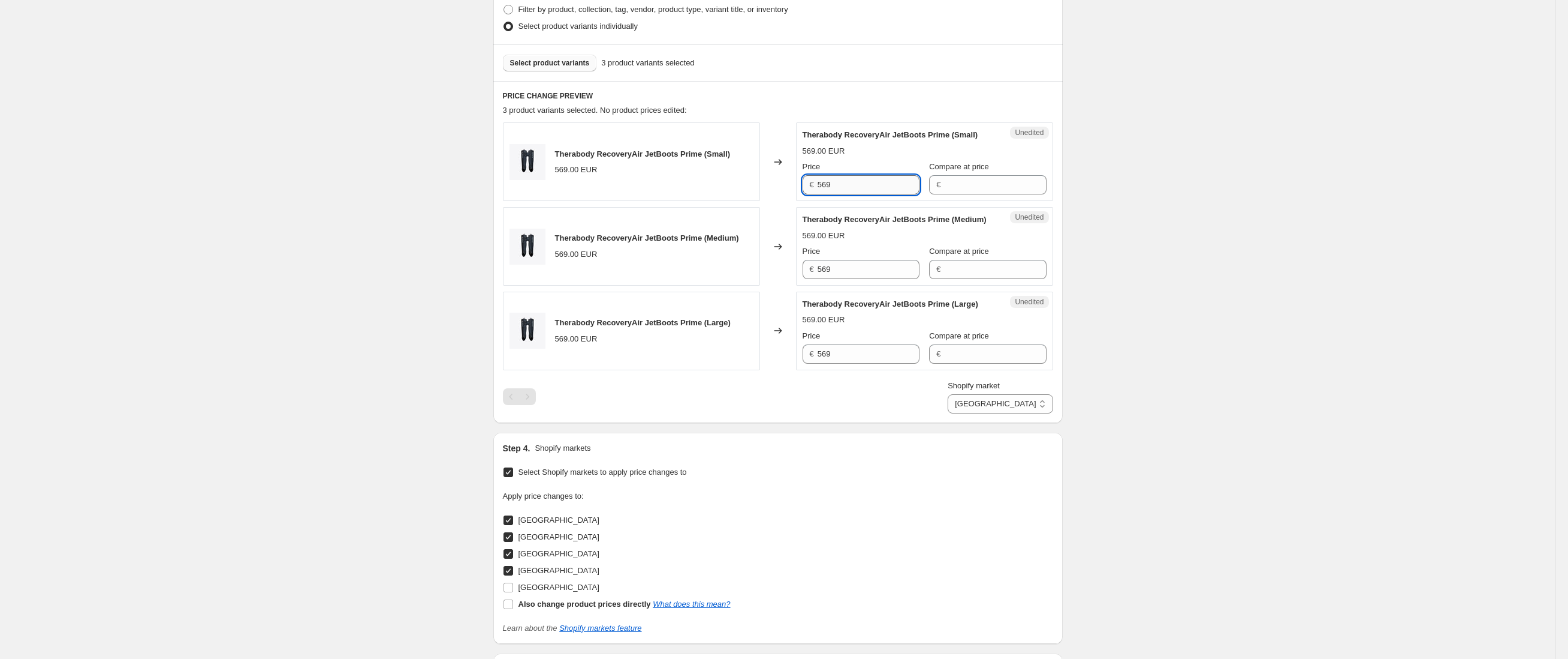
click at [878, 194] on input "569" at bounding box center [869, 184] width 102 height 19
click at [847, 194] on input "569" at bounding box center [869, 184] width 102 height 19
click at [1020, 194] on input "Compare at price" at bounding box center [995, 184] width 102 height 19
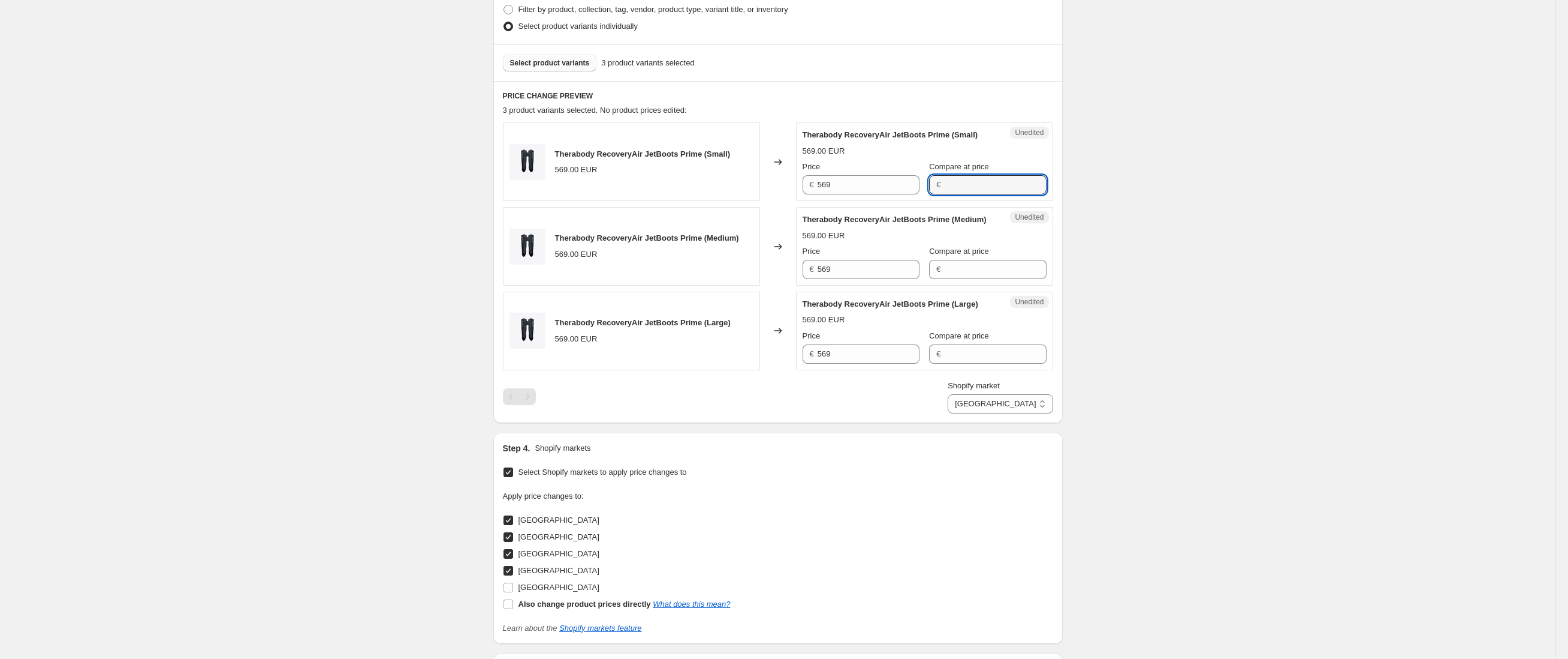
paste input "569"
type input "569"
click at [974, 279] on input "Compare at price" at bounding box center [995, 269] width 102 height 19
paste input "569"
type input "569"
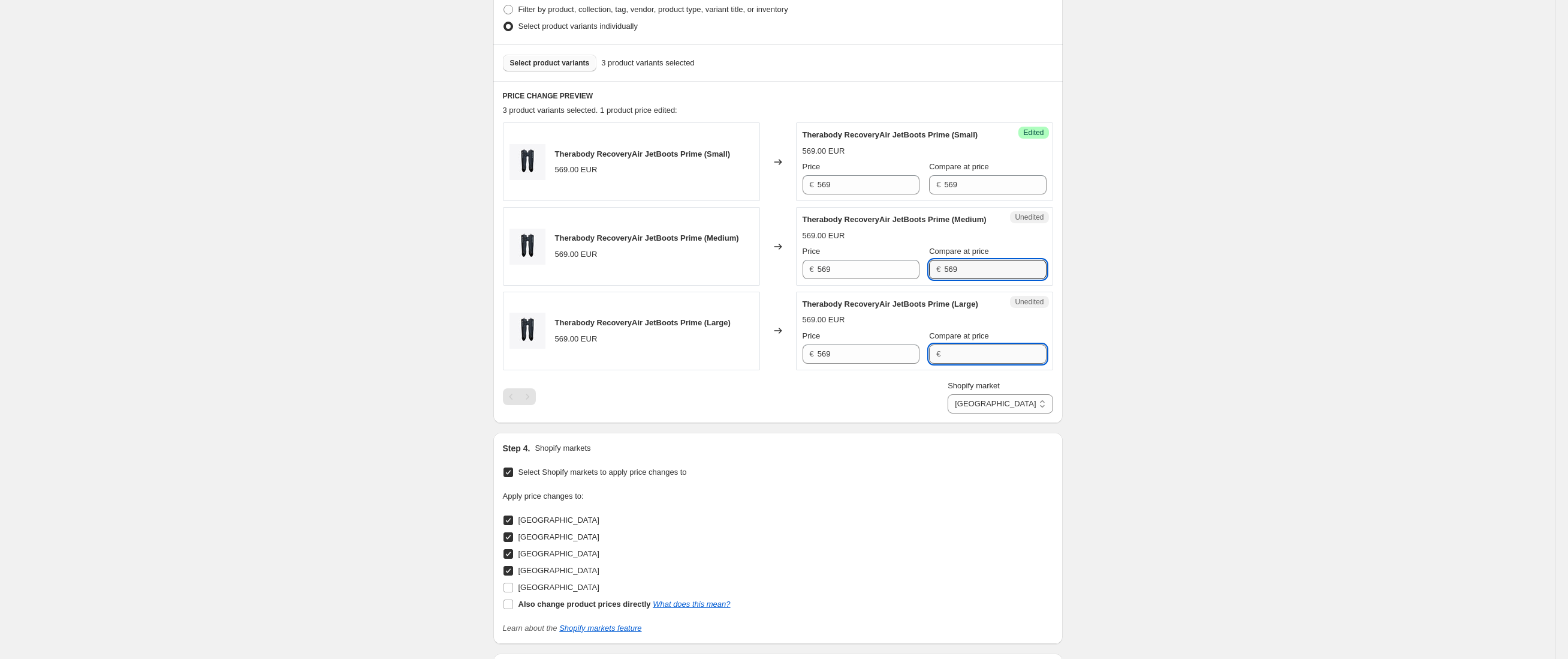
click at [972, 363] on input "Compare at price" at bounding box center [995, 353] width 102 height 19
paste input "569"
type input "569"
click at [874, 194] on input "569" at bounding box center [869, 184] width 102 height 19
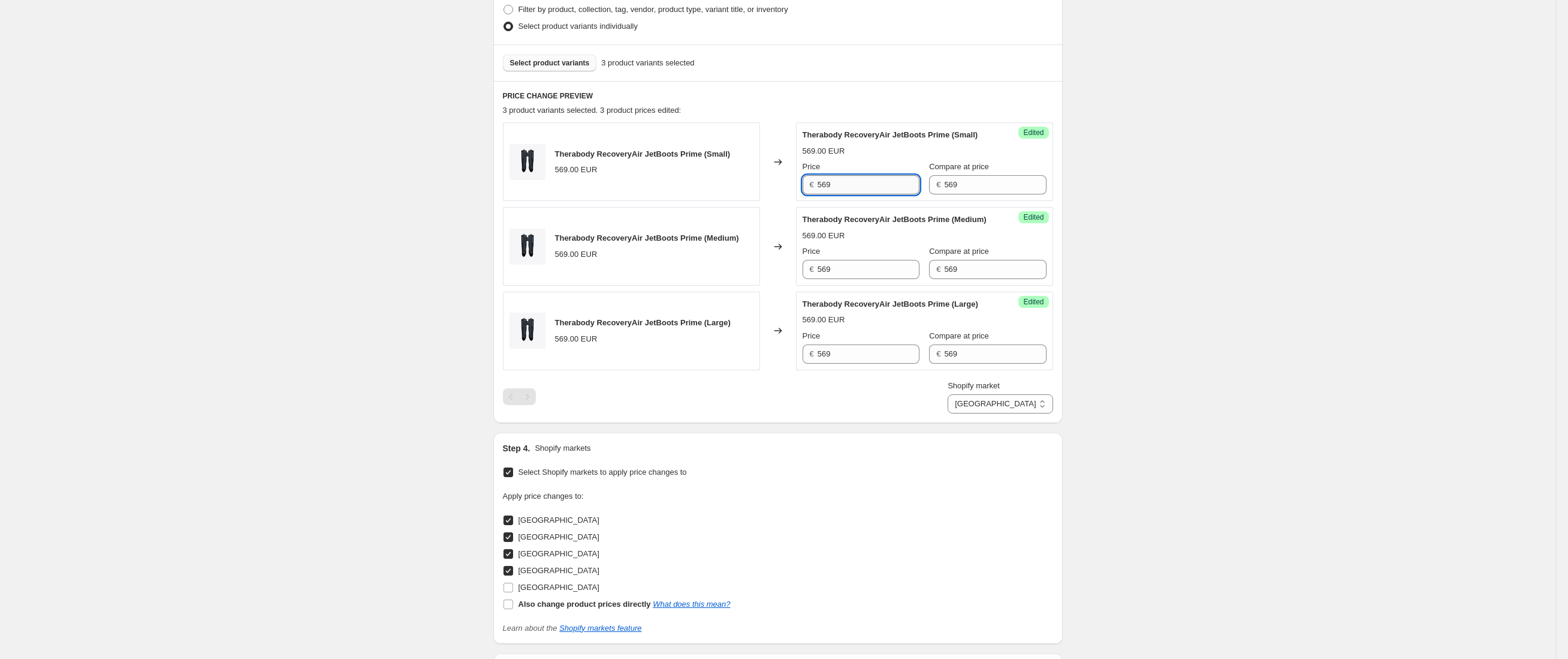
click at [874, 194] on input "569" at bounding box center [869, 184] width 102 height 19
type input "439"
click at [881, 279] on input "569" at bounding box center [869, 269] width 102 height 19
type input "439"
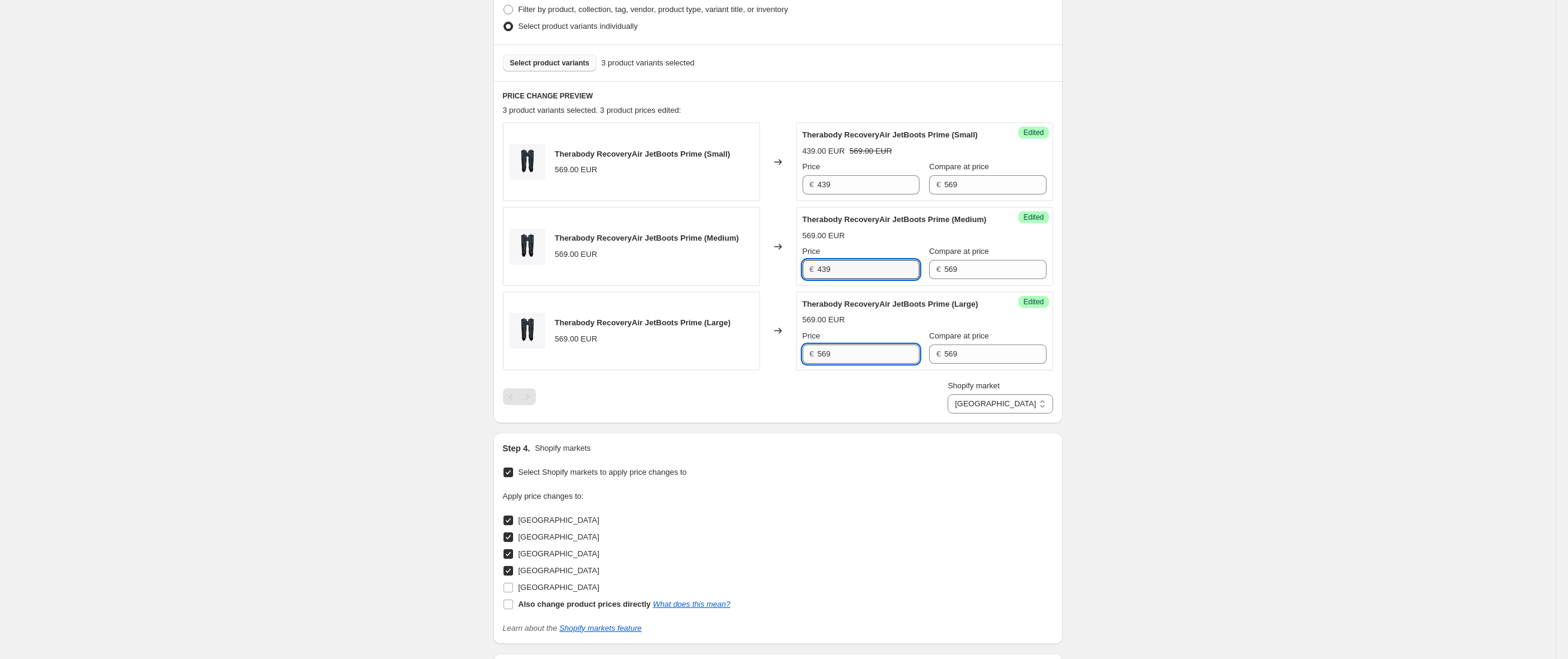
click at [850, 363] on input "569" at bounding box center [869, 353] width 102 height 19
paste input "4"
click at [846, 363] on input "569" at bounding box center [869, 353] width 102 height 19
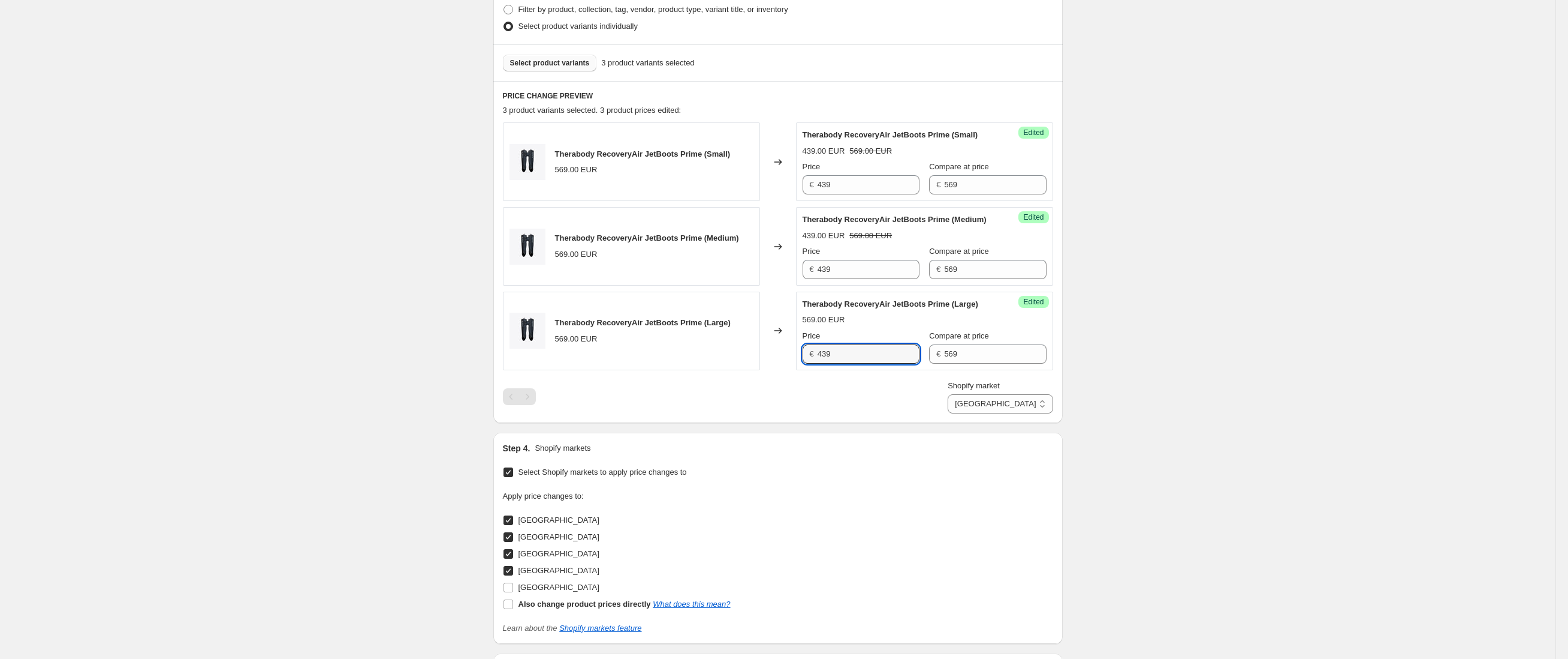
type input "439"
click at [1213, 323] on div "Create new price [MEDICAL_DATA]. This page is ready Create new price [MEDICAL_D…" at bounding box center [778, 222] width 1556 height 1215
click at [1030, 413] on select "[GEOGRAPHIC_DATA] [GEOGRAPHIC_DATA] [GEOGRAPHIC_DATA] [GEOGRAPHIC_DATA]" at bounding box center [1000, 403] width 105 height 19
select select "94378459522"
click at [868, 279] on input "3999" at bounding box center [869, 269] width 100 height 19
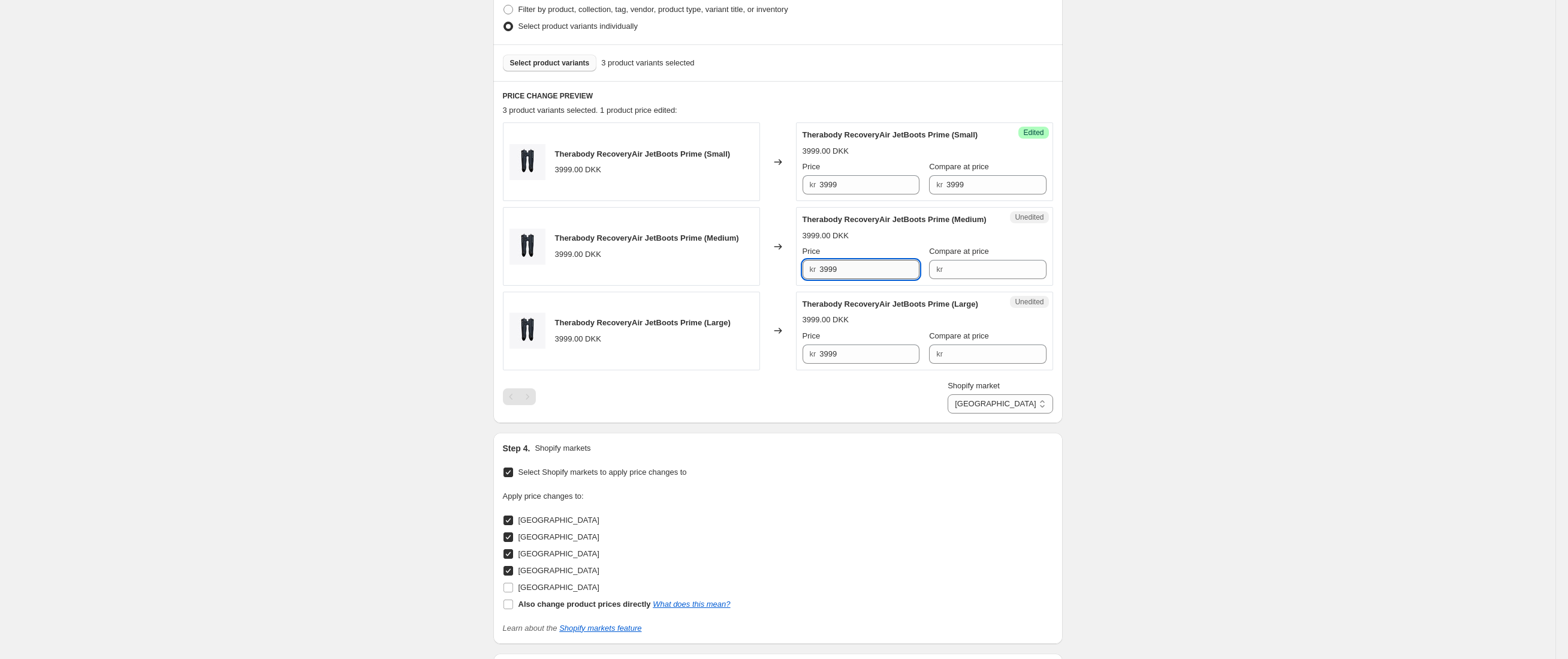
click at [868, 279] on input "3999" at bounding box center [869, 269] width 100 height 19
click at [995, 279] on input "Compare at price" at bounding box center [997, 269] width 100 height 19
paste input "3999"
type input "3999"
click at [966, 363] on input "Compare at price" at bounding box center [997, 353] width 100 height 19
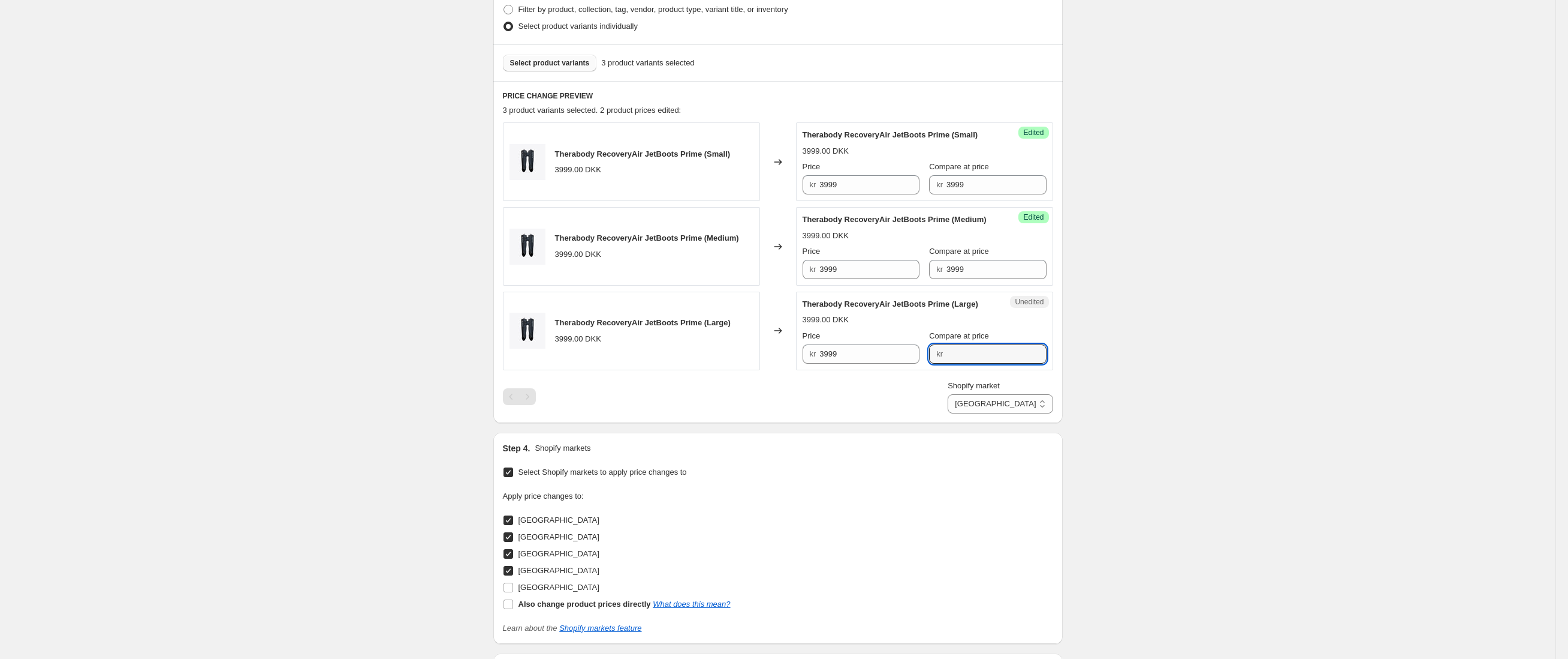
paste input "3999"
type input "3999"
click at [868, 194] on input "3999" at bounding box center [869, 184] width 100 height 19
type input "2999"
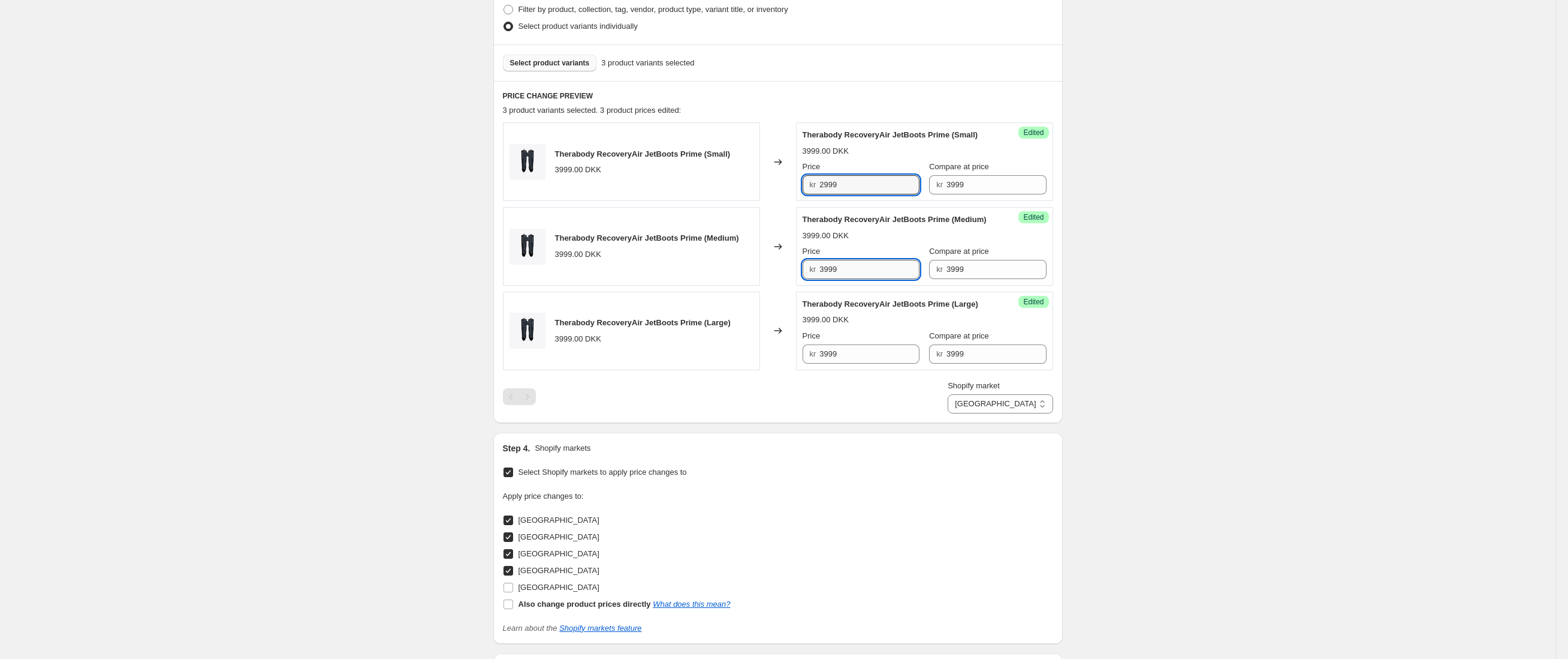
click at [856, 279] on input "3999" at bounding box center [869, 269] width 100 height 19
type input "2999"
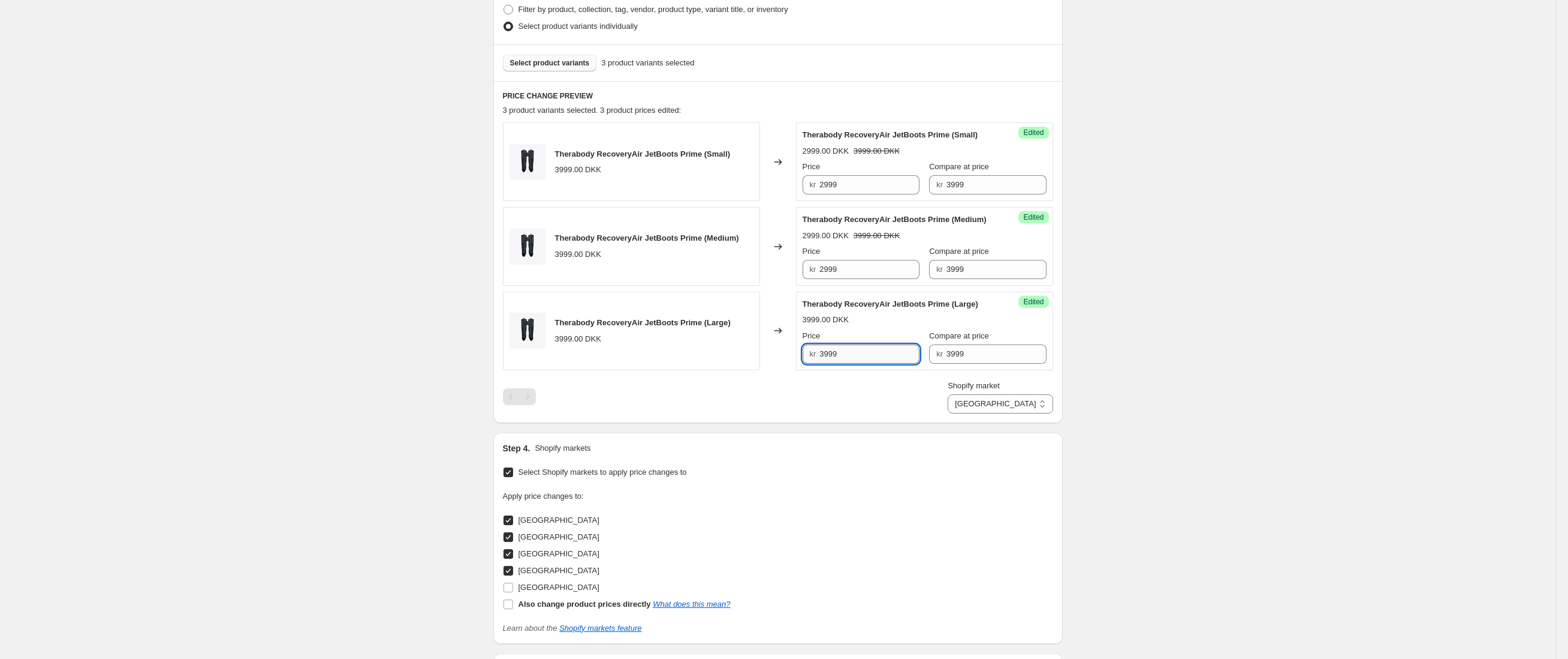
click at [873, 363] on input "3999" at bounding box center [869, 353] width 100 height 19
type input "2999"
click at [1210, 369] on div "Create new price [MEDICAL_DATA]. This page is ready Create new price [MEDICAL_D…" at bounding box center [778, 222] width 1556 height 1215
click at [852, 194] on input "2999" at bounding box center [869, 184] width 100 height 19
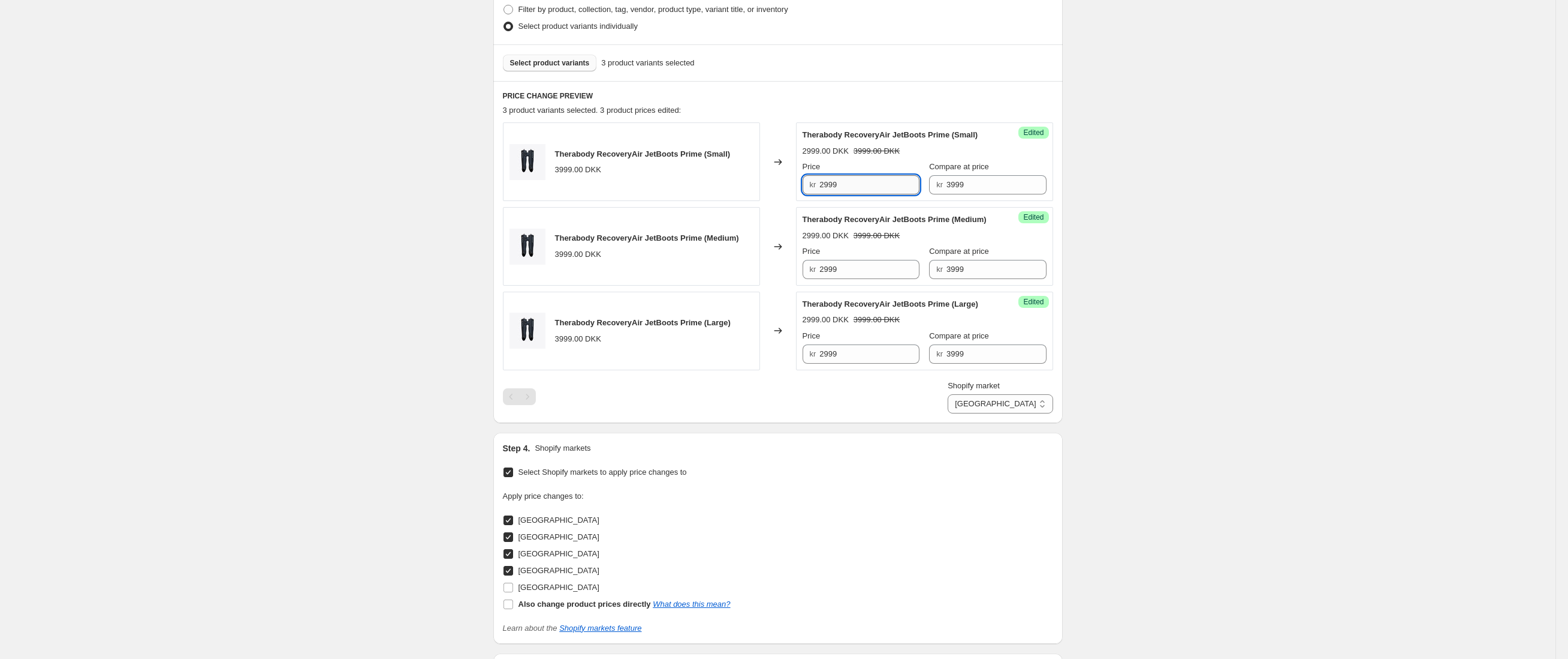
click at [852, 194] on input "2999" at bounding box center [869, 184] width 100 height 19
type input "3099"
click at [862, 279] on input "2999" at bounding box center [869, 269] width 100 height 19
type input "3099"
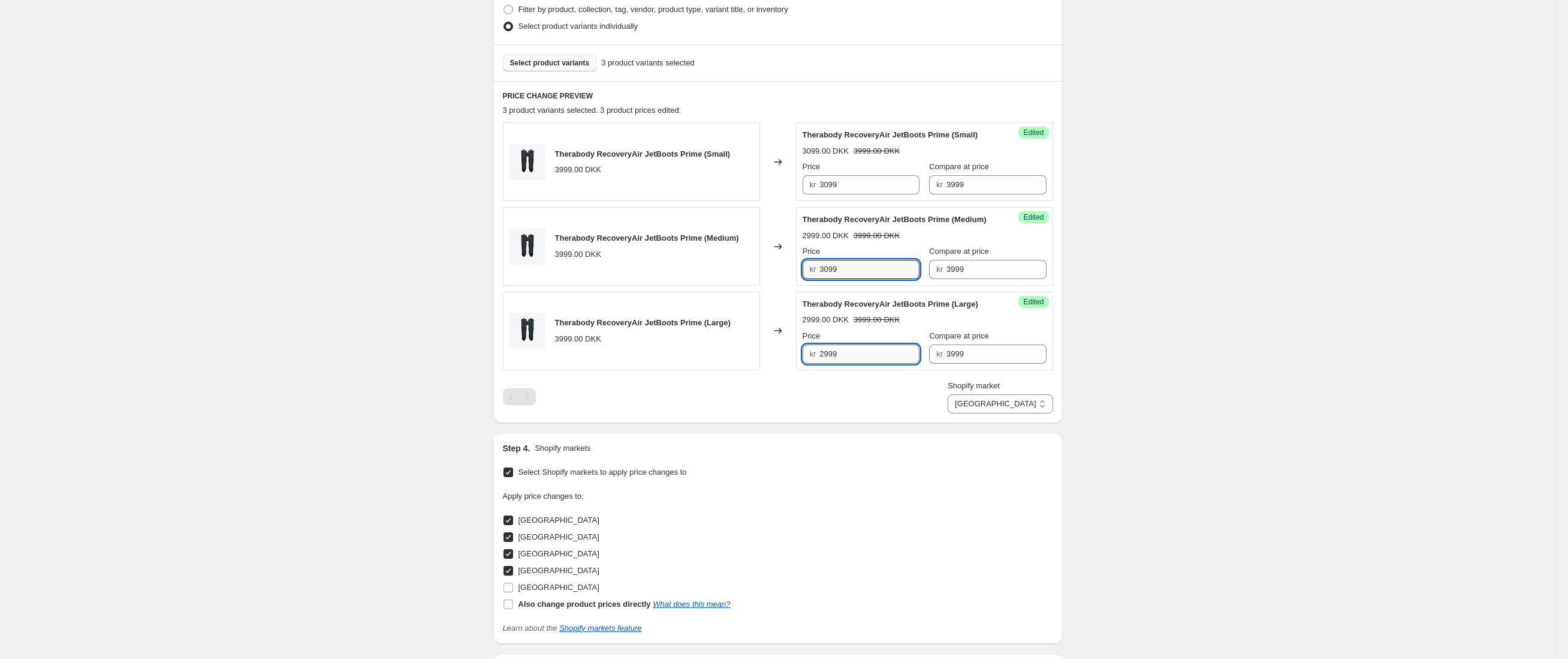
click at [876, 363] on input "2999" at bounding box center [869, 353] width 100 height 19
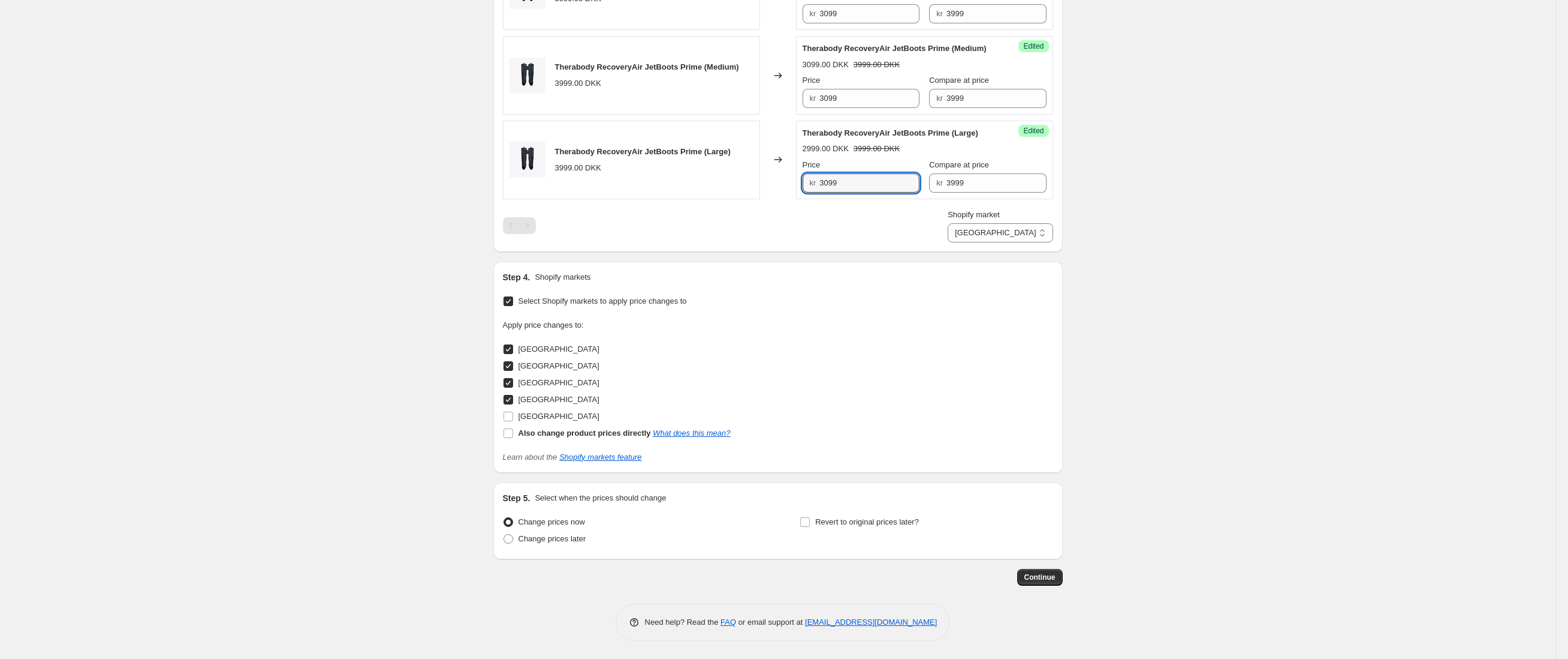
scroll to position [592, 0]
type input "3099"
click at [879, 522] on span "Revert to original prices later?" at bounding box center [867, 522] width 104 height 9
click at [810, 522] on input "Revert to original prices later?" at bounding box center [805, 522] width 10 height 10
checkbox input "true"
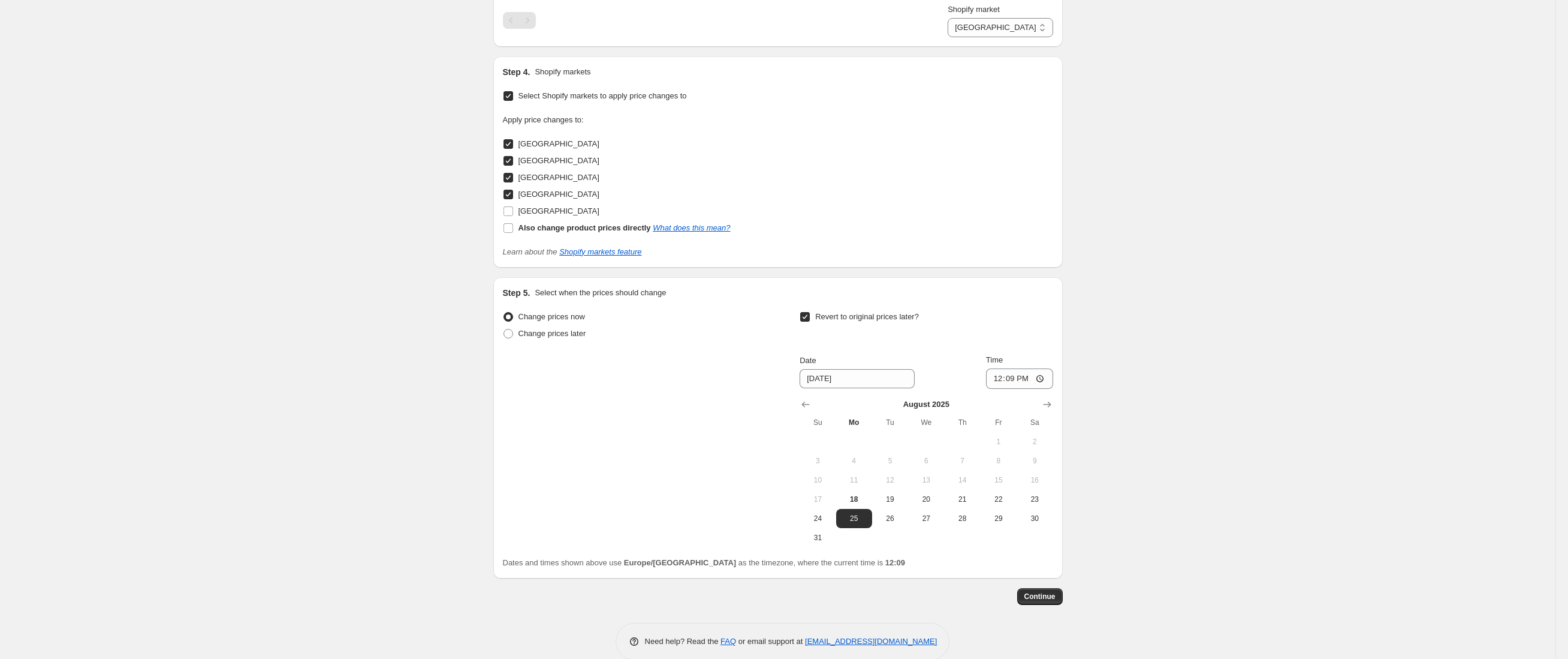
scroll to position [791, 0]
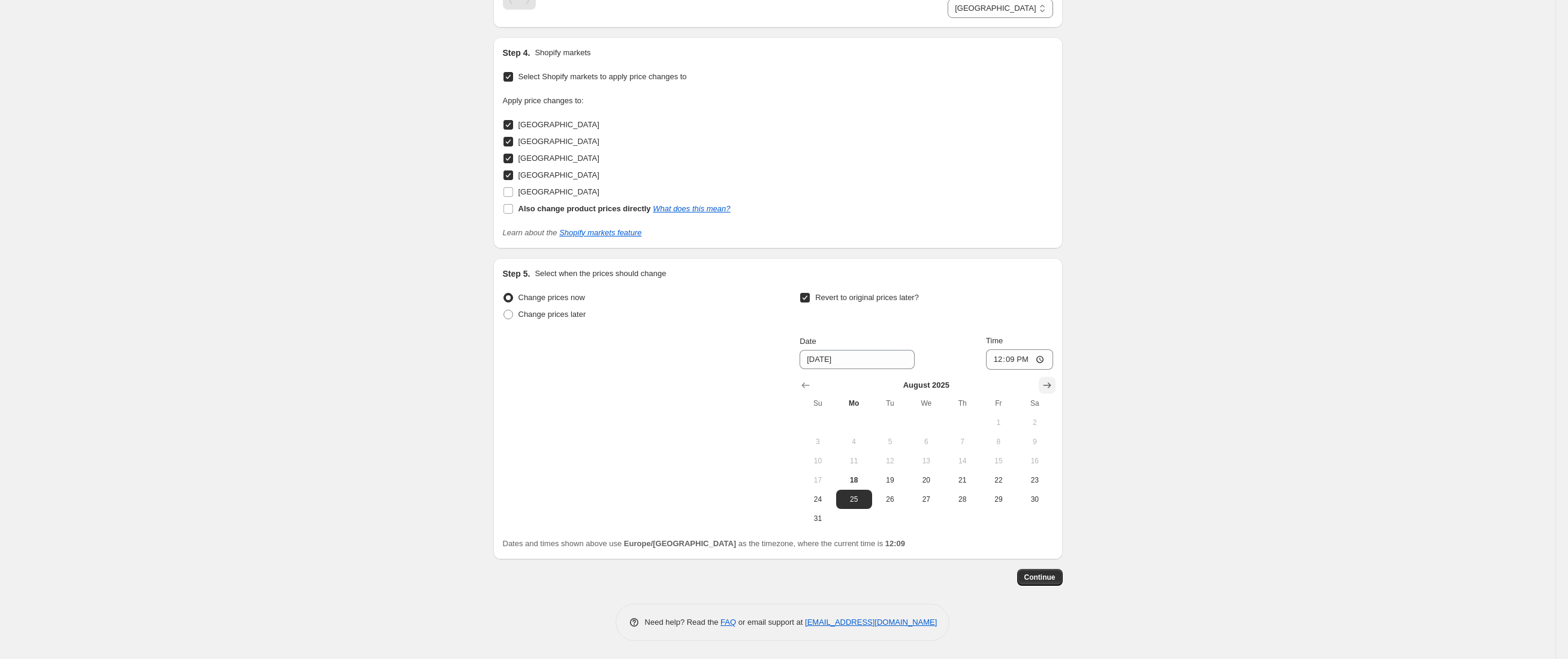
click at [1053, 391] on icon "Show next month, September 2025" at bounding box center [1047, 385] width 12 height 12
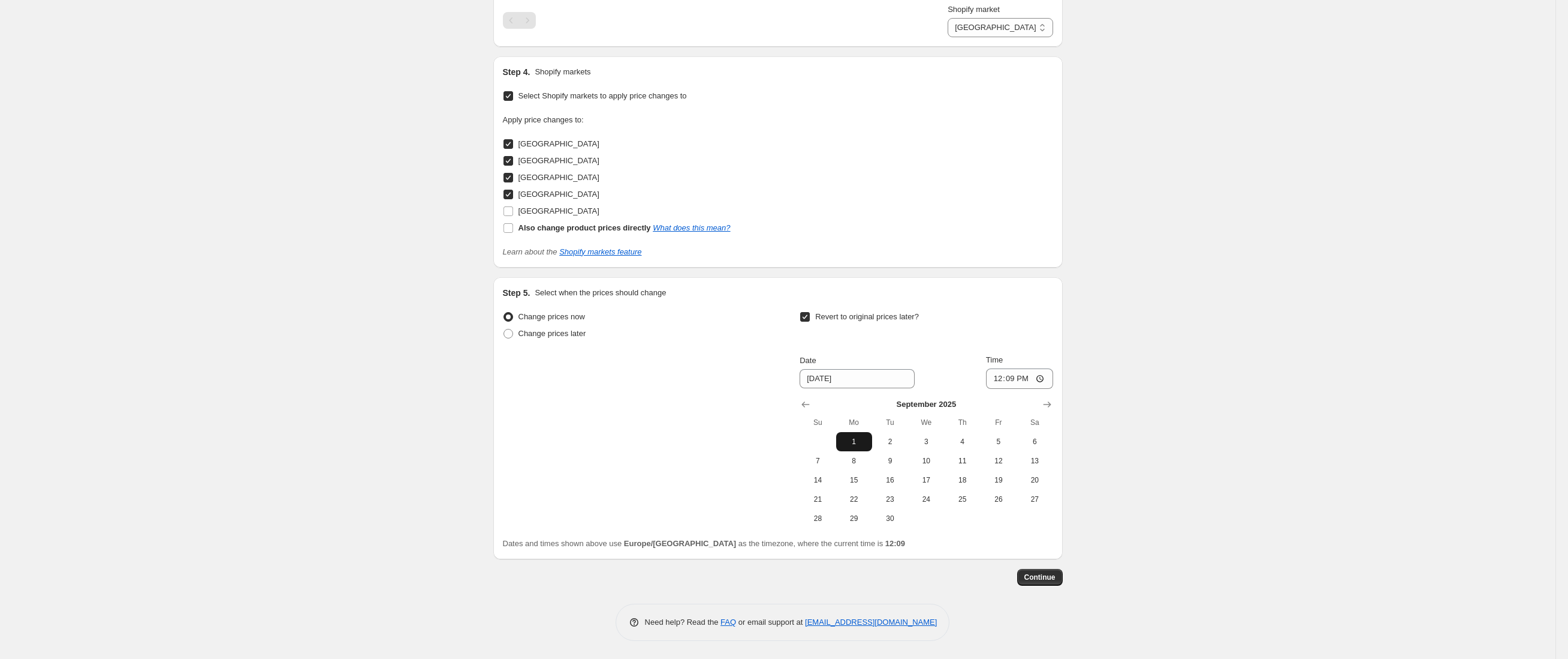
click at [868, 446] on span "1" at bounding box center [854, 441] width 27 height 10
type input "[DATE]"
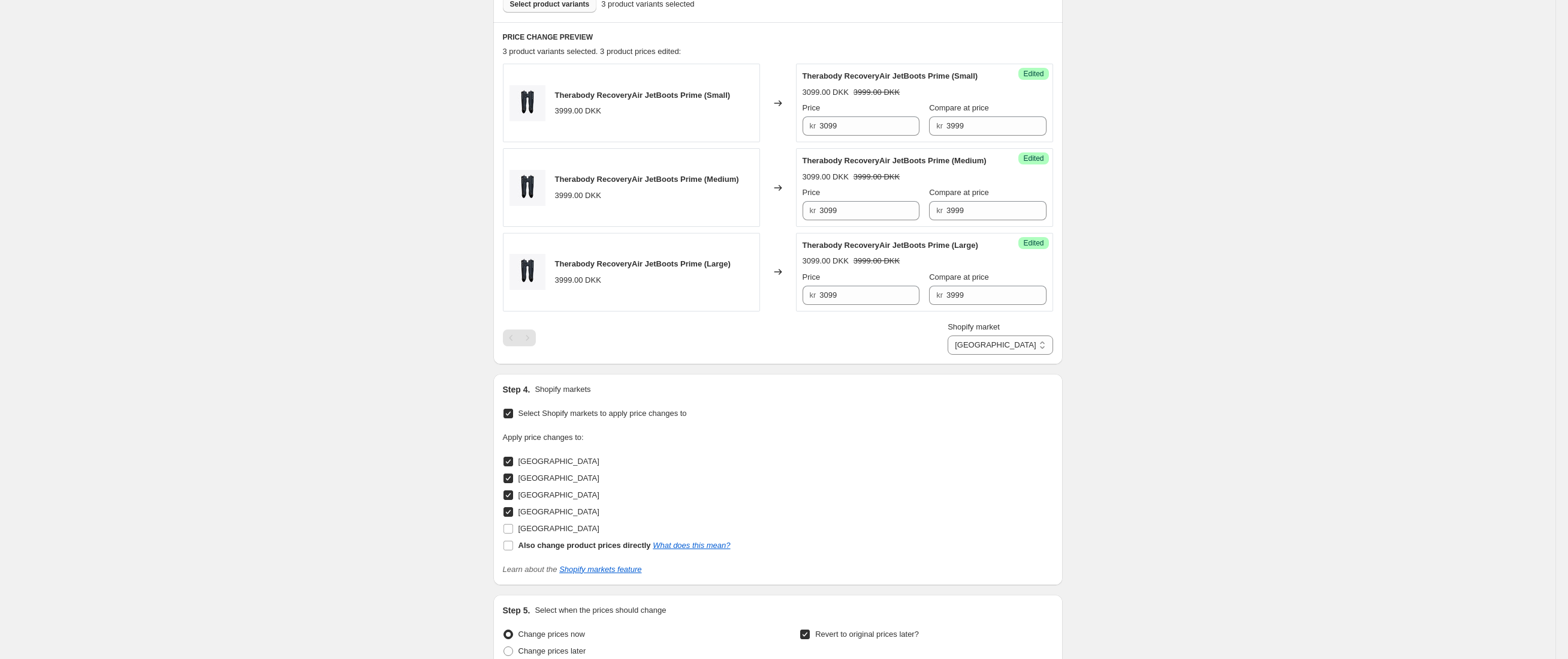
scroll to position [449, 0]
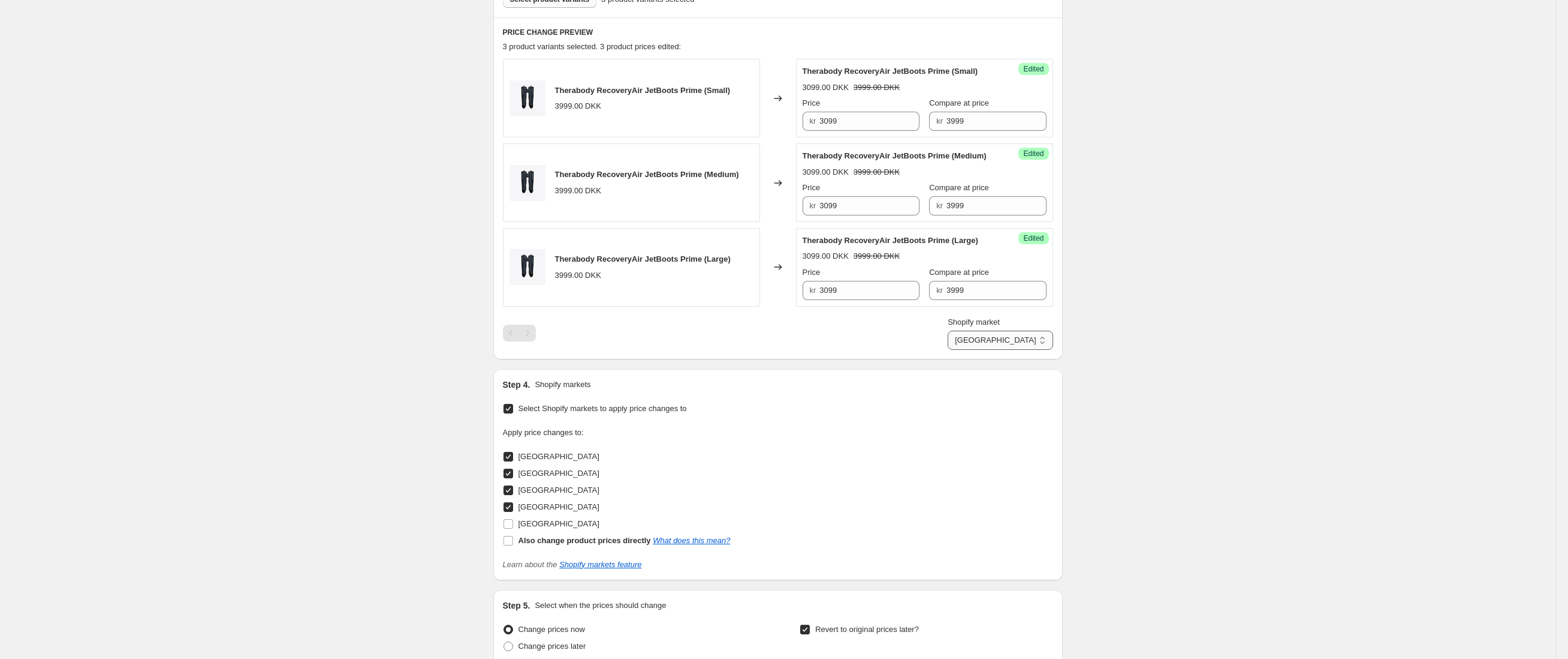
click at [1019, 350] on select "[GEOGRAPHIC_DATA] [GEOGRAPHIC_DATA] [GEOGRAPHIC_DATA] [GEOGRAPHIC_DATA]" at bounding box center [1000, 340] width 105 height 19
select select "30652891180"
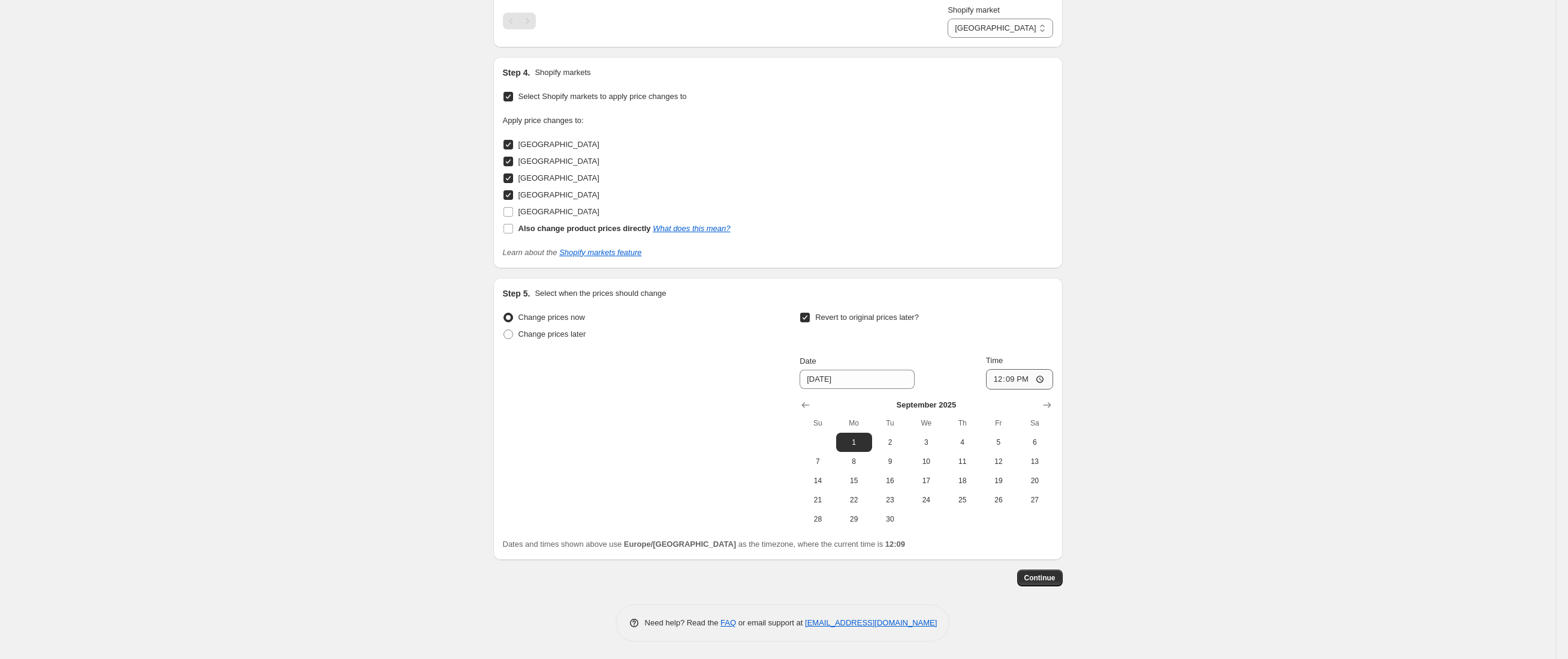
scroll to position [797, 0]
click at [1056, 577] on span "Continue" at bounding box center [1040, 577] width 31 height 10
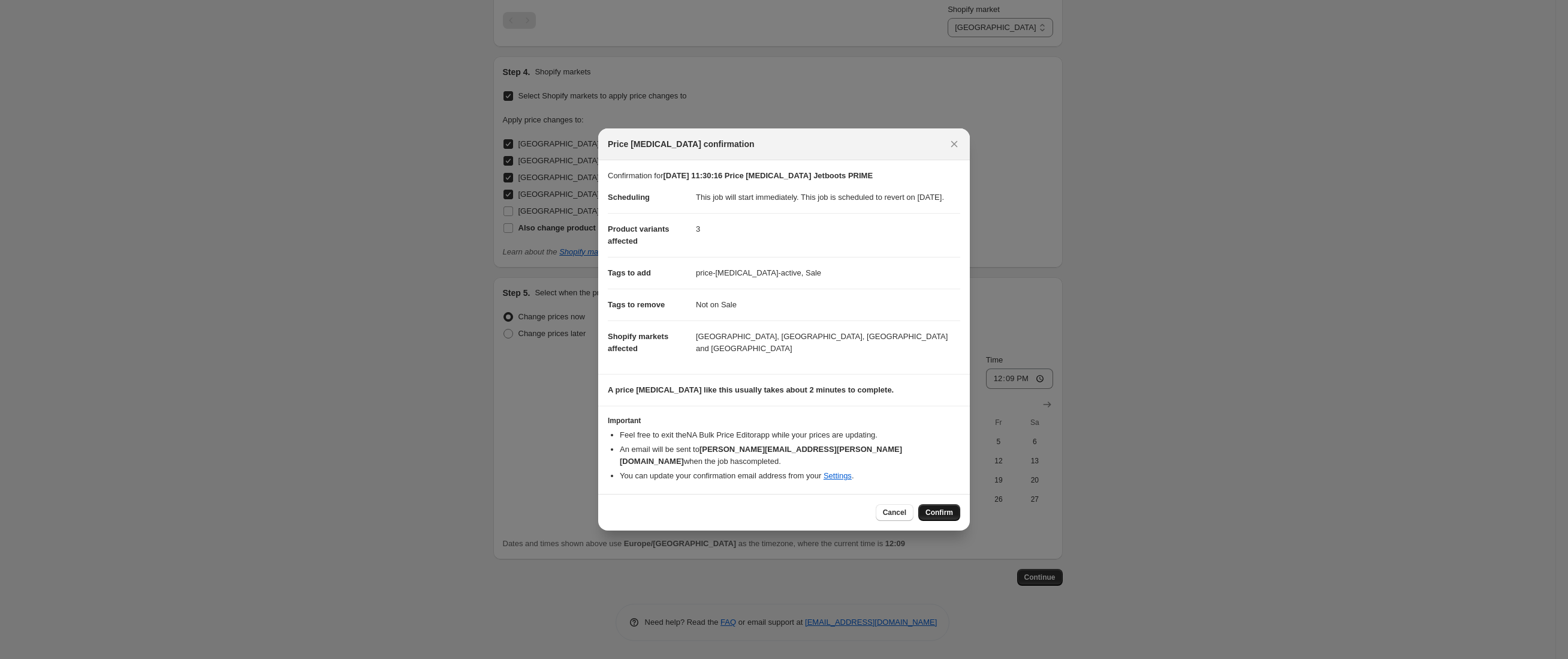
click at [940, 514] on span "Confirm" at bounding box center [939, 512] width 27 height 10
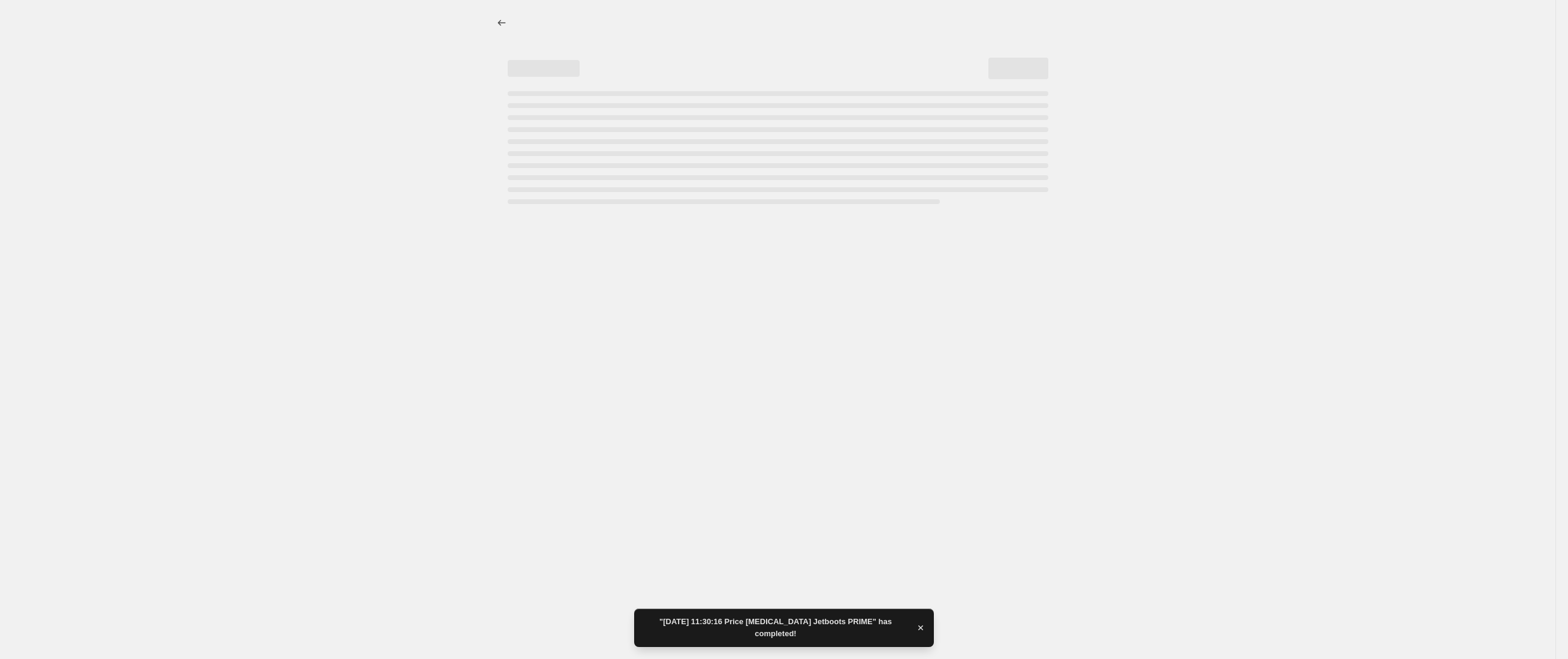
select select "30652891180"
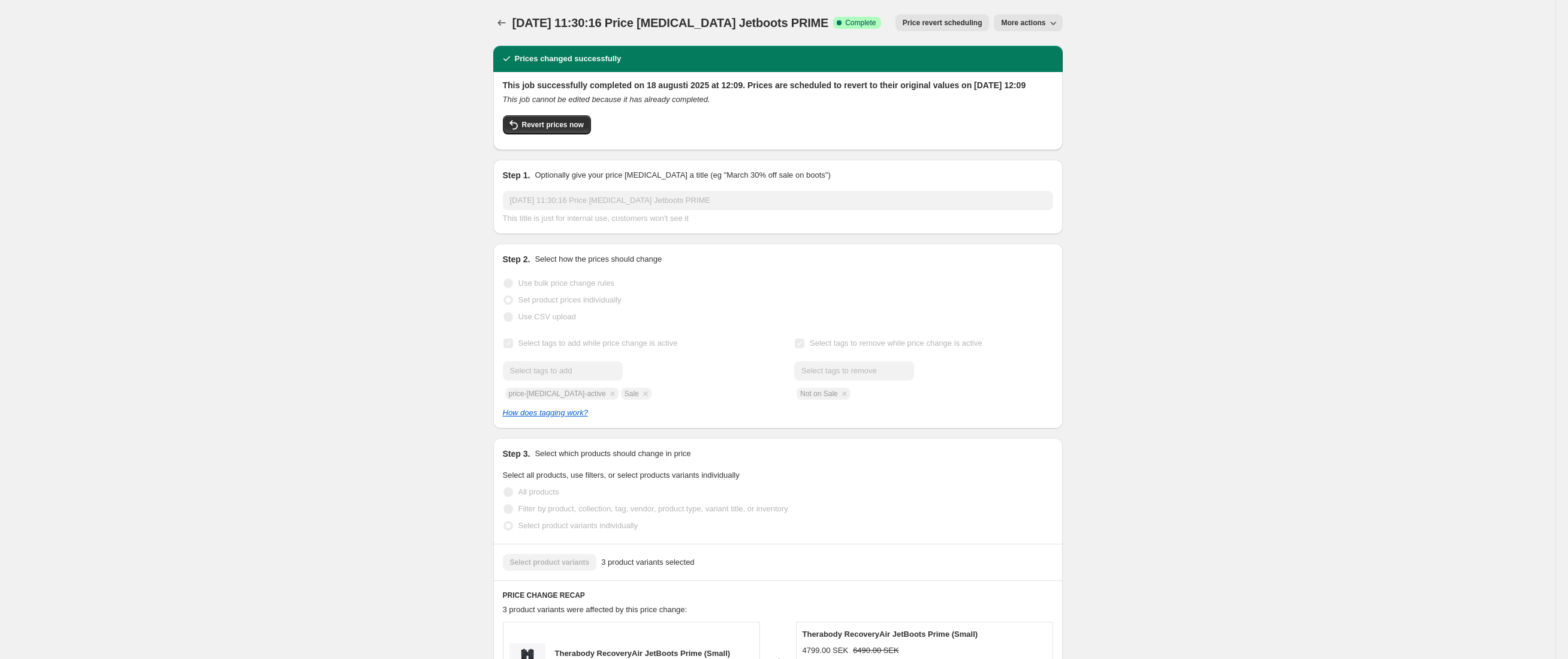
click at [1052, 5] on div "[DATE] 11:30:16 Price [MEDICAL_DATA] Jetboots PRIME. This page is ready [DATE] …" at bounding box center [778, 23] width 569 height 46
click at [1053, 18] on icon "button" at bounding box center [1053, 23] width 12 height 12
click at [1068, 45] on span "Copy to new job" at bounding box center [1039, 48] width 65 height 12
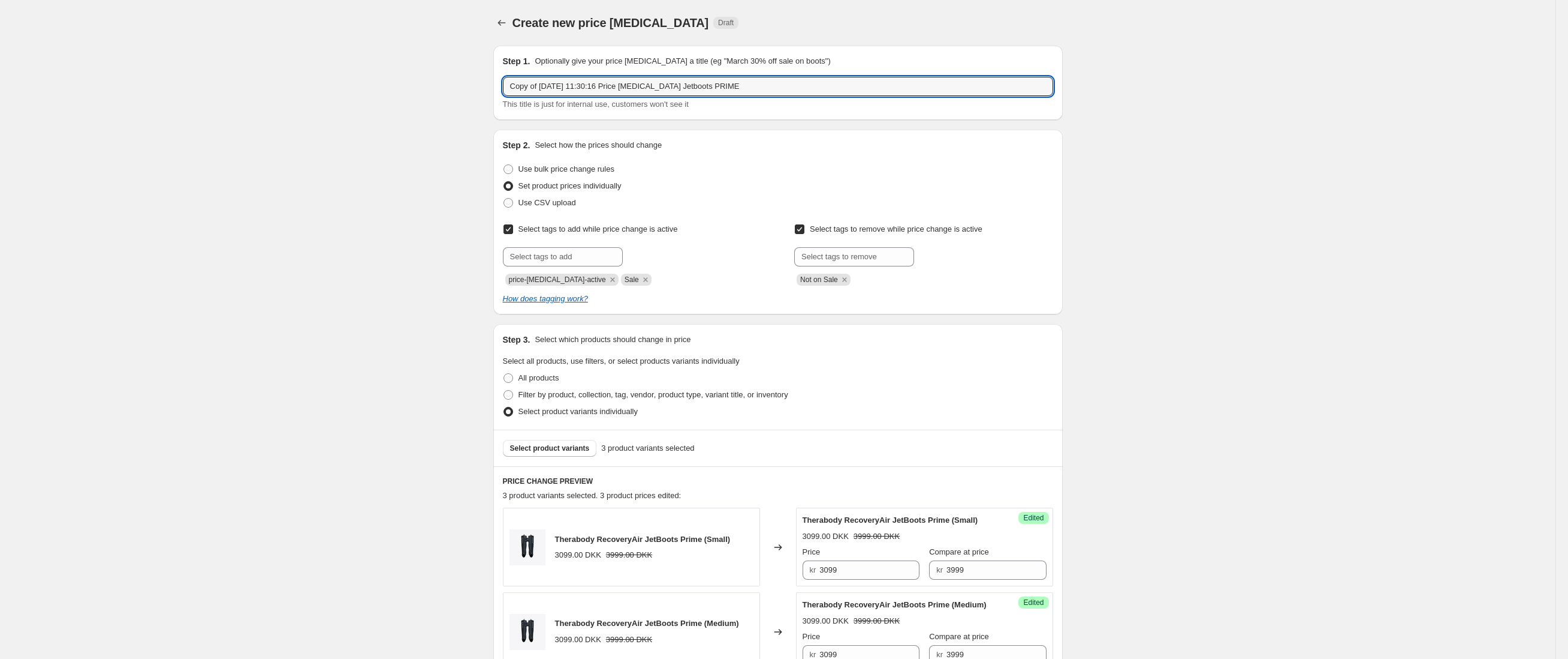
drag, startPoint x: 545, startPoint y: 91, endPoint x: 450, endPoint y: 86, distance: 95.1
click at [450, 86] on div "Create new price [MEDICAL_DATA]. This page is ready Create new price [MEDICAL_D…" at bounding box center [778, 607] width 1556 height 1215
drag, startPoint x: 754, startPoint y: 85, endPoint x: 666, endPoint y: 89, distance: 88.1
click at [666, 89] on input "[DATE] 11:30:16 Price [MEDICAL_DATA] Jetboots PRIME" at bounding box center [778, 86] width 550 height 19
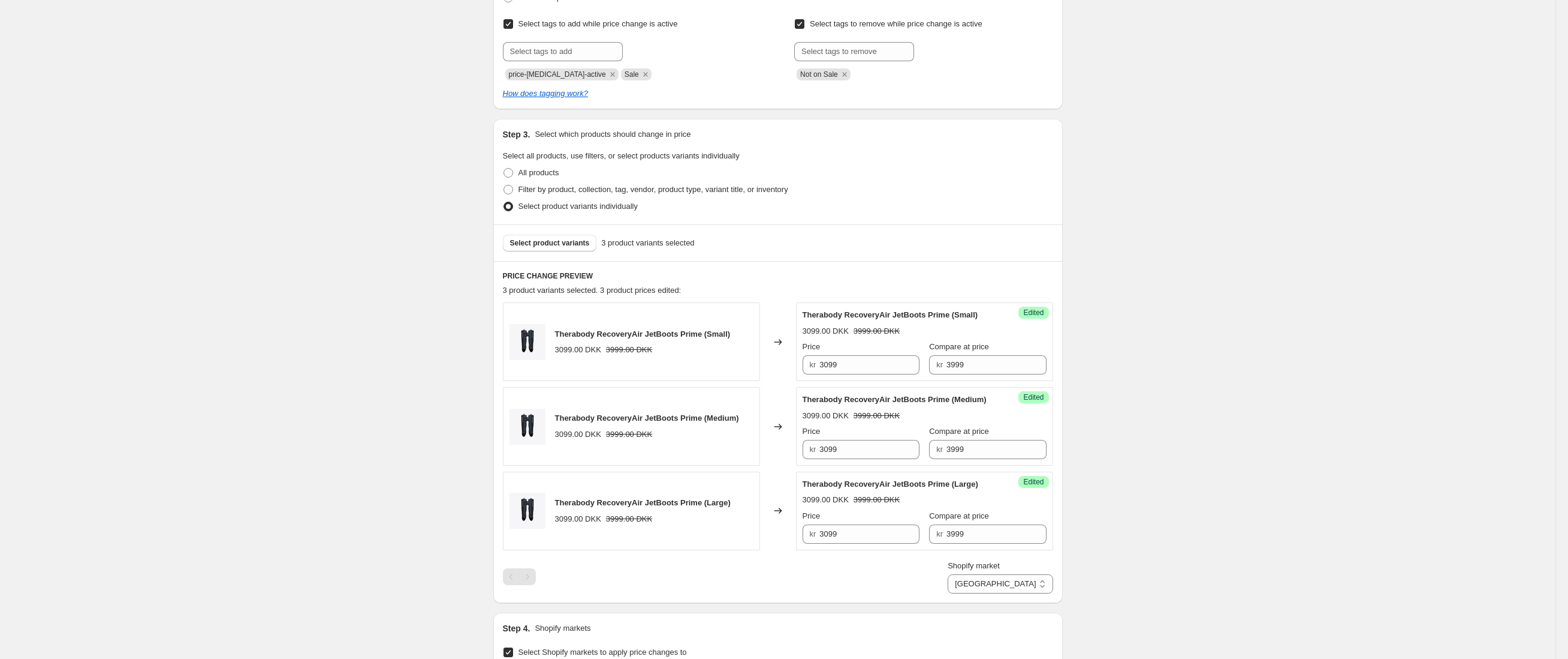
scroll to position [213, 0]
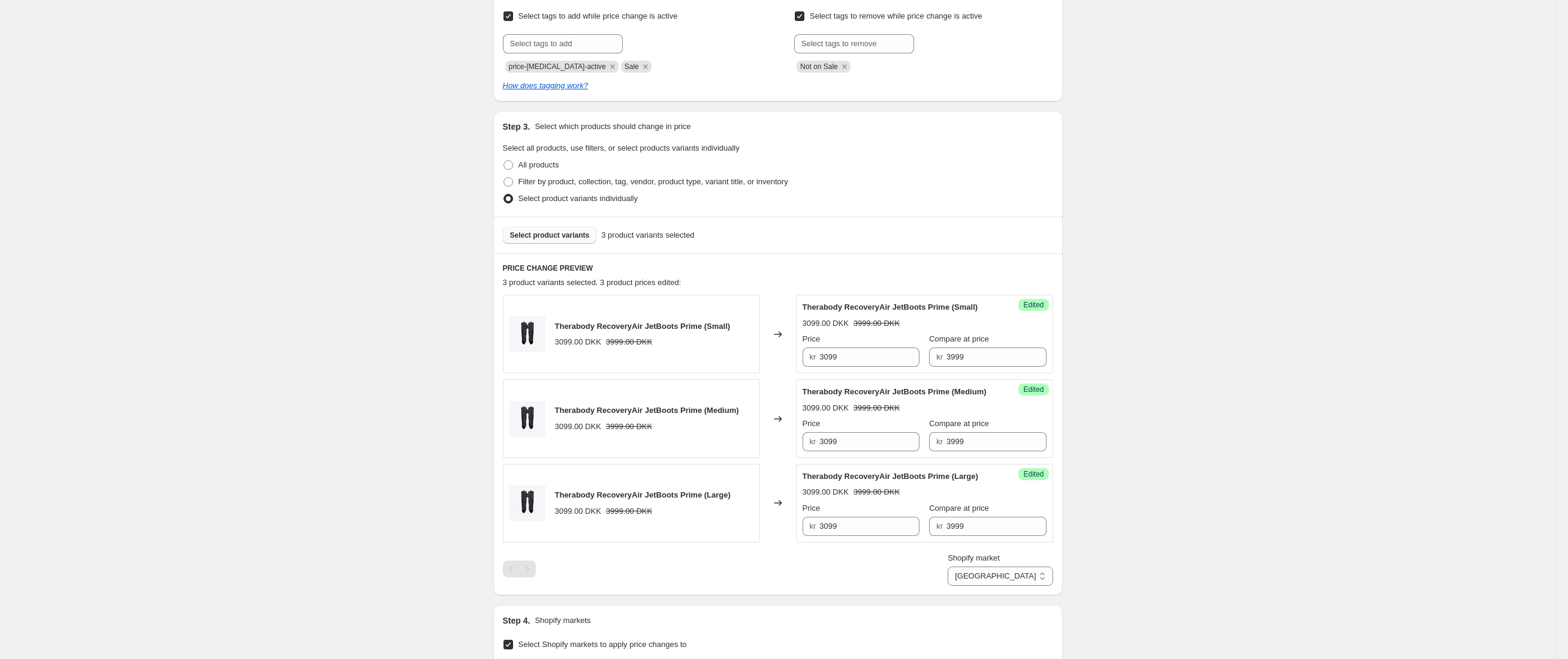
type input "[DATE] 11:30:16 Price [MEDICAL_DATA] smartgoggle 2"
click at [559, 239] on span "Select product variants" at bounding box center [549, 235] width 80 height 10
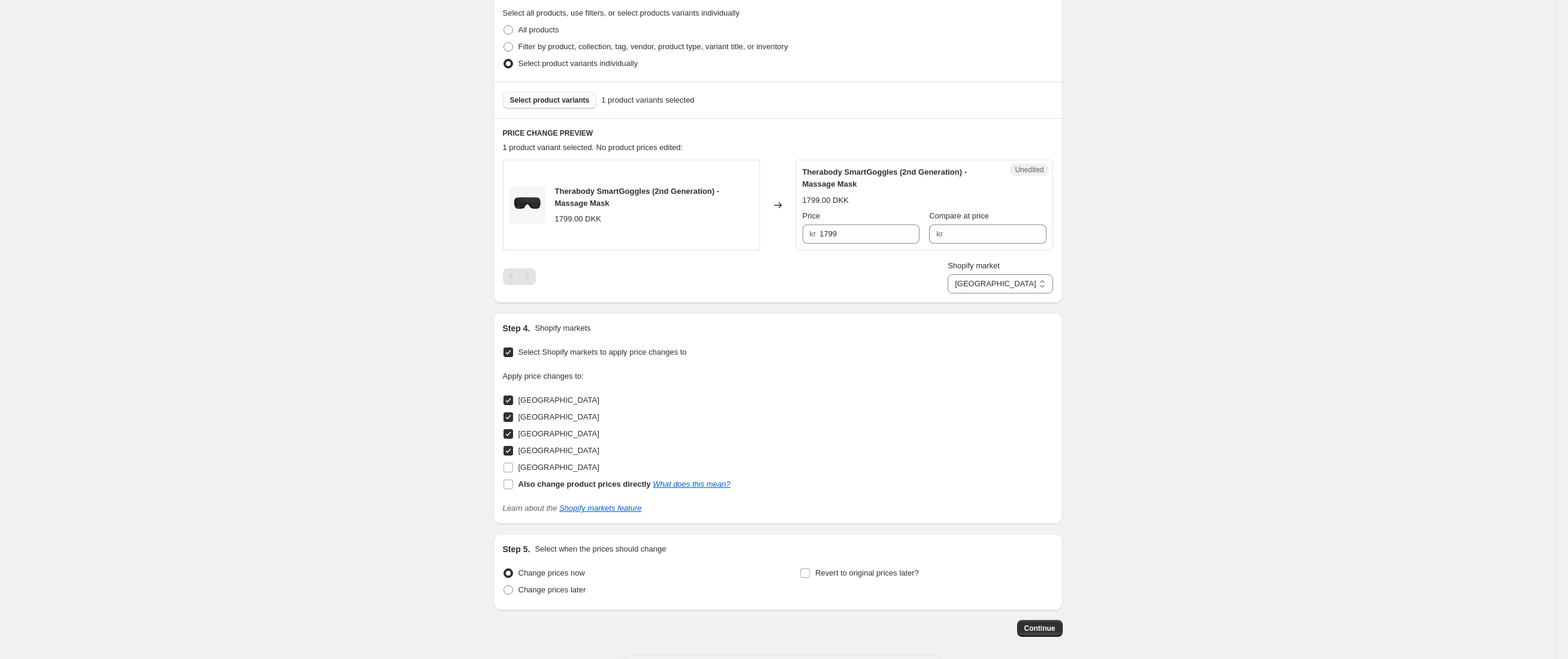
scroll to position [357, 0]
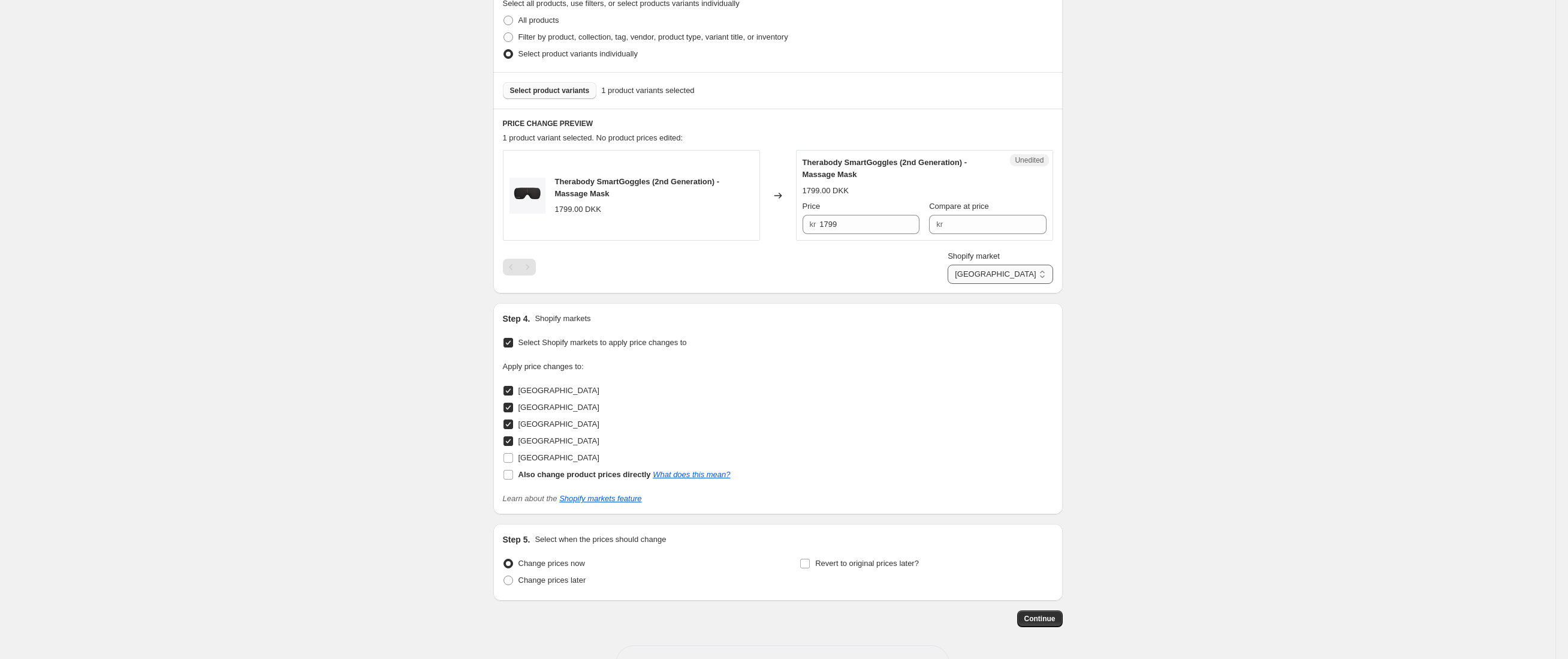
click at [1032, 274] on select "[GEOGRAPHIC_DATA] [GEOGRAPHIC_DATA] [GEOGRAPHIC_DATA] [GEOGRAPHIC_DATA]" at bounding box center [1000, 274] width 105 height 19
select select "30652891180"
click at [842, 225] on input "2390" at bounding box center [869, 224] width 100 height 19
click at [1003, 237] on div "Unedited Therabody SmartGoggles (2nd Generation) - Massage Mask 2390.00 SEK Pri…" at bounding box center [924, 195] width 257 height 90
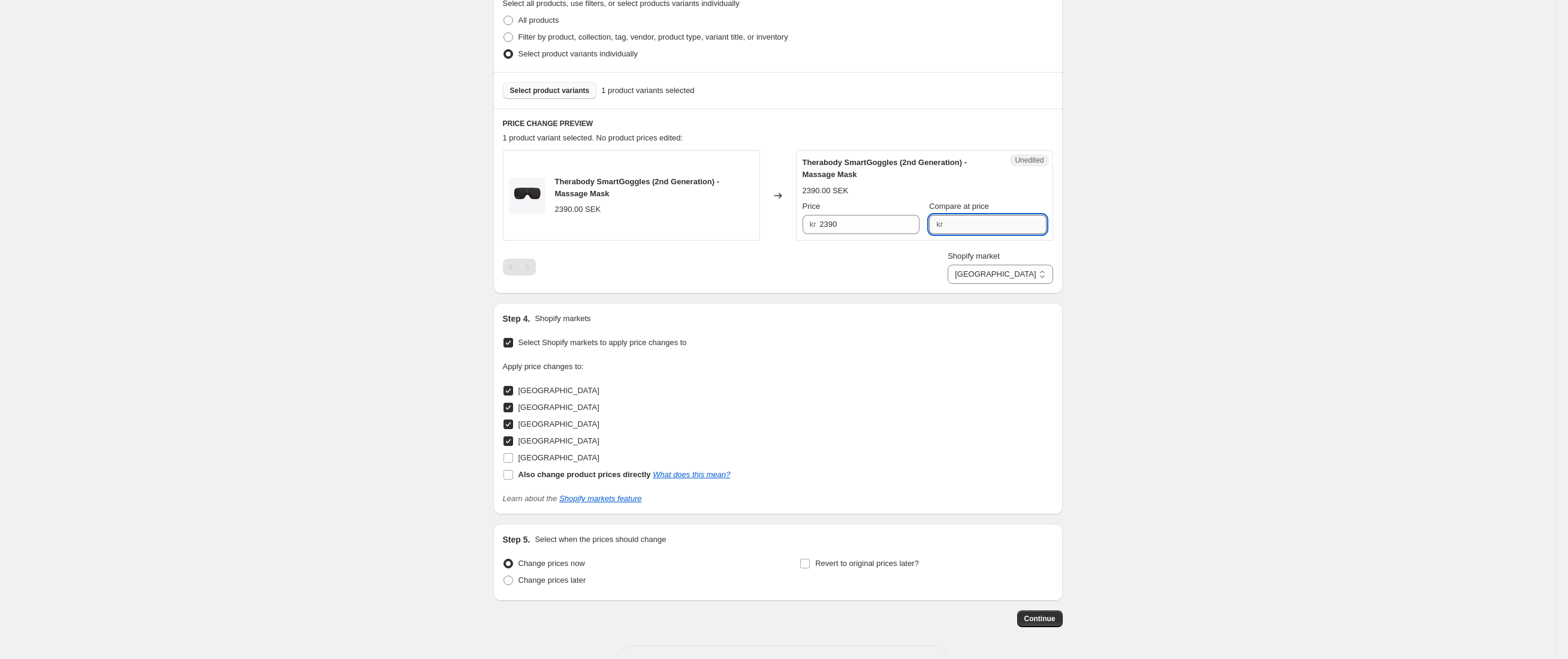
click at [1003, 232] on input "Compare at price" at bounding box center [997, 224] width 100 height 19
paste input "2390"
type input "2390"
click at [824, 226] on div "kr 2390" at bounding box center [861, 224] width 117 height 19
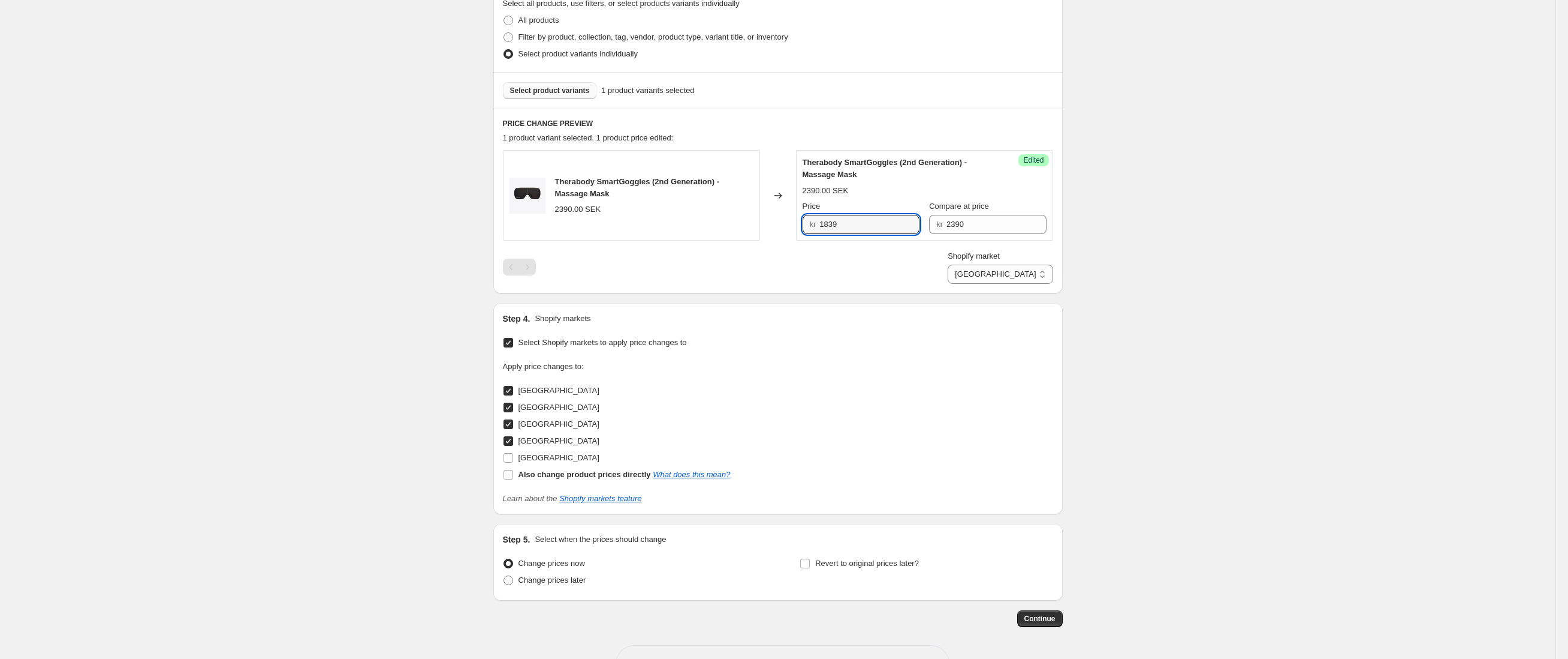
type input "1839"
click at [1160, 271] on div "Create new price [MEDICAL_DATA]. This page is ready Create new price [MEDICAL_D…" at bounding box center [778, 171] width 1556 height 1058
click at [1031, 275] on select "[GEOGRAPHIC_DATA] [GEOGRAPHIC_DATA] [GEOGRAPHIC_DATA] [GEOGRAPHIC_DATA]" at bounding box center [1000, 274] width 105 height 19
select select "94378492290"
click at [848, 222] on input "2490" at bounding box center [869, 224] width 100 height 19
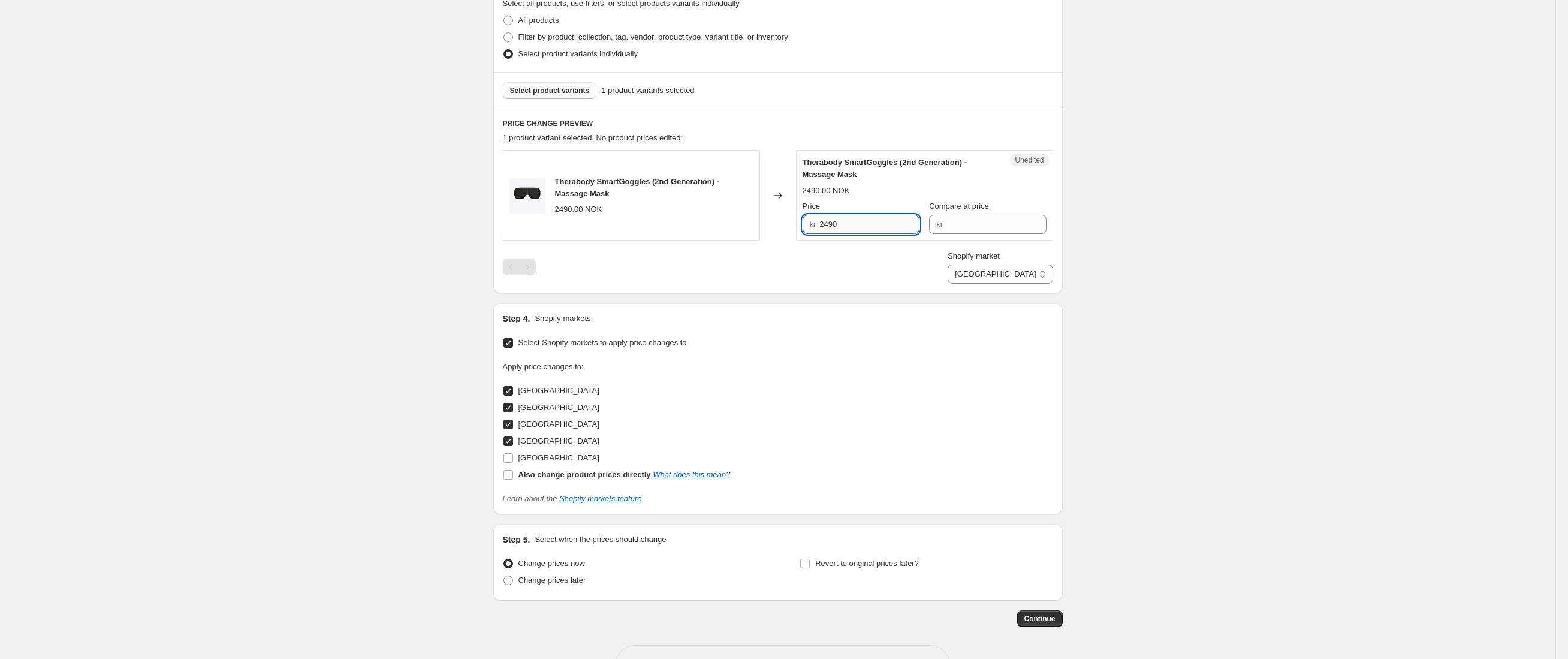
click at [848, 222] on input "2490" at bounding box center [869, 224] width 100 height 19
click at [977, 217] on input "Compare at price" at bounding box center [997, 224] width 100 height 19
paste input "2490"
type input "2490"
click at [911, 221] on input "2490" at bounding box center [869, 224] width 100 height 19
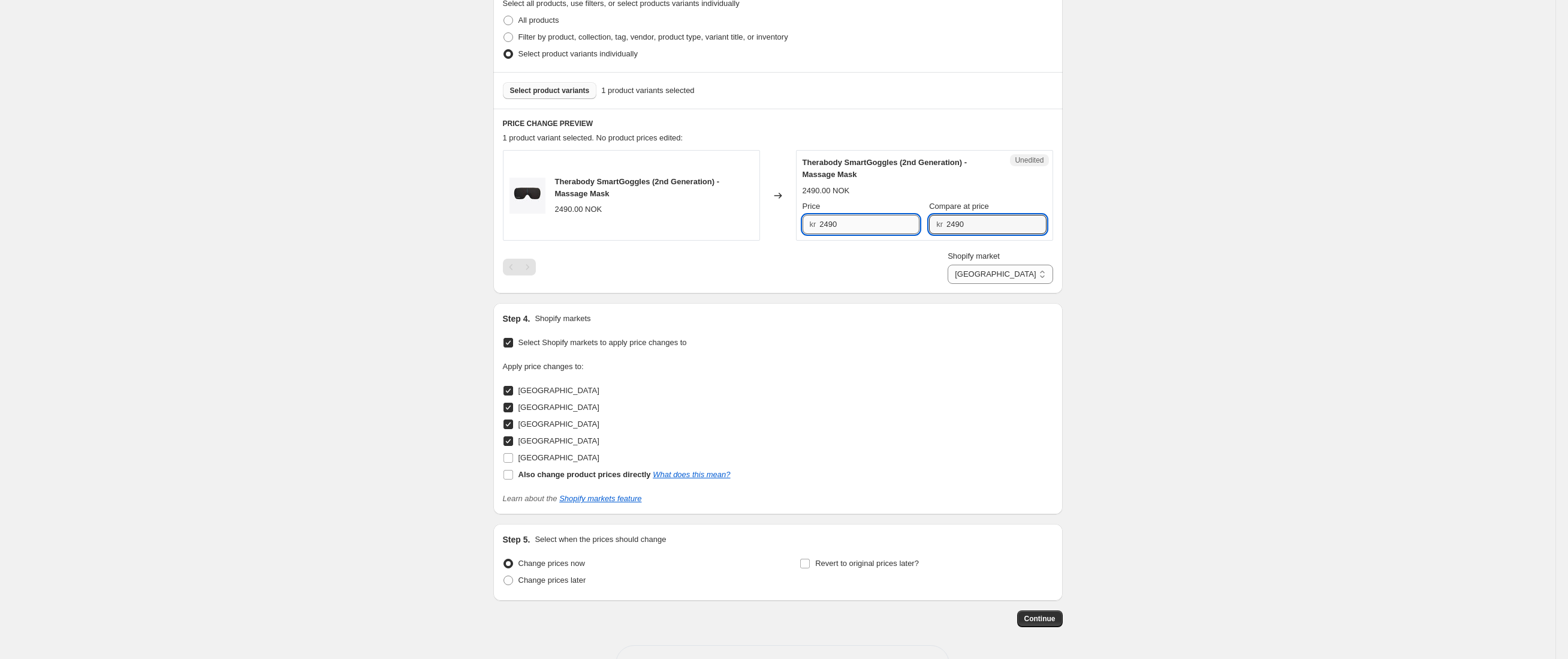
click at [911, 221] on input "2490" at bounding box center [869, 224] width 100 height 19
click at [840, 221] on input "1919" at bounding box center [869, 224] width 100 height 19
click at [839, 218] on input "1929" at bounding box center [869, 224] width 100 height 19
click at [857, 226] on input "1929" at bounding box center [869, 224] width 100 height 19
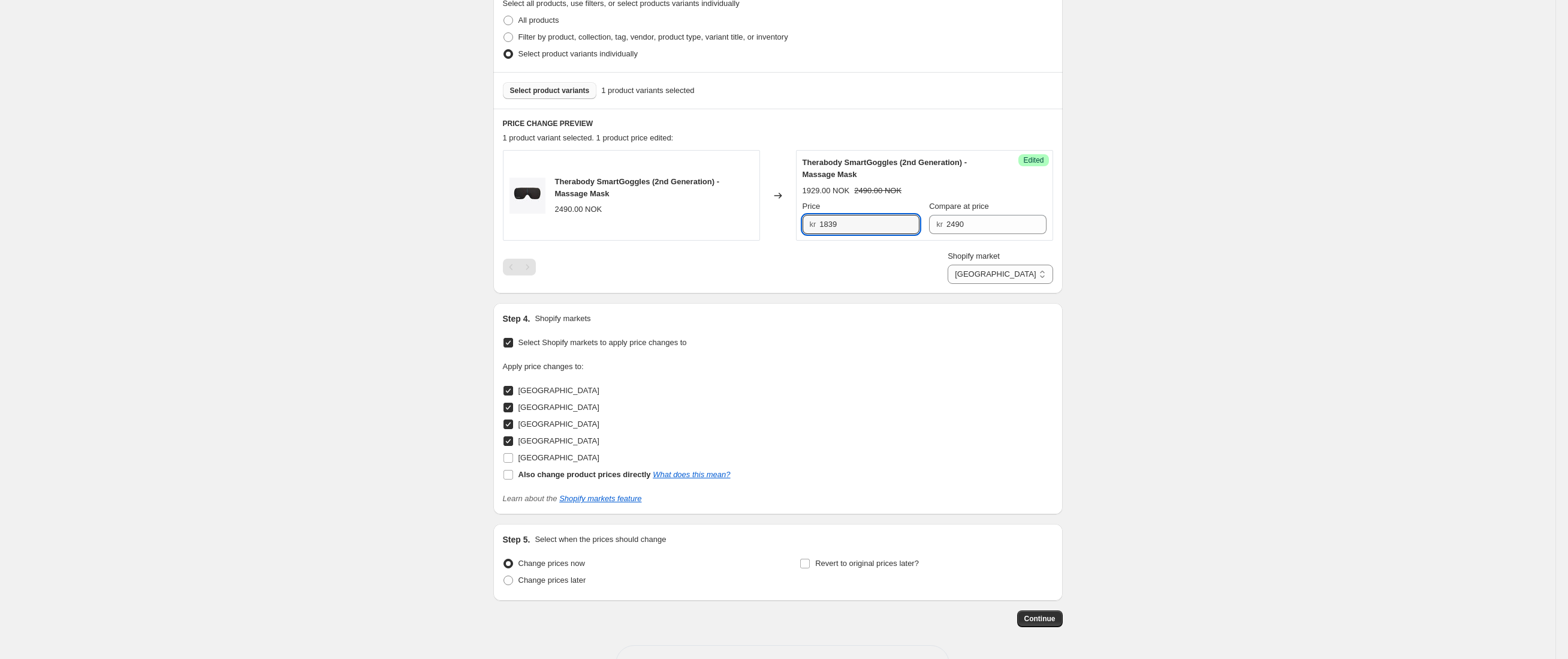
type input "1839"
click at [1312, 237] on div "Create new price [MEDICAL_DATA]. This page is ready Create new price [MEDICAL_D…" at bounding box center [778, 171] width 1556 height 1058
click at [1184, 395] on div "Create new price [MEDICAL_DATA]. This page is ready Create new price [MEDICAL_D…" at bounding box center [778, 171] width 1556 height 1058
click at [1022, 271] on select "[GEOGRAPHIC_DATA] [GEOGRAPHIC_DATA] [GEOGRAPHIC_DATA] [GEOGRAPHIC_DATA]" at bounding box center [1000, 274] width 105 height 19
select select "94378426754"
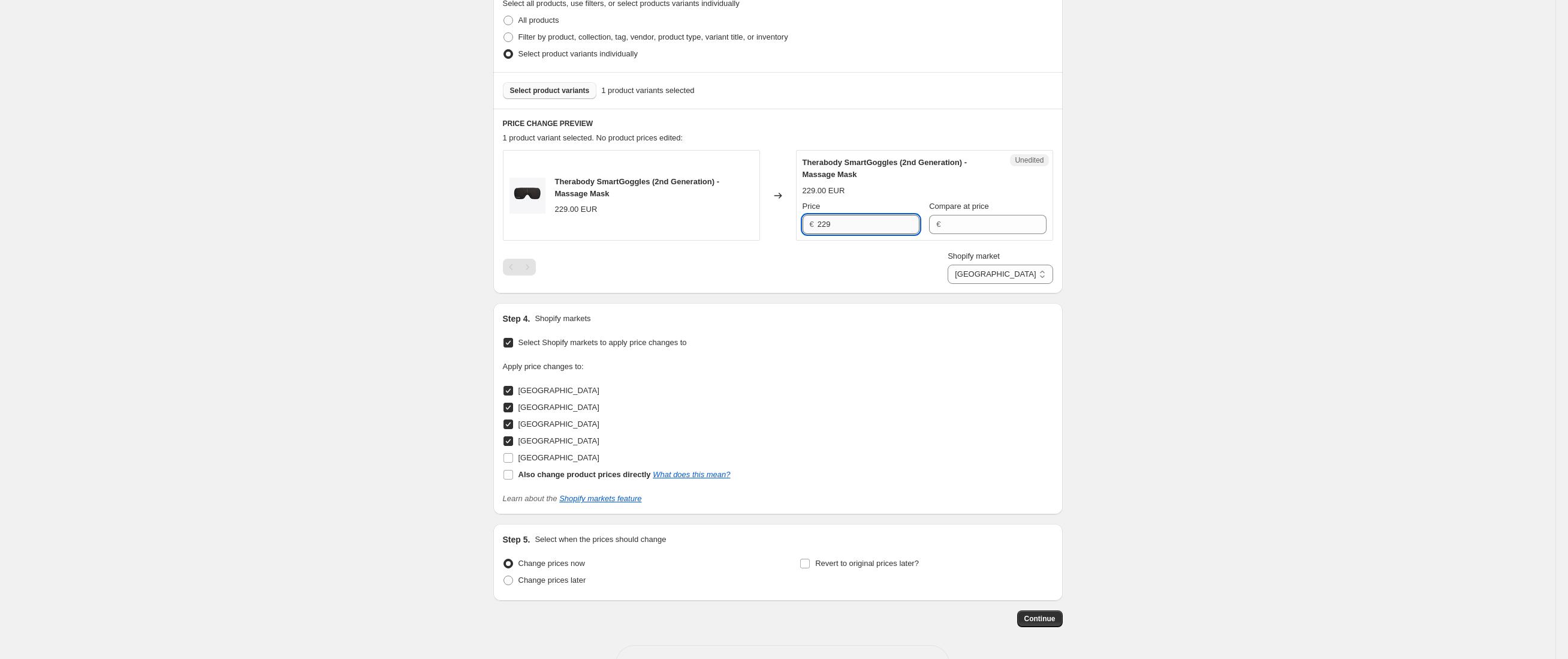
click at [901, 227] on input "229" at bounding box center [869, 224] width 102 height 19
type input "229"
click at [1008, 225] on input "Compare at price" at bounding box center [995, 224] width 102 height 19
paste input "229"
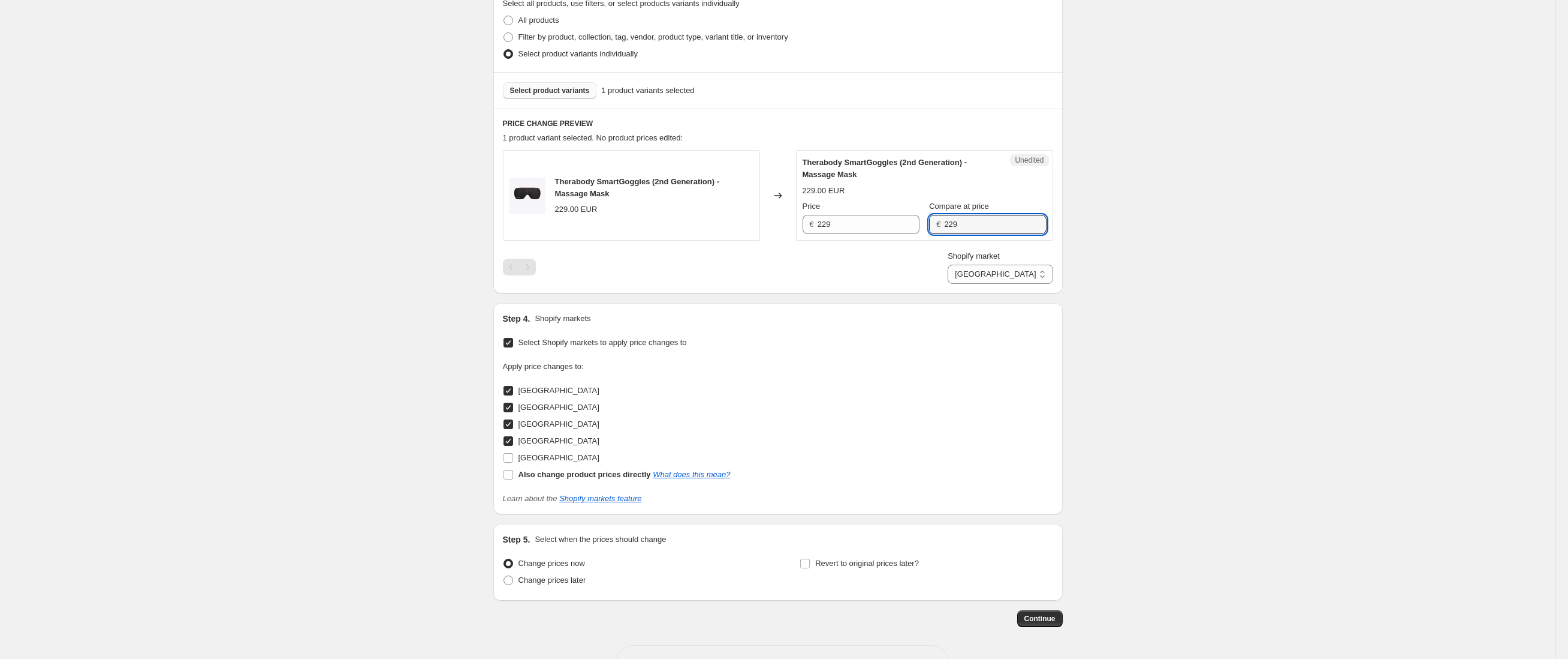
type input "229"
click at [876, 223] on input "229" at bounding box center [869, 224] width 102 height 19
click at [865, 222] on input "229" at bounding box center [869, 224] width 102 height 19
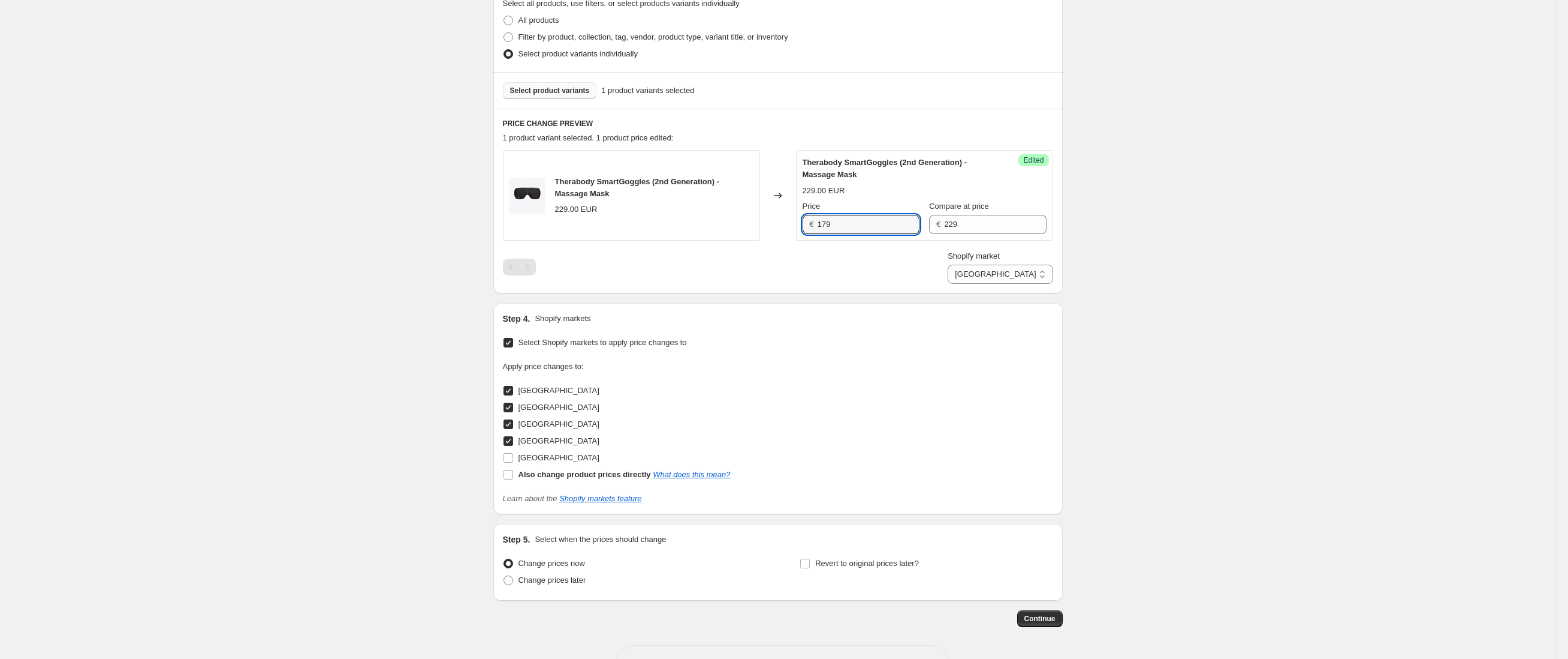
type input "179"
click at [1347, 230] on div "Create new price [MEDICAL_DATA]. This page is ready Create new price [MEDICAL_D…" at bounding box center [778, 171] width 1556 height 1058
click at [1041, 275] on select "[GEOGRAPHIC_DATA] [GEOGRAPHIC_DATA] [GEOGRAPHIC_DATA] [GEOGRAPHIC_DATA]" at bounding box center [1000, 274] width 105 height 19
select select "94378459522"
click at [947, 224] on input "Compare at price" at bounding box center [997, 224] width 100 height 19
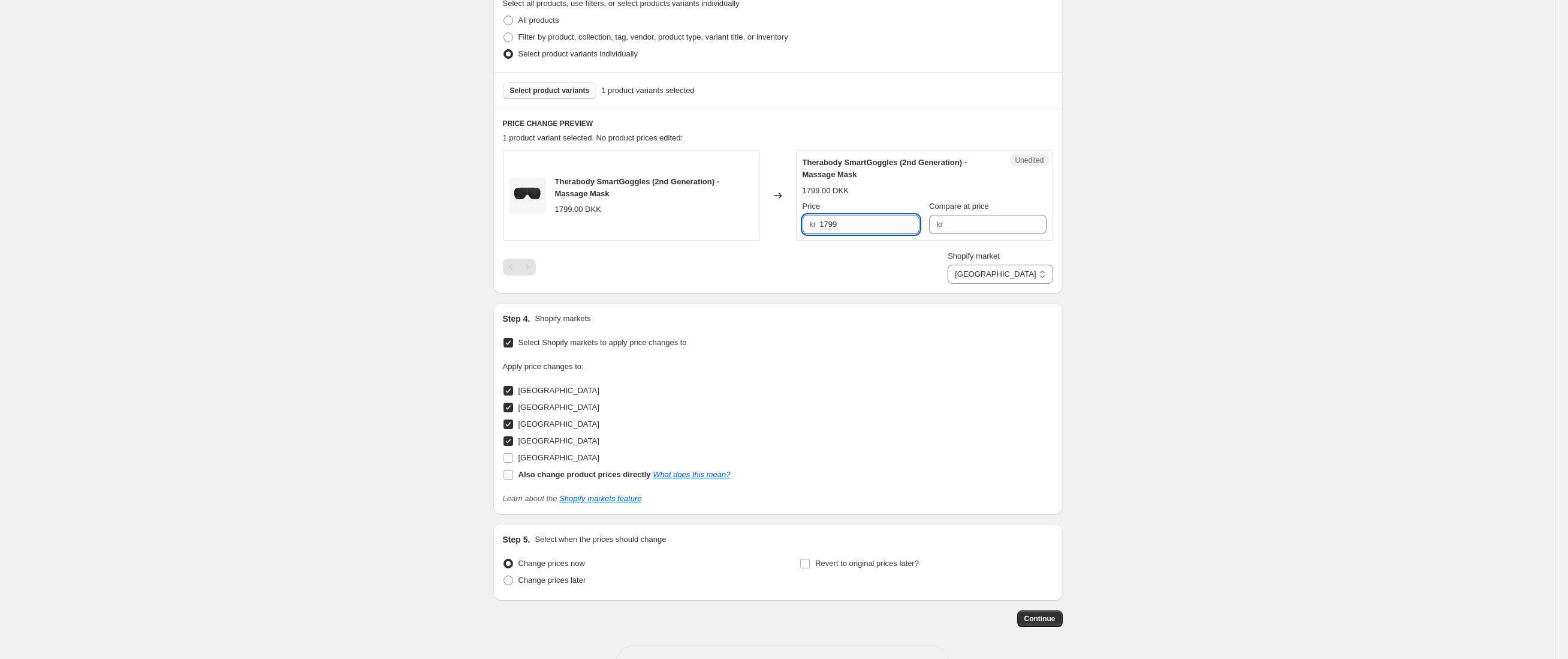
click at [859, 222] on input "1799" at bounding box center [869, 224] width 100 height 19
type input "1389"
click at [977, 220] on input "Compare at price" at bounding box center [997, 224] width 100 height 19
type input "1799"
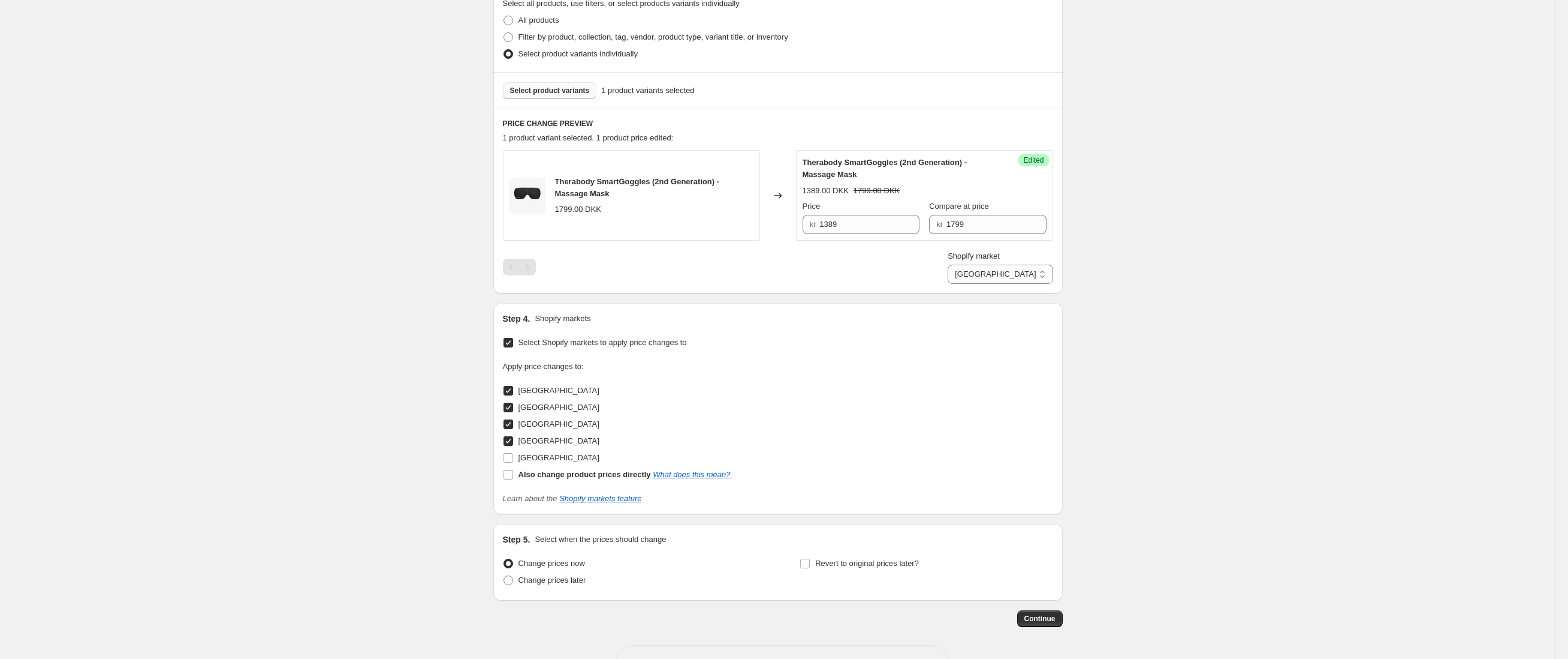
click at [1231, 232] on div "Create new price [MEDICAL_DATA]. This page is ready Create new price [MEDICAL_D…" at bounding box center [778, 171] width 1556 height 1058
click at [1047, 613] on button "Continue" at bounding box center [1040, 618] width 45 height 17
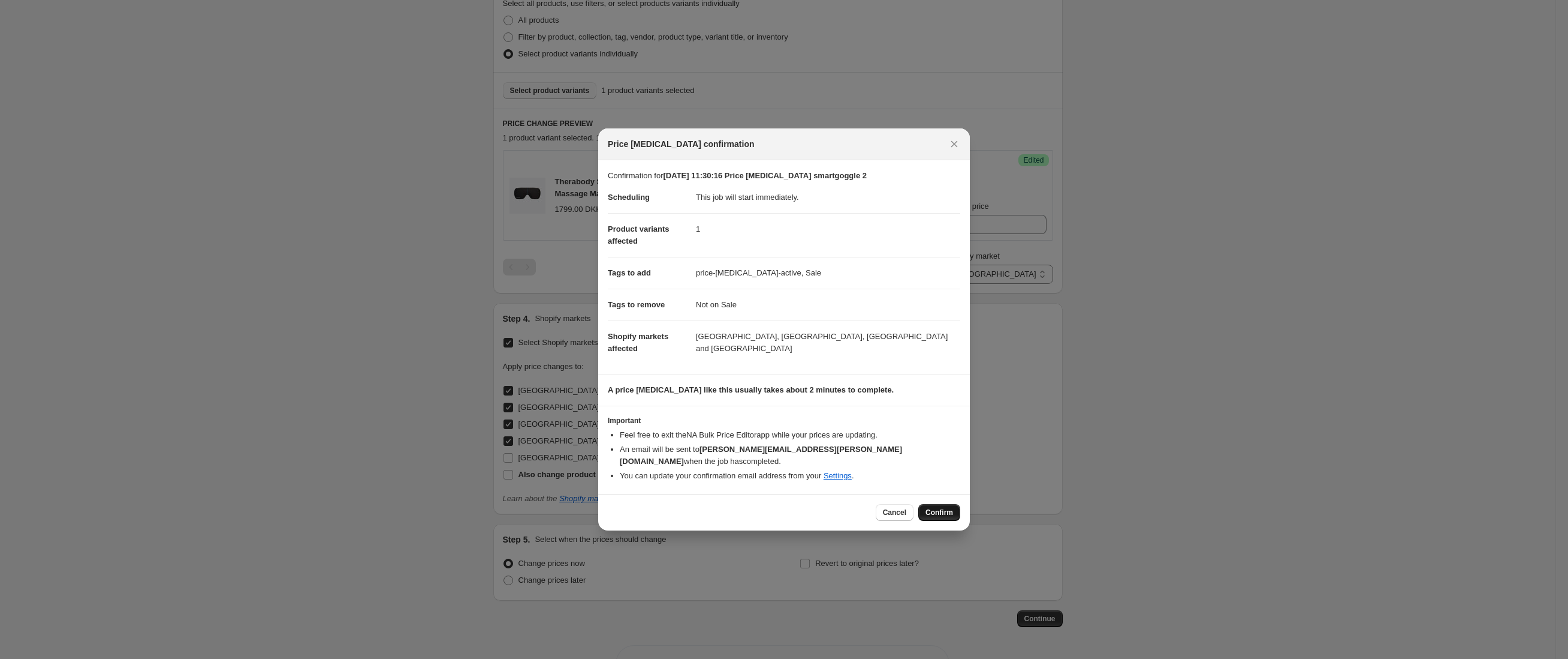
click at [939, 507] on span "Confirm" at bounding box center [939, 512] width 27 height 10
type input "[DATE] 11:30:16 Price [MEDICAL_DATA] smartgoggle 2"
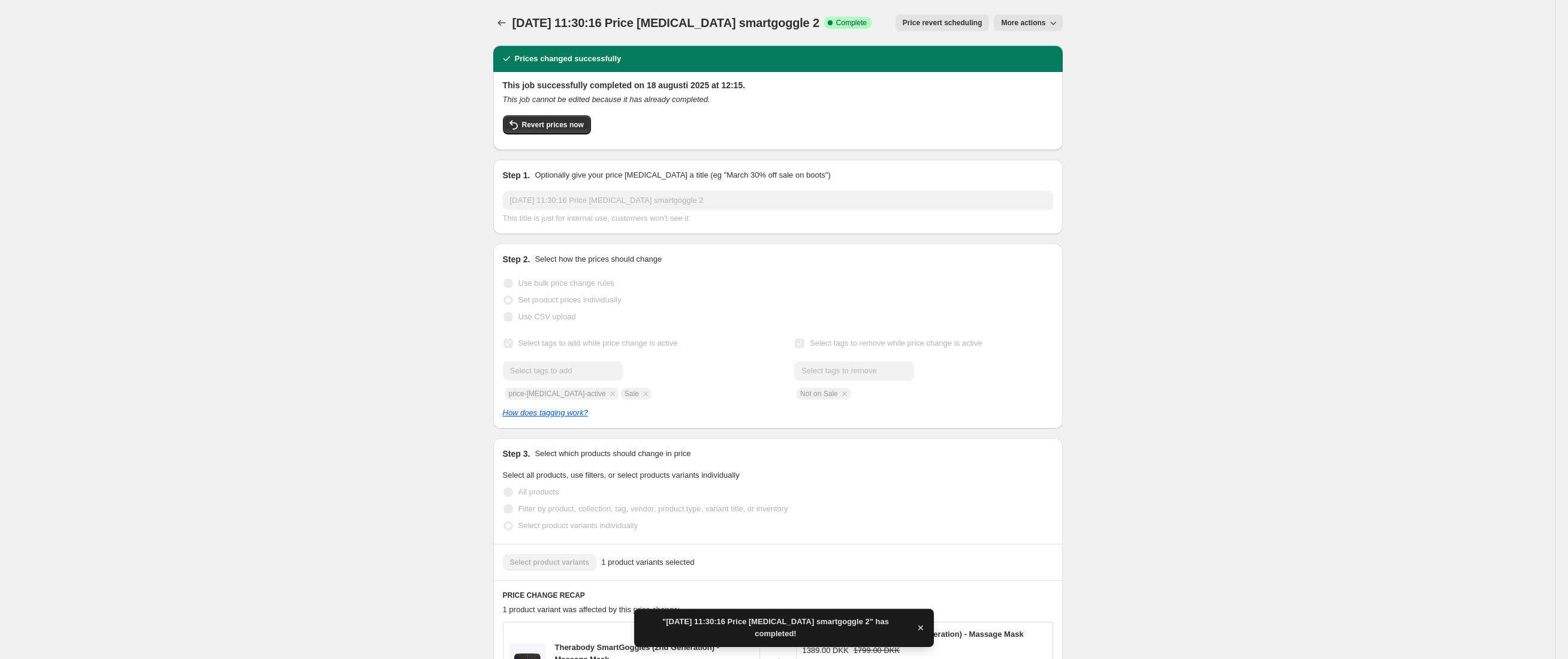
click at [1045, 26] on span "More actions" at bounding box center [1023, 23] width 45 height 10
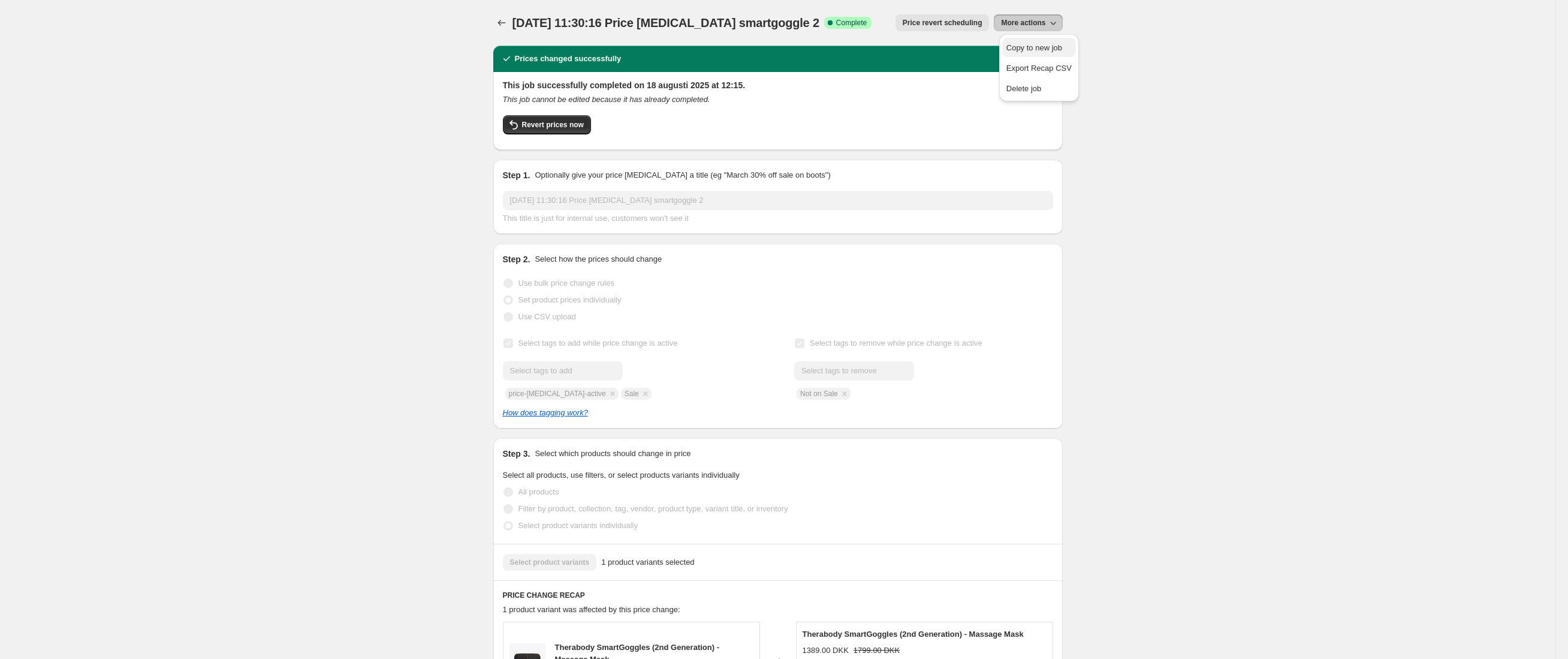
click at [1054, 42] on span "Copy to new job" at bounding box center [1039, 48] width 65 height 12
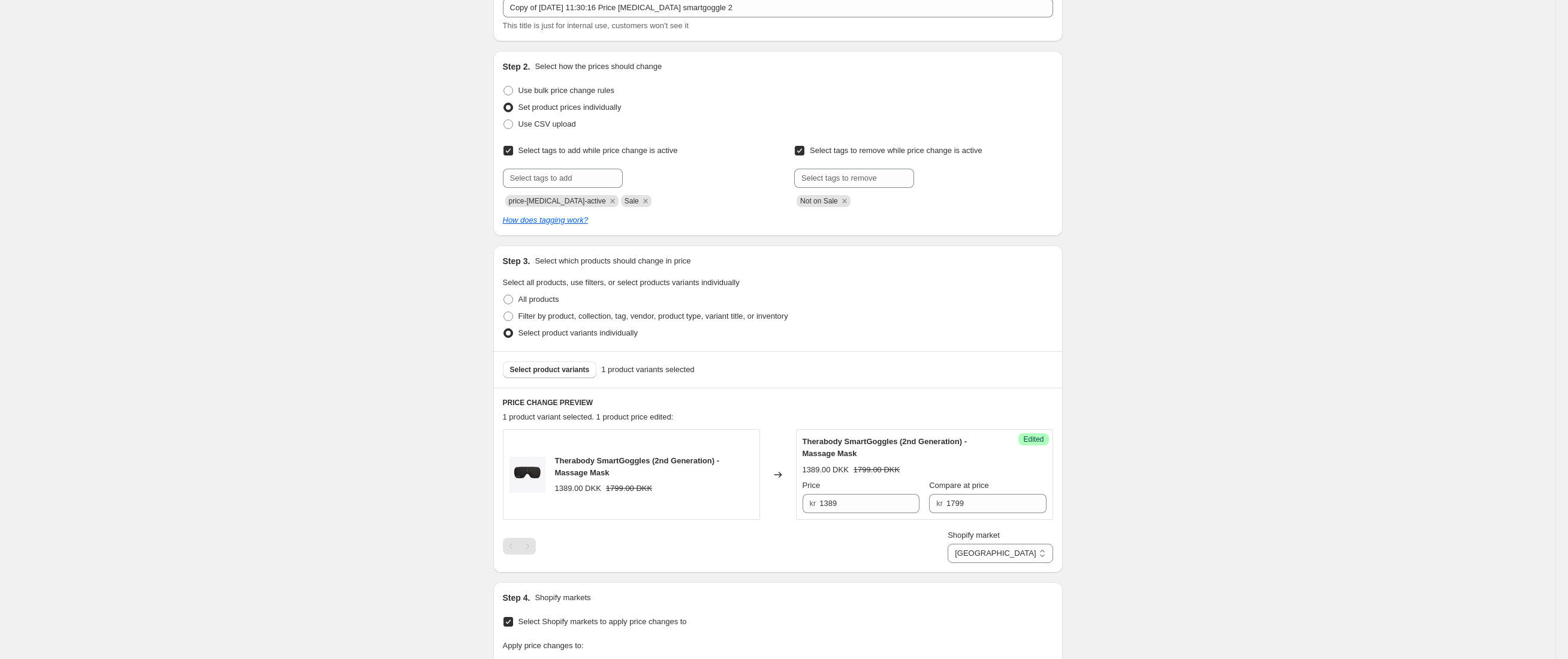
scroll to position [100, 0]
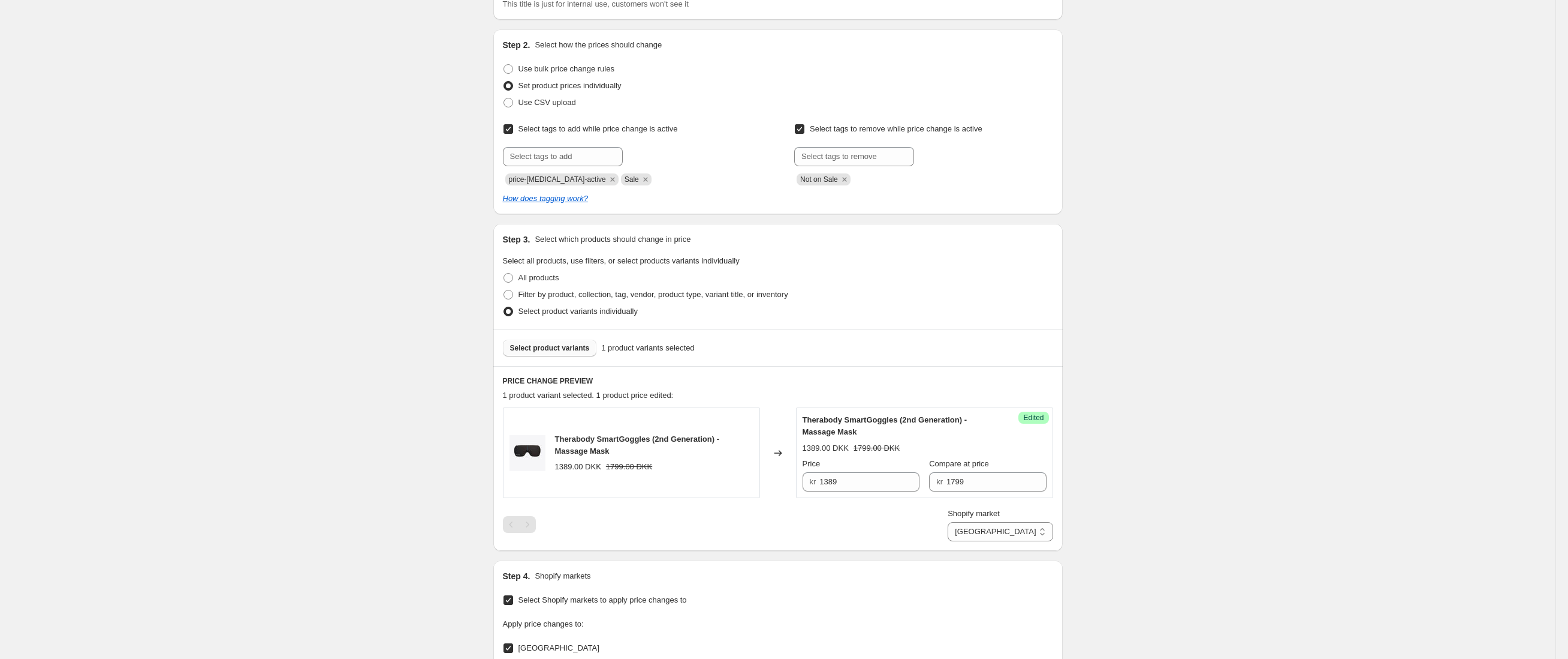
click at [567, 353] on button "Select product variants" at bounding box center [550, 348] width 94 height 17
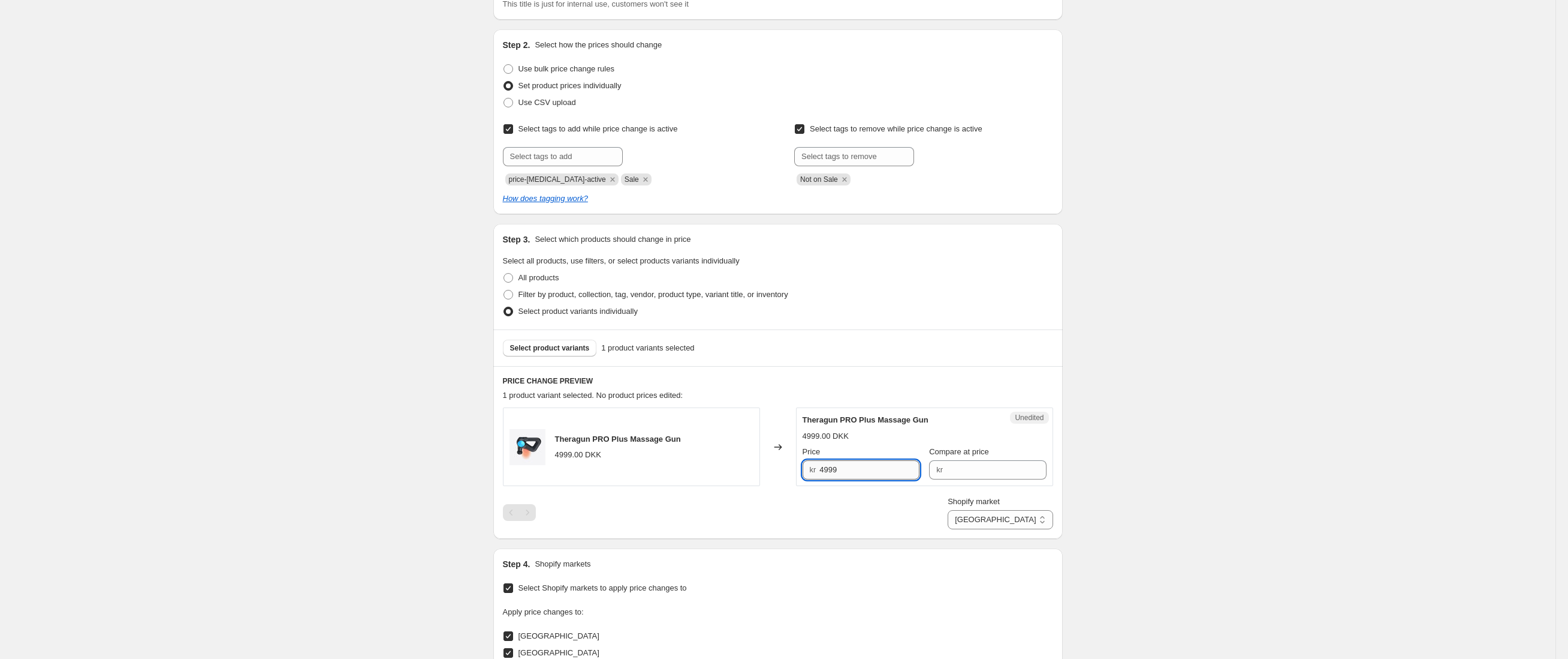
click at [901, 465] on input "4999" at bounding box center [869, 469] width 100 height 19
click at [1047, 522] on select "[GEOGRAPHIC_DATA] [GEOGRAPHIC_DATA] [GEOGRAPHIC_DATA] [GEOGRAPHIC_DATA]" at bounding box center [1000, 519] width 105 height 19
select select "30652891180"
click at [896, 472] on input "6999" at bounding box center [869, 469] width 100 height 19
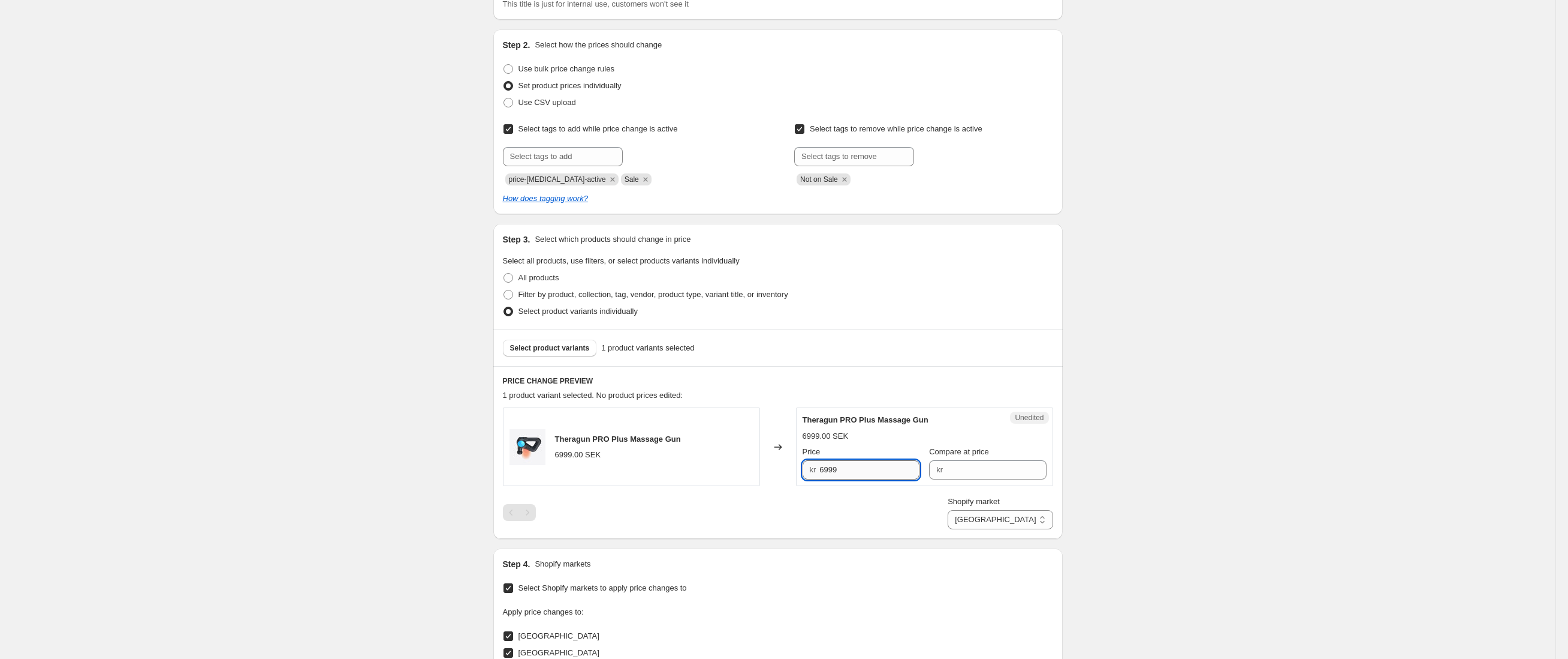
click at [896, 472] on input "6999" at bounding box center [869, 469] width 100 height 19
click at [950, 471] on input "Compare at price" at bounding box center [997, 469] width 100 height 19
paste input "6999"
type input "6999"
click at [875, 469] on input "6999" at bounding box center [869, 469] width 100 height 19
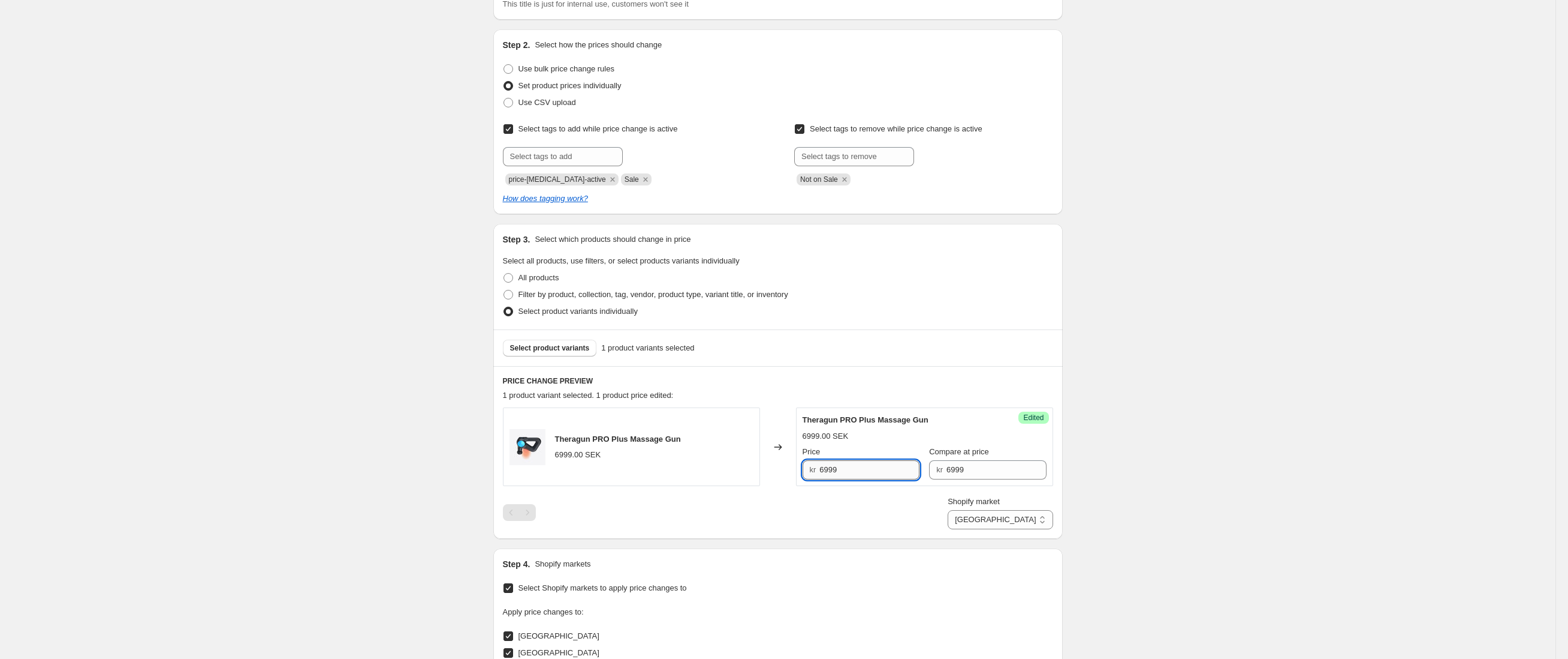
click at [875, 469] on input "6999" at bounding box center [869, 469] width 100 height 19
type input "5359"
click at [1038, 514] on select "[GEOGRAPHIC_DATA] [GEOGRAPHIC_DATA] [GEOGRAPHIC_DATA] [GEOGRAPHIC_DATA]" at bounding box center [1000, 519] width 105 height 19
select select "94378492290"
click at [879, 469] on input "7590" at bounding box center [869, 469] width 100 height 19
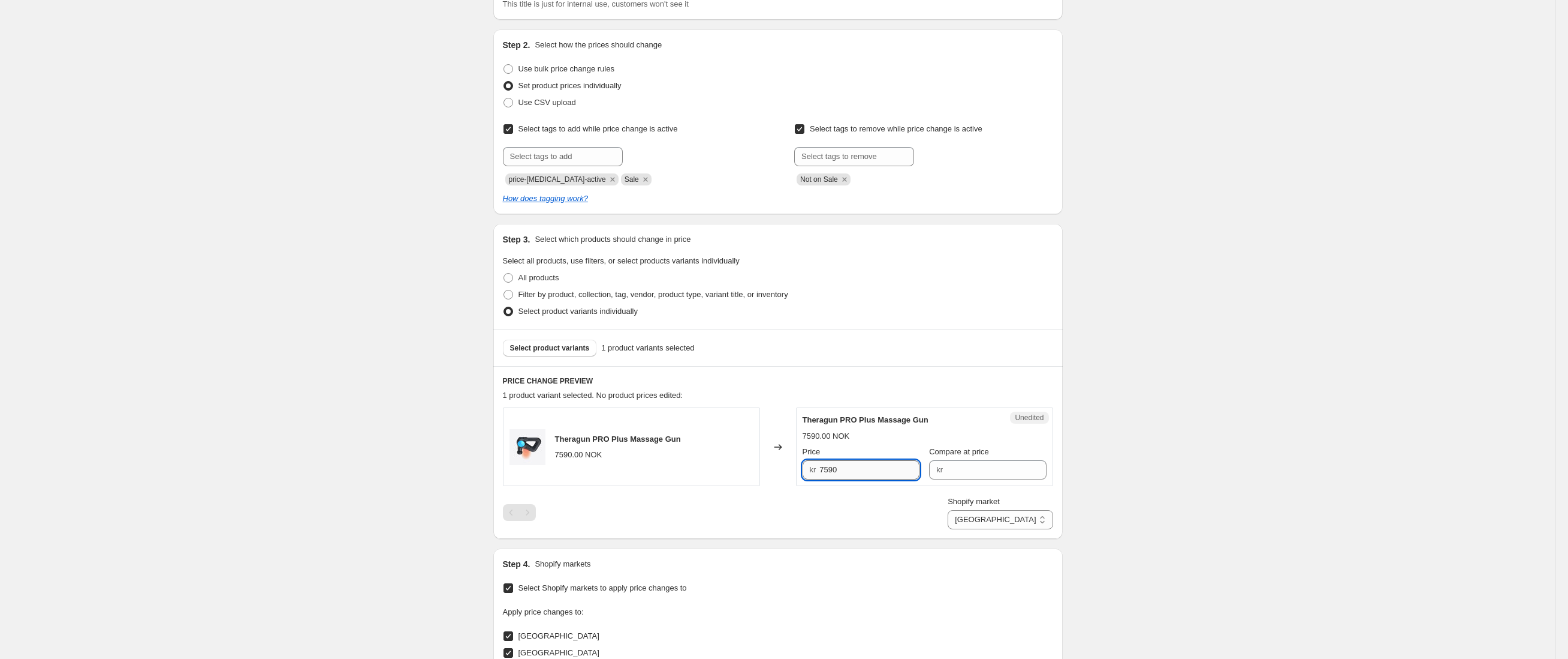
click at [879, 469] on input "7590" at bounding box center [869, 469] width 100 height 19
click at [1016, 467] on input "Compare at price" at bounding box center [997, 469] width 100 height 19
paste input "7590"
type input "7590"
click at [891, 470] on input "7590" at bounding box center [869, 469] width 100 height 19
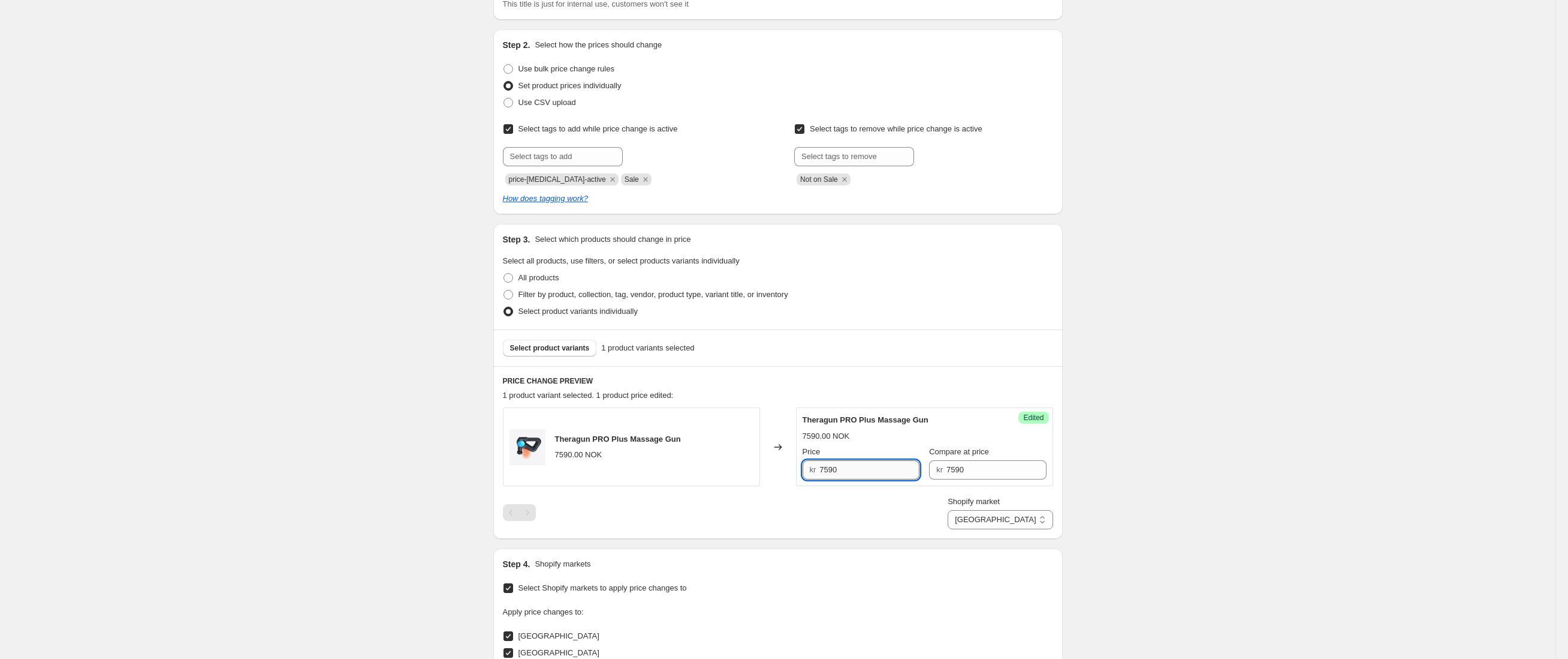
click at [891, 470] on input "7590" at bounding box center [869, 469] width 100 height 19
type input "5359"
click at [1220, 457] on div "Create new price [MEDICAL_DATA]. This page is ready Create new price [MEDICAL_D…" at bounding box center [778, 422] width 1556 height 1046
click at [1031, 513] on select "[GEOGRAPHIC_DATA] [GEOGRAPHIC_DATA] [GEOGRAPHIC_DATA] [GEOGRAPHIC_DATA]" at bounding box center [1000, 519] width 105 height 19
select select "94378426754"
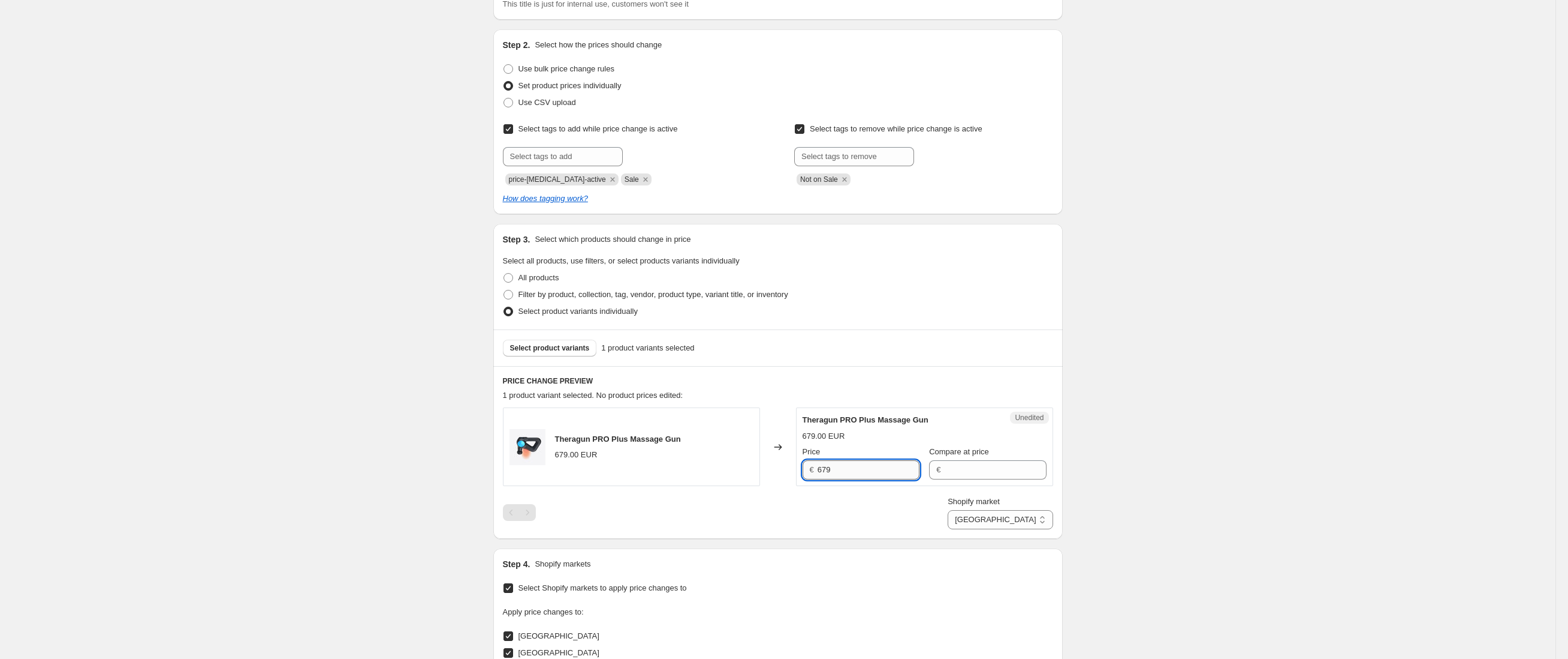
click at [893, 470] on input "679" at bounding box center [869, 469] width 102 height 19
click at [994, 458] on div "Compare at price €" at bounding box center [987, 463] width 117 height 33
click at [991, 464] on input "Compare at price" at bounding box center [995, 469] width 102 height 19
paste input "679"
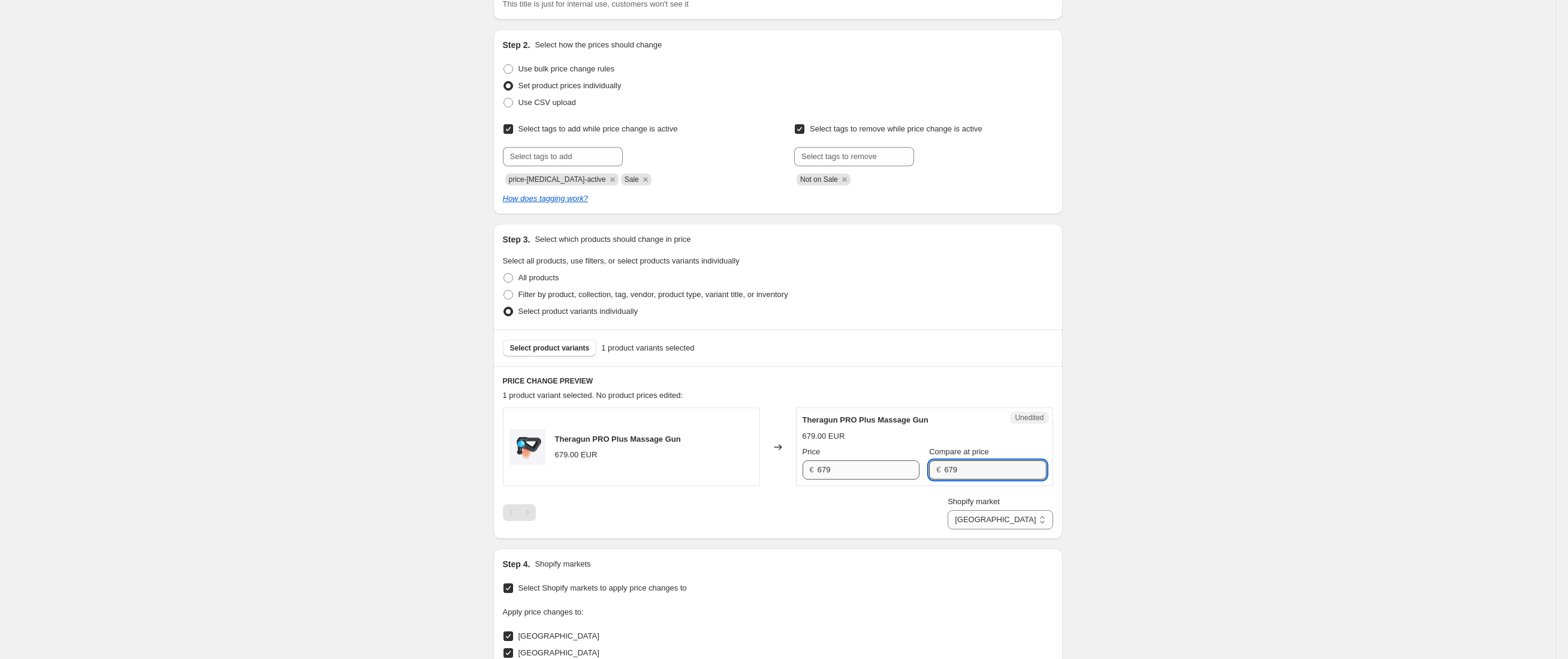
type input "679"
click at [880, 464] on input "679" at bounding box center [869, 469] width 102 height 19
type input "499"
click at [1200, 449] on div "Create new price [MEDICAL_DATA]. This page is ready Create new price [MEDICAL_D…" at bounding box center [778, 422] width 1556 height 1046
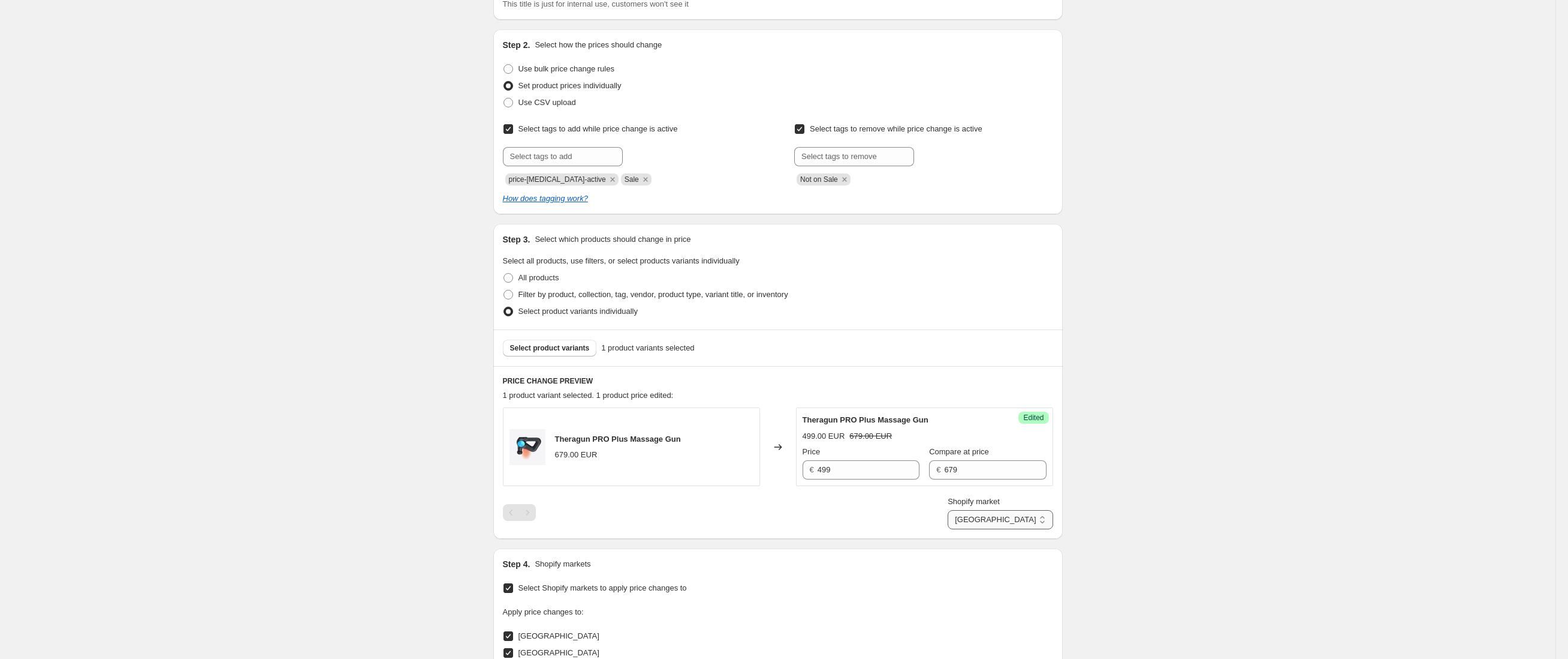
click at [1044, 521] on select "[GEOGRAPHIC_DATA] [GEOGRAPHIC_DATA] [GEOGRAPHIC_DATA] [GEOGRAPHIC_DATA]" at bounding box center [1000, 519] width 105 height 19
select select "94378459522"
click at [853, 472] on input "4999" at bounding box center [869, 469] width 100 height 19
click at [947, 472] on input "Compare at price" at bounding box center [997, 469] width 100 height 19
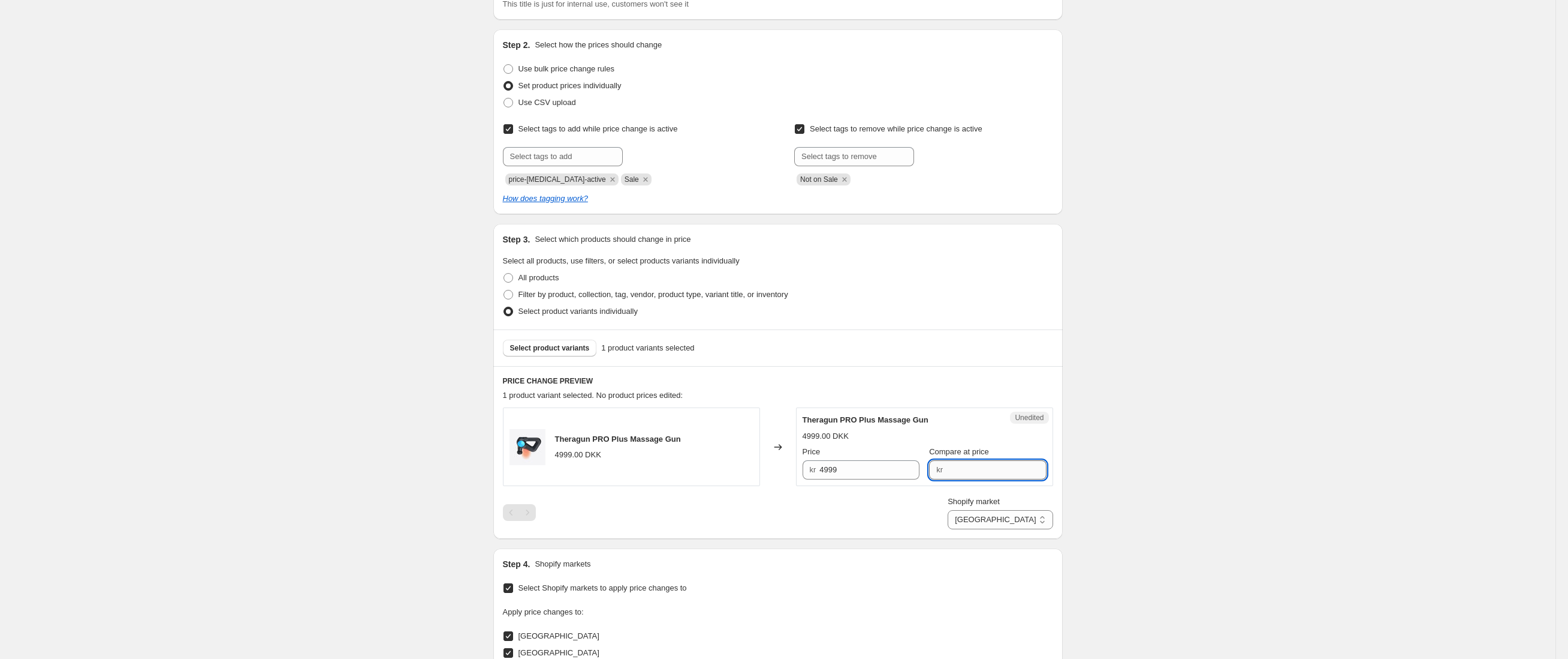
paste input "4999"
type input "4999"
click at [885, 471] on input "4999" at bounding box center [869, 469] width 100 height 19
click at [878, 475] on input "3499" at bounding box center [869, 469] width 100 height 19
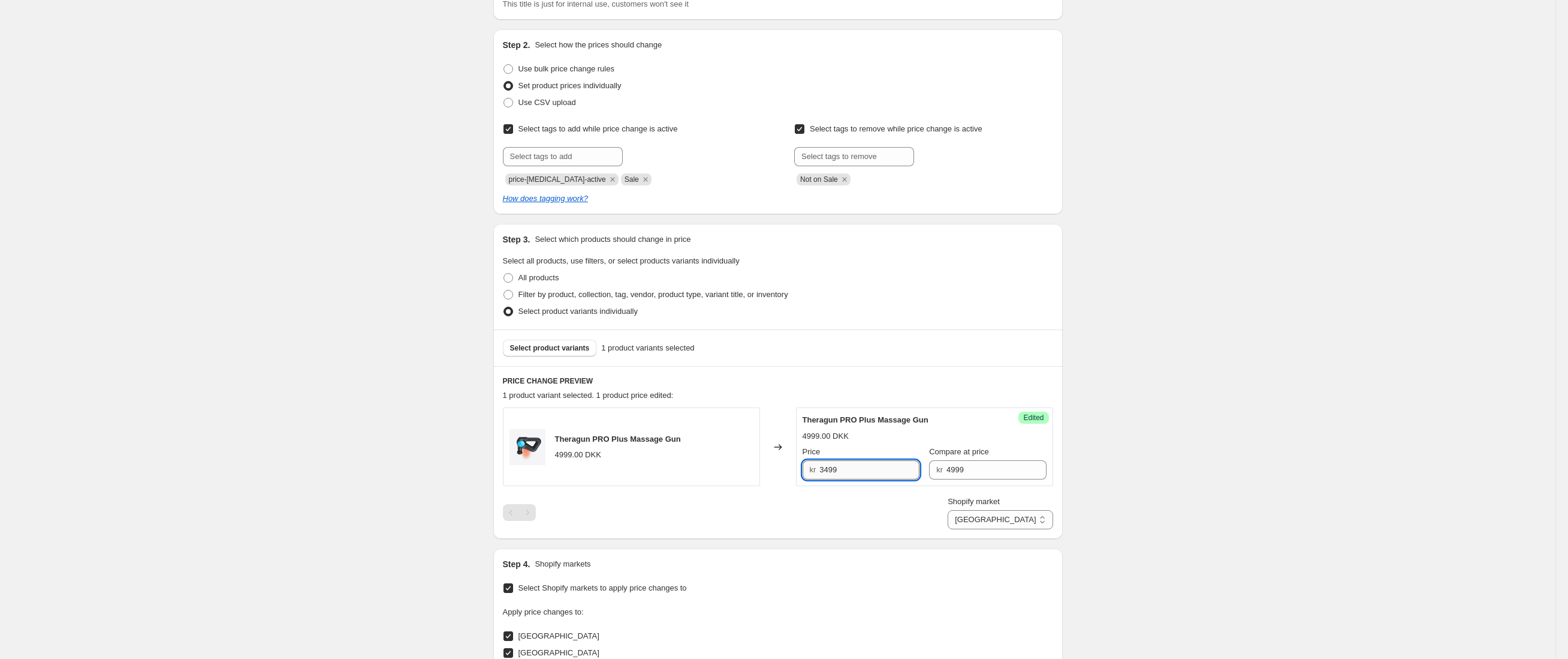
click at [878, 475] on input "3499" at bounding box center [869, 469] width 100 height 19
click at [836, 472] on input "3499" at bounding box center [869, 469] width 100 height 19
type input "3699"
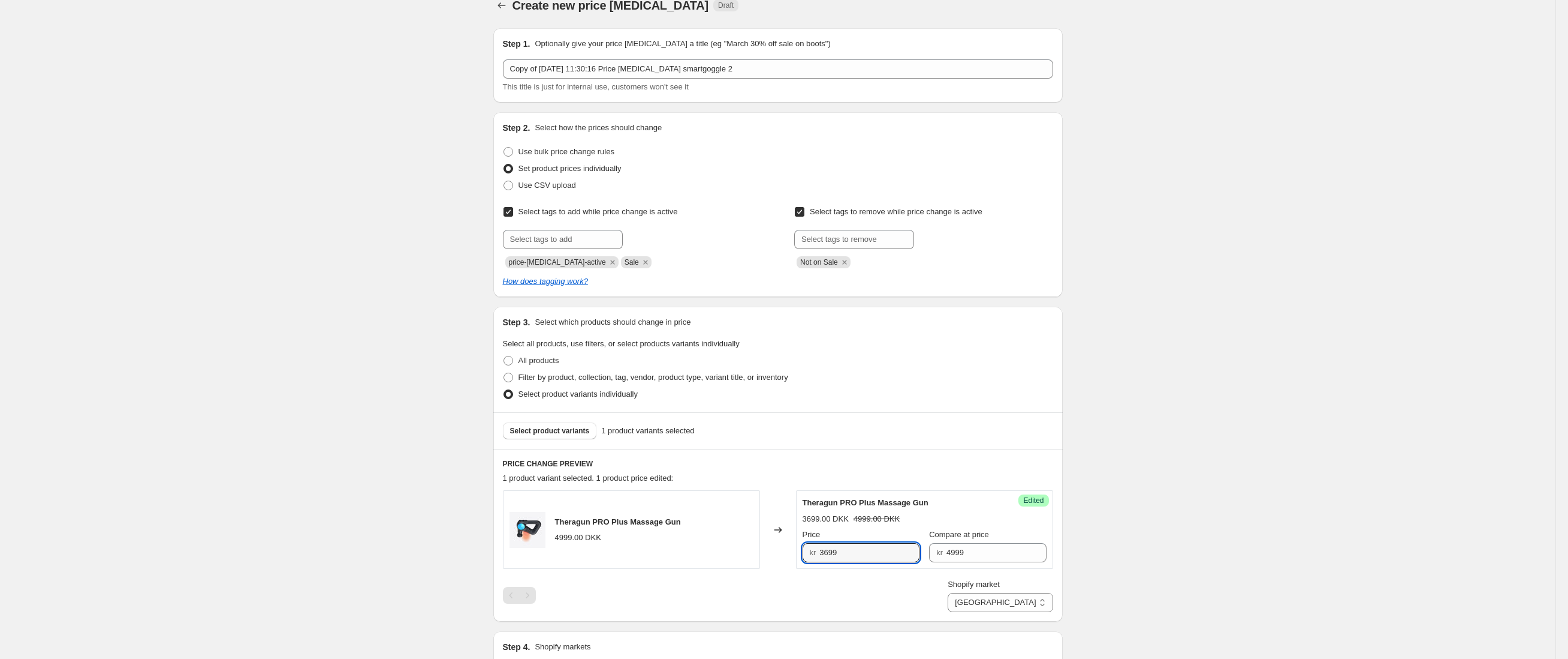
scroll to position [0, 0]
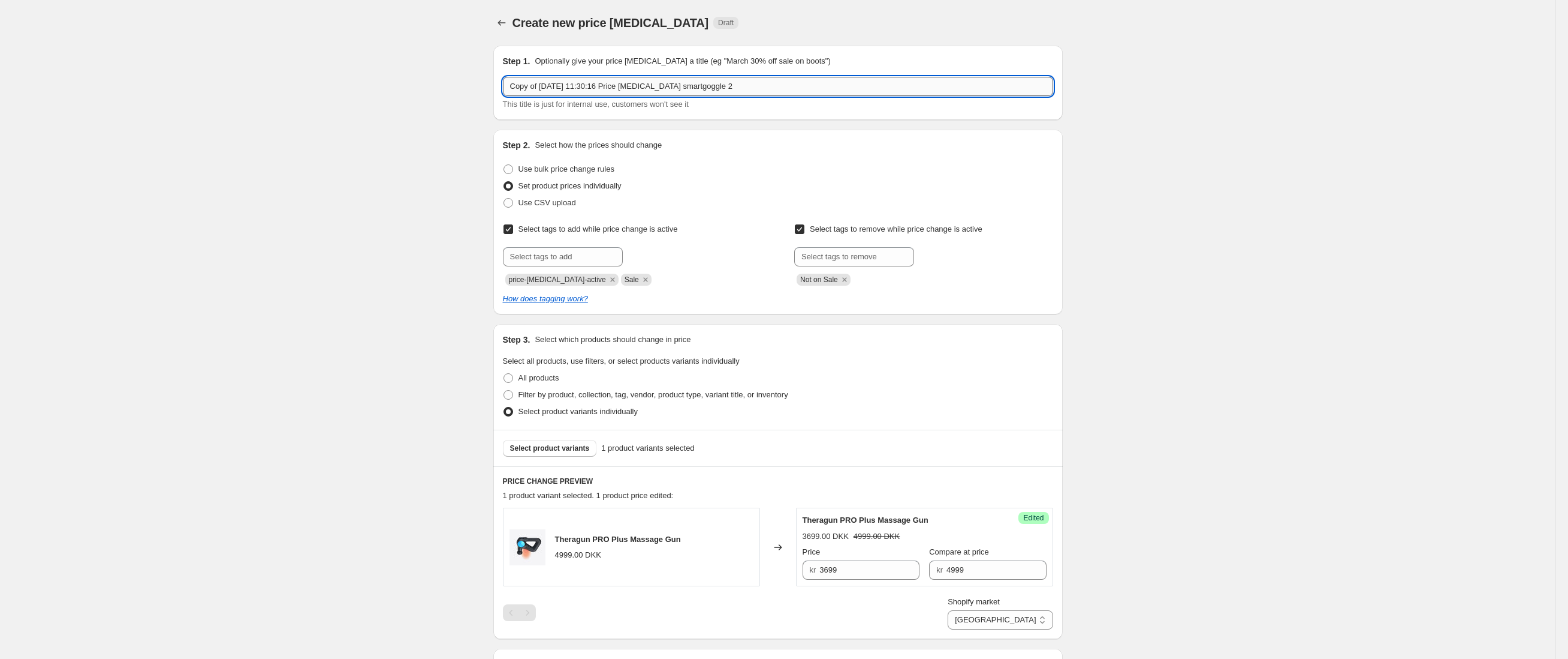
drag, startPoint x: 693, startPoint y: 89, endPoint x: 791, endPoint y: 86, distance: 98.0
click at [791, 86] on input "Copy of [DATE] 11:30:16 Price [MEDICAL_DATA] smartgoggle 2" at bounding box center [778, 86] width 550 height 19
click at [789, 86] on input "Copy of [DATE] 11:30:16 Price [MEDICAL_DATA] smartgoggle 2" at bounding box center [778, 86] width 550 height 19
click at [718, 85] on input "Copy of [DATE] 11:30:16 Price [MEDICAL_DATA] smartgoggle 2" at bounding box center [778, 86] width 550 height 19
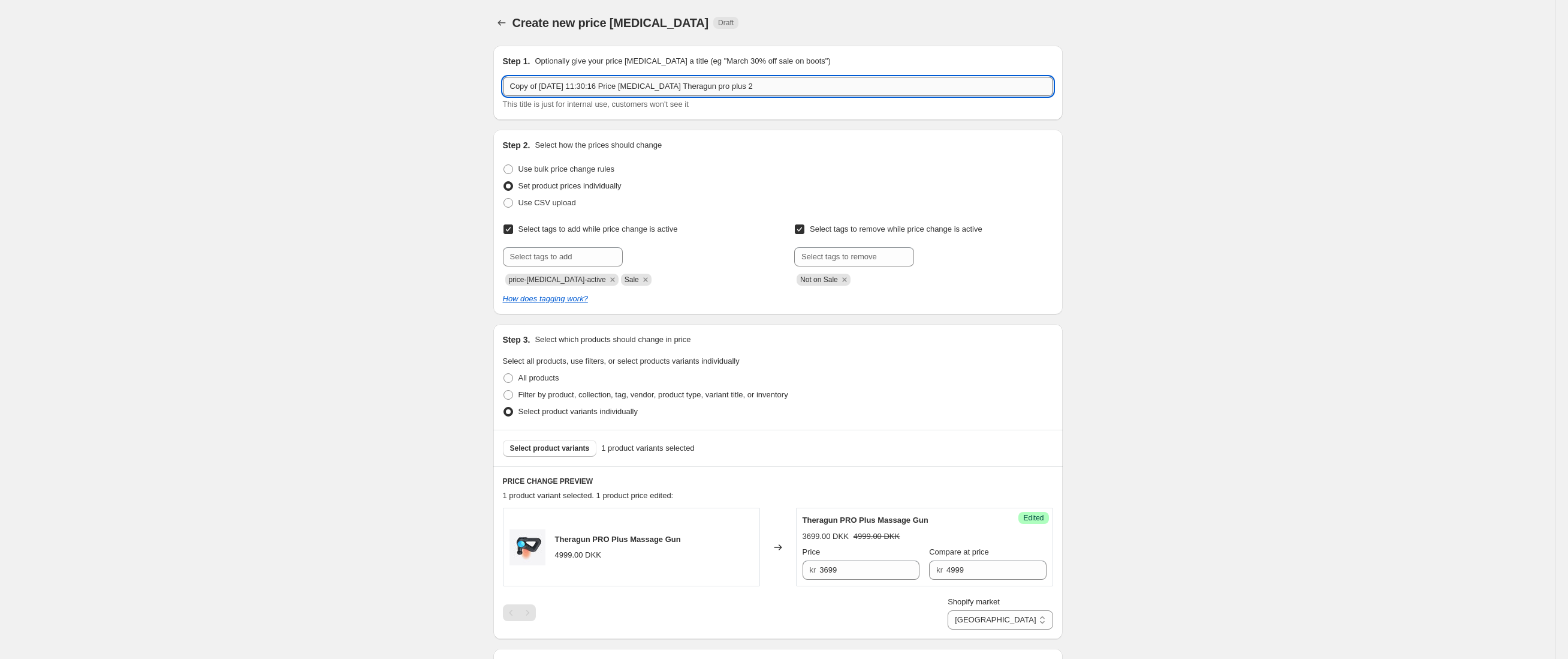
click at [787, 85] on input "Copy of [DATE] 11:30:16 Price [MEDICAL_DATA] Theragun pro plus 2" at bounding box center [778, 86] width 550 height 19
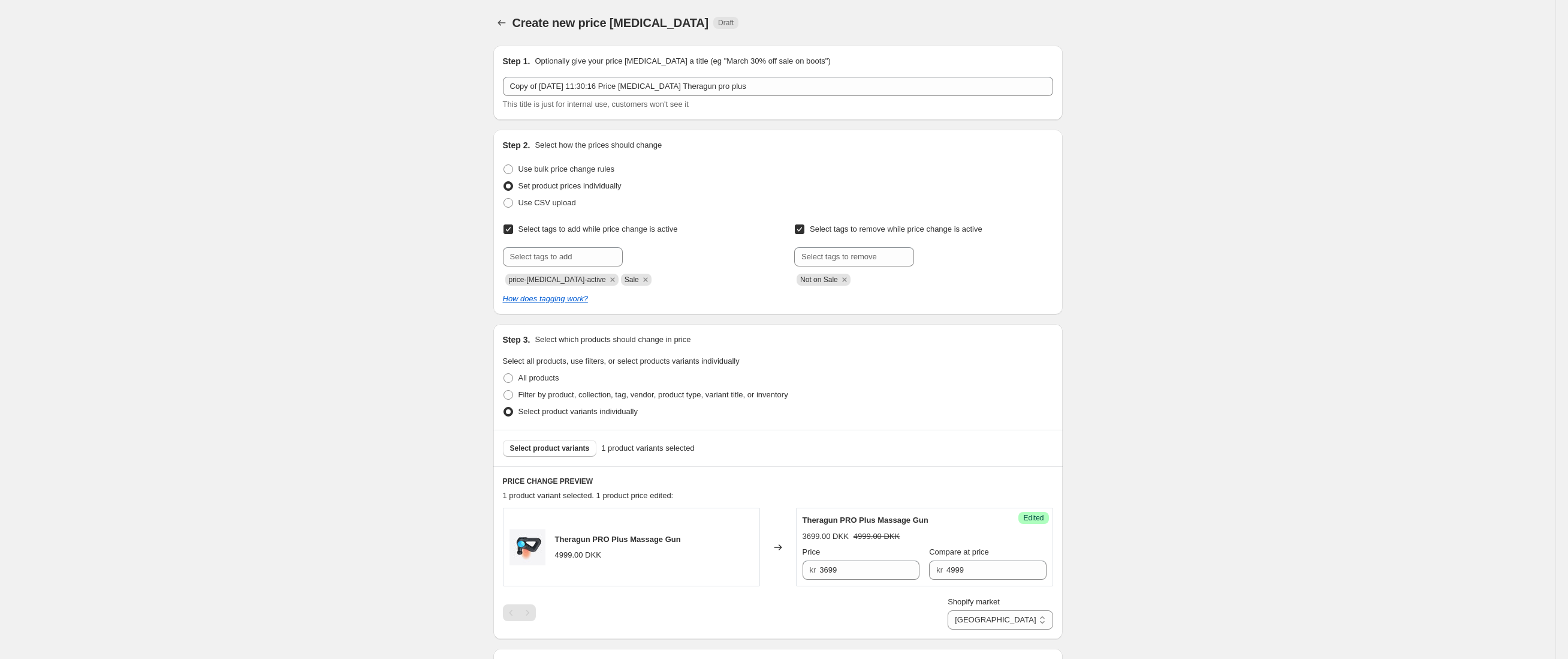
click at [1316, 140] on div "Create new price [MEDICAL_DATA]. This page is ready Create new price [MEDICAL_D…" at bounding box center [778, 522] width 1556 height 1046
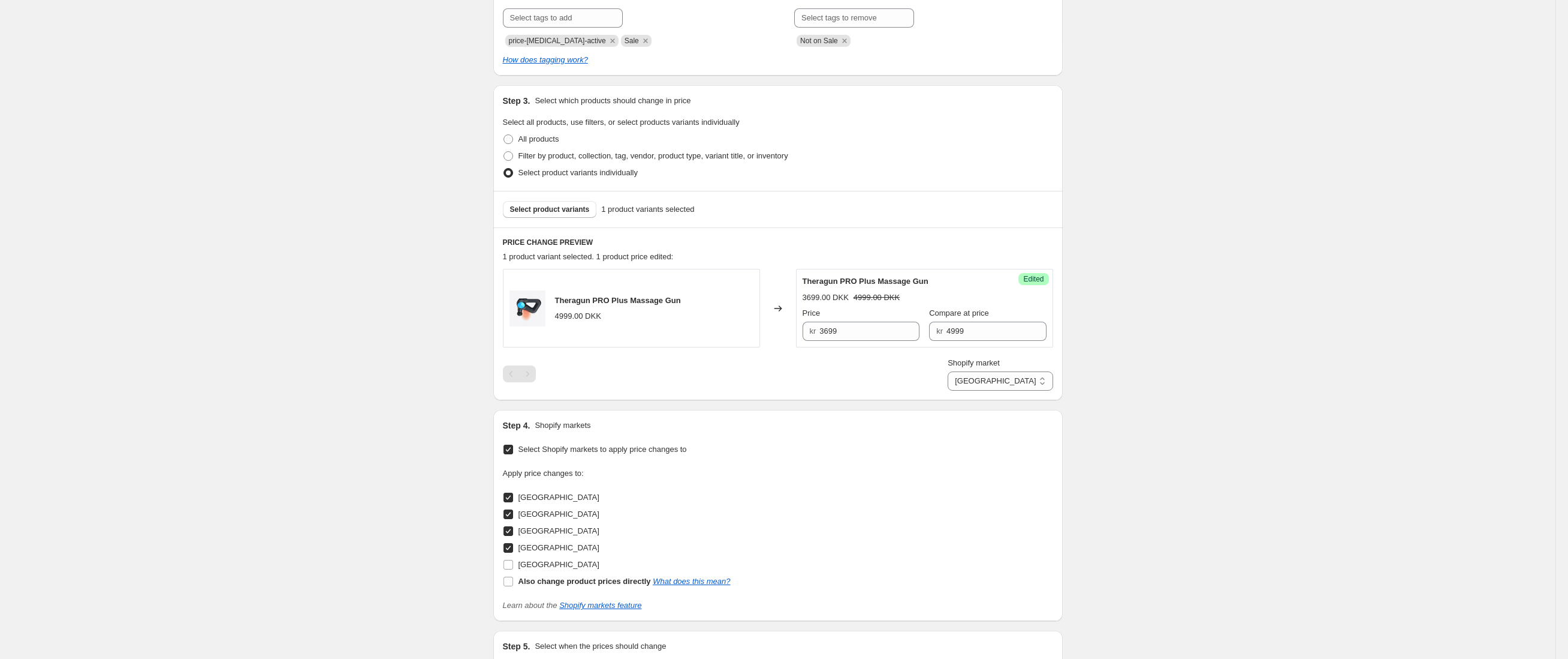
scroll to position [387, 0]
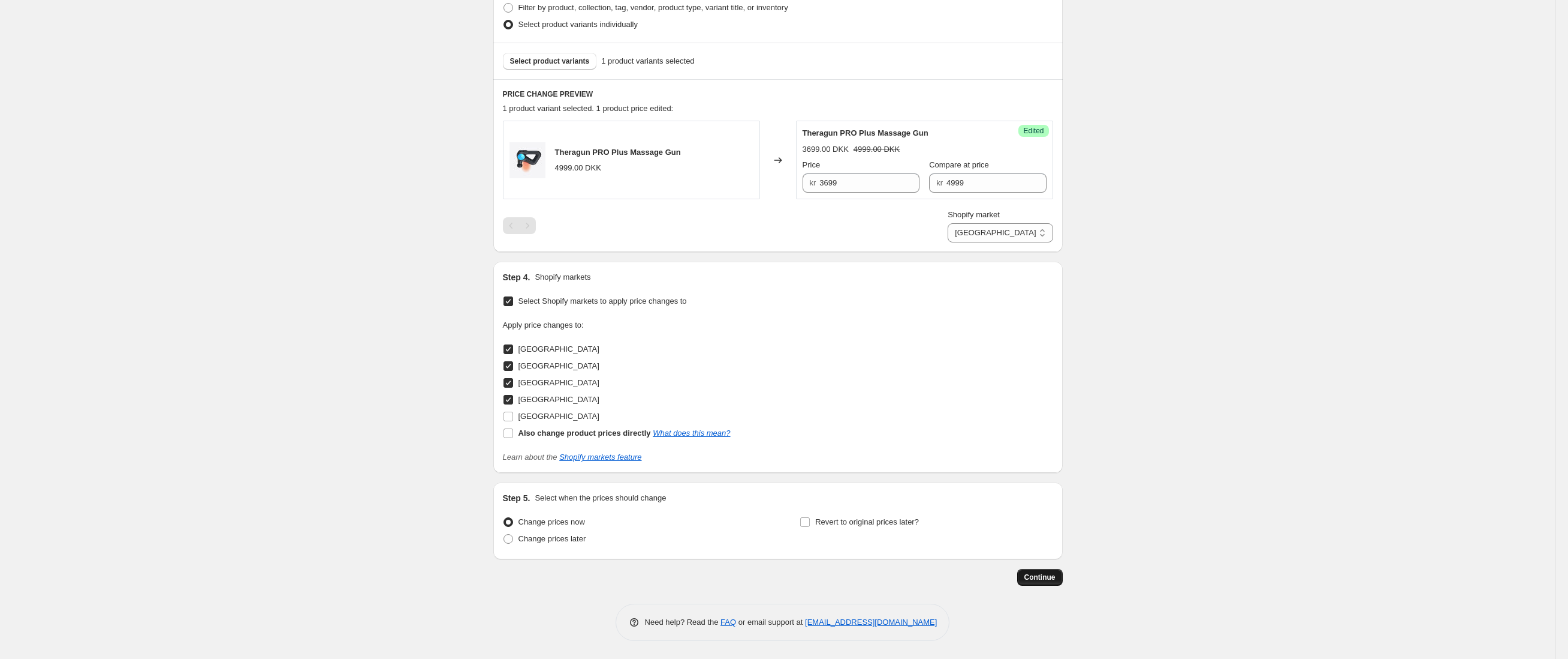
click at [1052, 579] on span "Continue" at bounding box center [1040, 577] width 31 height 10
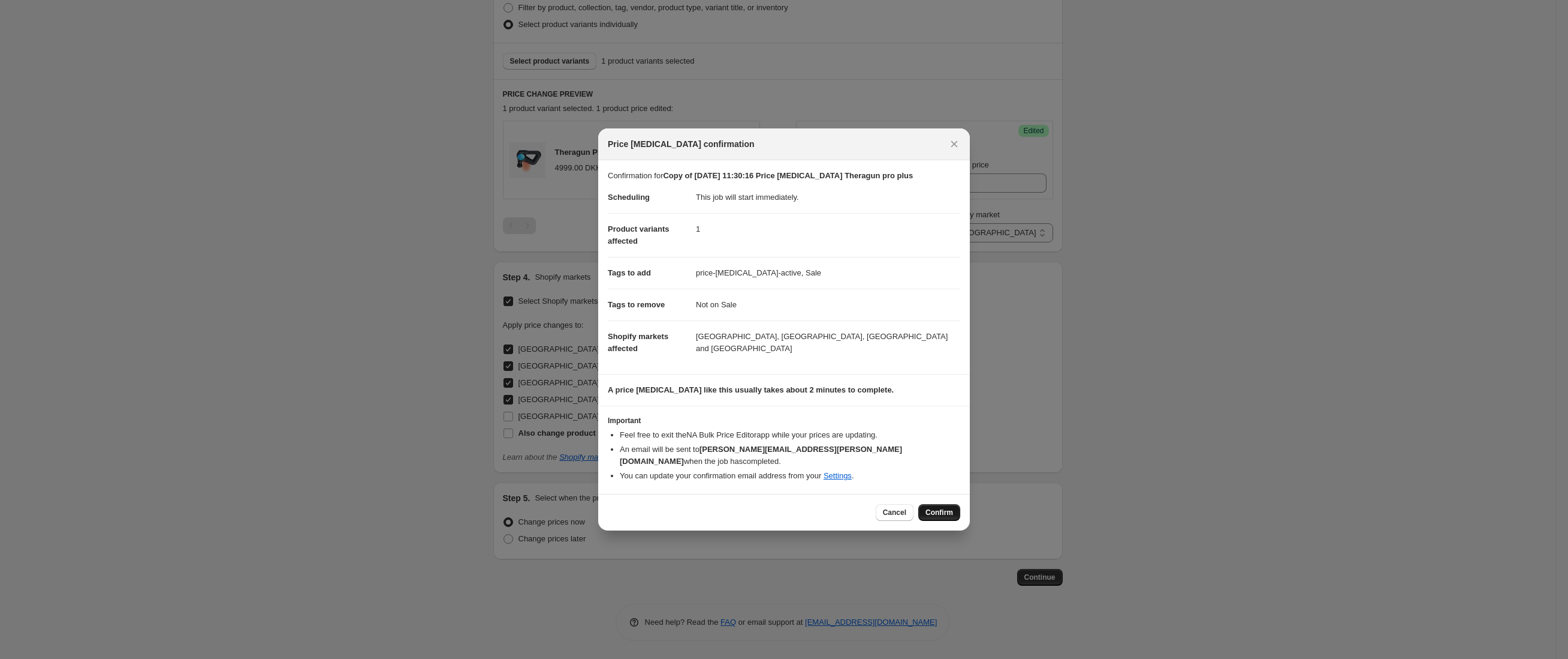
click at [937, 507] on span "Confirm" at bounding box center [939, 512] width 27 height 10
type input "Copy of [DATE] 11:30:16 Price [MEDICAL_DATA] Theragun pro plus"
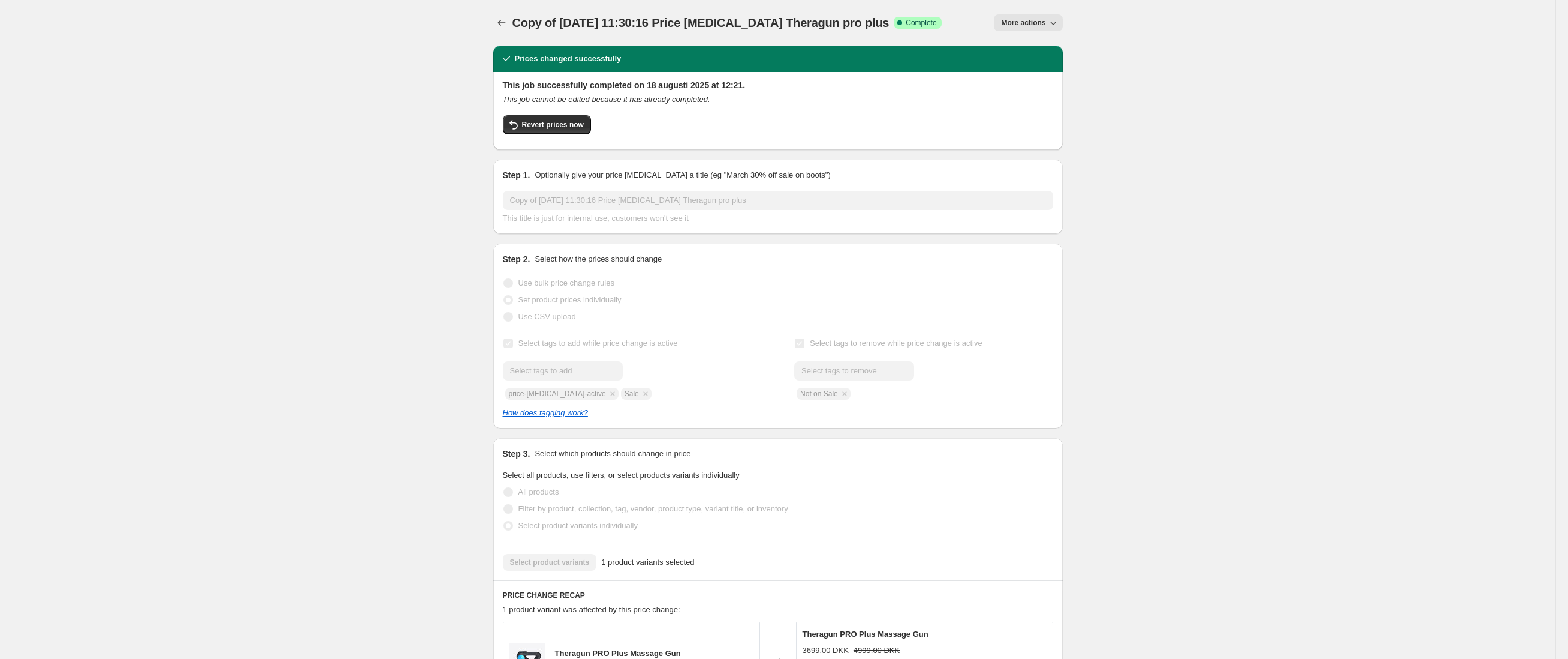
click at [1045, 26] on span "More actions" at bounding box center [1023, 23] width 45 height 10
click at [1083, 62] on span "Copy to new job" at bounding box center [1046, 68] width 79 height 12
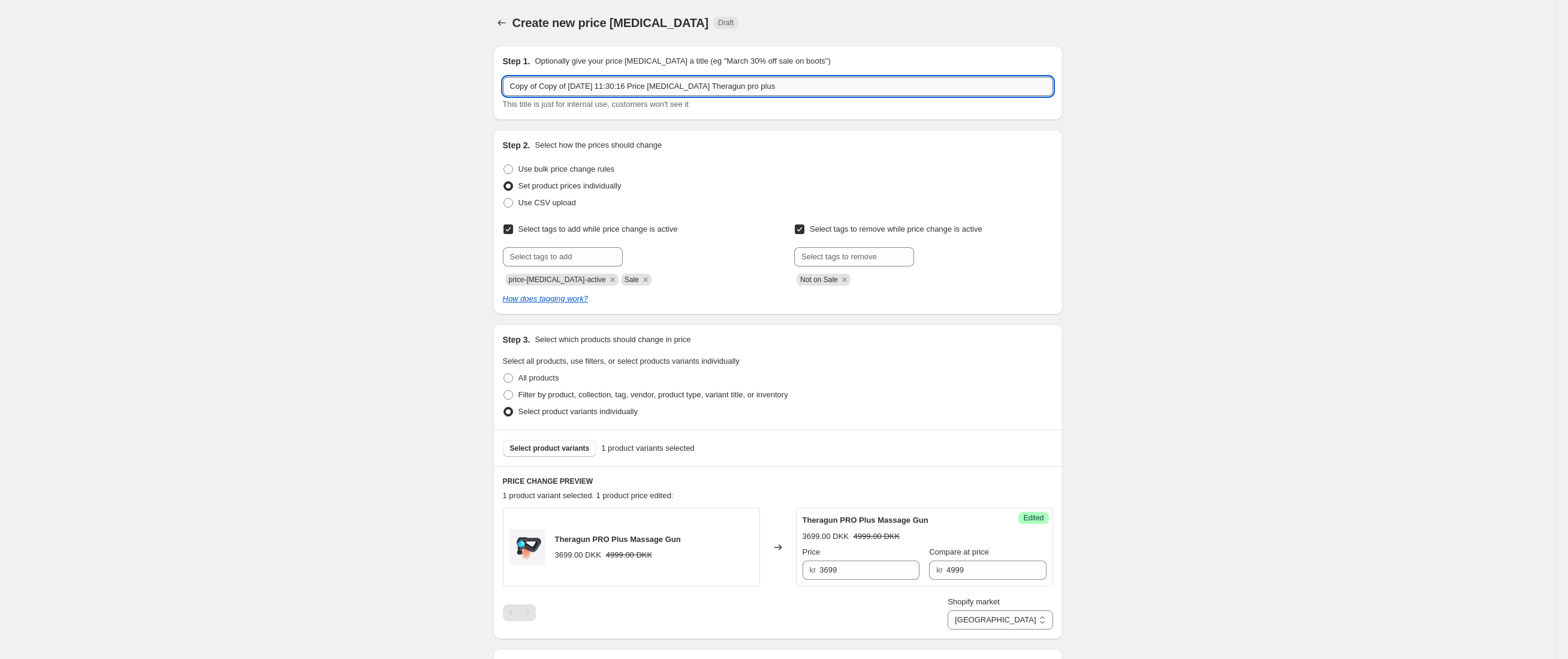
drag, startPoint x: 800, startPoint y: 86, endPoint x: 758, endPoint y: 86, distance: 42.0
click at [758, 86] on input "Copy of Copy of [DATE] 11:30:16 Price [MEDICAL_DATA] Theragun pro plus" at bounding box center [778, 86] width 550 height 19
drag, startPoint x: 574, startPoint y: 87, endPoint x: 420, endPoint y: 67, distance: 155.3
click at [420, 67] on div "Create new price [MEDICAL_DATA]. This page is ready Create new price [MEDICAL_D…" at bounding box center [778, 522] width 1556 height 1046
type input "[DATE] 11:30:16 Price [MEDICAL_DATA] Theragunrelief"
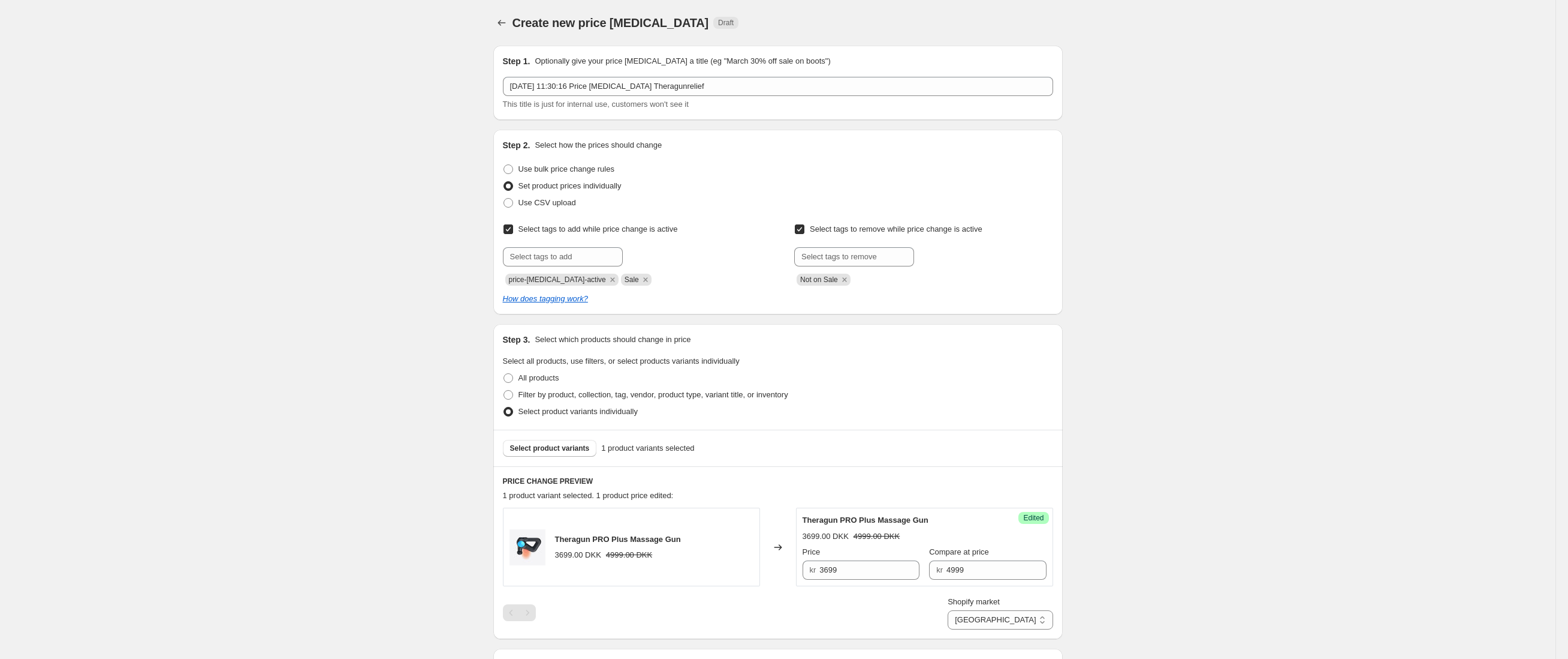
click at [1321, 180] on div "Create new price [MEDICAL_DATA]. This page is ready Create new price [MEDICAL_D…" at bounding box center [778, 522] width 1556 height 1046
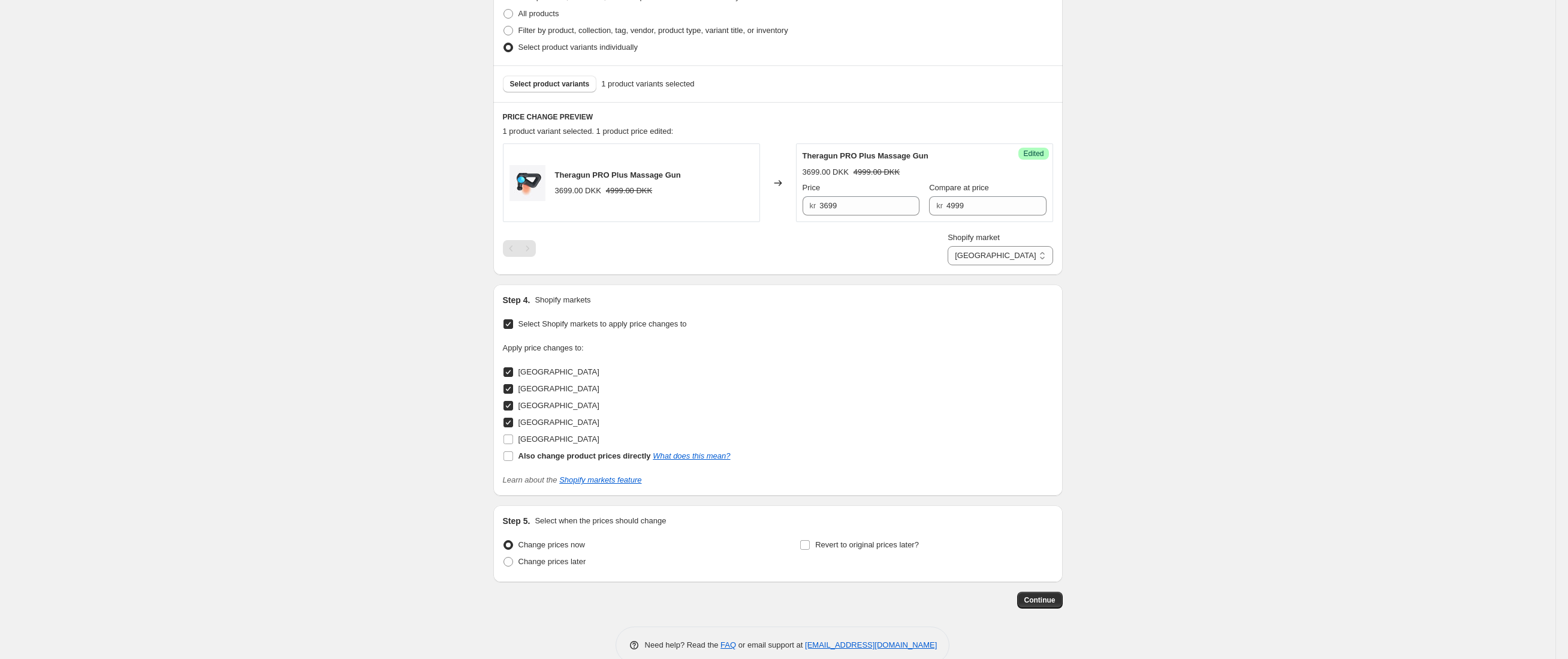
scroll to position [387, 0]
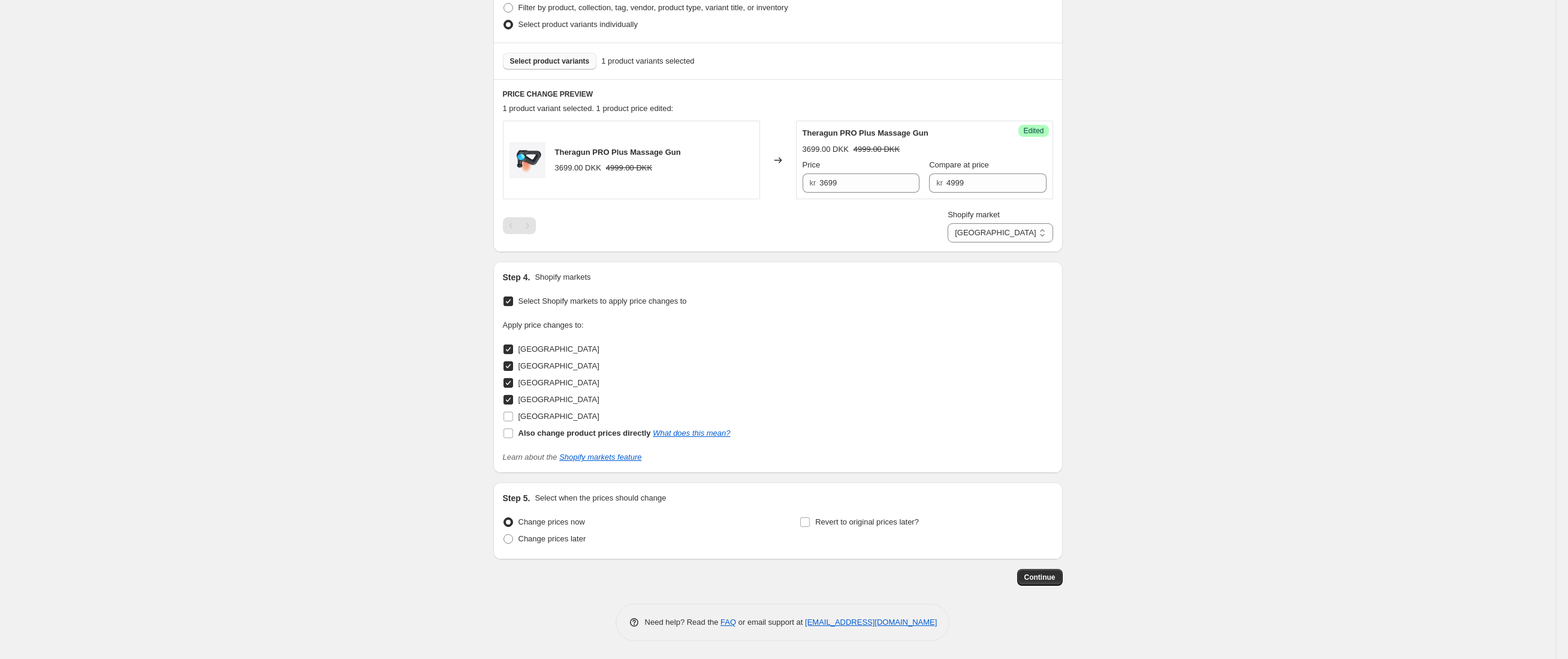
click at [581, 63] on span "Select product variants" at bounding box center [549, 61] width 80 height 10
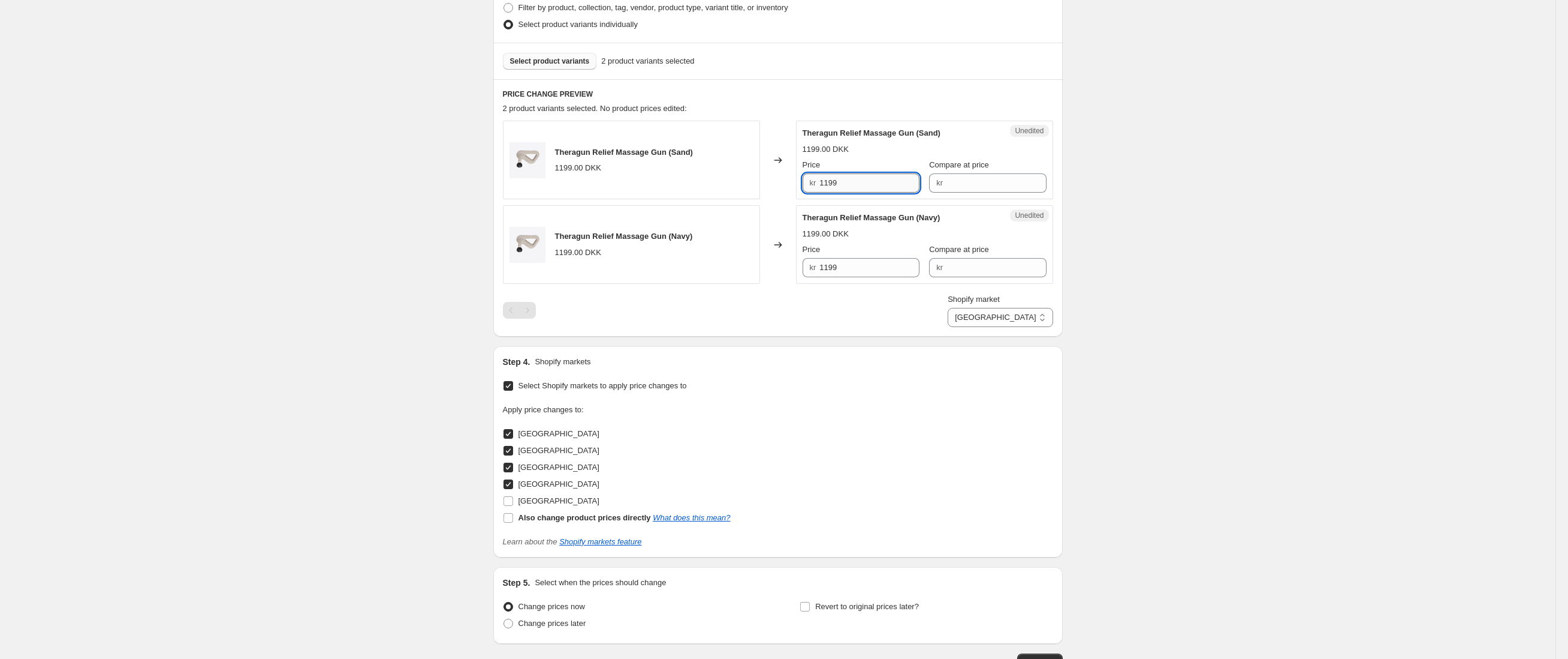
click at [869, 184] on input "1199" at bounding box center [869, 183] width 100 height 19
click at [981, 182] on input "Compare at price" at bounding box center [997, 183] width 100 height 19
paste input "1199"
type input "1199"
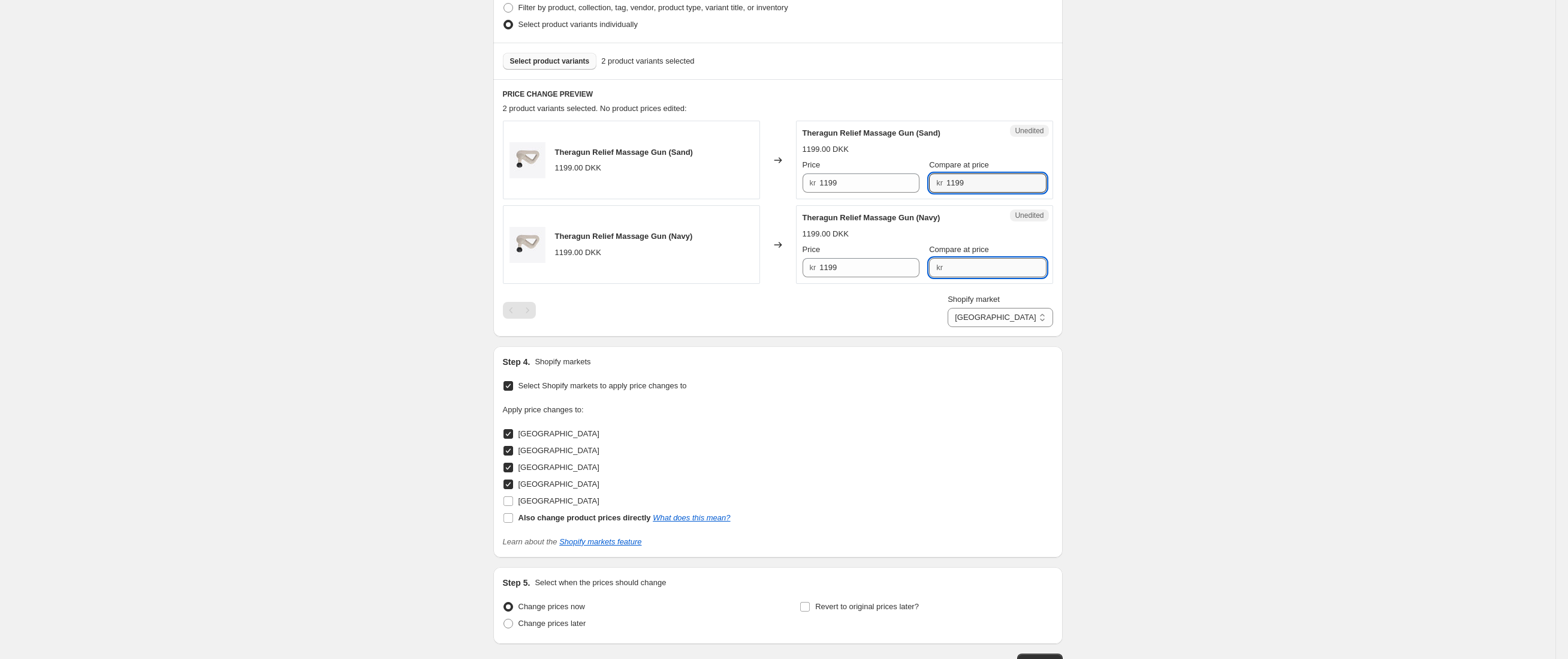
click at [968, 261] on input "Compare at price" at bounding box center [997, 267] width 100 height 19
paste input "1199"
type input "1199"
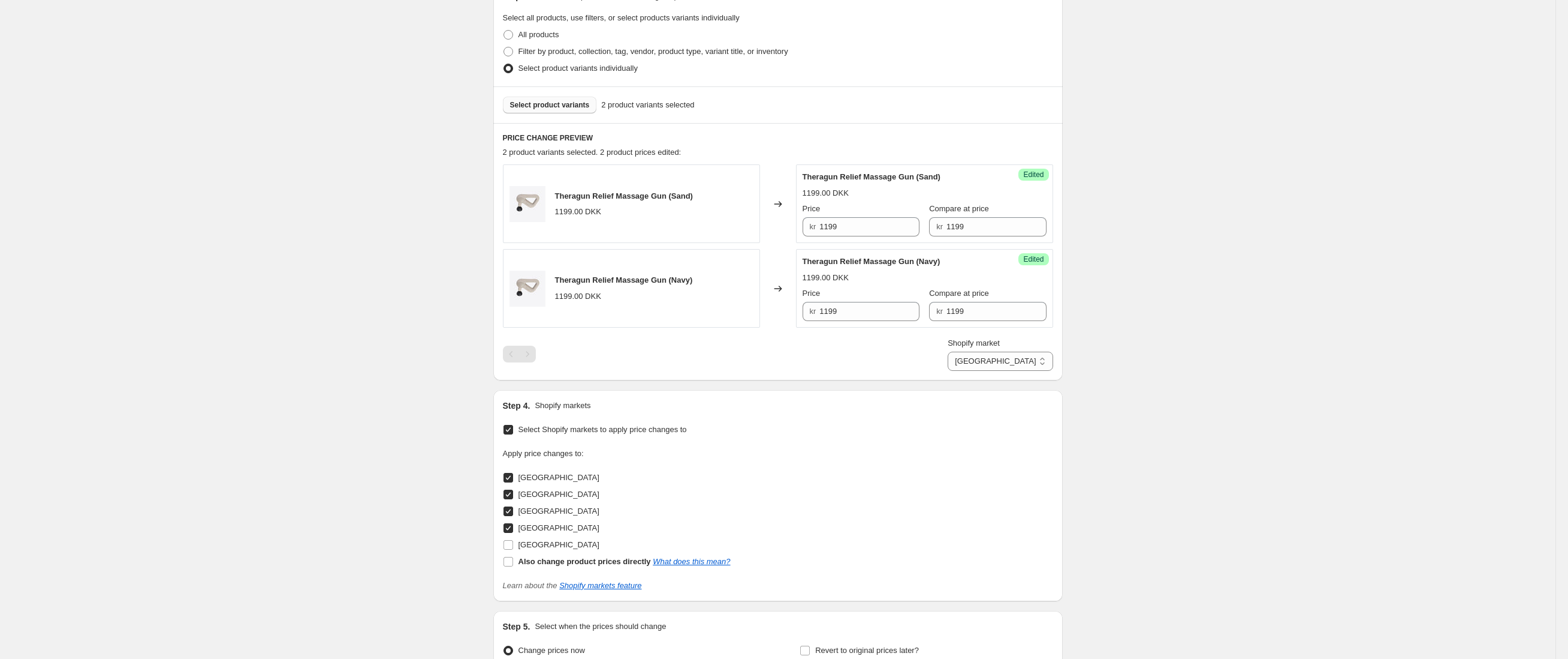
scroll to position [329, 0]
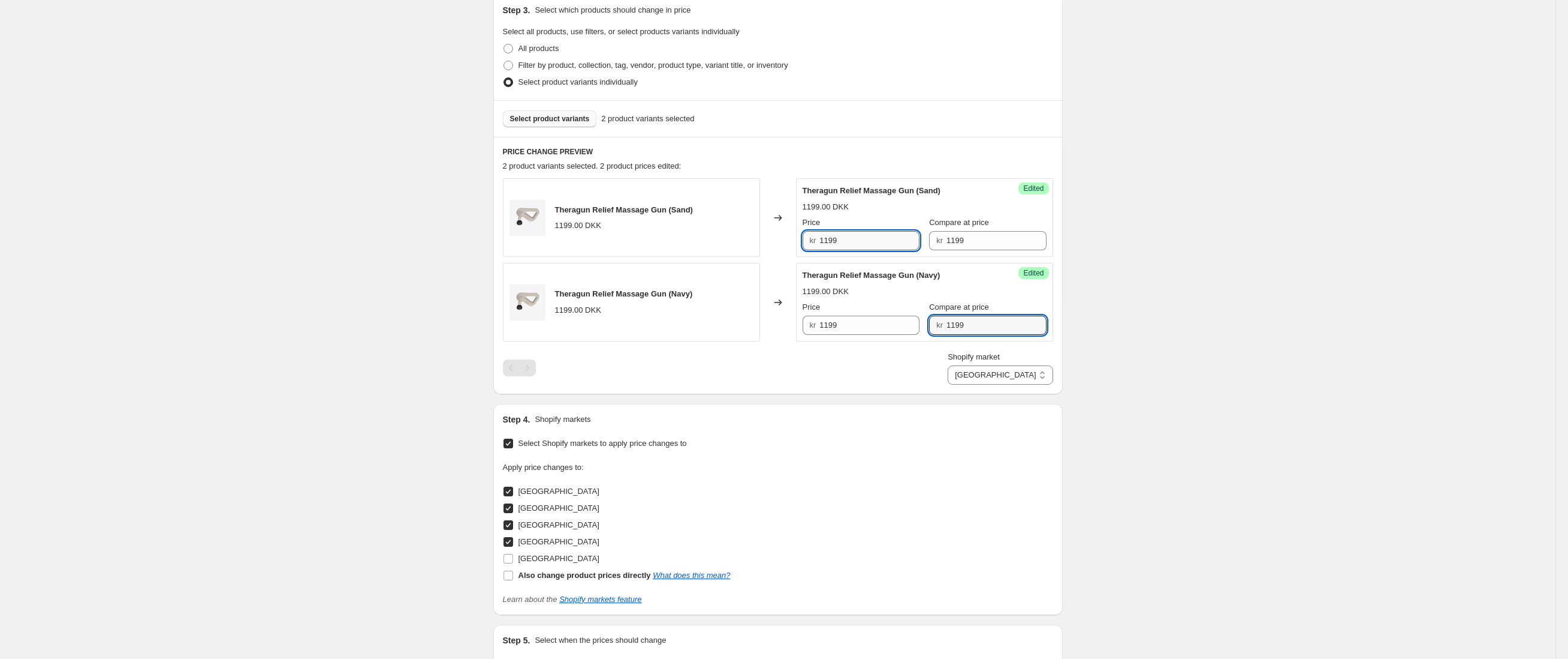
click at [887, 240] on input "1199" at bounding box center [869, 240] width 100 height 19
type input "949"
click at [907, 322] on input "1199" at bounding box center [869, 325] width 100 height 19
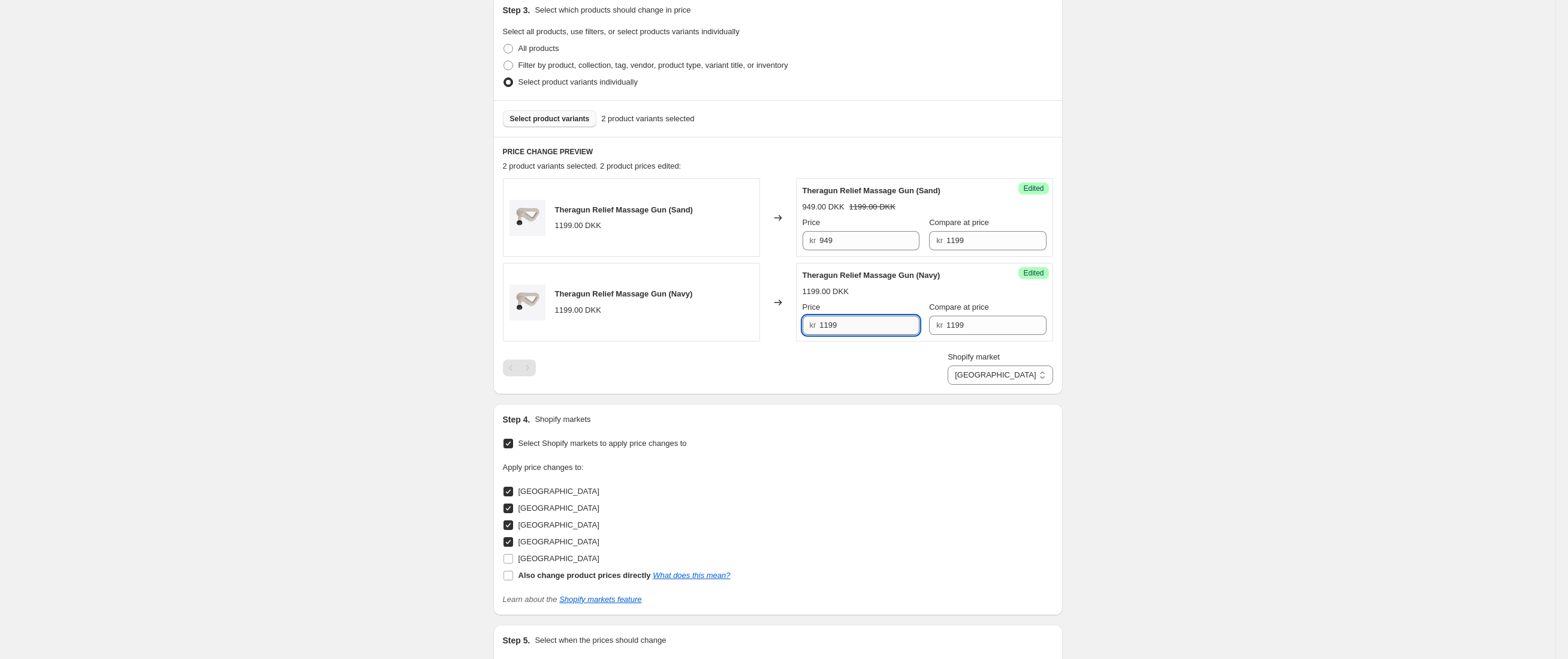
click at [907, 322] on input "1199" at bounding box center [869, 325] width 100 height 19
type input "949"
click at [1180, 356] on div "Create new price [MEDICAL_DATA]. This page is ready Create new price [MEDICAL_D…" at bounding box center [778, 236] width 1556 height 1130
click at [1014, 372] on select "[GEOGRAPHIC_DATA] [GEOGRAPHIC_DATA] [GEOGRAPHIC_DATA] [GEOGRAPHIC_DATA]" at bounding box center [1000, 375] width 105 height 19
select select "94378426754"
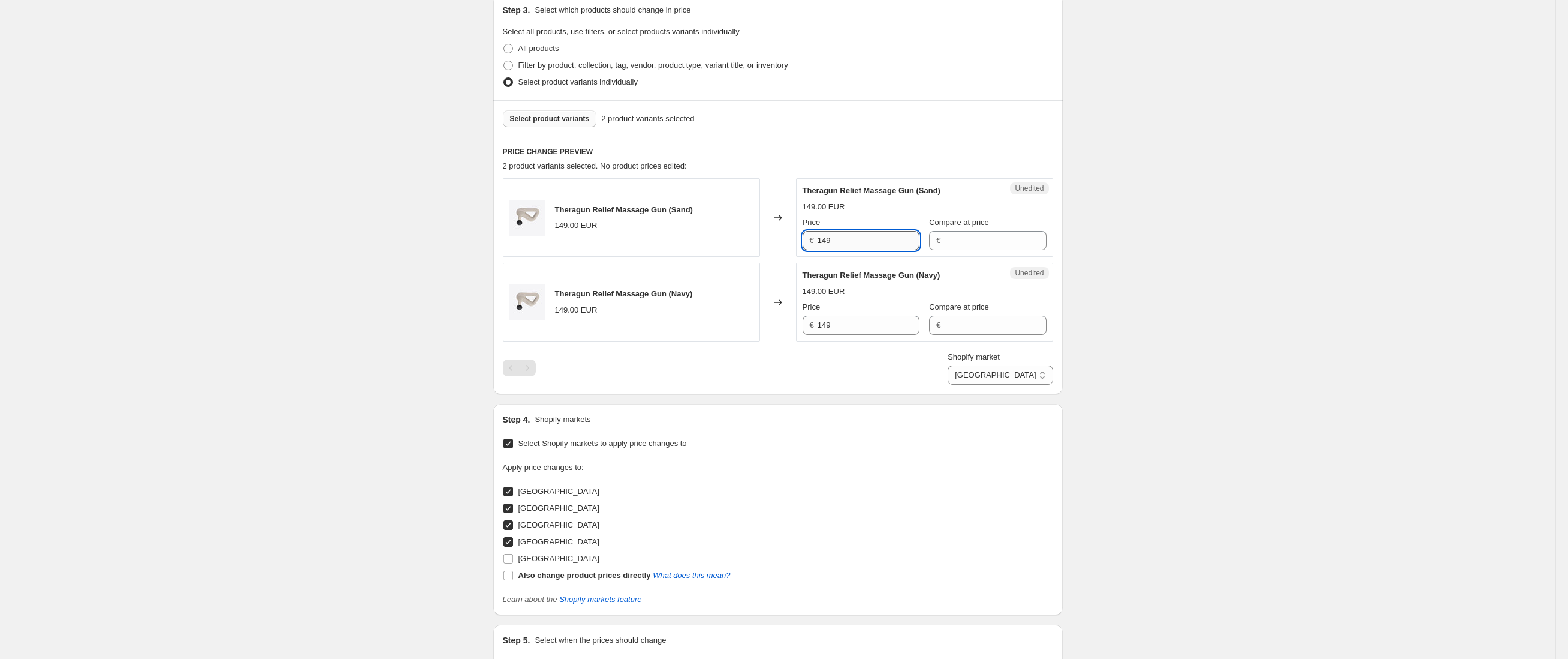
click at [879, 243] on input "149" at bounding box center [869, 240] width 102 height 19
click at [1006, 234] on input "Compare at price" at bounding box center [995, 240] width 102 height 19
paste input "149"
type input "149"
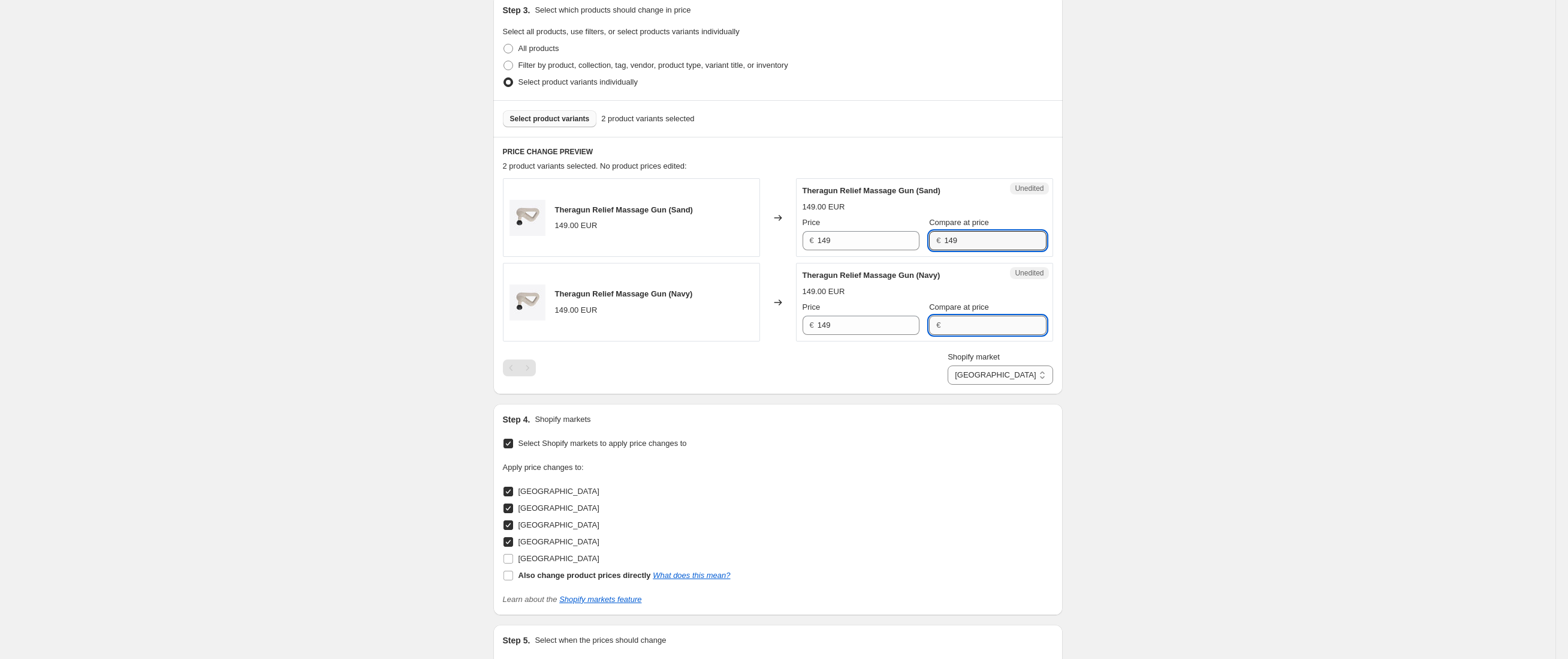
click at [977, 323] on input "Compare at price" at bounding box center [995, 325] width 102 height 19
paste input "149"
type input "149"
click at [885, 243] on input "149" at bounding box center [869, 240] width 102 height 19
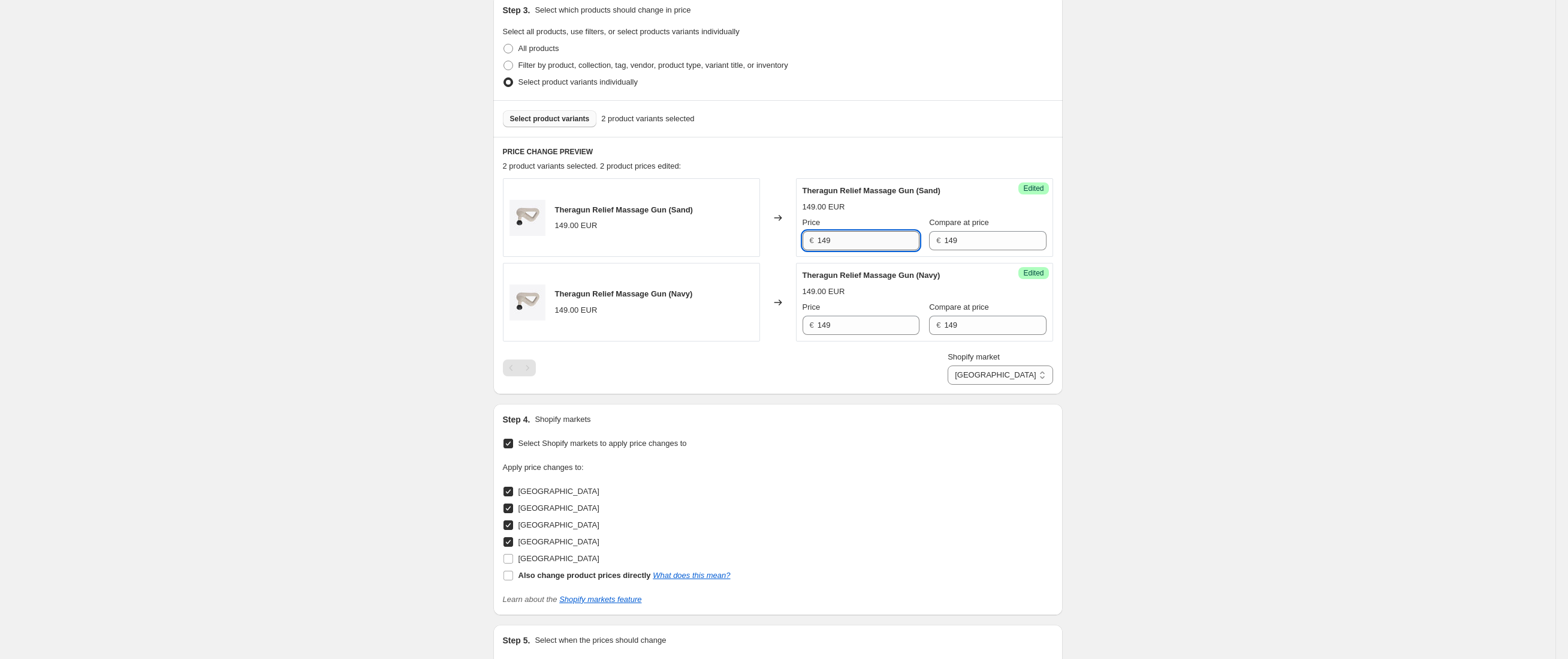
click at [885, 243] on input "149" at bounding box center [869, 240] width 102 height 19
type input "119"
click at [877, 315] on input "149" at bounding box center [869, 325] width 102 height 19
type input "119"
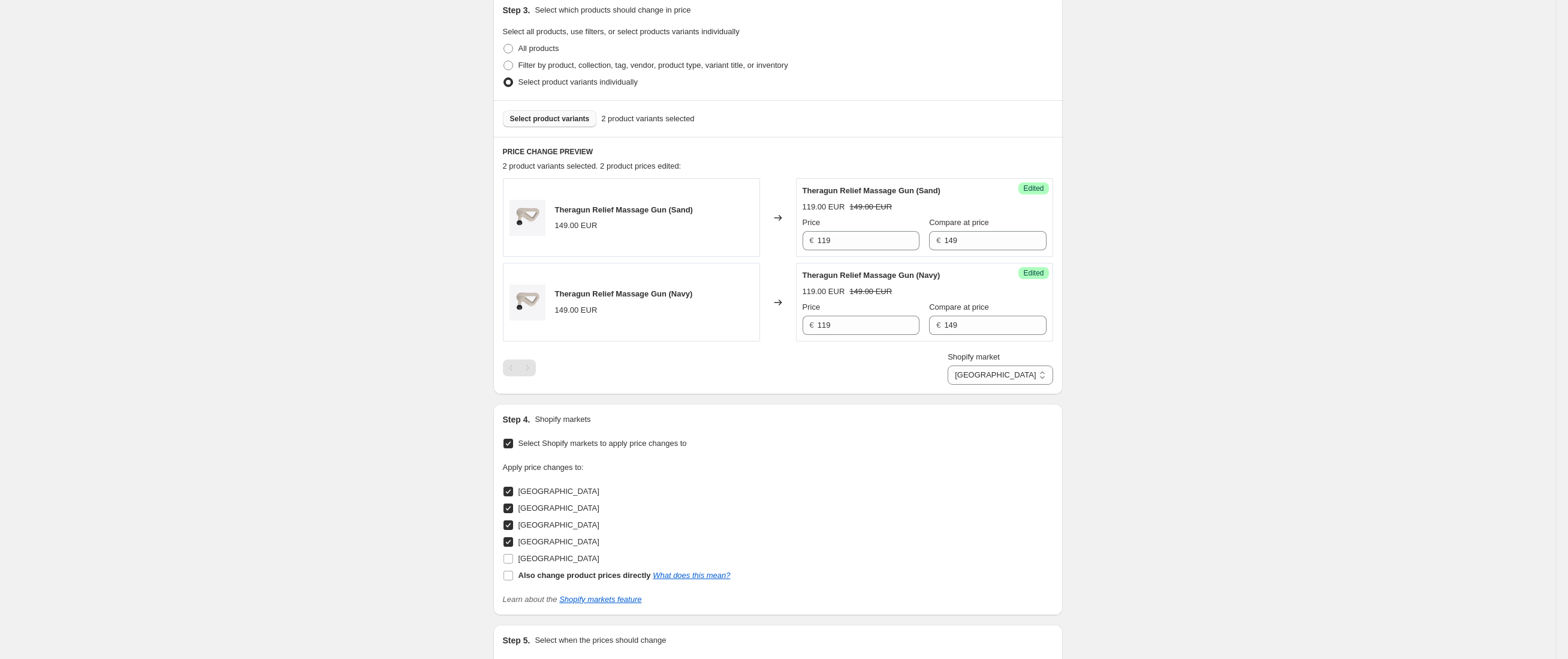
click at [1252, 306] on div "Create new price [MEDICAL_DATA]. This page is ready Create new price [MEDICAL_D…" at bounding box center [778, 236] width 1556 height 1130
click at [1031, 375] on select "[GEOGRAPHIC_DATA] [GEOGRAPHIC_DATA] [GEOGRAPHIC_DATA] [GEOGRAPHIC_DATA]" at bounding box center [1000, 375] width 105 height 19
select select "94378492290"
click at [868, 239] on input "1899" at bounding box center [869, 240] width 100 height 19
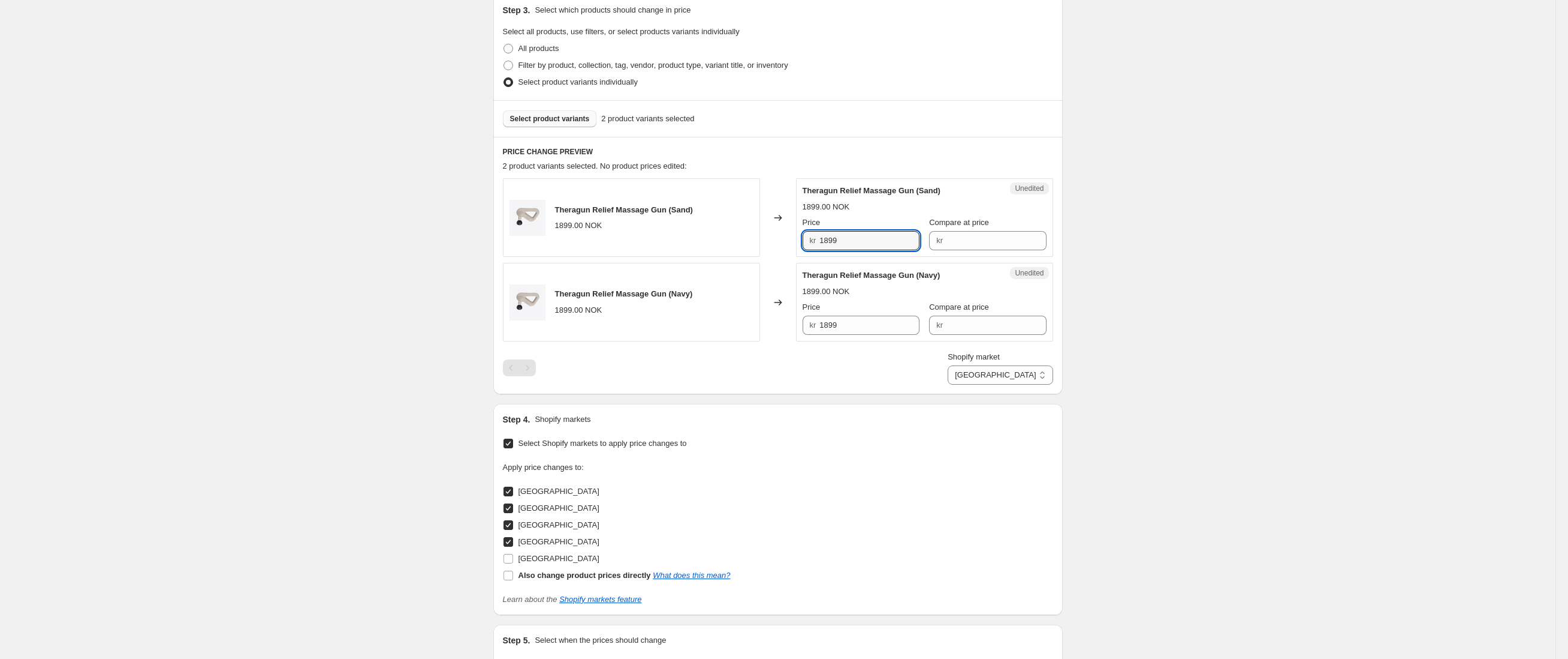
click at [987, 253] on div "Unedited Theragun Relief Massage Gun (Sand) 1899.00 NOK Price kr 1899 Compare a…" at bounding box center [924, 218] width 257 height 79
click at [993, 246] on input "Compare at price" at bounding box center [997, 240] width 100 height 19
paste input "1899"
type input "1899"
click at [972, 322] on input "Compare at price" at bounding box center [997, 325] width 100 height 19
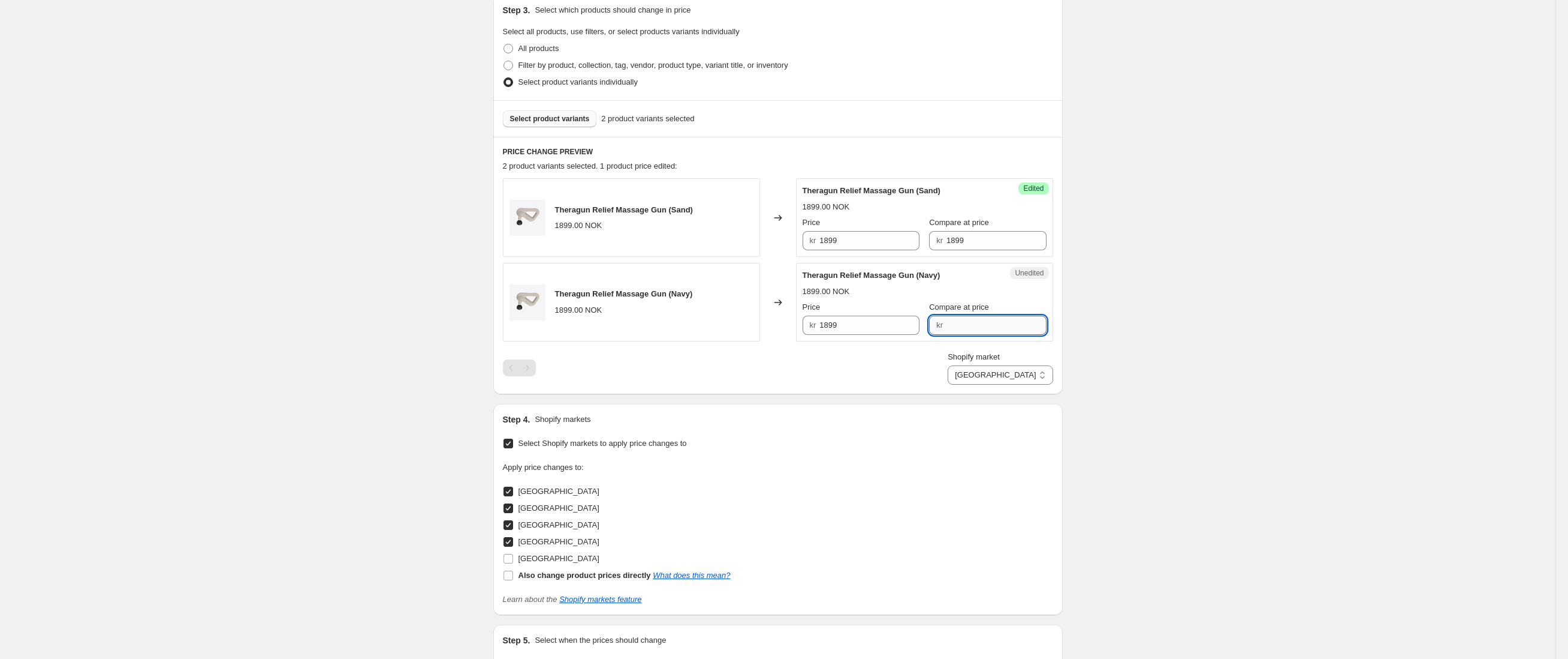
paste input "1899"
type input "1899"
click at [899, 240] on input "1899" at bounding box center [869, 240] width 100 height 19
click at [851, 237] on input "1439" at bounding box center [869, 240] width 100 height 19
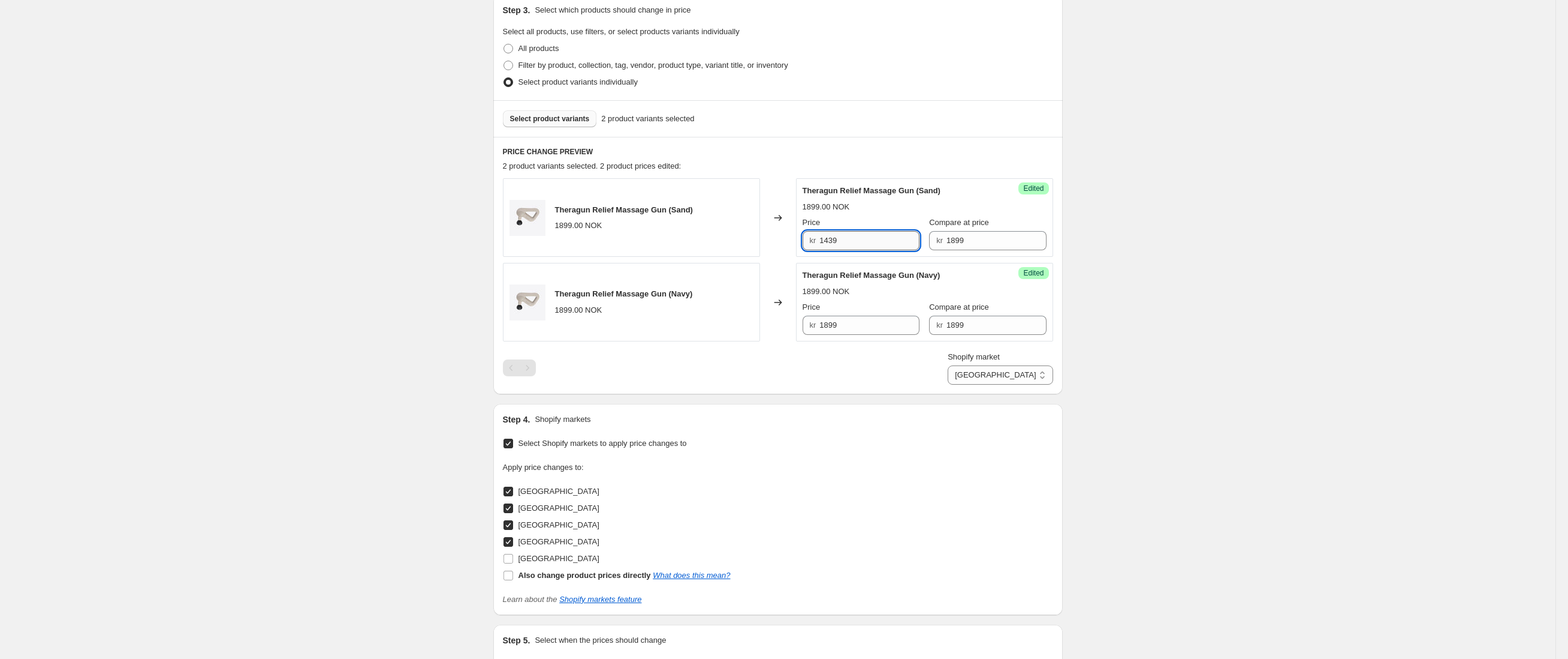
click at [851, 237] on input "1439" at bounding box center [869, 240] width 100 height 19
type input "1439"
click at [850, 320] on input "1899" at bounding box center [869, 325] width 100 height 19
paste input "43"
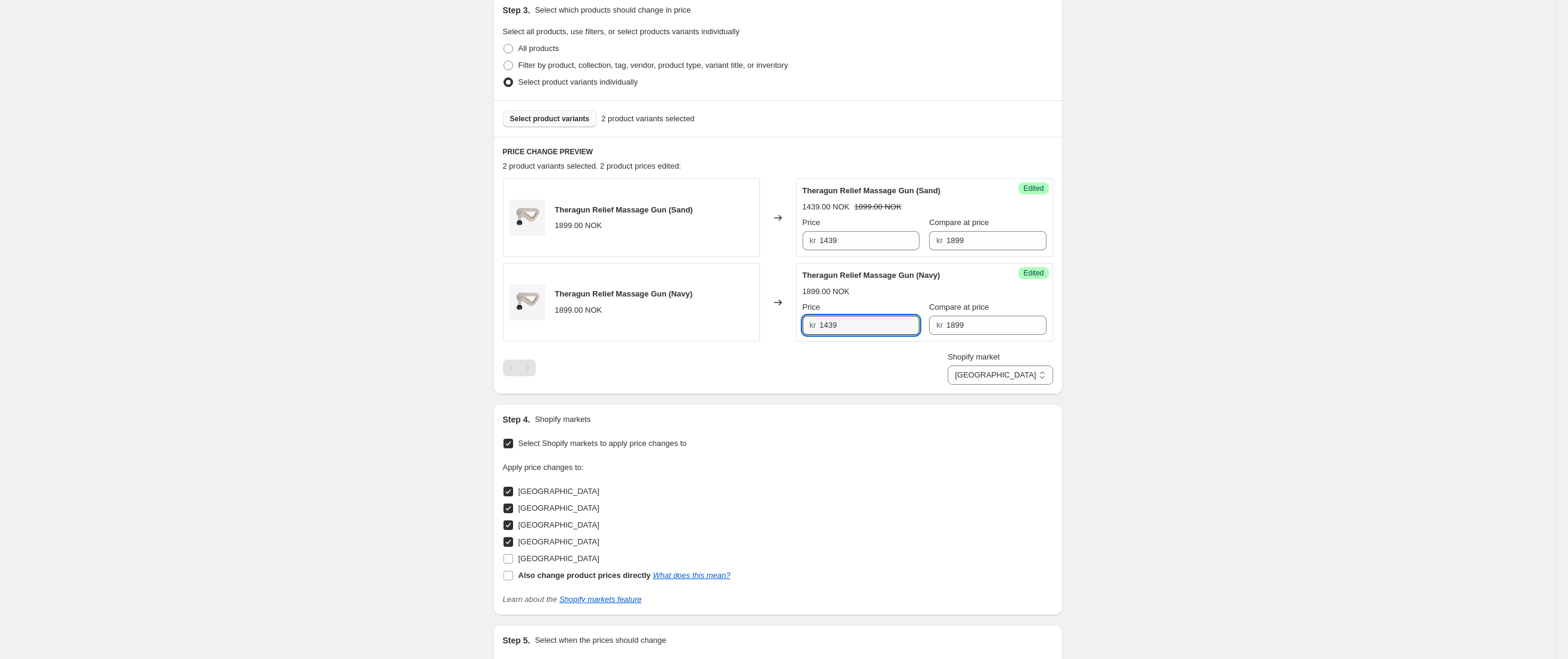
type input "1439"
click at [1235, 296] on div "Create new price [MEDICAL_DATA]. This page is ready Create new price [MEDICAL_D…" at bounding box center [778, 236] width 1556 height 1130
click at [1025, 377] on select "[GEOGRAPHIC_DATA] [GEOGRAPHIC_DATA] [GEOGRAPHIC_DATA] [GEOGRAPHIC_DATA]" at bounding box center [1000, 375] width 105 height 19
select select "30652891180"
click at [886, 245] on input "1899" at bounding box center [869, 240] width 100 height 19
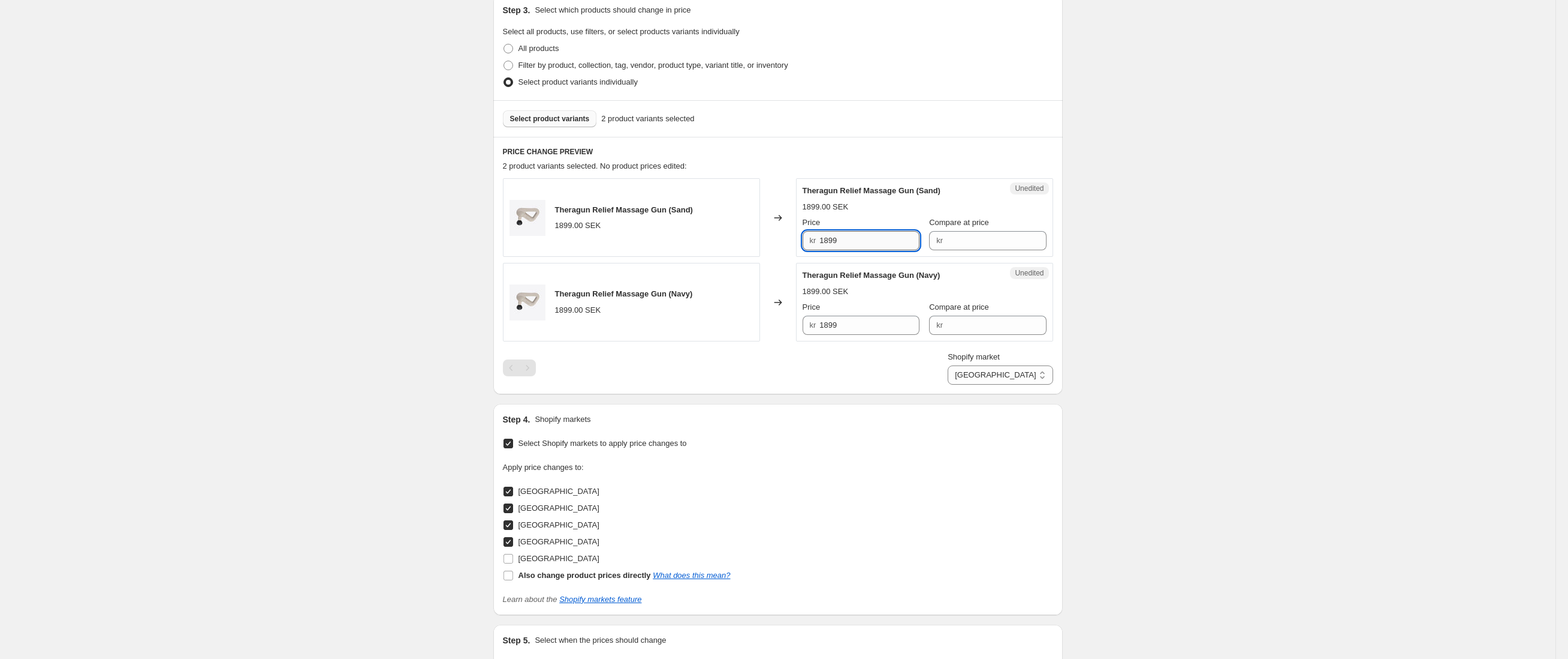
click at [886, 245] on input "1899" at bounding box center [869, 240] width 100 height 19
click at [993, 235] on input "Compare at price" at bounding box center [997, 240] width 100 height 19
paste input "1899"
type input "1899"
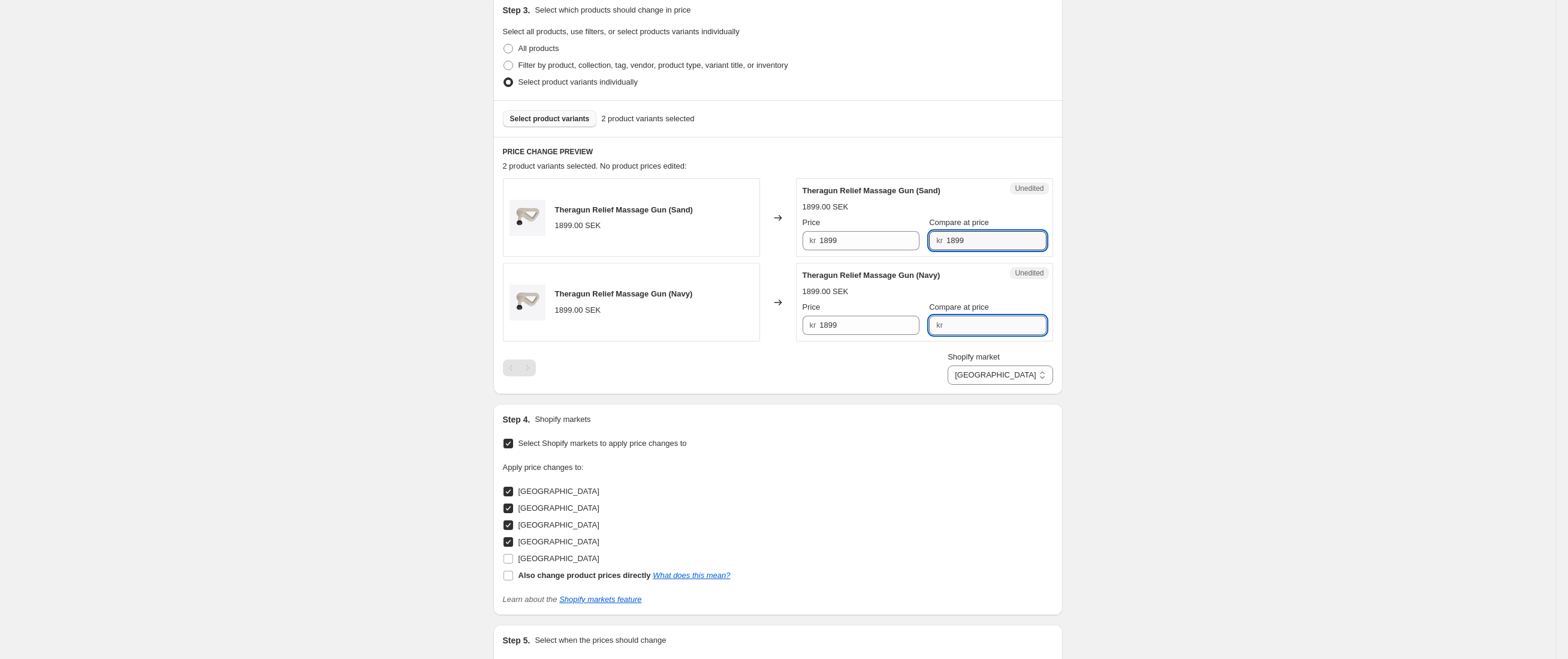
click at [956, 326] on input "Compare at price" at bounding box center [997, 325] width 100 height 19
paste input "1899"
click at [964, 325] on input "Compare at price" at bounding box center [997, 325] width 100 height 19
paste input "1899"
click at [969, 306] on span "Compare at price" at bounding box center [959, 307] width 60 height 9
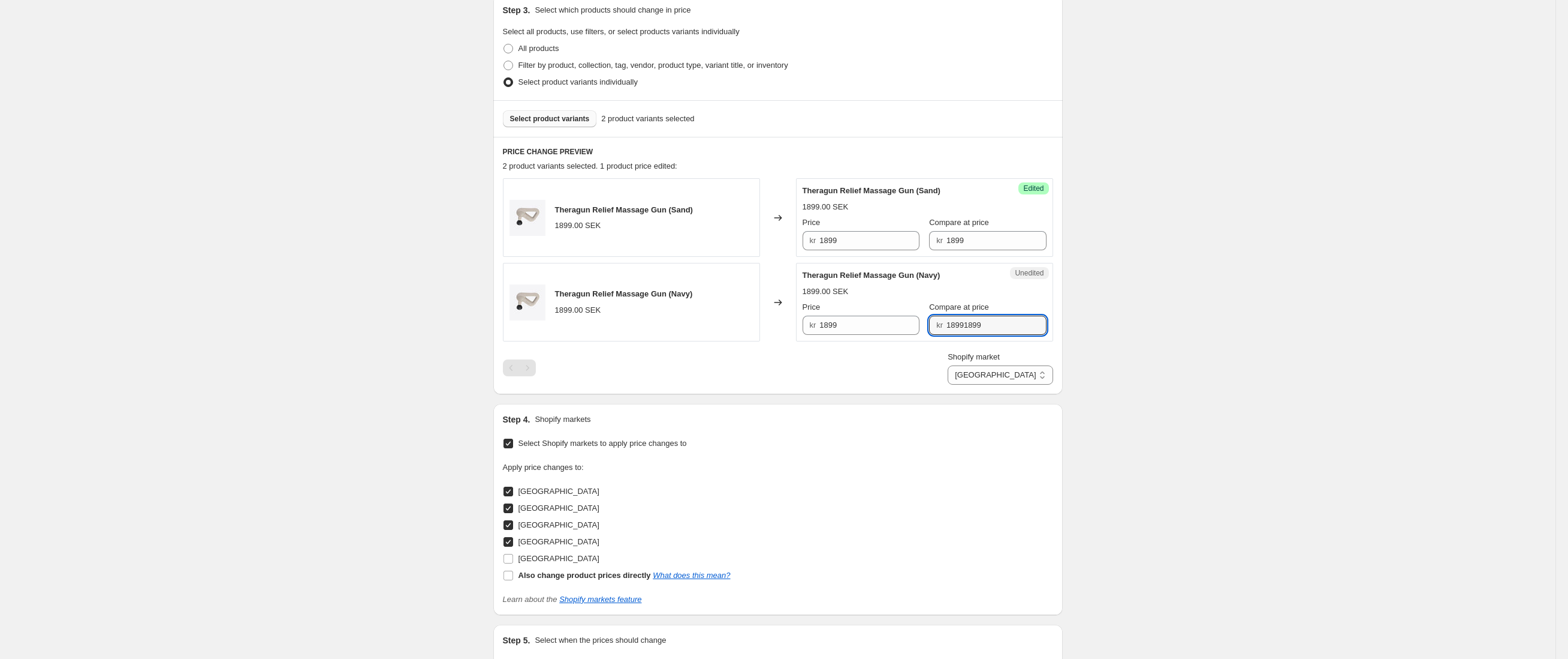
click at [969, 315] on input "18991899" at bounding box center [997, 325] width 100 height 19
click at [968, 322] on input "18991899" at bounding box center [997, 325] width 100 height 19
paste input "text"
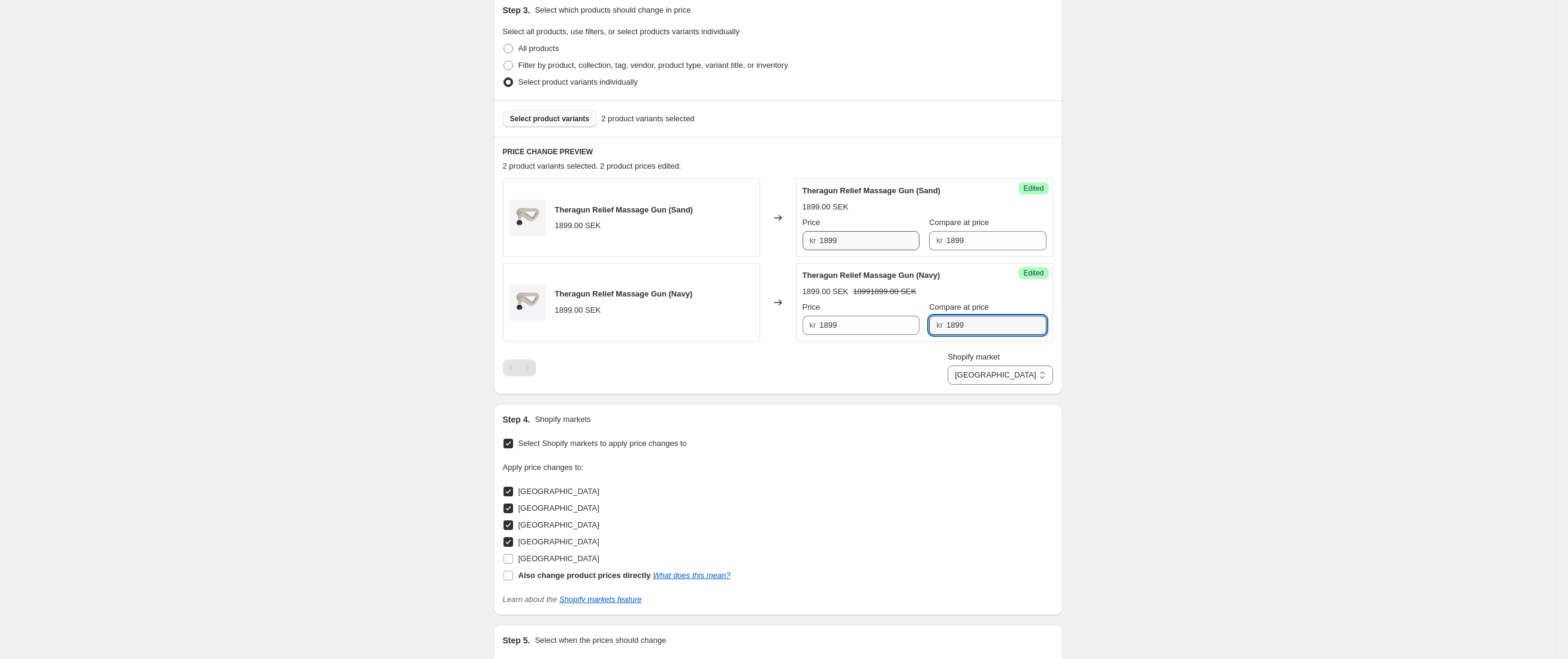
type input "1899"
click at [862, 246] on input "1899" at bounding box center [869, 240] width 100 height 19
type input "1439"
click at [872, 337] on div "Success Edited Theragun Relief Massage Gun (Navy) 1899.00 SEK Price kr 1899 Com…" at bounding box center [924, 302] width 257 height 79
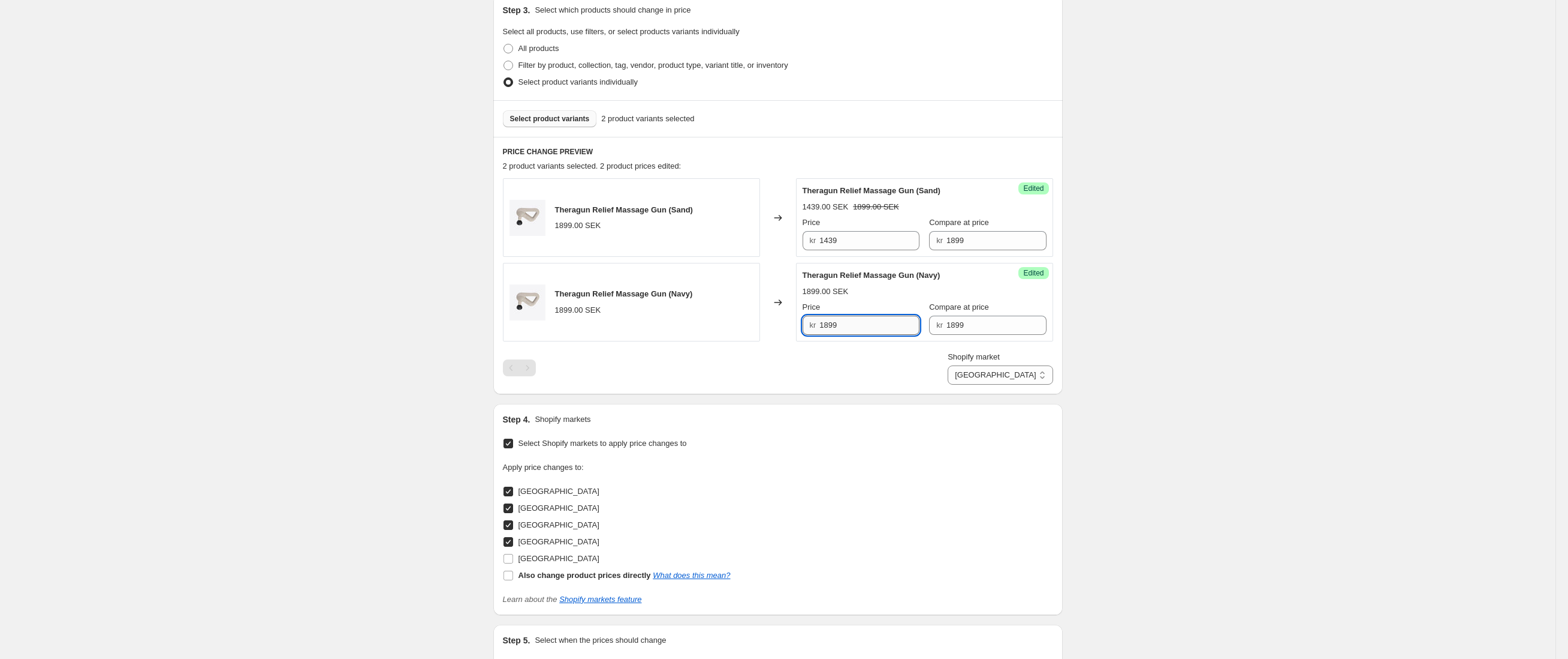
click at [871, 328] on input "1899" at bounding box center [869, 325] width 100 height 19
type input "1439"
click at [1376, 345] on div "Create new price [MEDICAL_DATA]. This page is ready Create new price [MEDICAL_D…" at bounding box center [778, 236] width 1556 height 1130
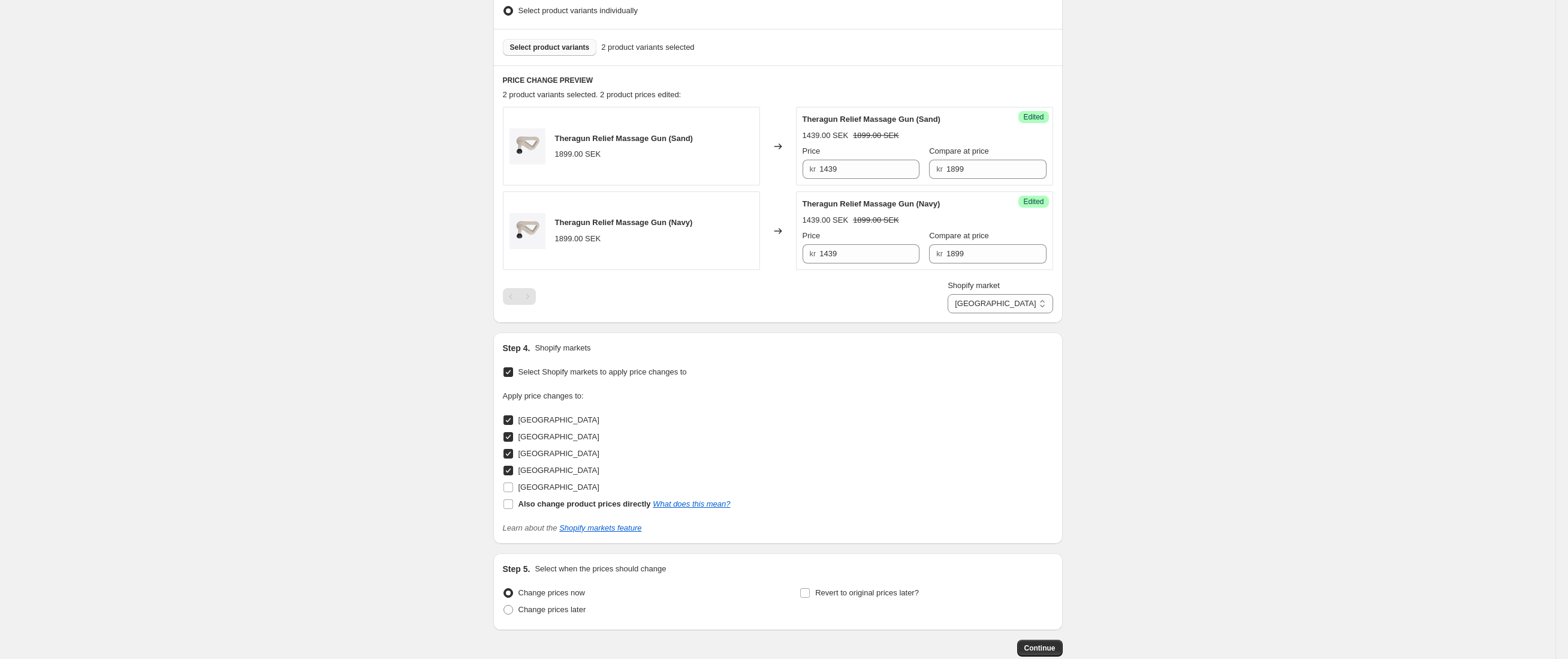
scroll to position [472, 0]
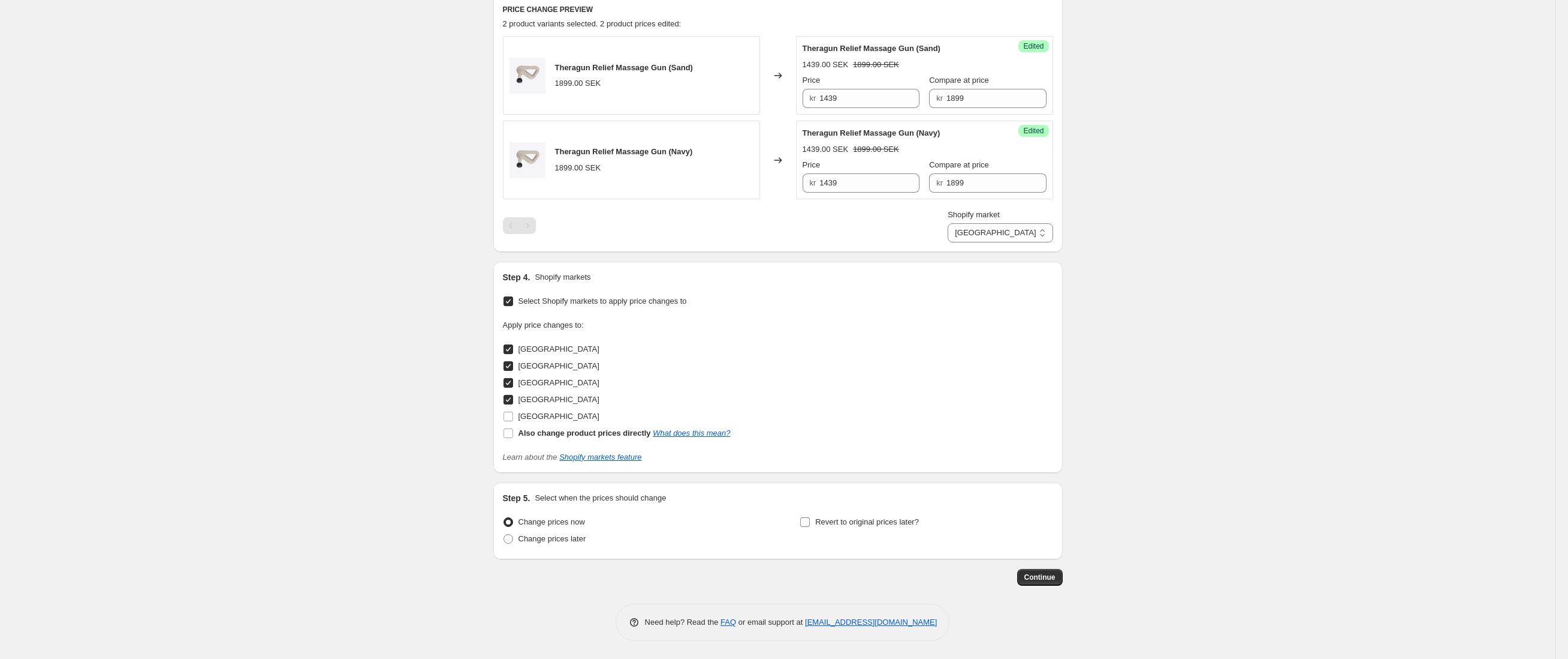
click at [890, 526] on span "Revert to original prices later?" at bounding box center [867, 522] width 104 height 12
click at [810, 526] on input "Revert to original prices later?" at bounding box center [805, 522] width 10 height 10
checkbox input "true"
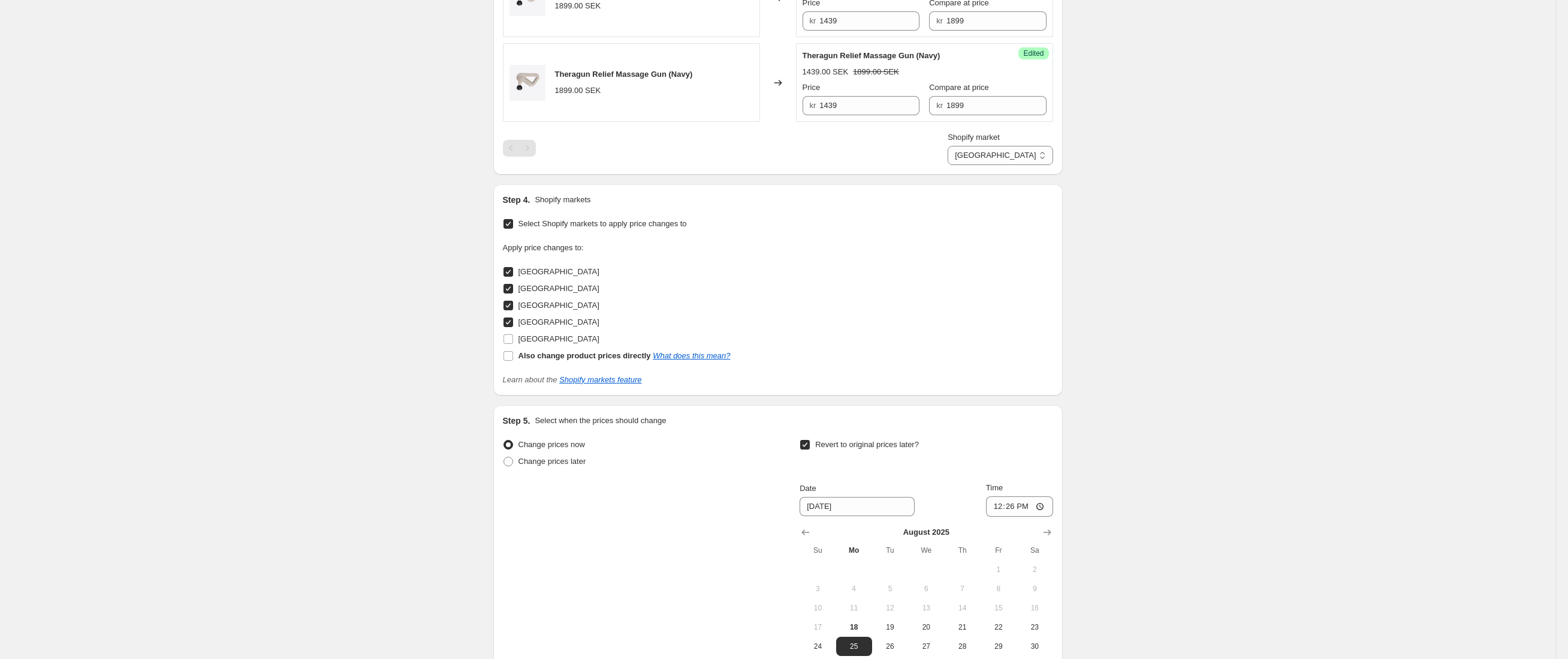
scroll to position [560, 0]
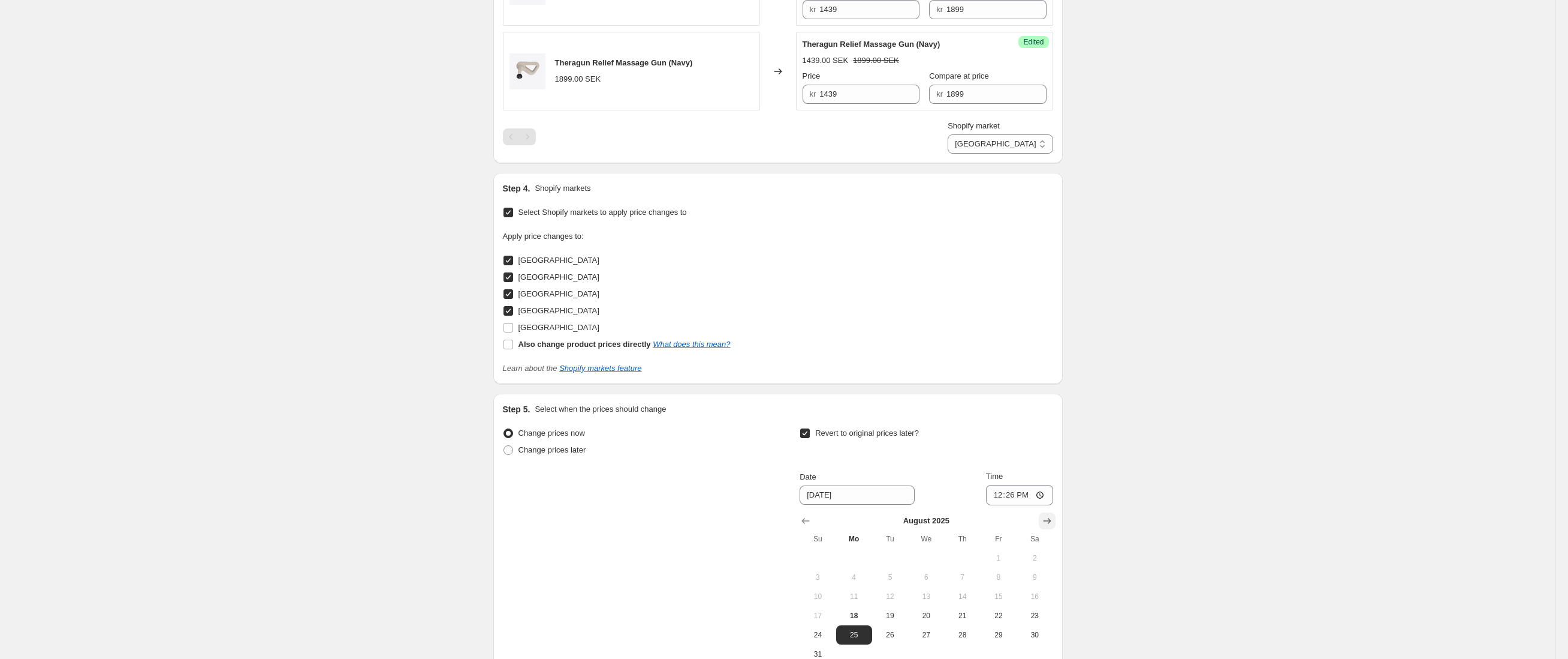
click at [1051, 522] on icon "Show next month, September 2025" at bounding box center [1047, 521] width 12 height 12
click at [856, 557] on span "1" at bounding box center [854, 557] width 27 height 10
type input "[DATE]"
click at [1296, 446] on div "Create new price [MEDICAL_DATA]. This page is ready Create new price [MEDICAL_D…" at bounding box center [778, 107] width 1556 height 1335
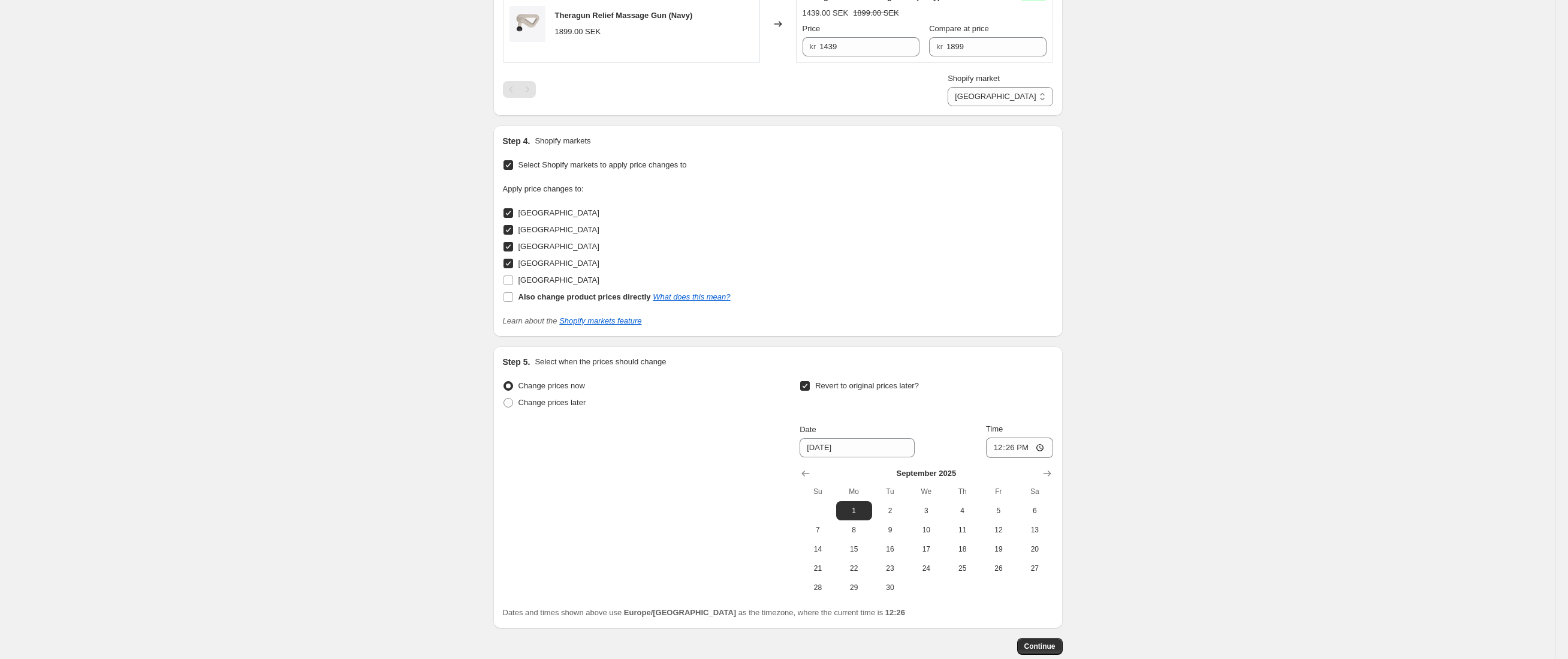
scroll to position [676, 0]
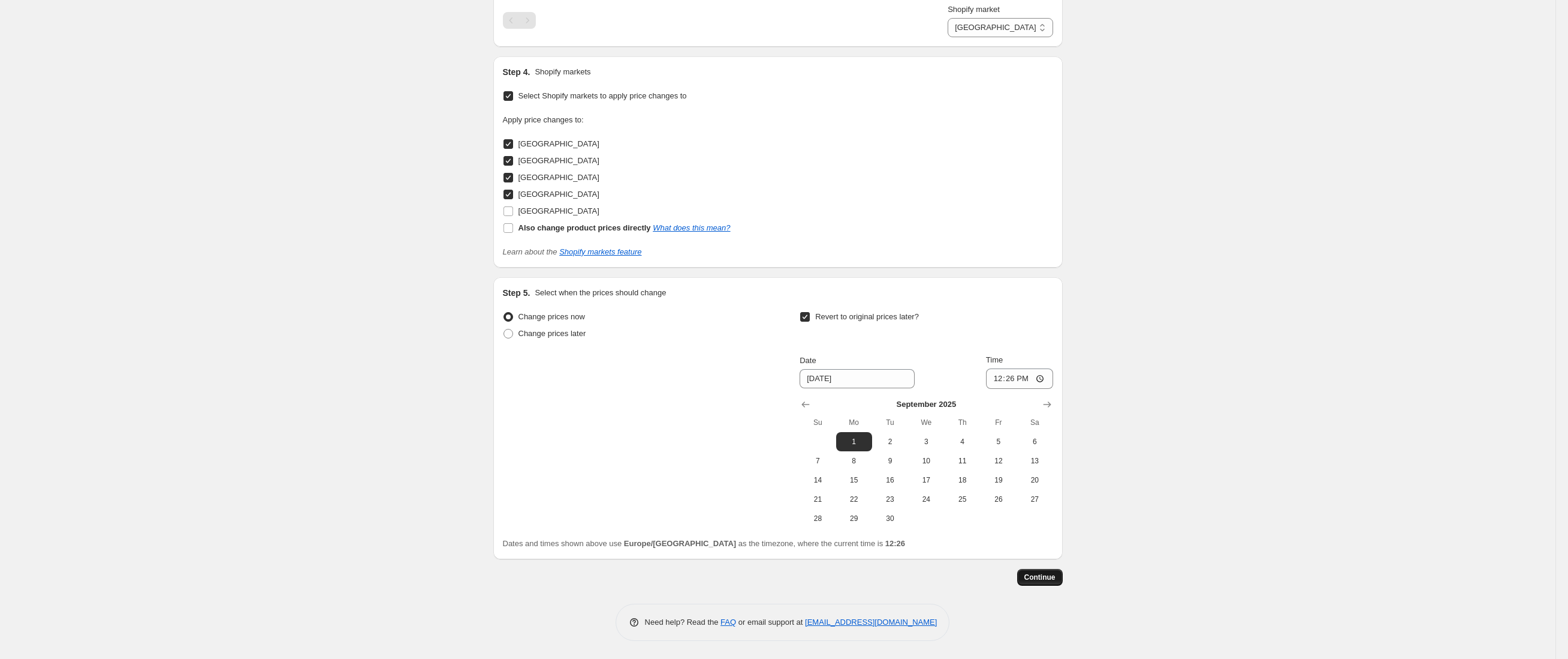
click at [1048, 573] on span "Continue" at bounding box center [1040, 577] width 31 height 10
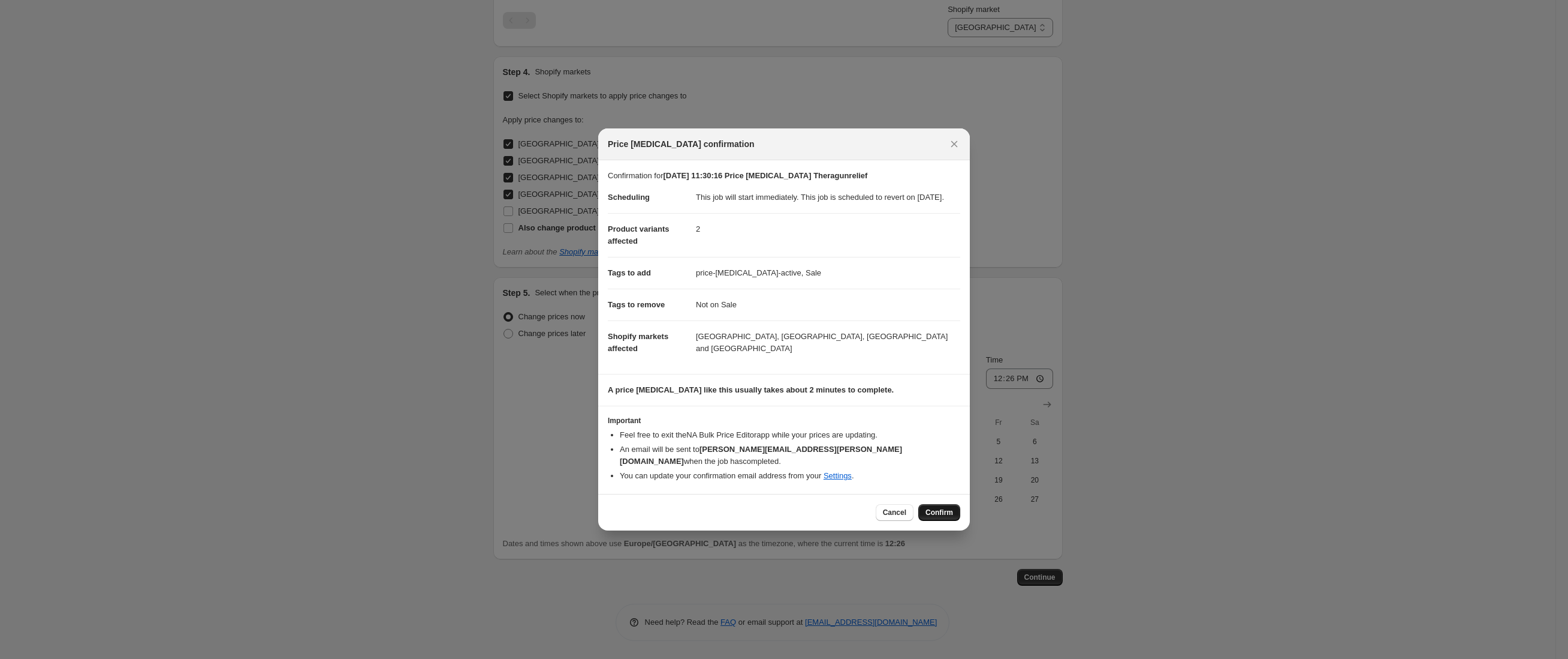
click at [947, 509] on span "Confirm" at bounding box center [939, 512] width 27 height 10
type input "[DATE] 11:30:16 Price [MEDICAL_DATA] Theragunrelief"
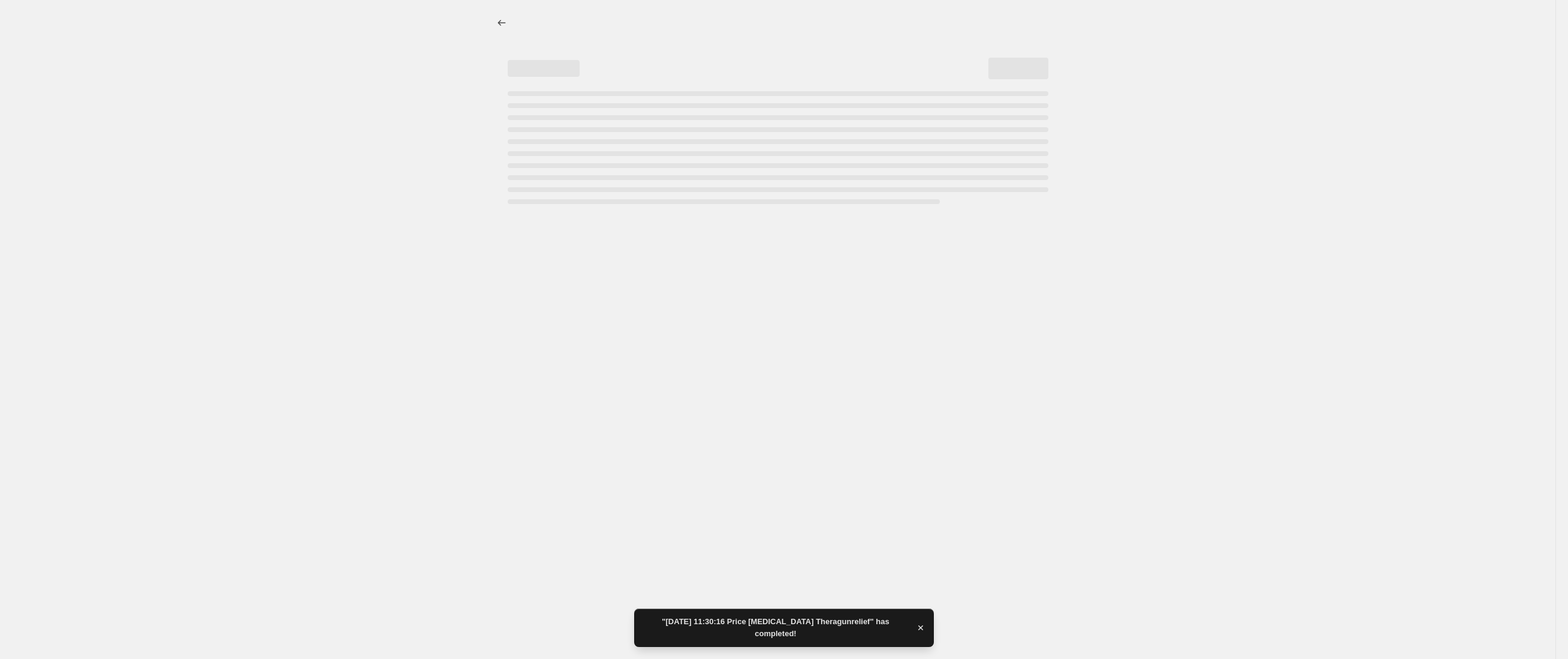
select select "30652891180"
